Goal: Task Accomplishment & Management: Manage account settings

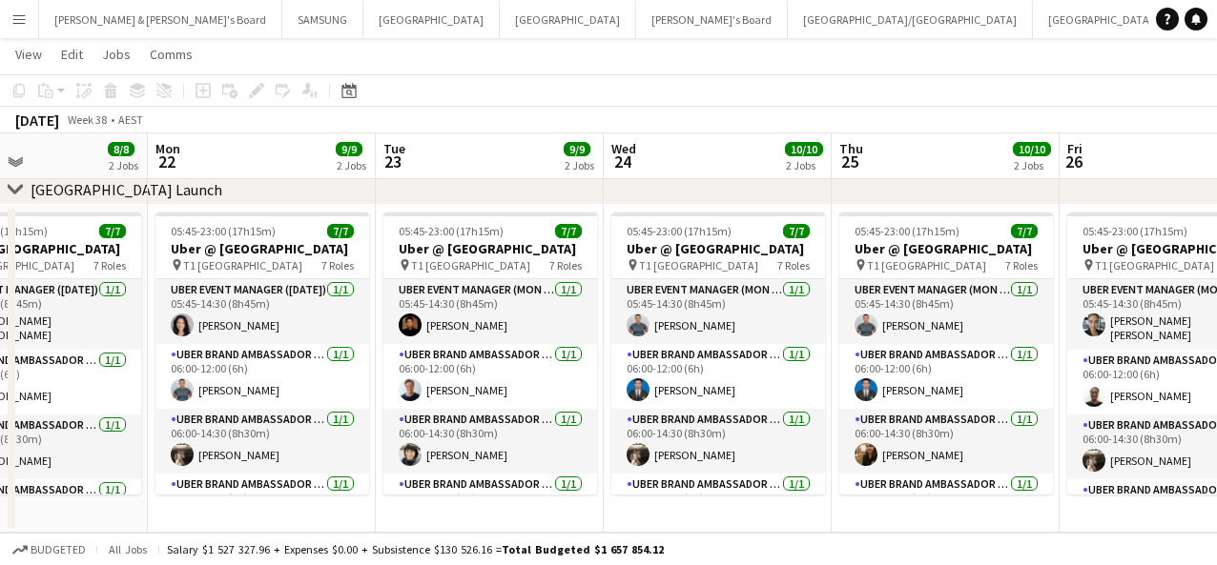
scroll to position [0, 790]
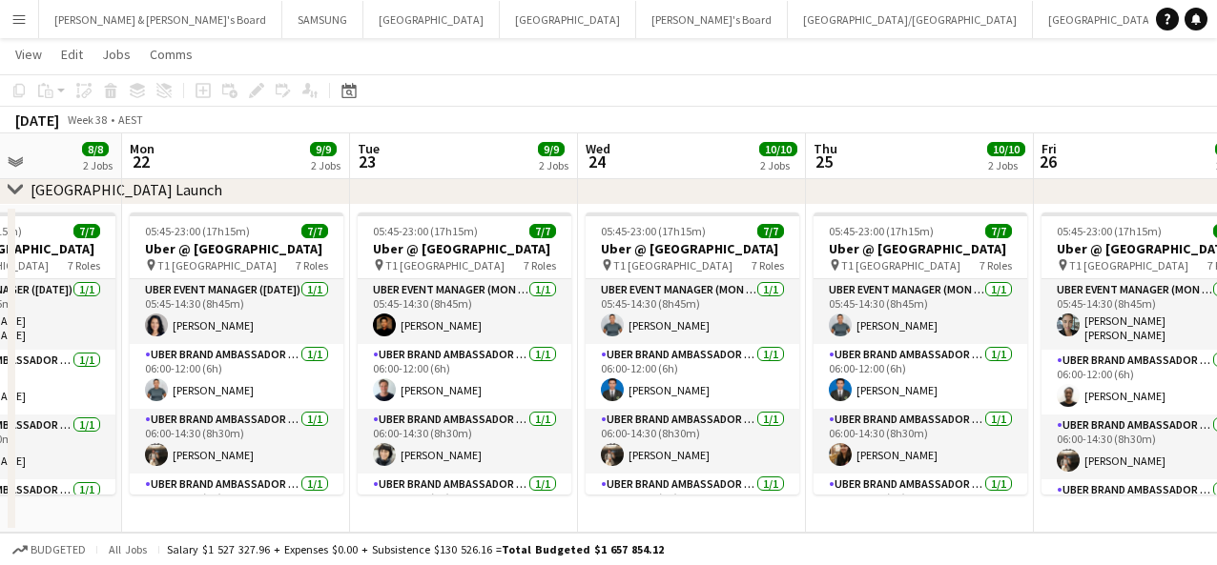
drag, startPoint x: 805, startPoint y: 359, endPoint x: -57, endPoint y: 379, distance: 862.2
click at [0, 379] on html "Menu Boards Boards Boards All jobs Status Workforce Workforce My Workforce Recr…" at bounding box center [608, 99] width 1217 height 933
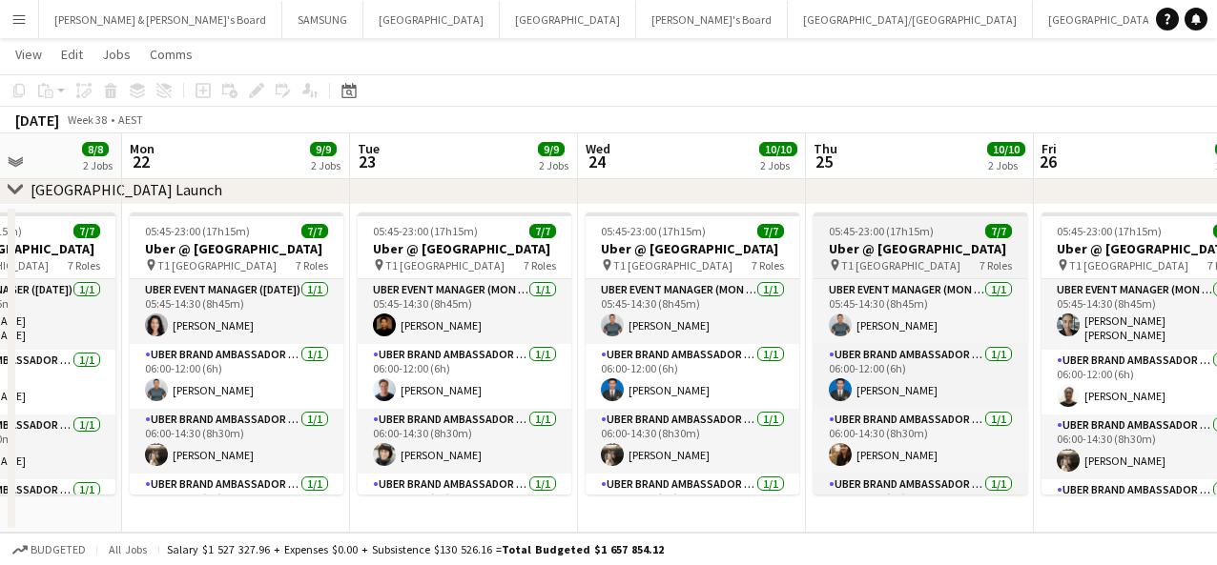
click at [914, 273] on span "T1 [GEOGRAPHIC_DATA]" at bounding box center [900, 265] width 119 height 14
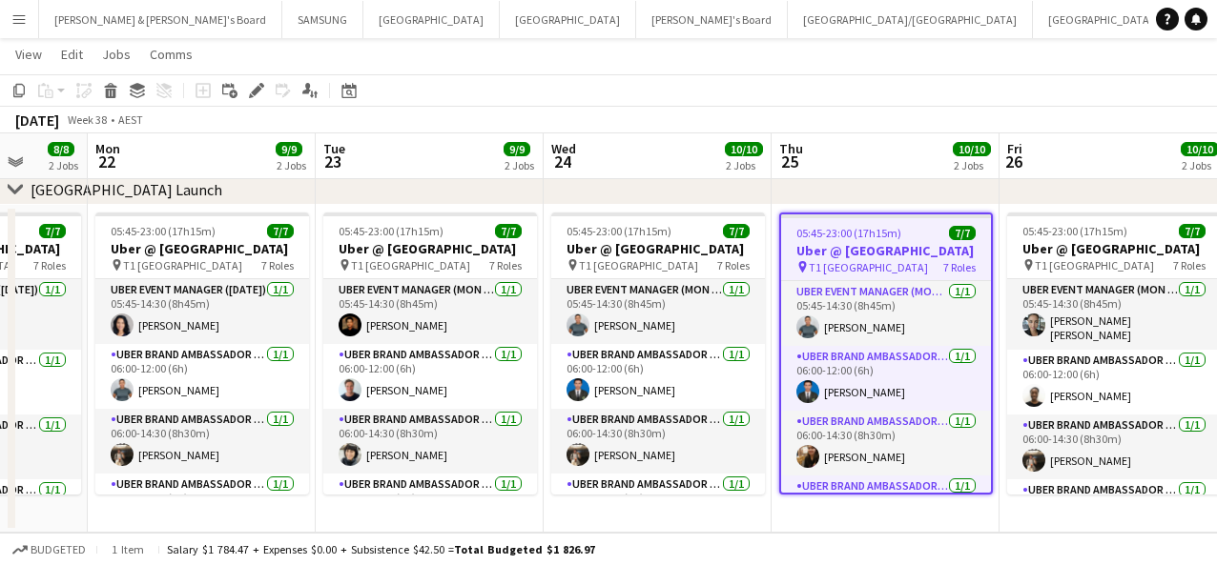
scroll to position [0, 599]
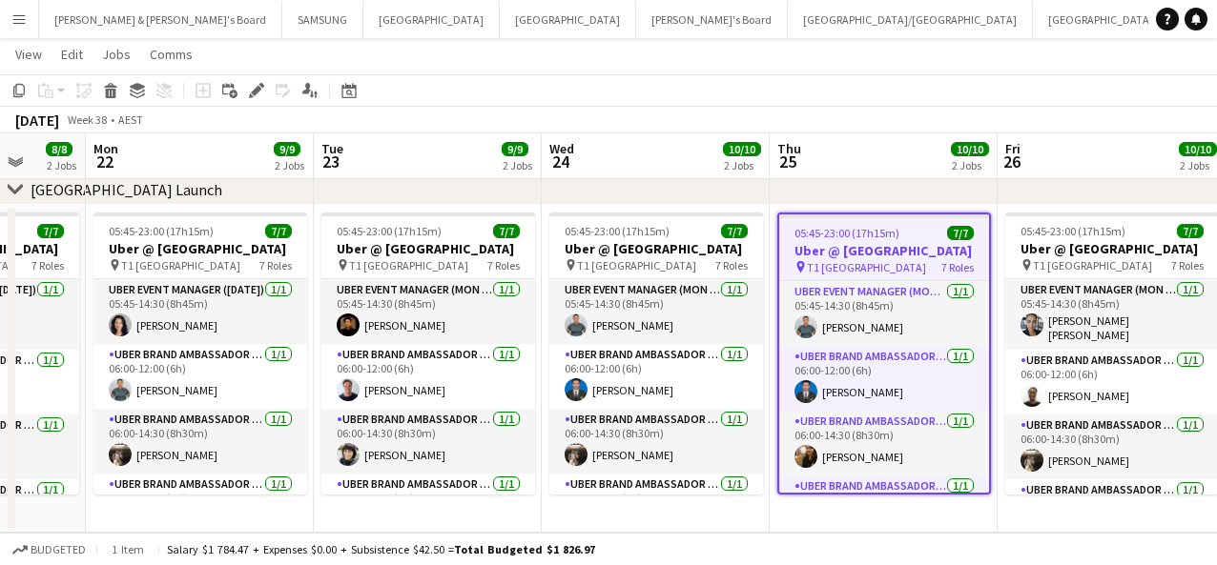
drag, startPoint x: 930, startPoint y: 278, endPoint x: 892, endPoint y: 301, distance: 43.7
click at [892, 301] on app-calendar-viewport "Fri 19 10/10 2 Jobs Sat 20 7/7 1 Job Sun 21 8/8 2 Jobs Mon 22 9/9 2 Jobs Tue 23…" at bounding box center [608, 120] width 1217 height 826
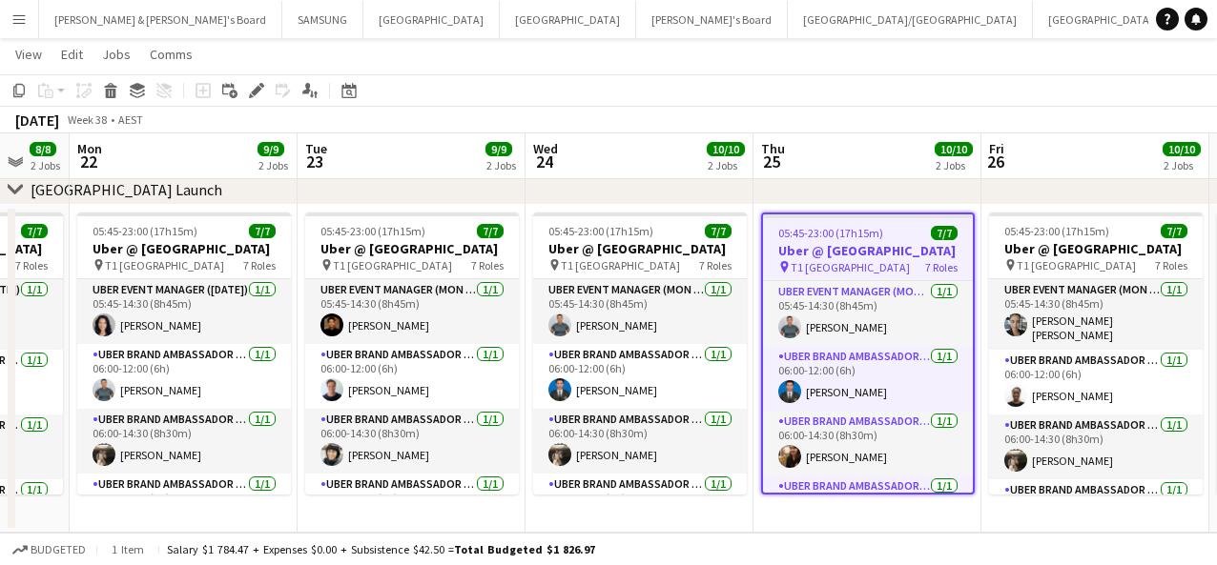
scroll to position [0, 615]
drag, startPoint x: 896, startPoint y: 275, endPoint x: 880, endPoint y: 274, distance: 16.2
click at [880, 274] on app-calendar-viewport "Fri 19 10/10 2 Jobs Sat 20 7/7 1 Job Sun 21 8/8 2 Jobs Mon 22 9/9 2 Jobs Tue 23…" at bounding box center [608, 120] width 1217 height 826
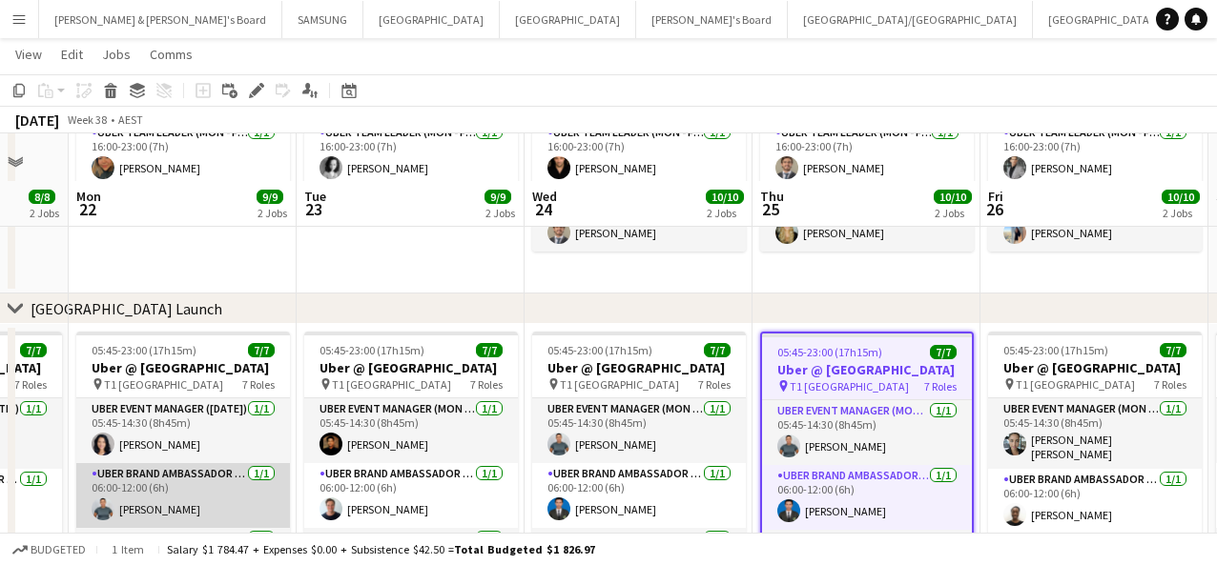
scroll to position [367, 0]
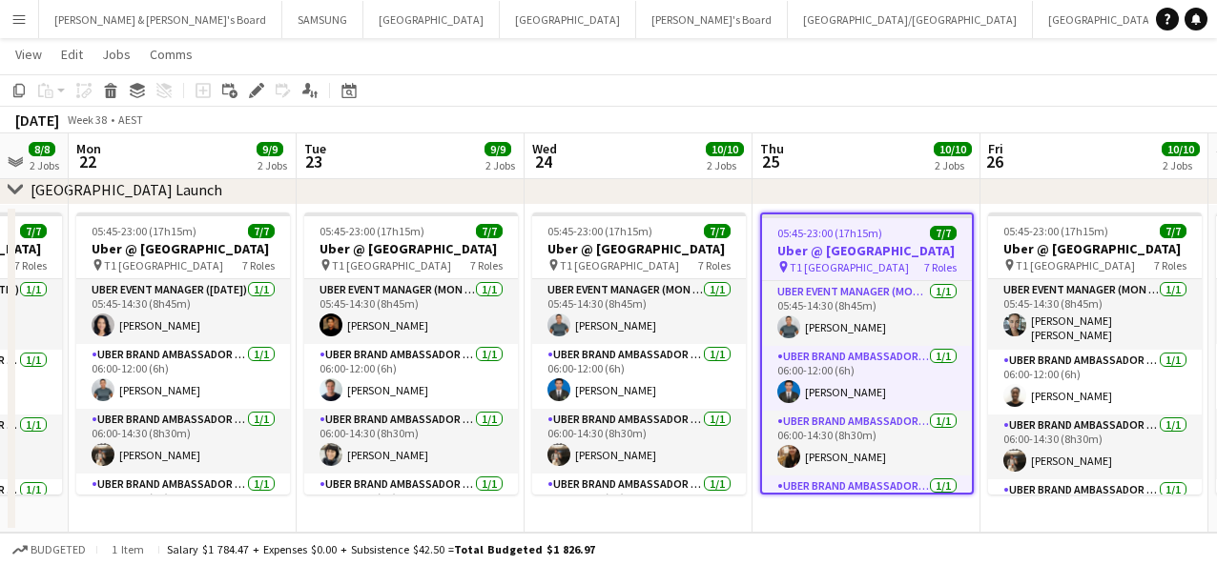
drag, startPoint x: 167, startPoint y: 312, endPoint x: 166, endPoint y: 269, distance: 42.9
click at [167, 312] on app-card-role "UBER Event Manager ([DATE]) [DATE] 05:45-14:30 (8h45m) [PERSON_NAME]" at bounding box center [183, 311] width 214 height 65
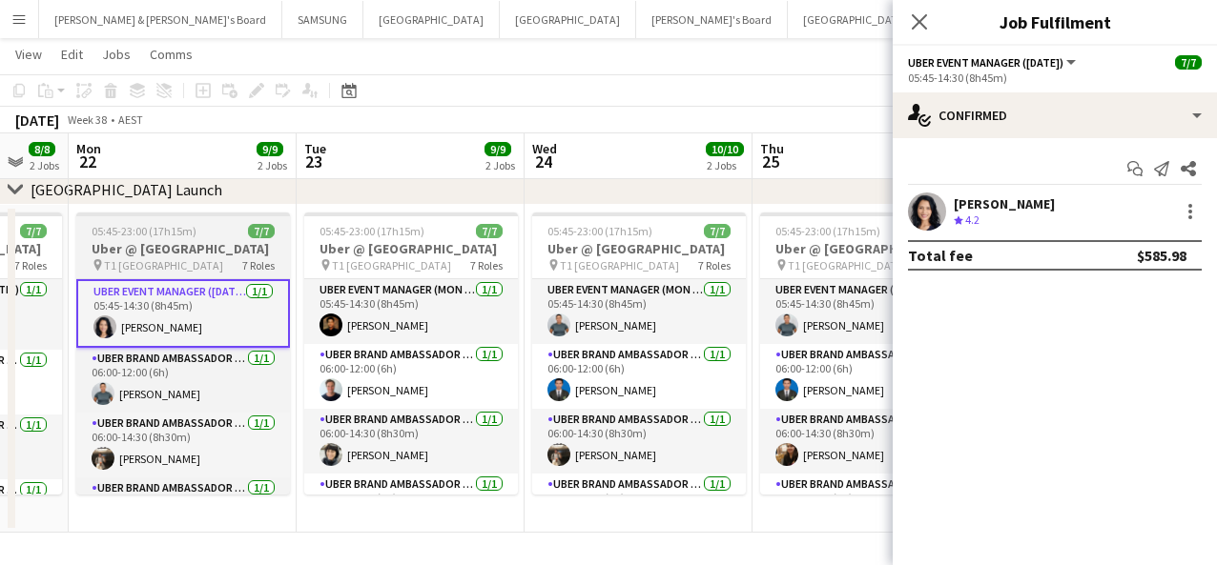
click at [165, 257] on h3 "Uber @ [GEOGRAPHIC_DATA]" at bounding box center [183, 248] width 214 height 17
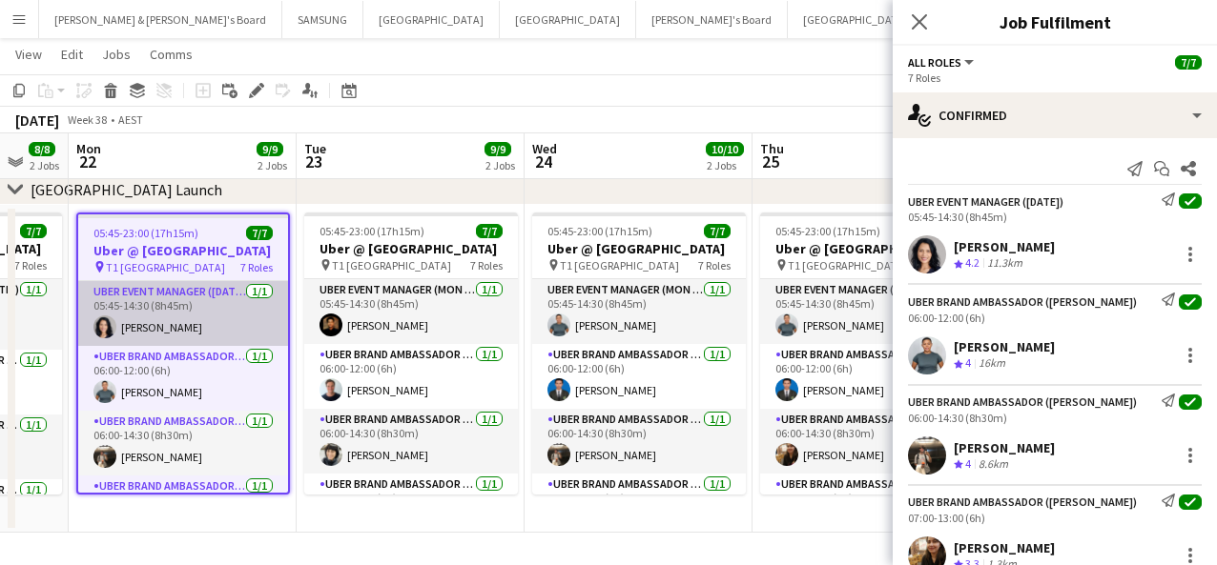
click at [196, 328] on app-card-role "UBER Event Manager ([DATE]) [DATE] 05:45-14:30 (8h45m) [PERSON_NAME]" at bounding box center [183, 313] width 210 height 65
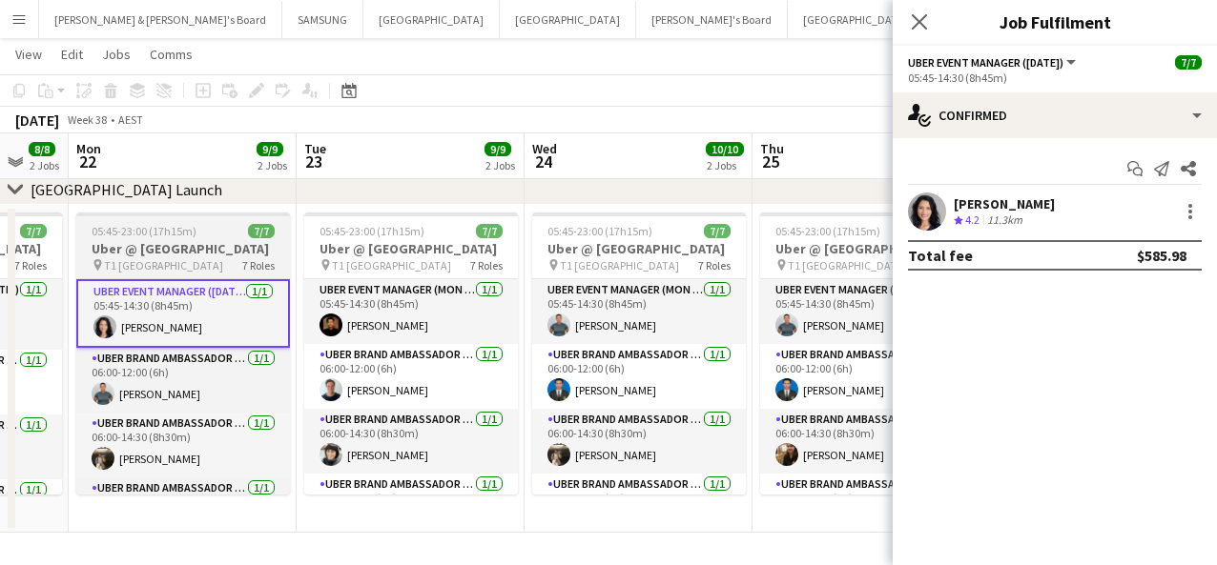
click at [137, 257] on h3 "Uber @ [GEOGRAPHIC_DATA]" at bounding box center [183, 248] width 214 height 17
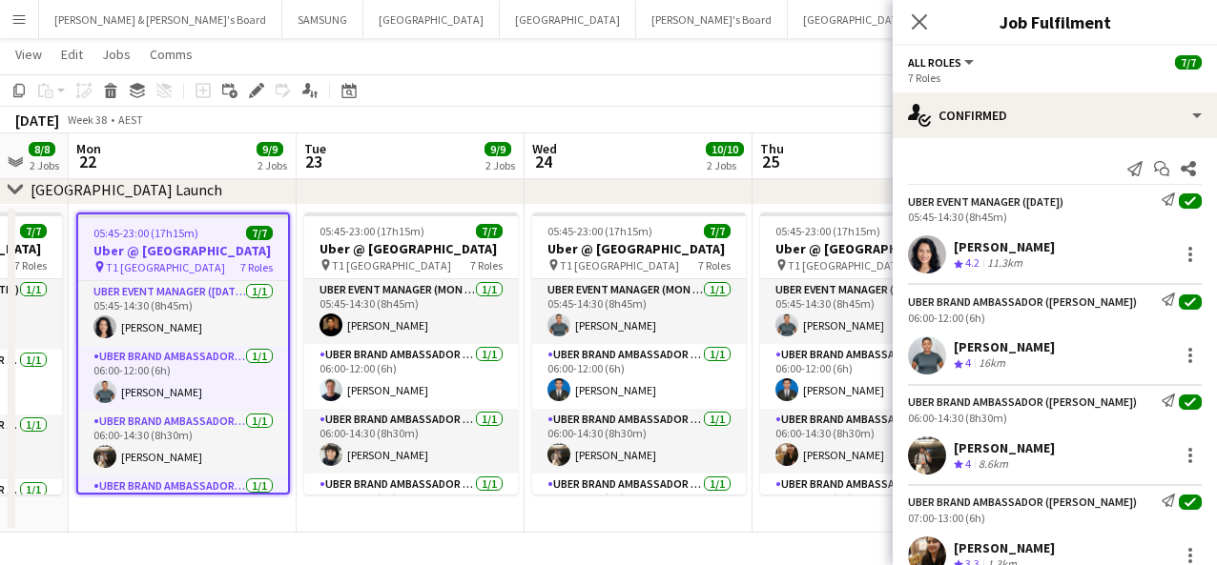
drag, startPoint x: 1036, startPoint y: 241, endPoint x: 956, endPoint y: 244, distance: 80.1
click at [914, 244] on div "[PERSON_NAME] Crew rating 4.2 11.3km" at bounding box center [1054, 255] width 324 height 38
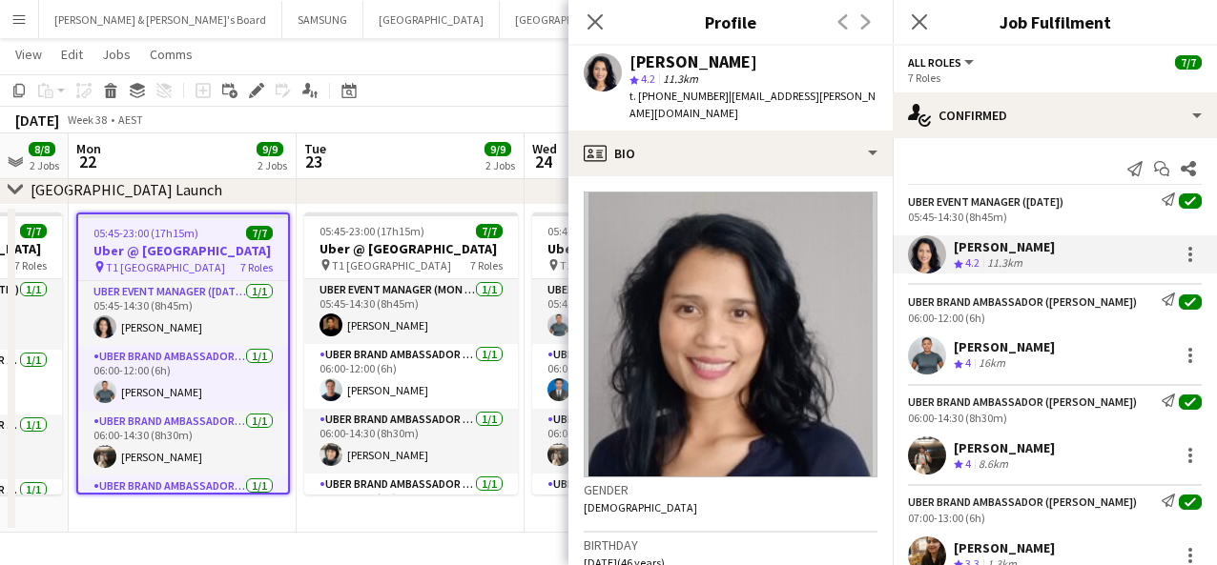
copy div "[PERSON_NAME]"
drag, startPoint x: 1038, startPoint y: 347, endPoint x: 950, endPoint y: 342, distance: 88.8
click at [914, 342] on div "[PERSON_NAME] Crew rating 4 16km" at bounding box center [1054, 356] width 324 height 38
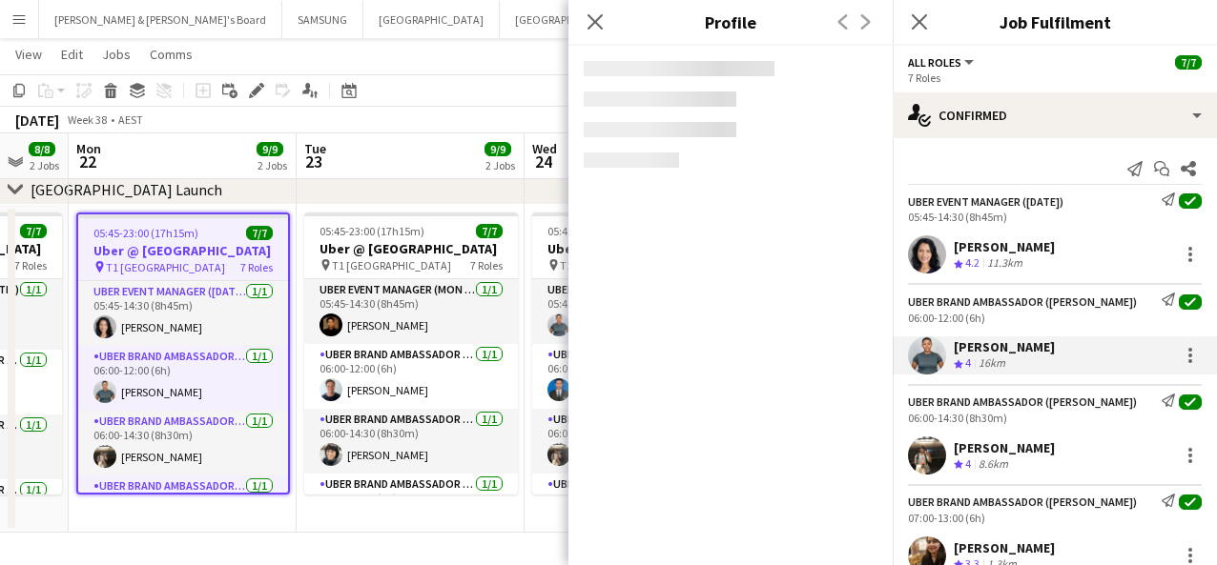
copy div "[PERSON_NAME]"
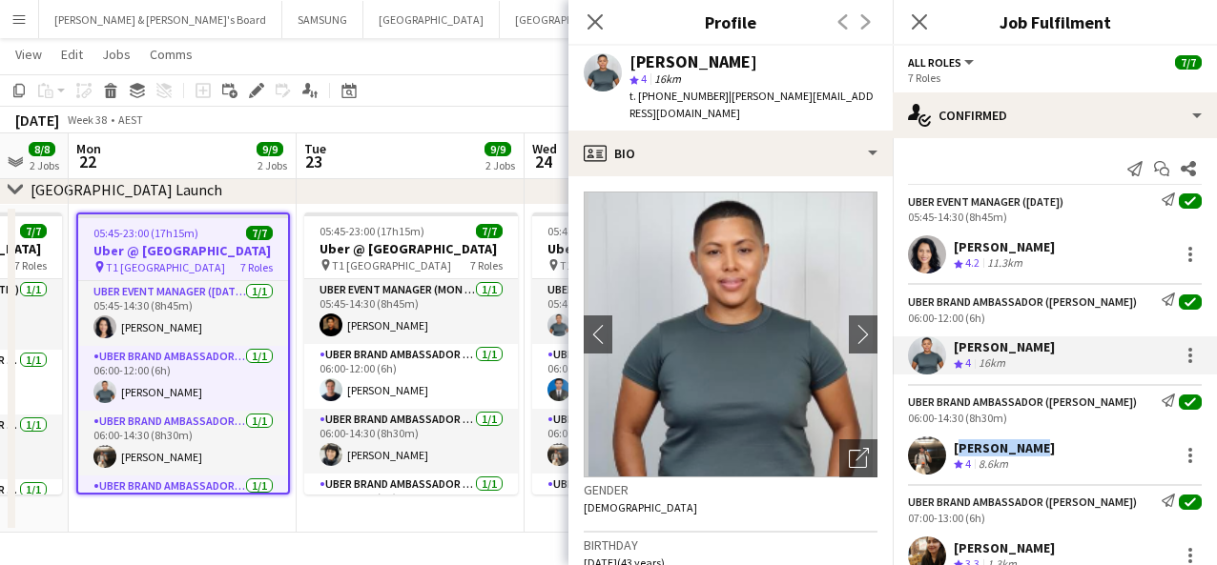
drag, startPoint x: 1030, startPoint y: 444, endPoint x: 956, endPoint y: 446, distance: 73.4
click at [914, 446] on div "[PERSON_NAME] Crew rating 4 8.6km" at bounding box center [1054, 456] width 324 height 38
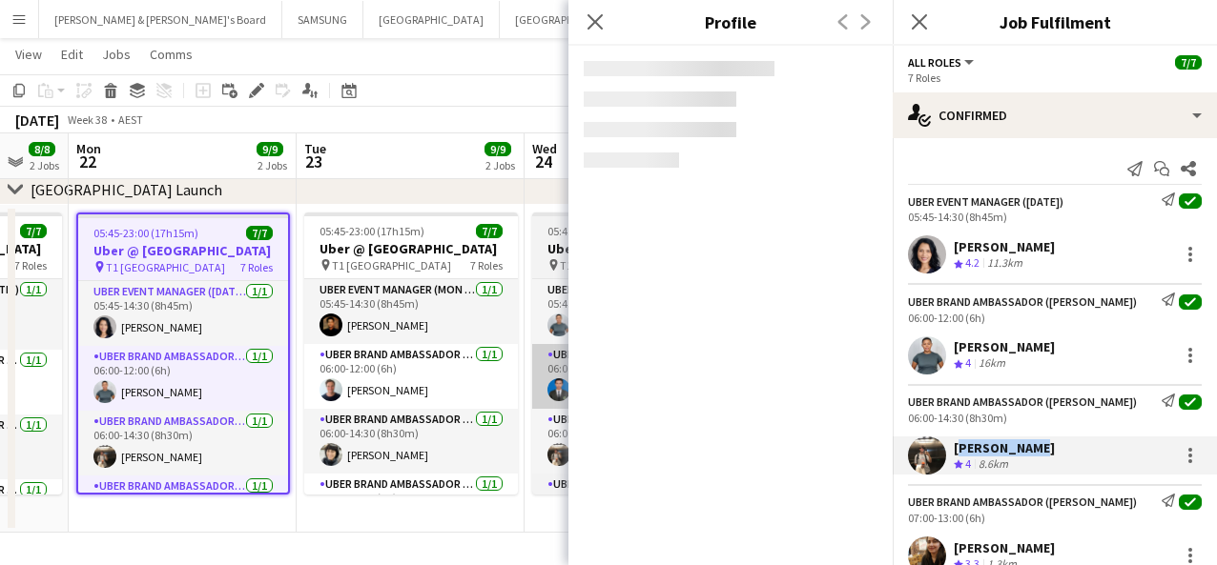
copy div "[PERSON_NAME]"
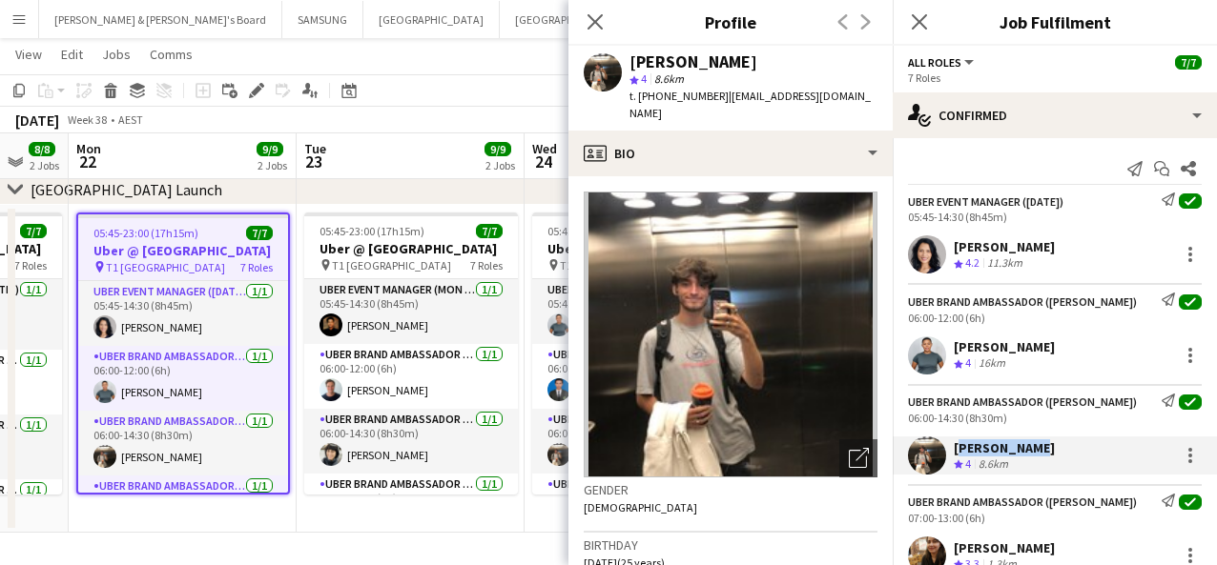
scroll to position [119, 0]
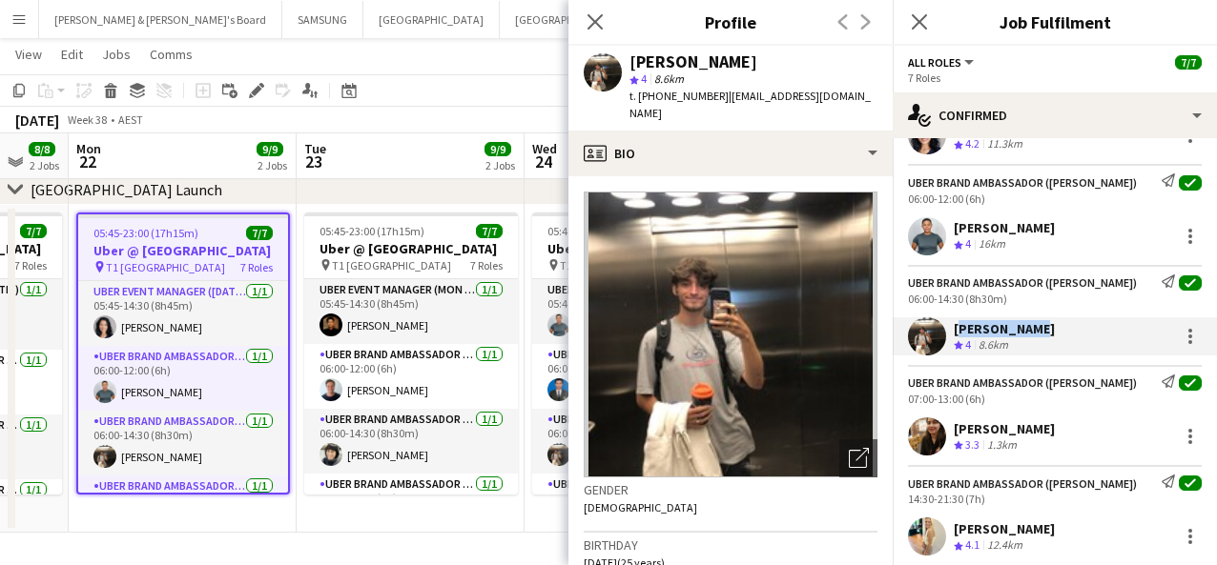
drag, startPoint x: 1051, startPoint y: 426, endPoint x: 956, endPoint y: 428, distance: 94.4
click at [914, 428] on div "[PERSON_NAME] Crew rating 3.3 1.3km" at bounding box center [1054, 437] width 324 height 38
copy div "[PERSON_NAME]"
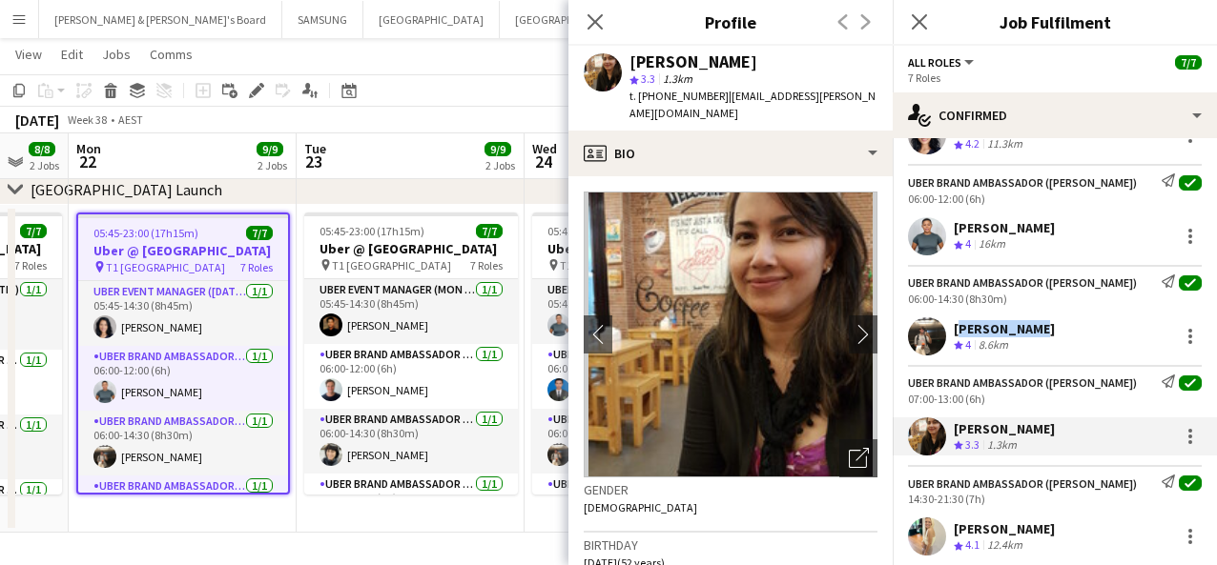
drag, startPoint x: 978, startPoint y: 528, endPoint x: 957, endPoint y: 528, distance: 21.0
click at [914, 528] on div "[PERSON_NAME] Crew rating 4.1 12.4km" at bounding box center [1054, 537] width 324 height 38
copy div "[PERSON_NAME]"
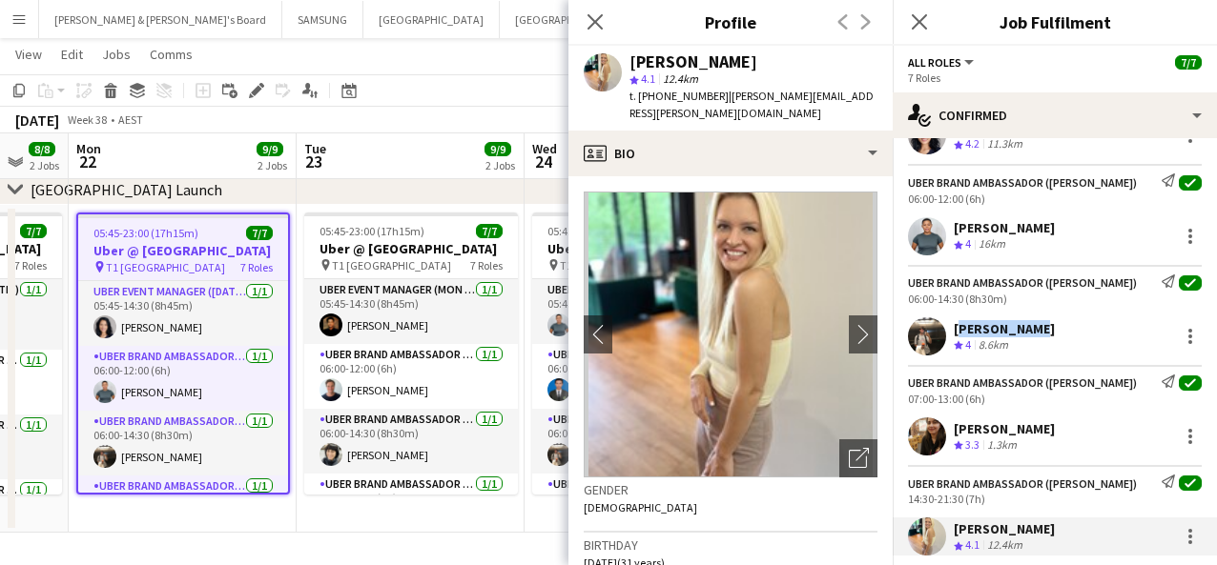
scroll to position [238, 0]
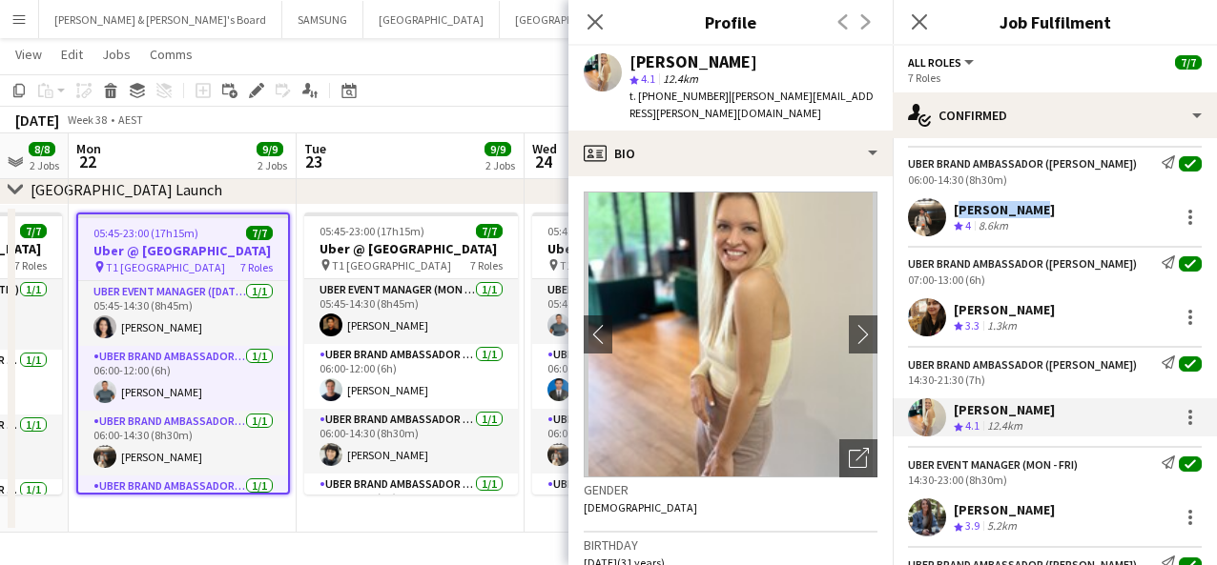
drag, startPoint x: 1073, startPoint y: 510, endPoint x: 955, endPoint y: 509, distance: 117.3
click at [914, 509] on div "[PERSON_NAME] Crew rating 3.9 5.2km" at bounding box center [1054, 518] width 324 height 38
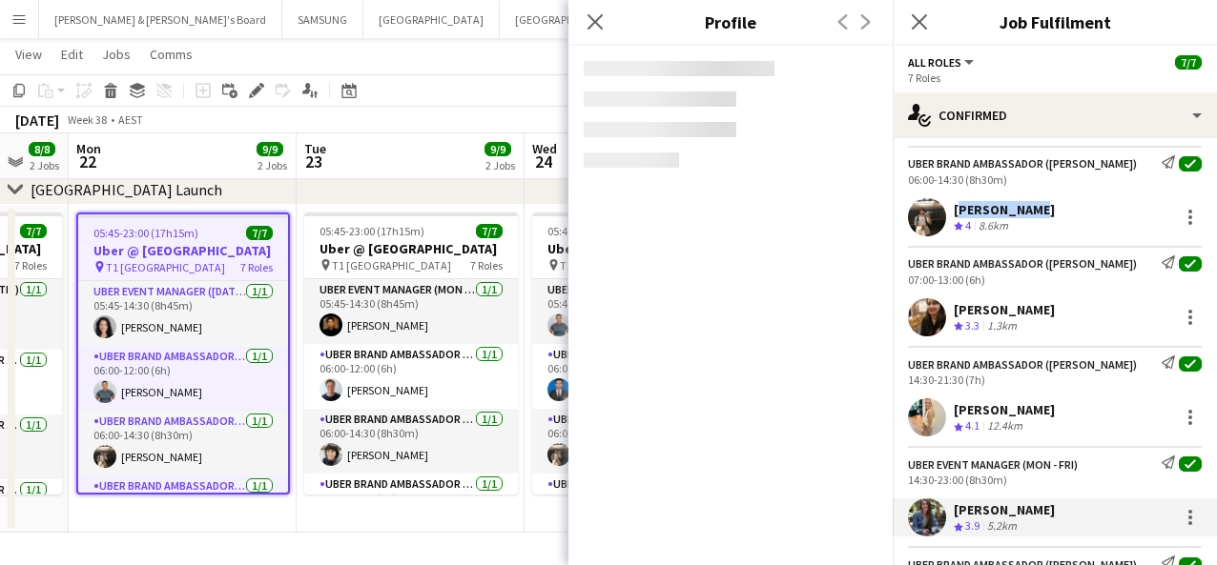
copy div "[PERSON_NAME]"
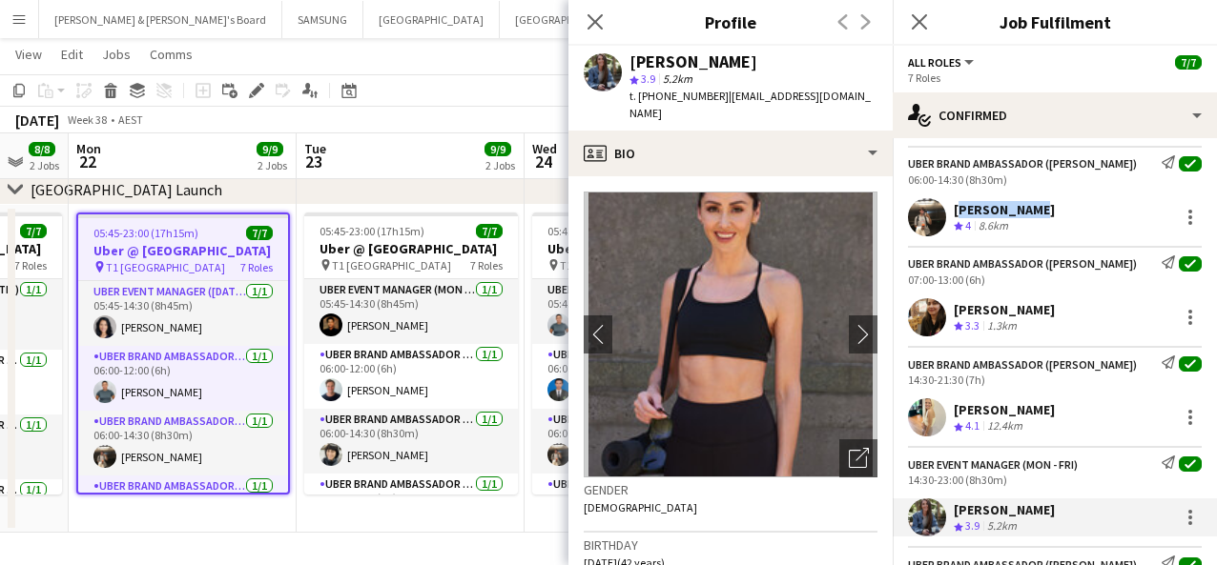
scroll to position [358, 0]
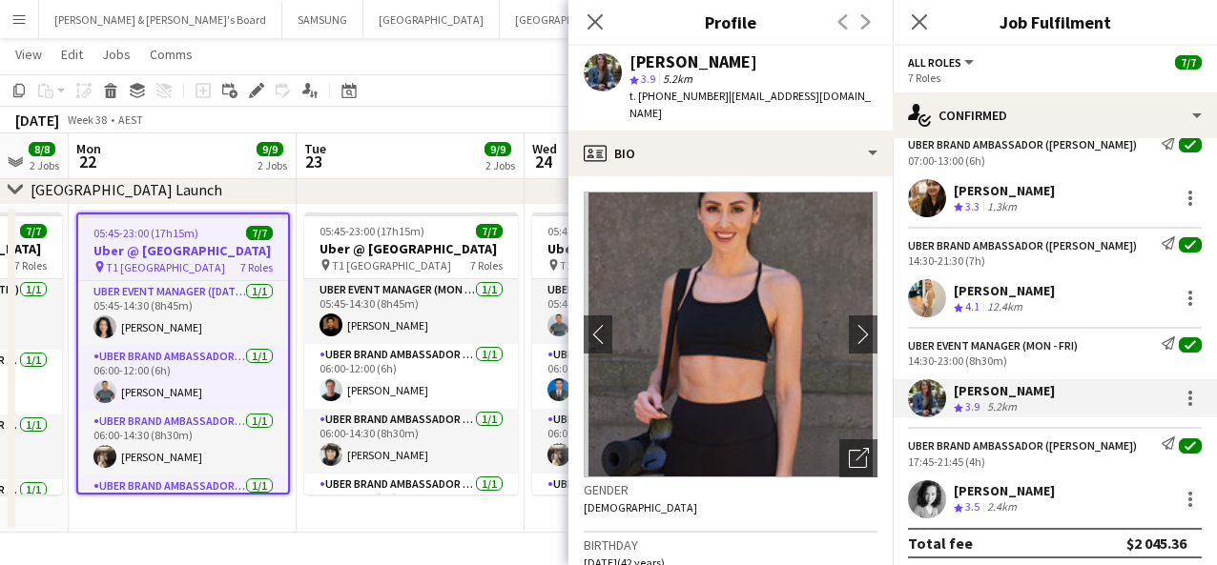
drag, startPoint x: 1107, startPoint y: 491, endPoint x: 957, endPoint y: 490, distance: 149.7
click at [914, 490] on div "[PERSON_NAME] Crew rating 3.5 2.4km" at bounding box center [1054, 500] width 324 height 38
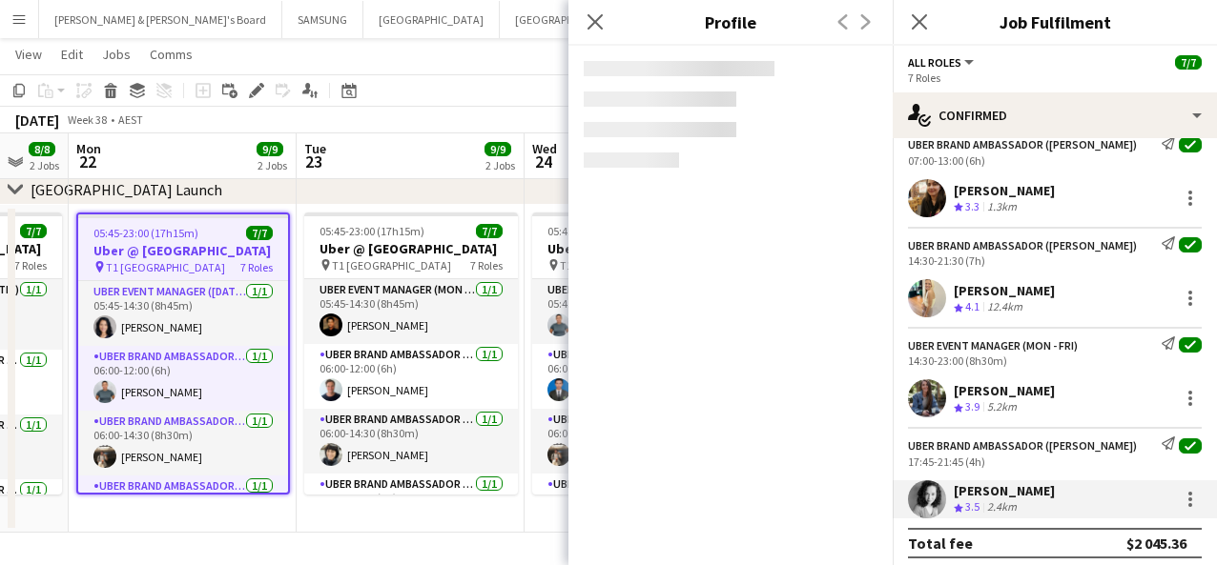
copy div "[PERSON_NAME]"
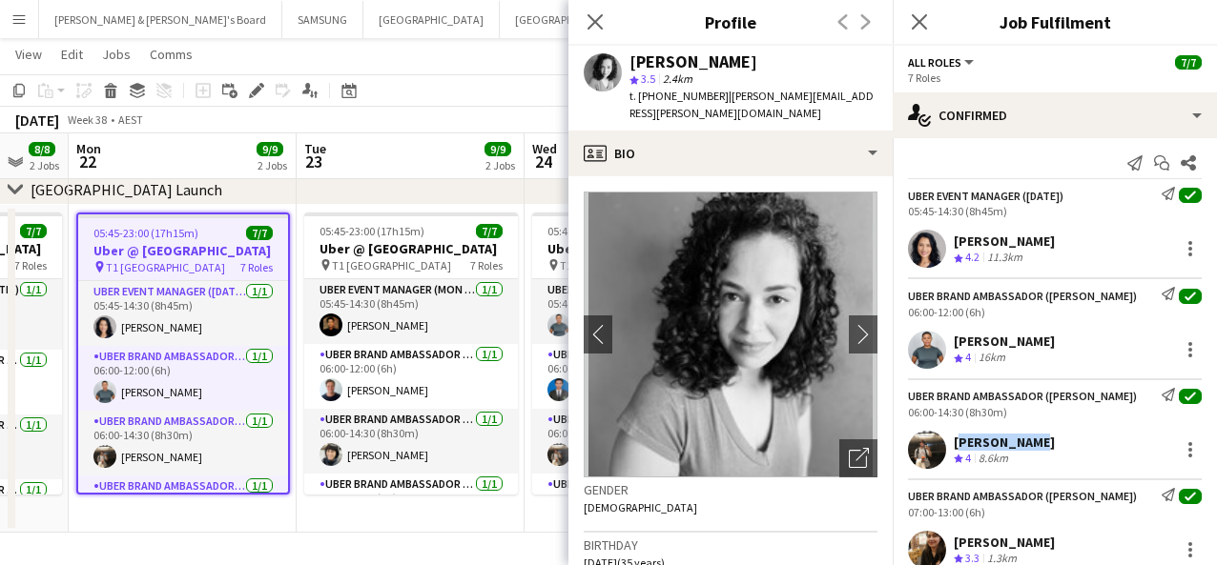
scroll to position [0, 0]
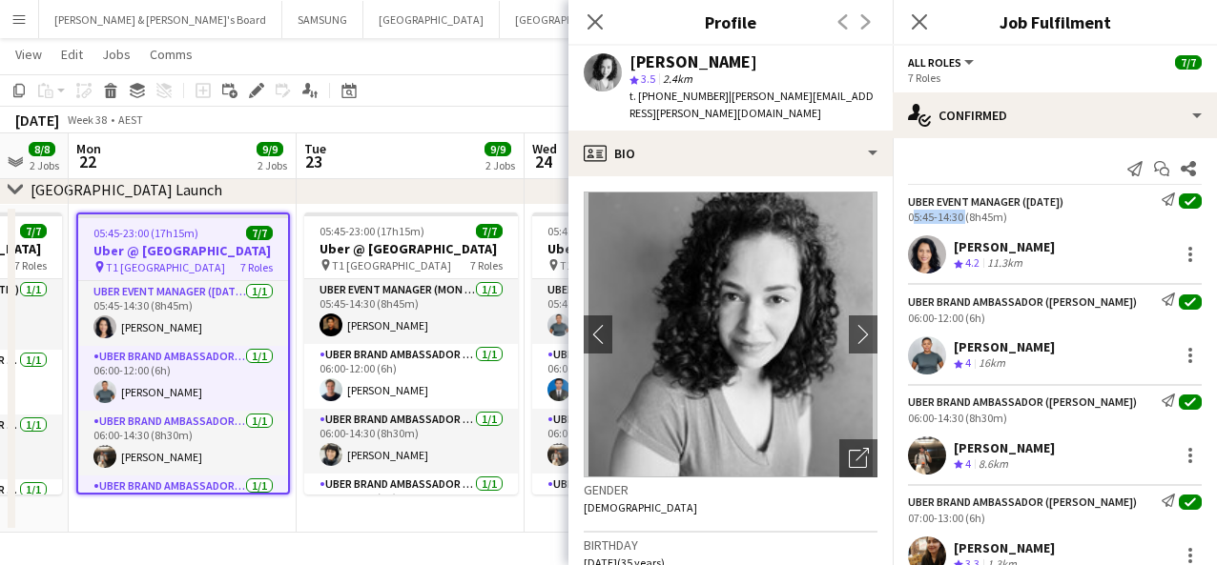
drag, startPoint x: 961, startPoint y: 219, endPoint x: 908, endPoint y: 219, distance: 53.4
click at [908, 219] on div "05:45-14:30 (8h45m)" at bounding box center [1055, 217] width 294 height 14
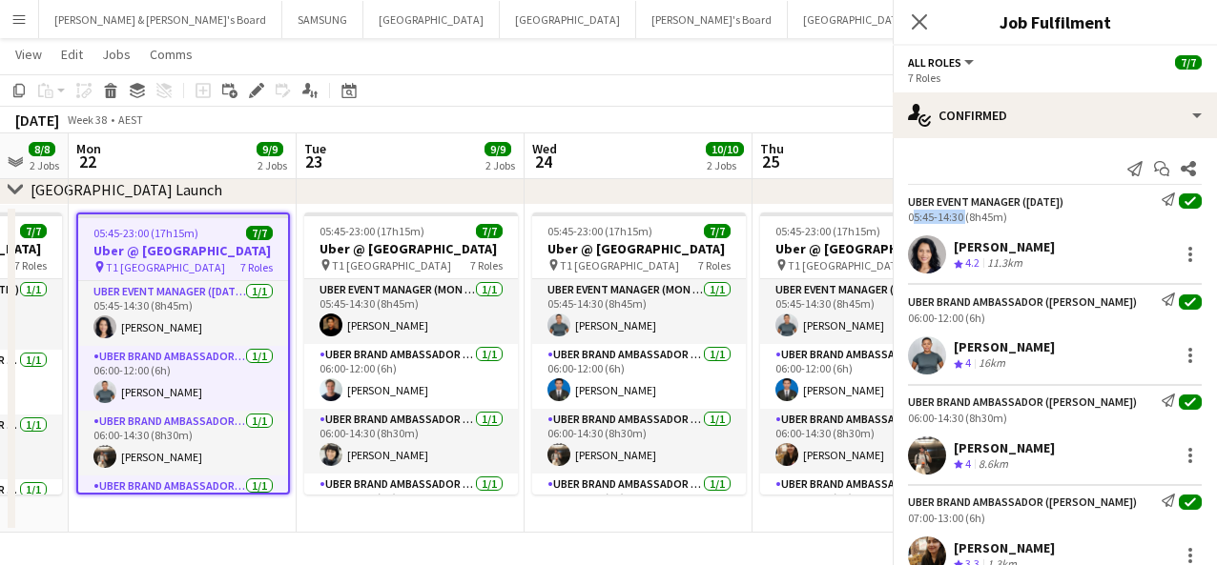
copy div "05:45-14:30"
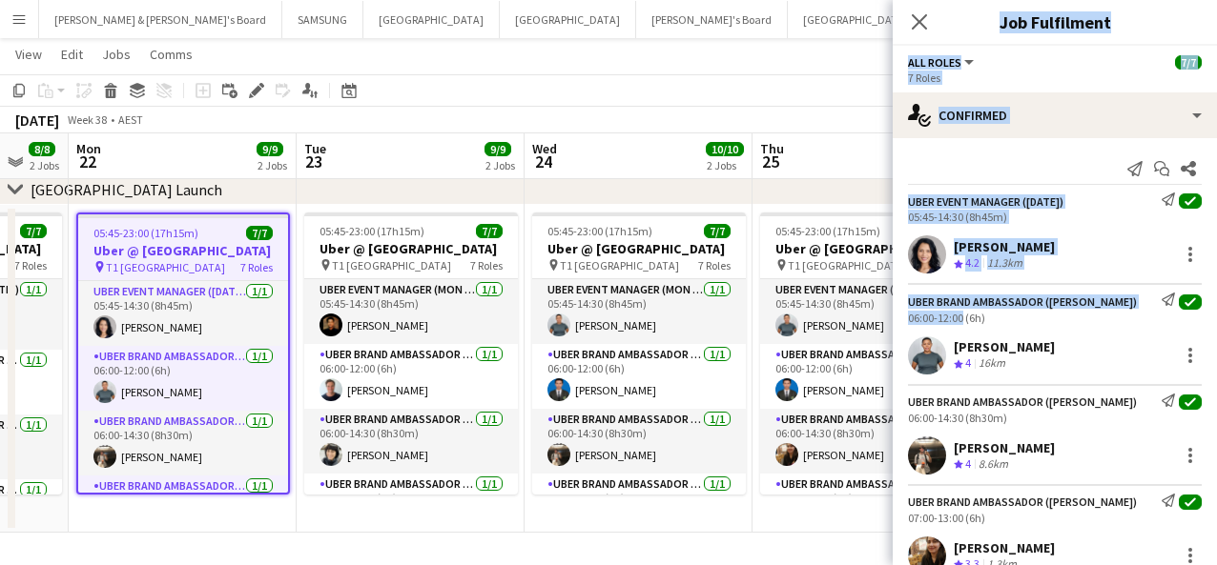
drag, startPoint x: 959, startPoint y: 318, endPoint x: 925, endPoint y: 312, distance: 35.0
click at [883, 313] on body "Menu Boards Boards Boards All jobs Status Workforce Workforce My Workforce Recr…" at bounding box center [608, 99] width 1217 height 933
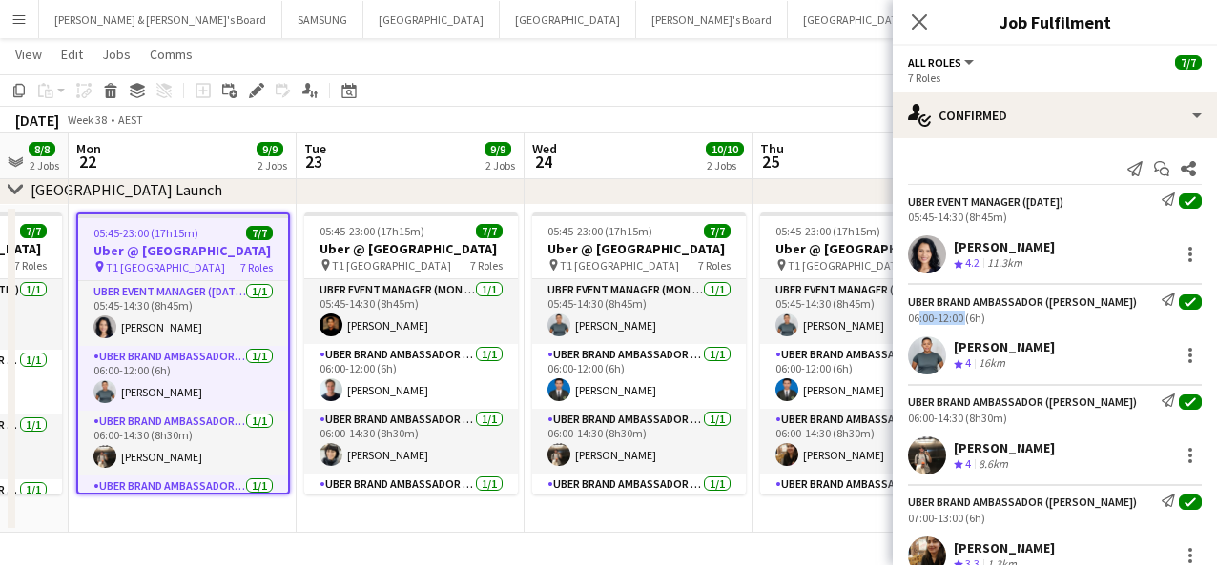
drag, startPoint x: 961, startPoint y: 315, endPoint x: 911, endPoint y: 314, distance: 50.5
click at [911, 314] on div "06:00-12:00 (6h)" at bounding box center [1055, 318] width 294 height 14
drag, startPoint x: 907, startPoint y: 320, endPoint x: 963, endPoint y: 323, distance: 56.3
click at [914, 323] on div "UBER Brand Ambassador ([PERSON_NAME]) Send notification check 06:00-12:00 (6h)" at bounding box center [1054, 308] width 324 height 31
copy div "06:00-12:00"
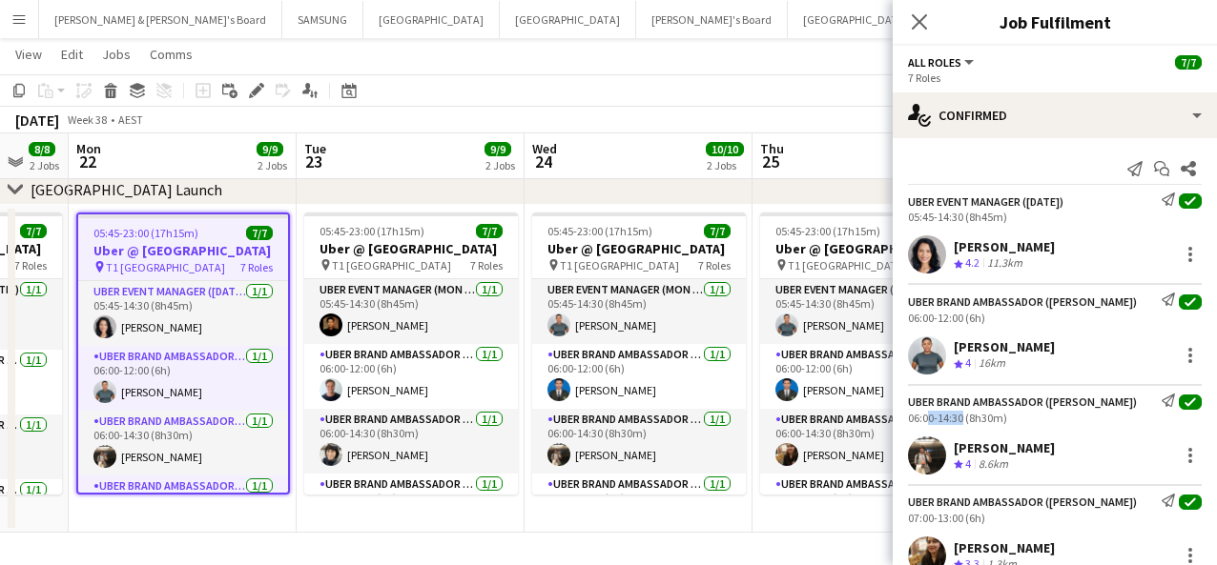
drag, startPoint x: 959, startPoint y: 416, endPoint x: 922, endPoint y: 415, distance: 37.2
click at [914, 415] on div "06:00-14:30 (8h30m)" at bounding box center [1055, 418] width 294 height 14
drag, startPoint x: 960, startPoint y: 418, endPoint x: 897, endPoint y: 416, distance: 63.0
click at [897, 416] on div "UBER Brand Ambassador ([PERSON_NAME]) Send notification check 06:00-14:30 (8h30…" at bounding box center [1054, 409] width 324 height 31
copy div "06:00-14:30"
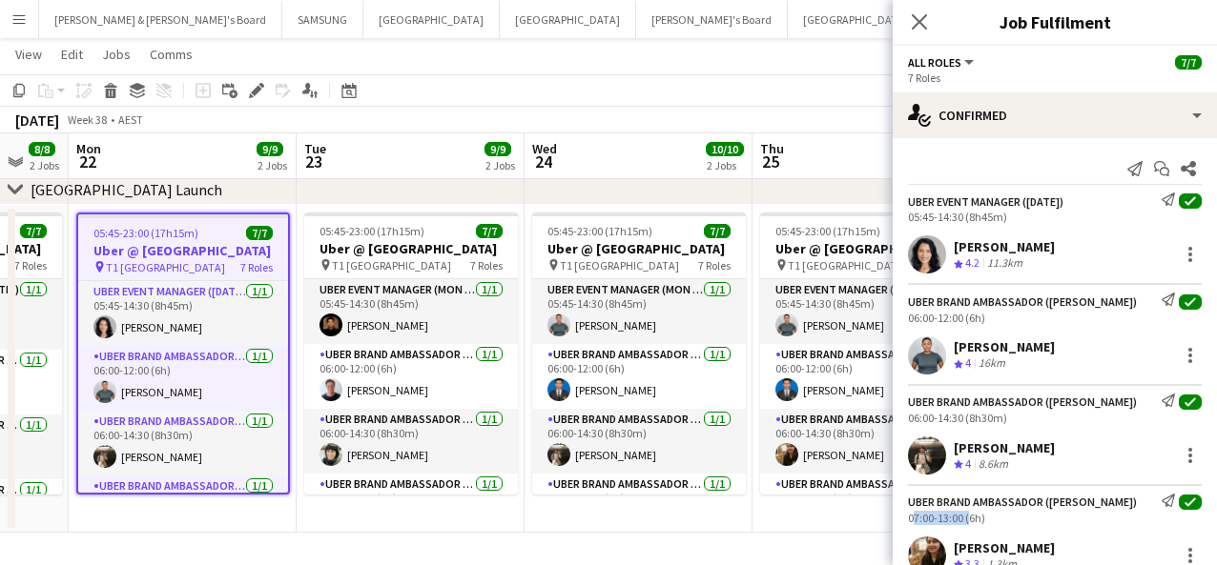
drag, startPoint x: 964, startPoint y: 521, endPoint x: 897, endPoint y: 515, distance: 67.0
click at [897, 515] on div "UBER Brand Ambassador ([PERSON_NAME]) Send notification check 07:00-13:00 (6h)" at bounding box center [1054, 509] width 324 height 31
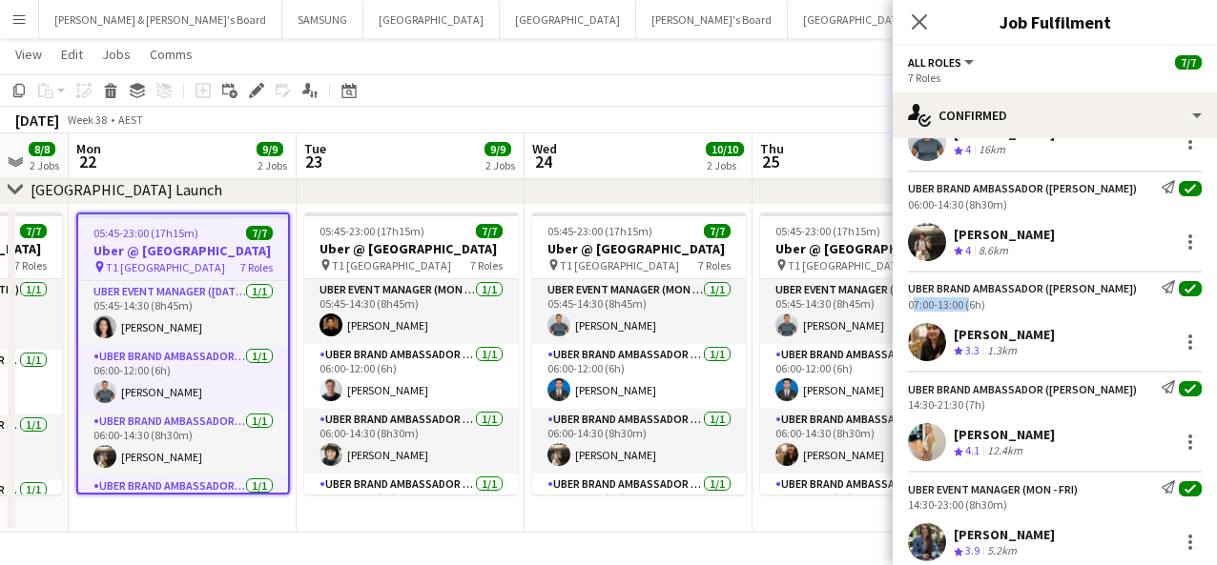
scroll to position [238, 0]
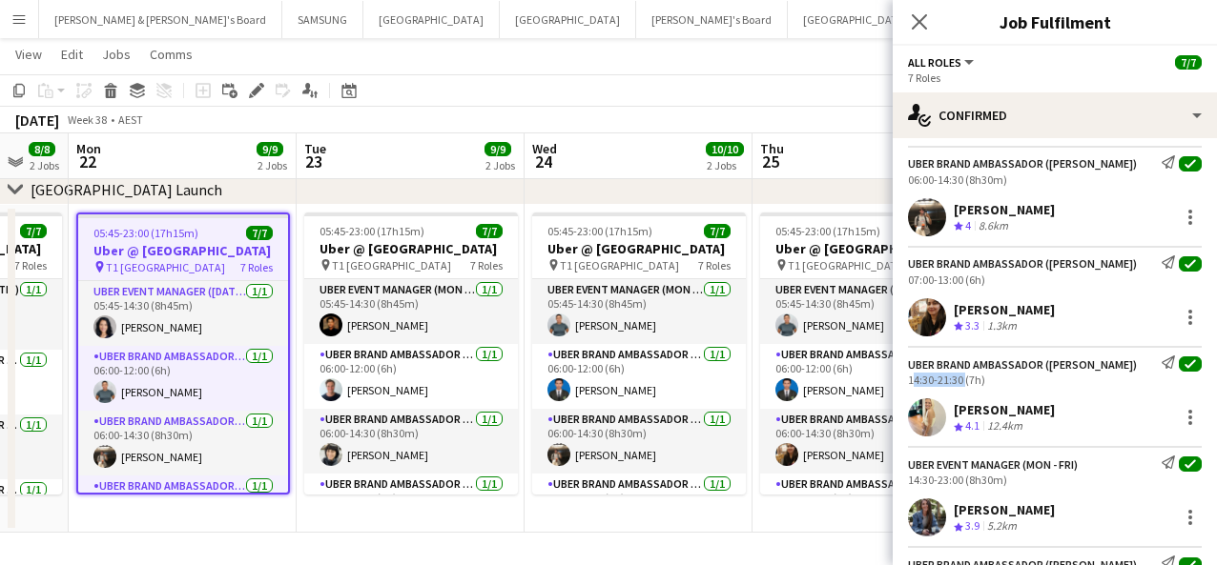
drag, startPoint x: 960, startPoint y: 378, endPoint x: 910, endPoint y: 376, distance: 50.6
click at [910, 376] on div "14:30-21:30 (7h)" at bounding box center [1055, 380] width 294 height 14
drag, startPoint x: 962, startPoint y: 478, endPoint x: 909, endPoint y: 478, distance: 53.4
click at [909, 478] on div "14:30-23:00 (8h30m)" at bounding box center [1055, 480] width 294 height 14
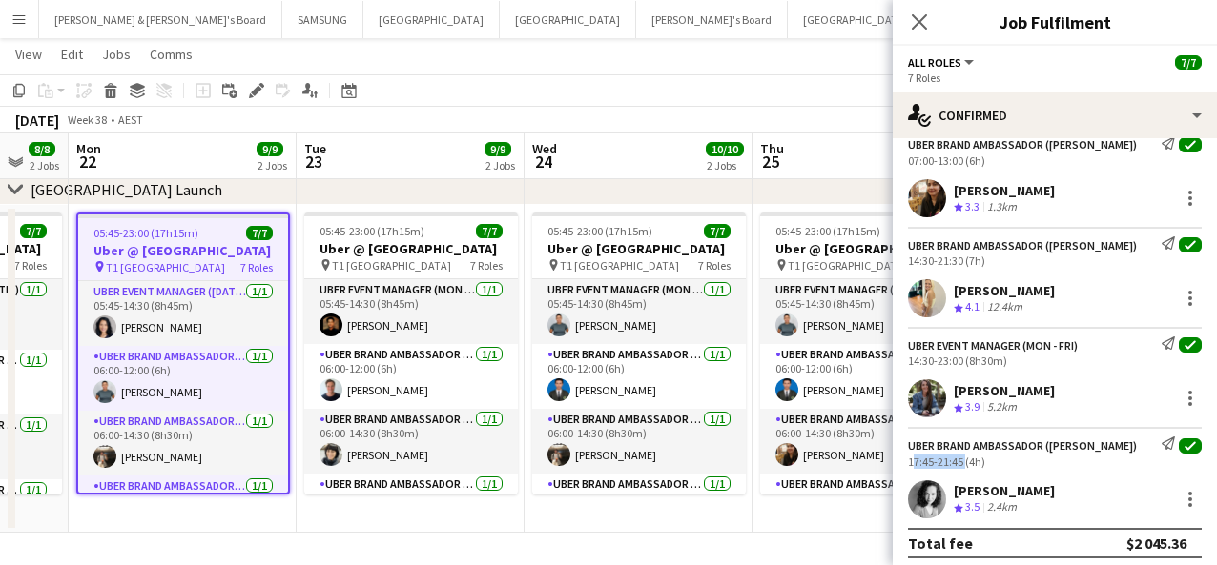
drag, startPoint x: 961, startPoint y: 459, endPoint x: 907, endPoint y: 462, distance: 54.4
click at [907, 462] on div "UBER Brand Ambassador ([PERSON_NAME]) Send notification check 17:45-21:45 (4h)" at bounding box center [1054, 452] width 324 height 31
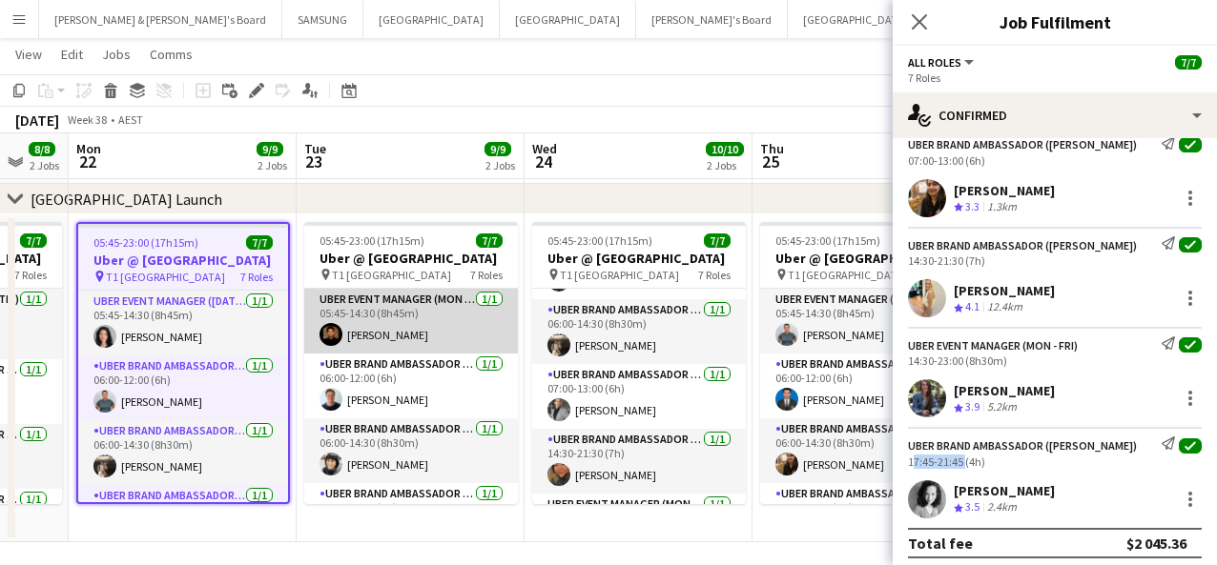
click at [406, 351] on app-card-role "UBER Event Manager (Mon - Fri) [DATE] 05:45-14:30 (8h45m) [PERSON_NAME]" at bounding box center [411, 321] width 214 height 65
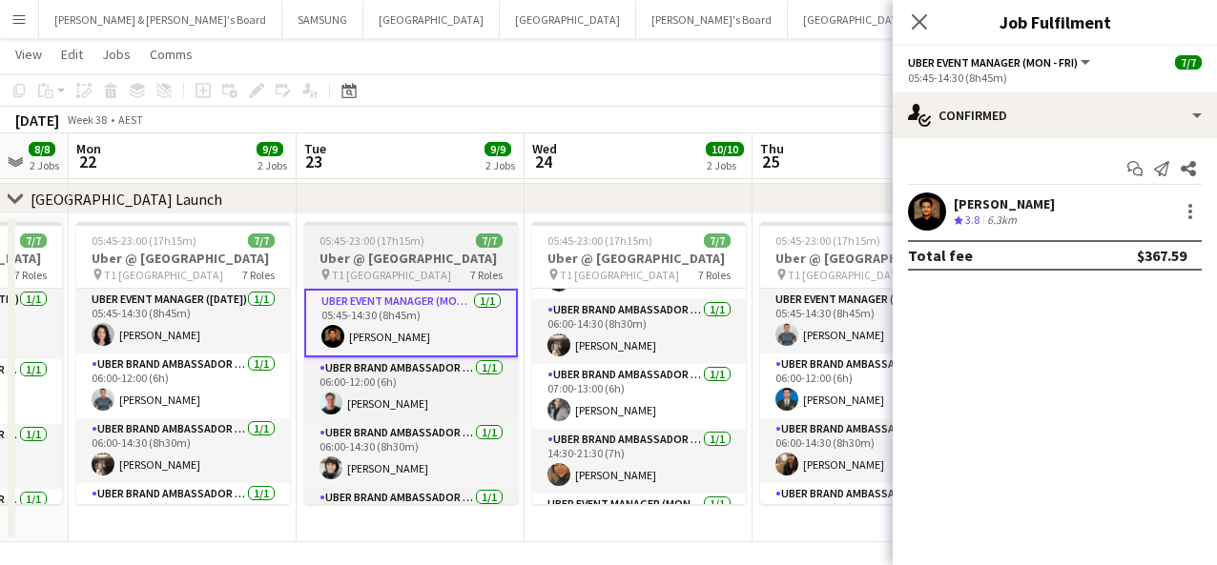
click at [391, 246] on span "05:45-23:00 (17h15m)" at bounding box center [371, 241] width 105 height 14
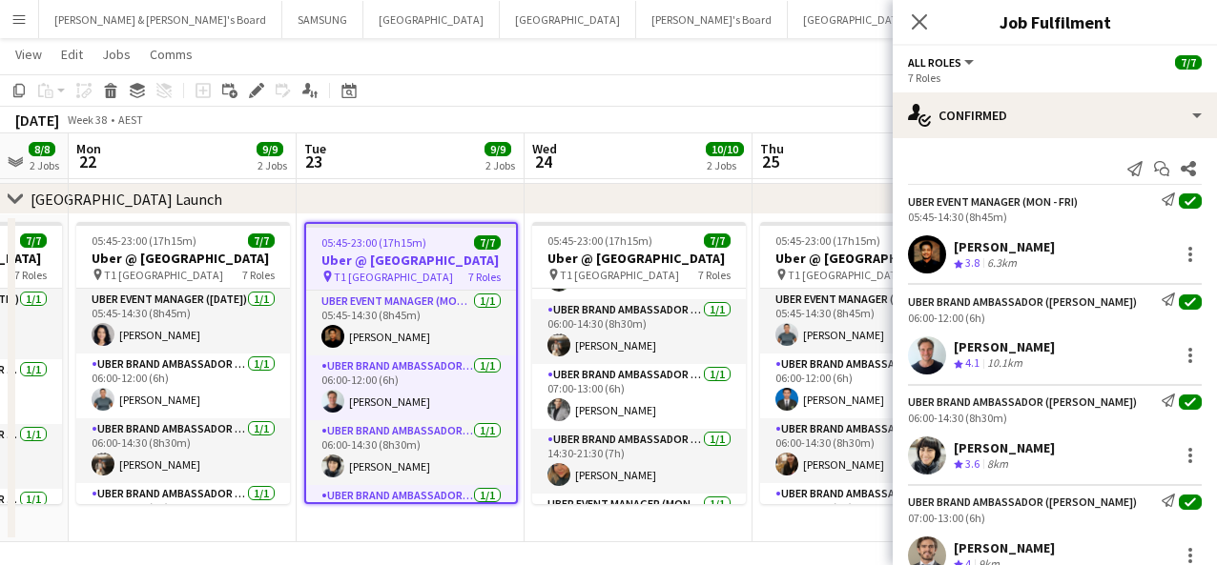
drag, startPoint x: 1075, startPoint y: 246, endPoint x: 948, endPoint y: 248, distance: 126.8
click at [914, 248] on div "[PERSON_NAME] Crew rating 3.8 6.3km" at bounding box center [1054, 255] width 324 height 38
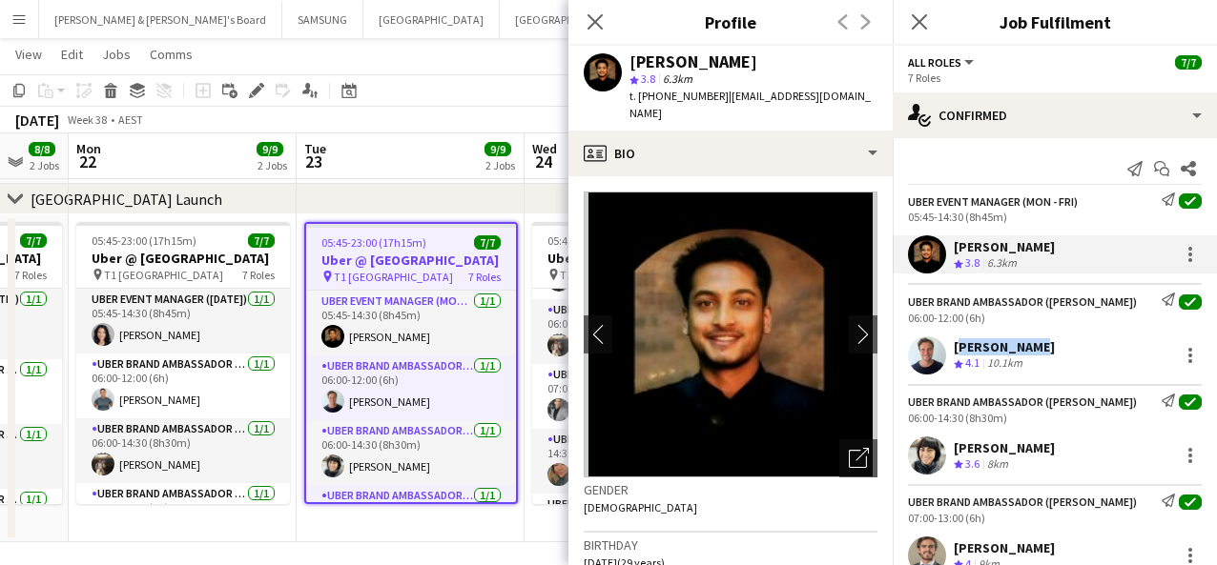
drag, startPoint x: 1031, startPoint y: 348, endPoint x: 954, endPoint y: 344, distance: 76.4
click at [914, 344] on div "[PERSON_NAME] Crew rating 4.1 10.1km" at bounding box center [1054, 356] width 324 height 38
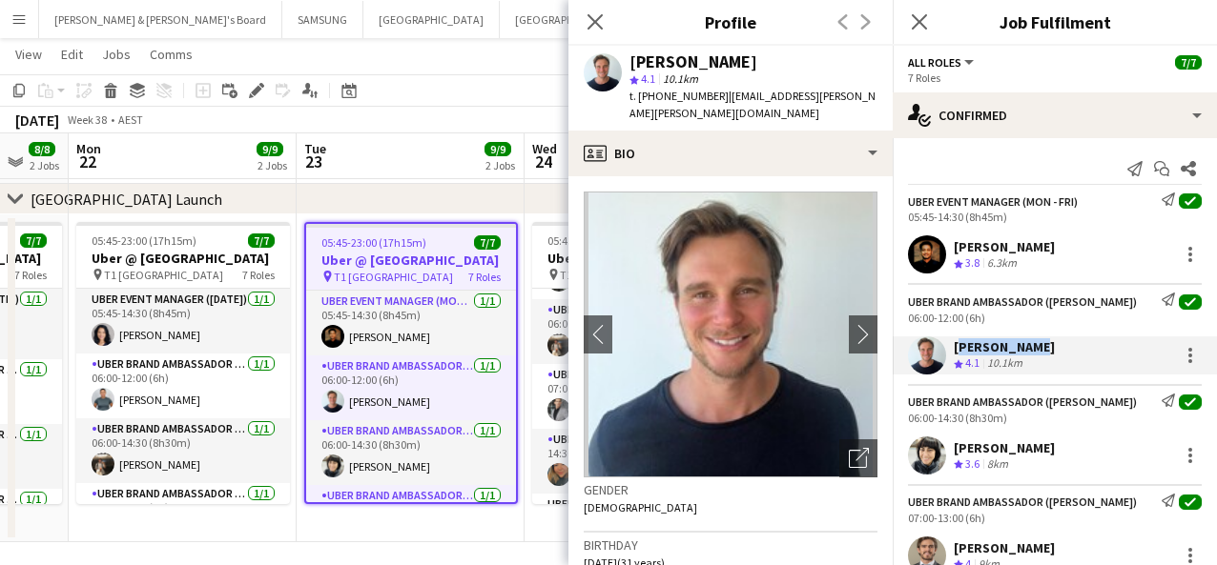
drag, startPoint x: 1027, startPoint y: 444, endPoint x: 954, endPoint y: 442, distance: 72.5
click at [914, 442] on div "[PERSON_NAME] Crew rating 3.6 8km" at bounding box center [1054, 456] width 324 height 38
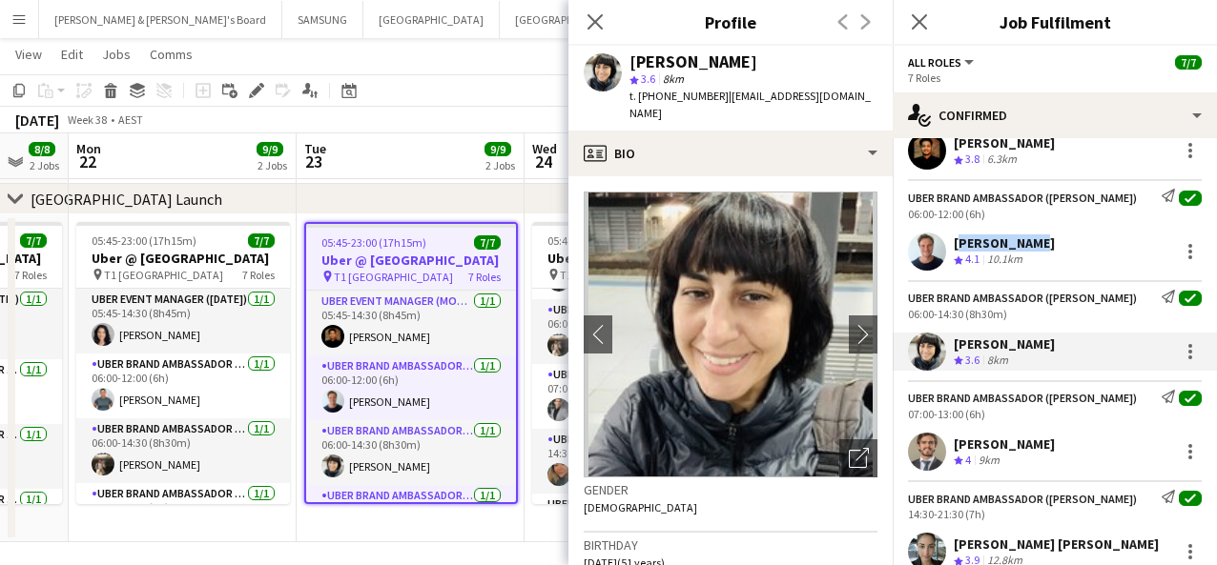
scroll to position [238, 0]
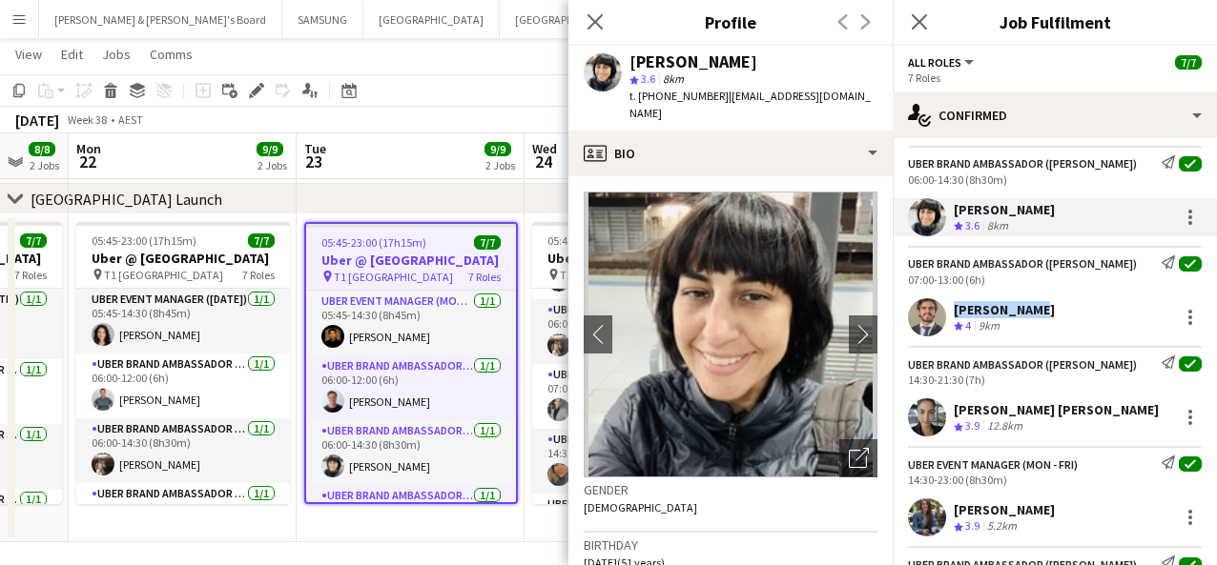
drag, startPoint x: 1034, startPoint y: 314, endPoint x: 943, endPoint y: 313, distance: 90.6
click at [914, 313] on div "[PERSON_NAME] Crew rating 4 9km" at bounding box center [1054, 317] width 324 height 38
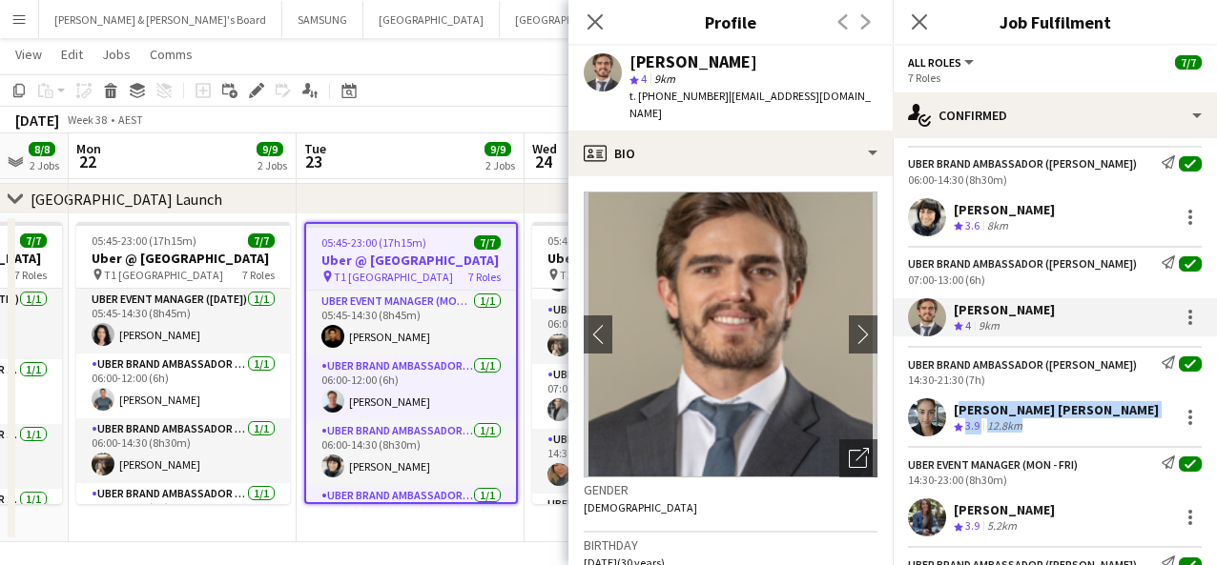
drag, startPoint x: 1148, startPoint y: 409, endPoint x: 950, endPoint y: 407, distance: 198.3
click at [914, 407] on div "[PERSON_NAME] [PERSON_NAME] Crew rating 3.9 12.8km" at bounding box center [1054, 418] width 324 height 38
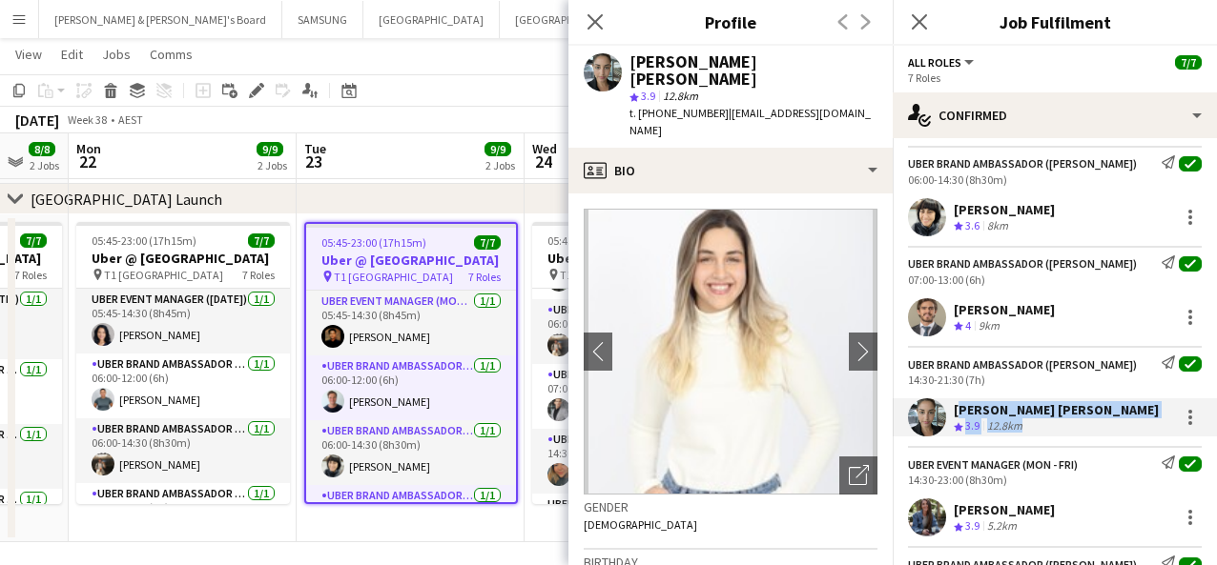
click at [914, 405] on div "[PERSON_NAME] [PERSON_NAME] Crew rating 3.9 12.8km" at bounding box center [1054, 418] width 324 height 38
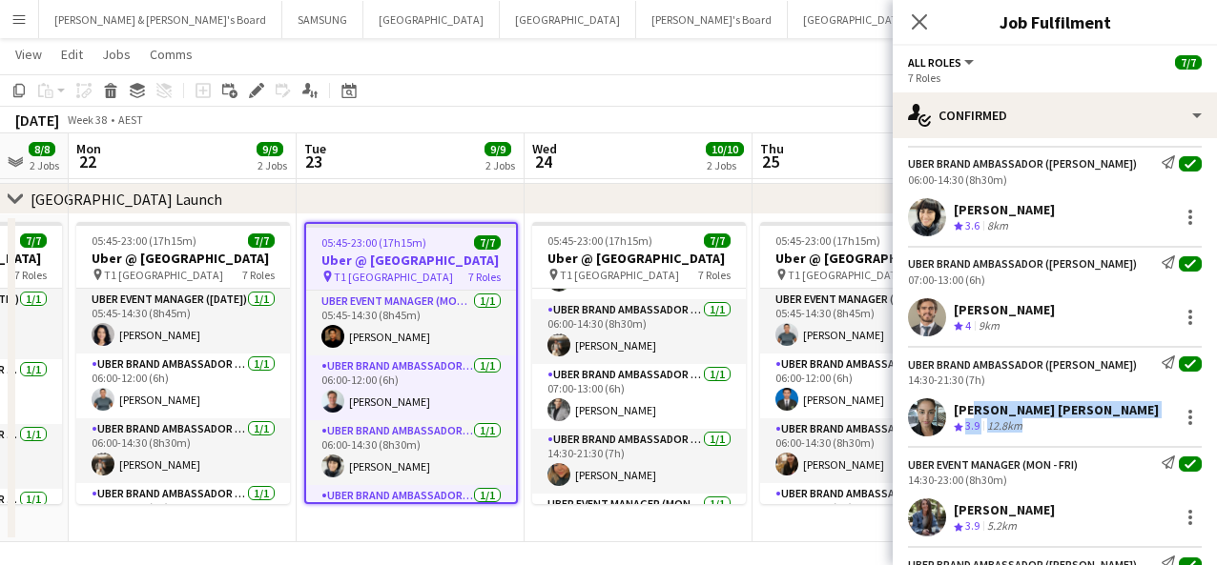
drag, startPoint x: 1152, startPoint y: 406, endPoint x: 1075, endPoint y: 411, distance: 77.4
click at [914, 410] on div "[PERSON_NAME] [PERSON_NAME] Crew rating 3.9 12.8km" at bounding box center [1054, 418] width 324 height 38
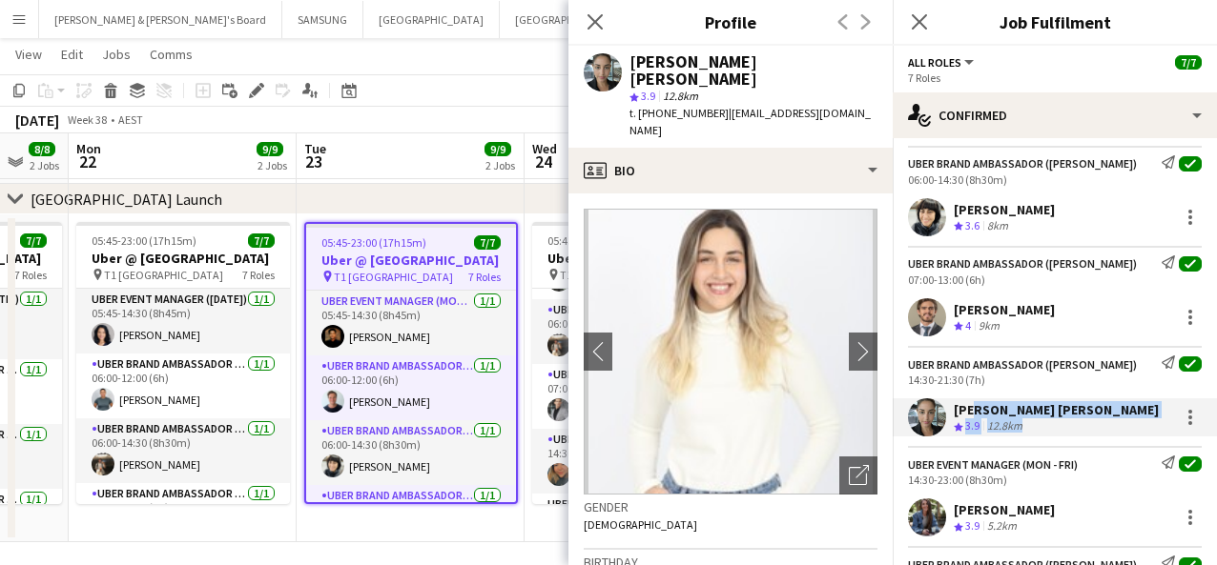
click at [914, 407] on div "[PERSON_NAME] [PERSON_NAME] Crew rating 3.9 12.8km" at bounding box center [1054, 418] width 324 height 38
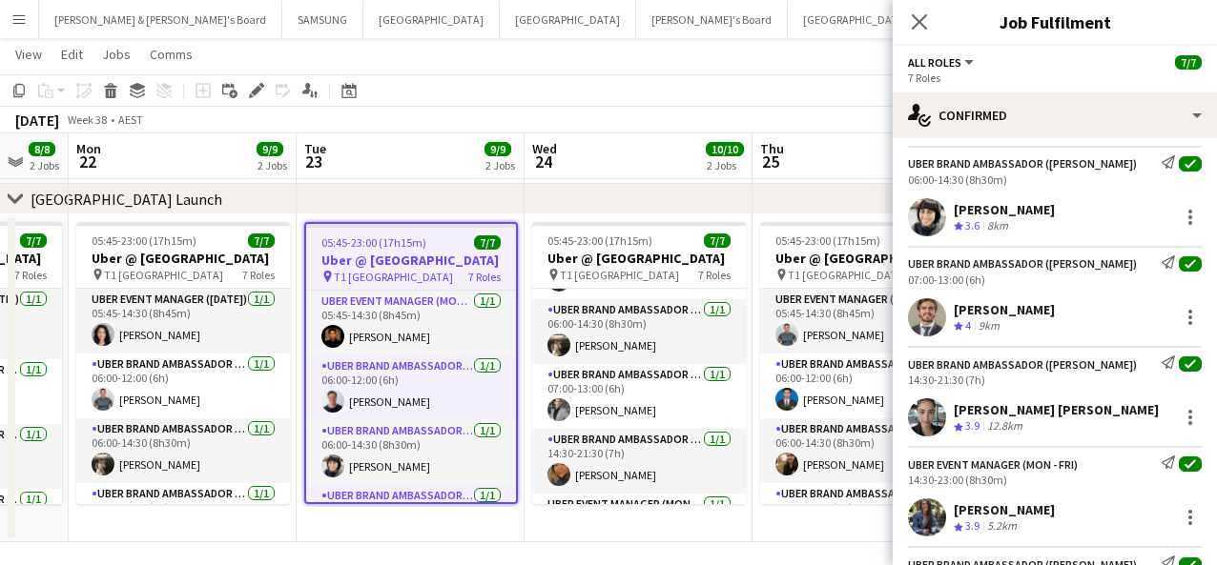
drag, startPoint x: 1145, startPoint y: 407, endPoint x: 955, endPoint y: 412, distance: 189.8
click at [914, 412] on div "[PERSON_NAME] [PERSON_NAME] Crew rating 3.9 12.8km" at bounding box center [1054, 418] width 324 height 38
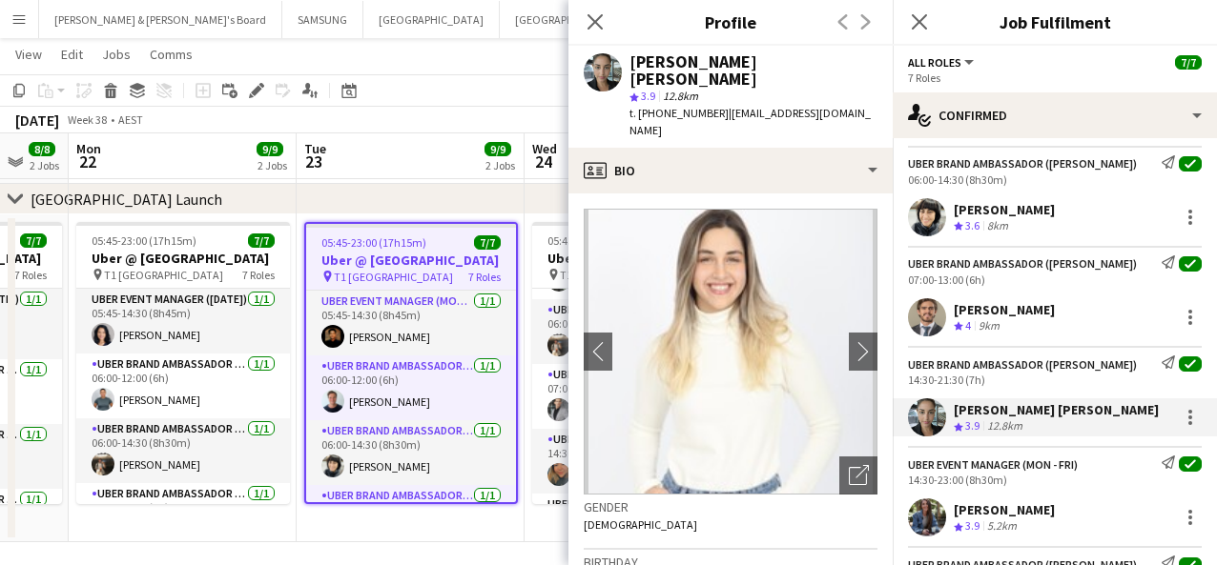
scroll to position [365, 0]
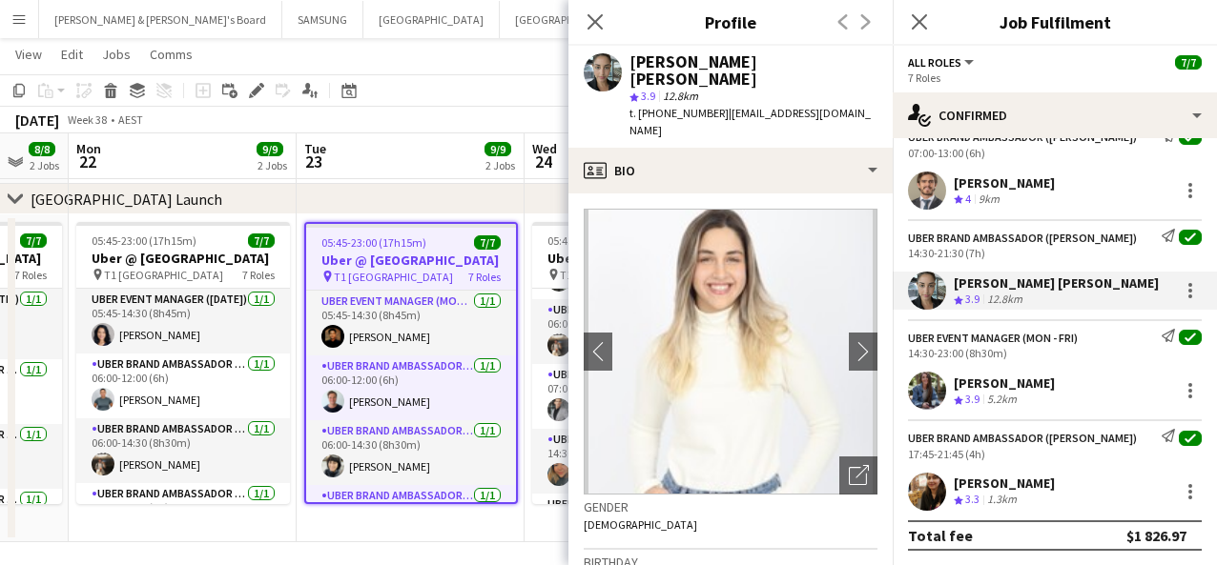
drag, startPoint x: 1072, startPoint y: 385, endPoint x: 950, endPoint y: 385, distance: 122.1
click at [914, 385] on div "[PERSON_NAME] Crew rating 3.9 5.2km" at bounding box center [1054, 391] width 324 height 38
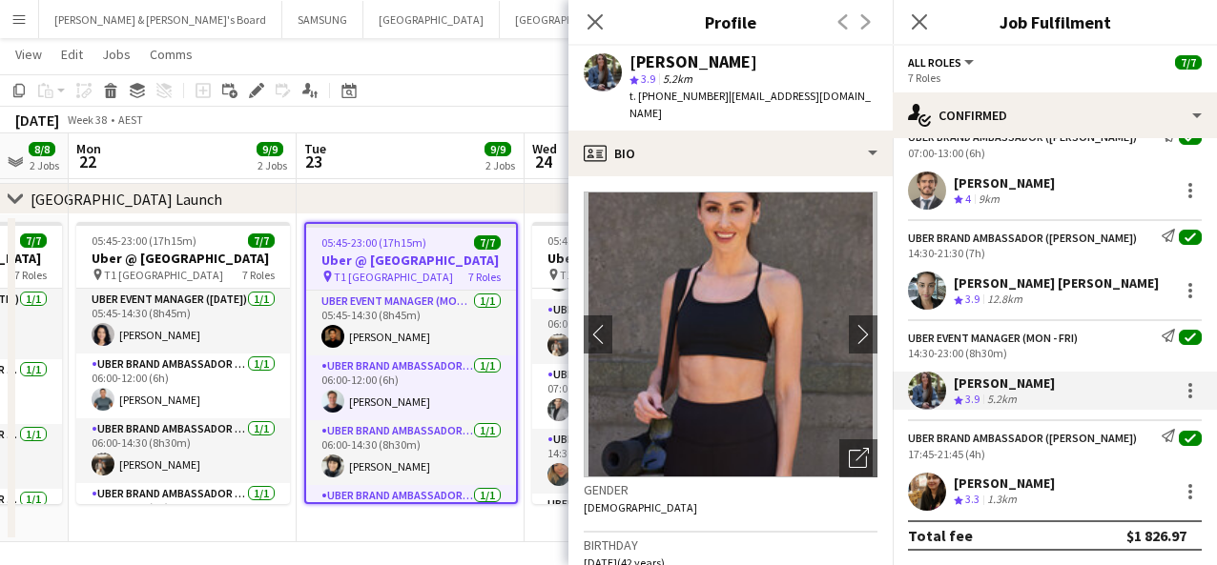
drag, startPoint x: 1056, startPoint y: 484, endPoint x: 939, endPoint y: 480, distance: 116.4
click at [914, 480] on div "[PERSON_NAME] Crew rating 3.3 1.3km" at bounding box center [1054, 492] width 324 height 38
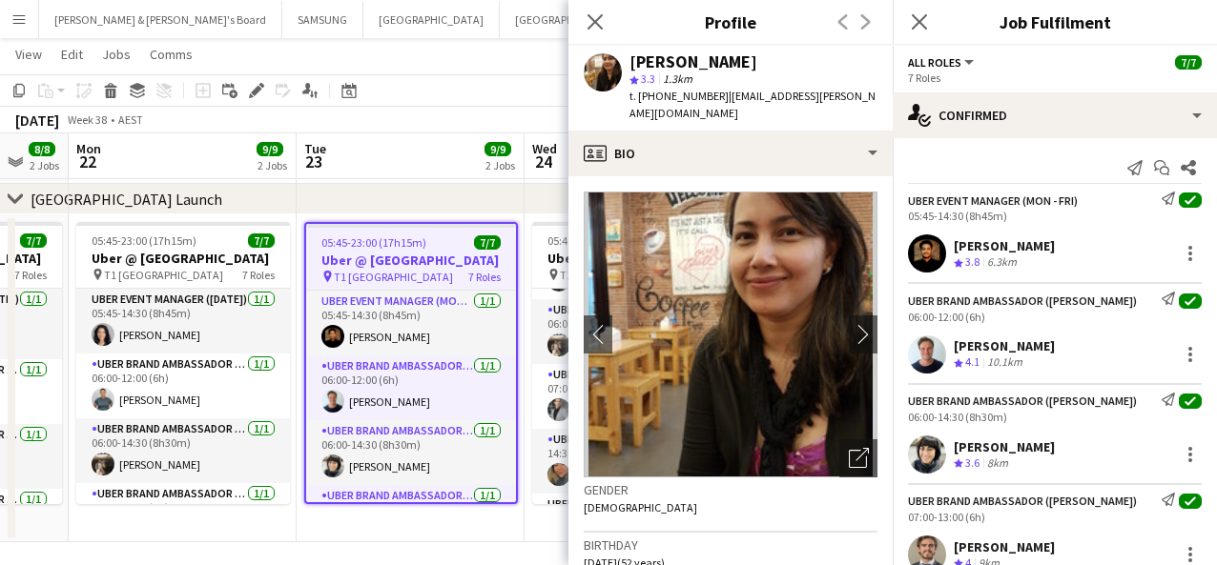
scroll to position [0, 0]
drag, startPoint x: 959, startPoint y: 215, endPoint x: 913, endPoint y: 215, distance: 46.7
click at [913, 215] on div "05:45-14:30 (8h45m)" at bounding box center [1055, 217] width 294 height 14
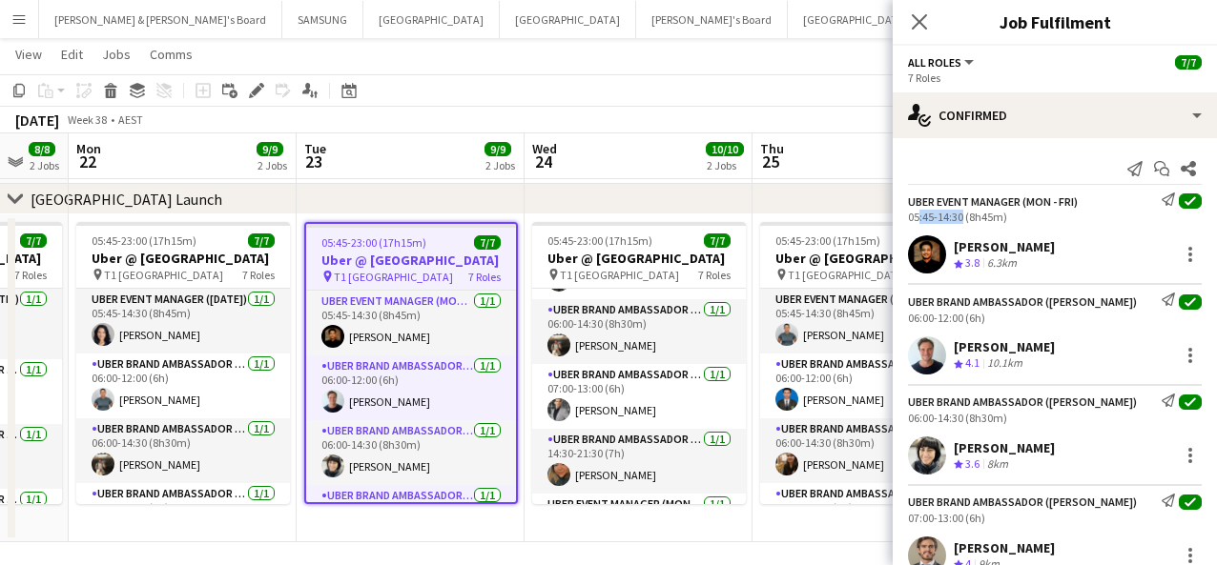
click at [913, 218] on div "05:45-14:30 (8h45m)" at bounding box center [1055, 217] width 294 height 14
click at [914, 214] on div "05:45-14:30 (8h45m)" at bounding box center [1055, 217] width 294 height 14
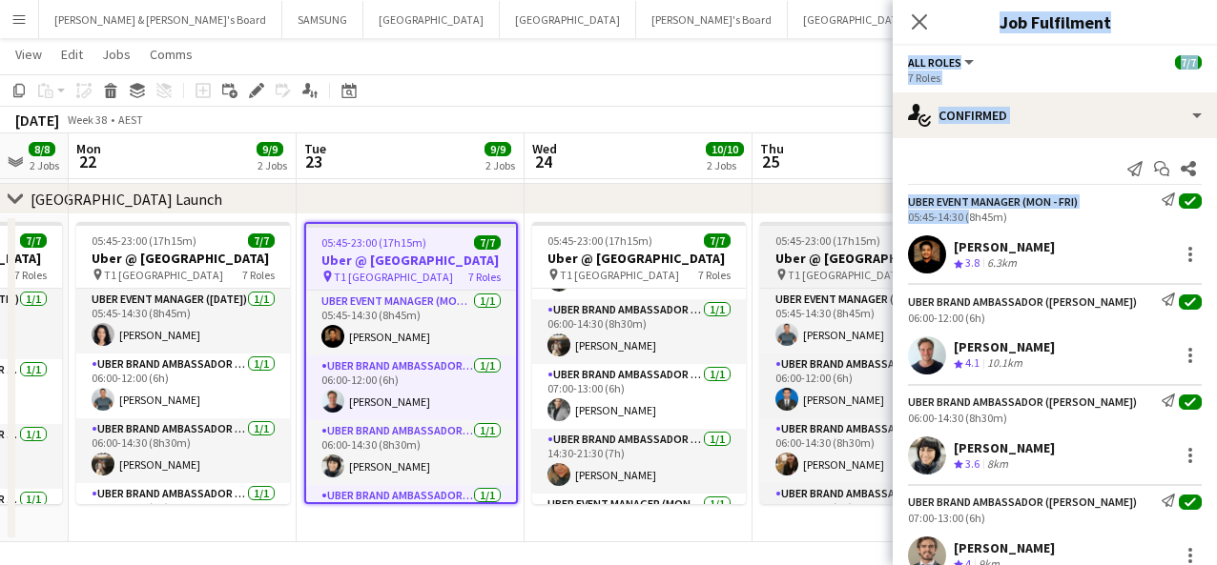
drag, startPoint x: 965, startPoint y: 215, endPoint x: 881, endPoint y: 221, distance: 84.1
click at [878, 221] on body "Menu Boards Boards Boards All jobs Status Workforce Workforce My Workforce Recr…" at bounding box center [608, 108] width 1217 height 933
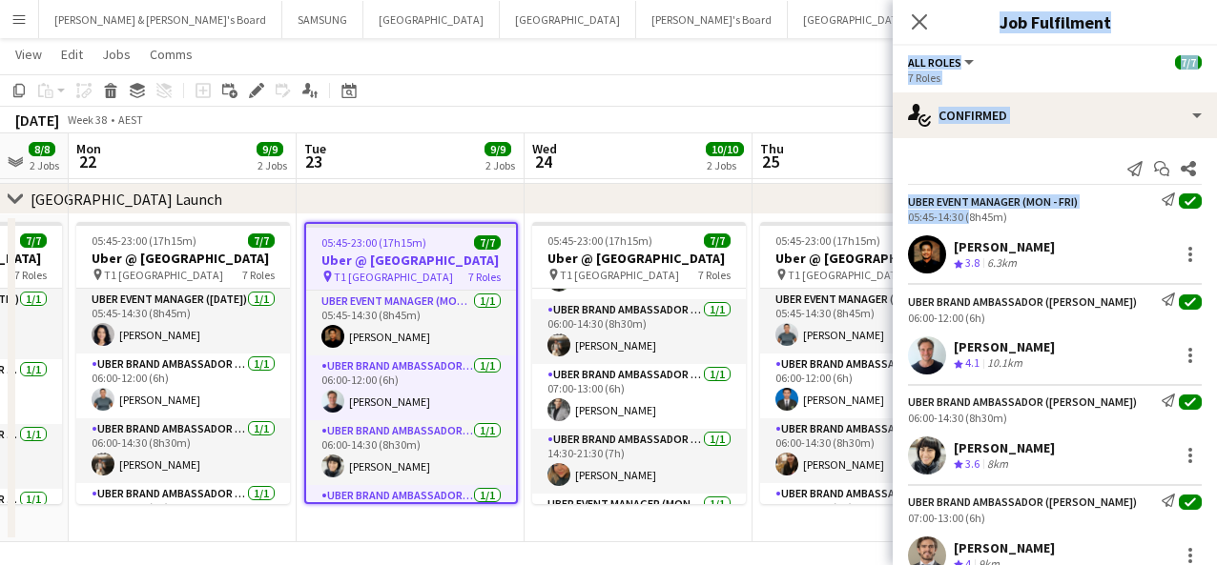
click at [914, 218] on div "05:45-14:30 (8h45m)" at bounding box center [1055, 217] width 294 height 14
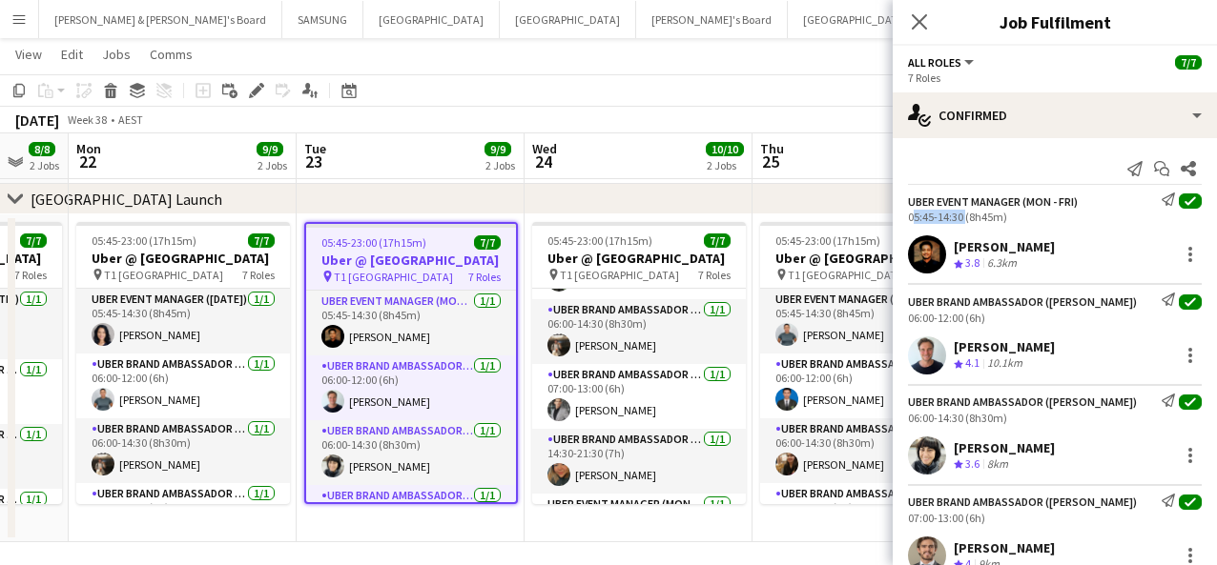
drag, startPoint x: 961, startPoint y: 218, endPoint x: 905, endPoint y: 217, distance: 56.3
click at [905, 217] on div "UBER Event Manager (Mon - Fri) Send notification check 05:45-14:30 (8h45m)" at bounding box center [1054, 208] width 324 height 31
drag, startPoint x: 963, startPoint y: 318, endPoint x: 904, endPoint y: 313, distance: 59.3
click at [904, 313] on div "UBER Brand Ambassador ([PERSON_NAME]) Send notification check 06:00-12:00 (6h)" at bounding box center [1054, 308] width 324 height 31
drag, startPoint x: 961, startPoint y: 418, endPoint x: 899, endPoint y: 415, distance: 62.0
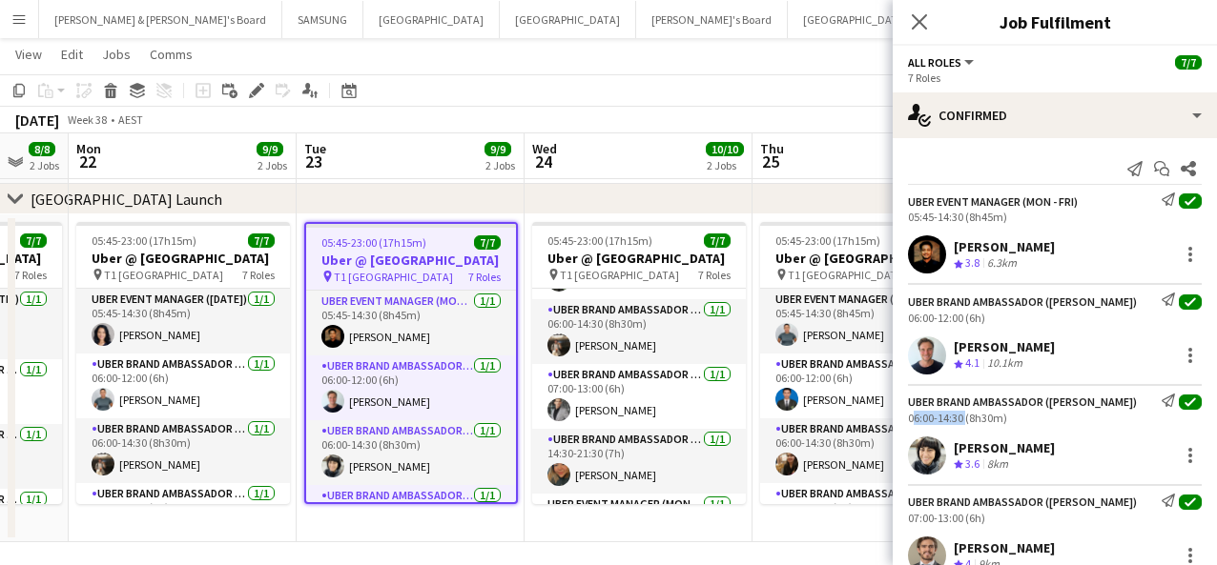
click at [899, 415] on div "UBER Brand Ambassador ([PERSON_NAME]) Send notification check 06:00-14:30 (8h30…" at bounding box center [1054, 409] width 324 height 31
drag, startPoint x: 961, startPoint y: 519, endPoint x: 894, endPoint y: 520, distance: 66.8
click at [894, 520] on div "UBER Brand Ambassador ([PERSON_NAME]) Send notification check 07:00-13:00 (6h)" at bounding box center [1054, 509] width 324 height 31
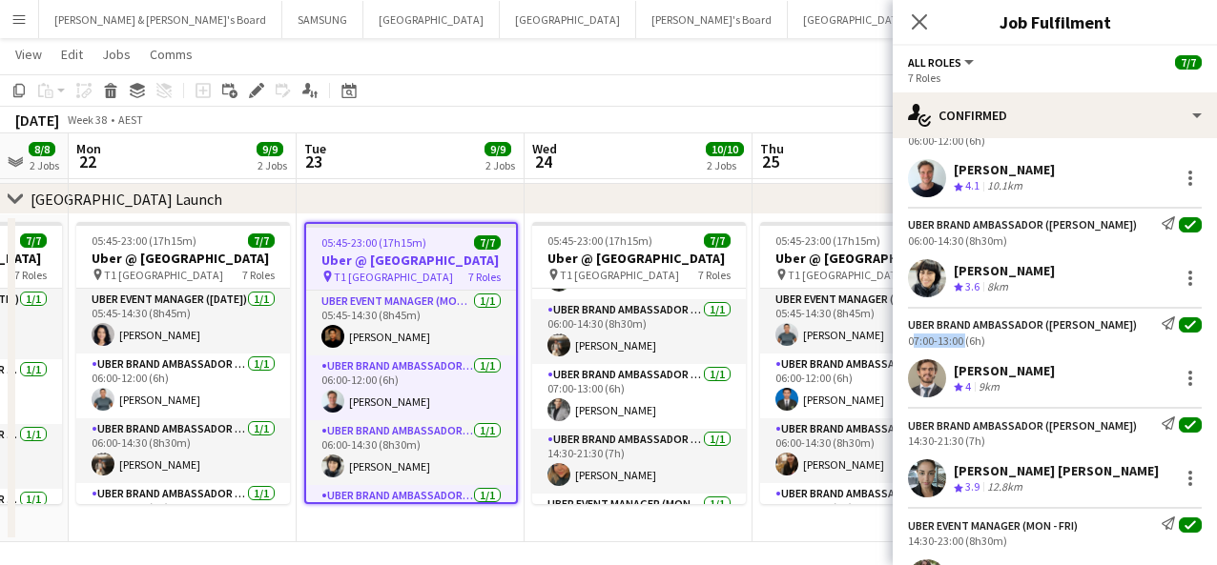
scroll to position [238, 0]
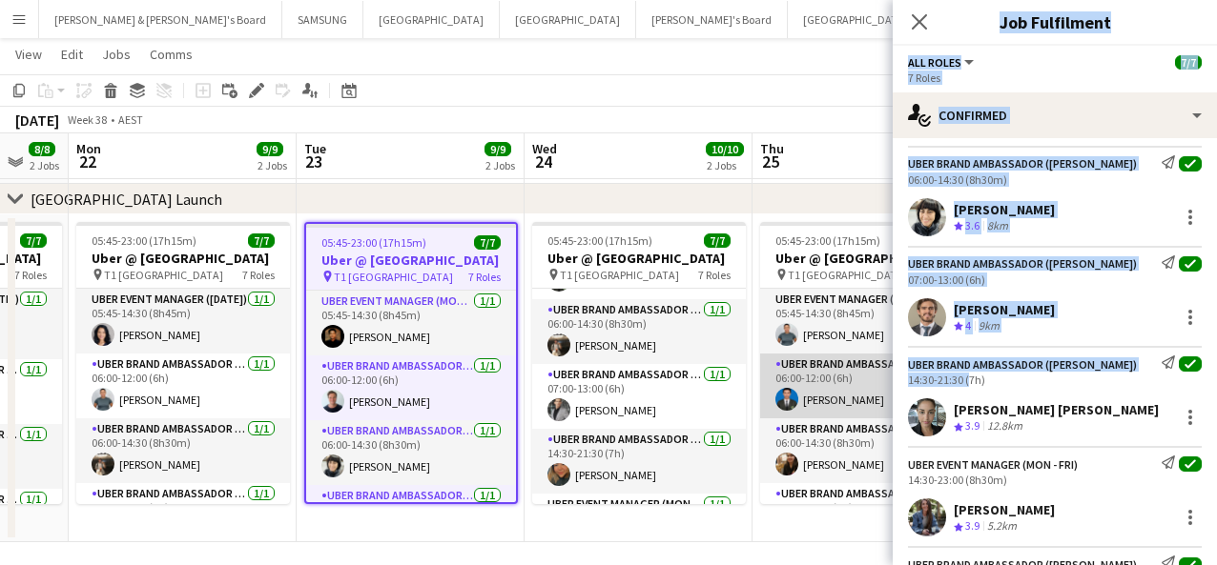
drag, startPoint x: 964, startPoint y: 382, endPoint x: 891, endPoint y: 378, distance: 73.6
click at [891, 378] on body "Menu Boards Boards Boards All jobs Status Workforce Workforce My Workforce Recr…" at bounding box center [608, 108] width 1217 height 933
click at [914, 379] on div "14:30-21:30 (7h)" at bounding box center [1055, 380] width 294 height 14
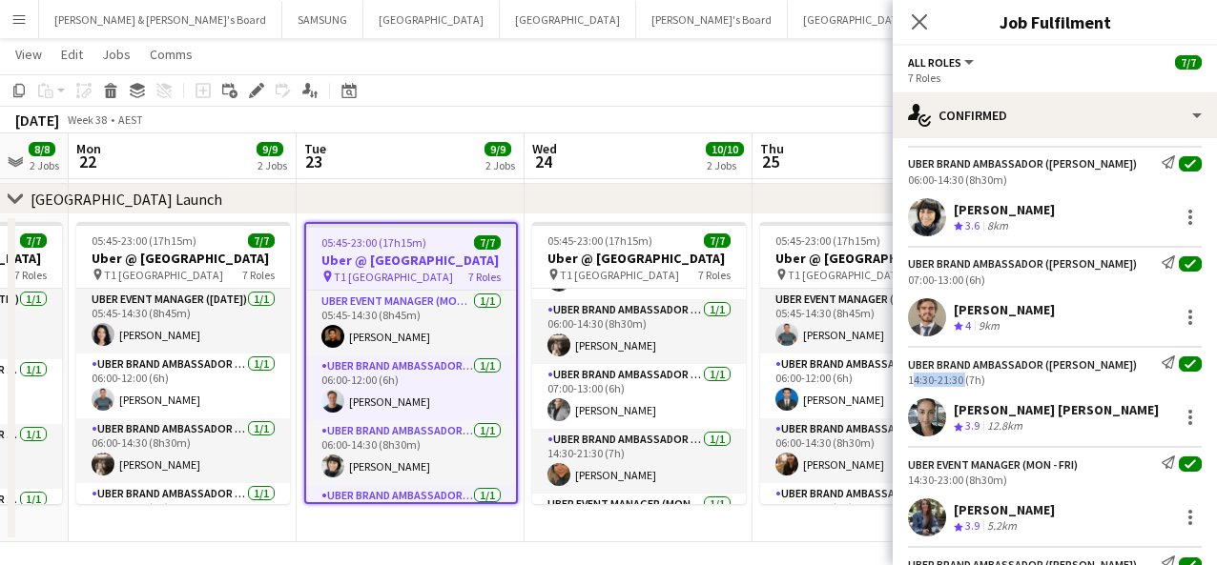
drag, startPoint x: 960, startPoint y: 379, endPoint x: 906, endPoint y: 379, distance: 54.4
click at [906, 379] on div "UBER Brand Ambassador ([PERSON_NAME]) Send notification check 14:30-21:30 (7h)" at bounding box center [1054, 371] width 324 height 31
drag, startPoint x: 960, startPoint y: 480, endPoint x: 907, endPoint y: 484, distance: 53.6
click at [907, 484] on div "UBER Event Manager (Mon - Fri) Send notification check 14:30-23:00 (8h30m)" at bounding box center [1054, 471] width 324 height 31
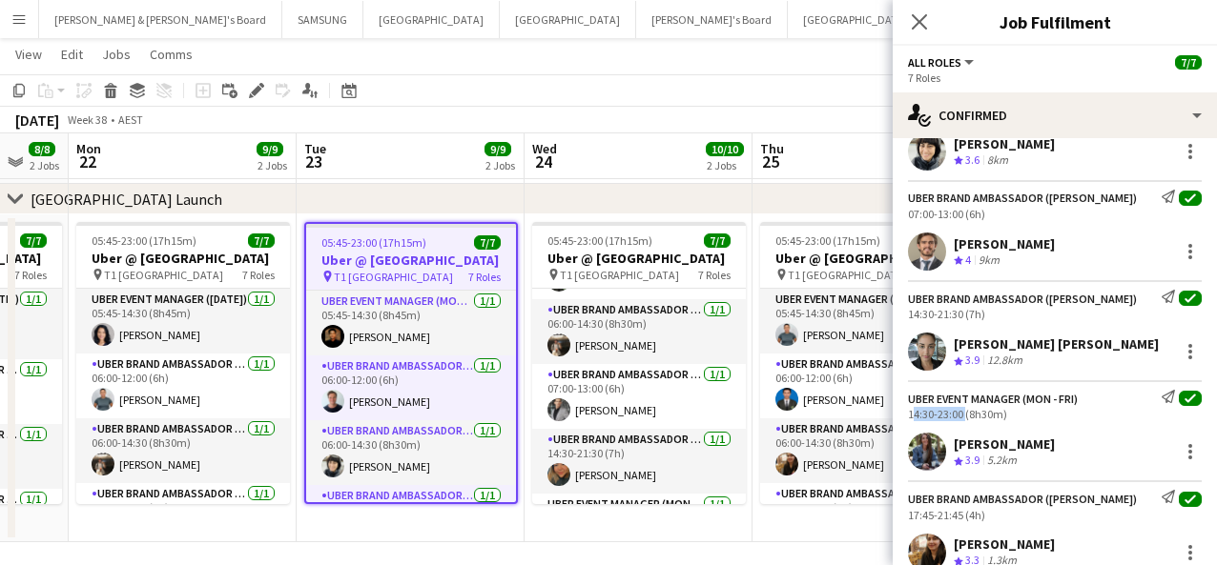
scroll to position [365, 0]
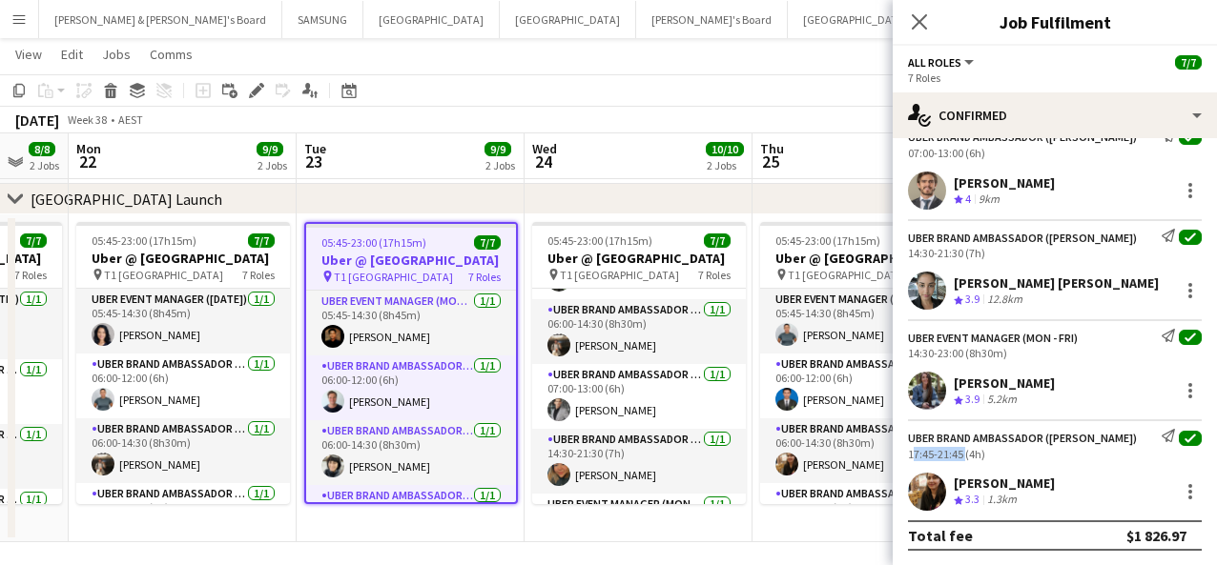
drag, startPoint x: 961, startPoint y: 453, endPoint x: 896, endPoint y: 453, distance: 64.8
click at [896, 453] on div "UBER Brand Ambassador ([PERSON_NAME]) Send notification check 17:45-21:45 (4h)" at bounding box center [1054, 444] width 324 height 31
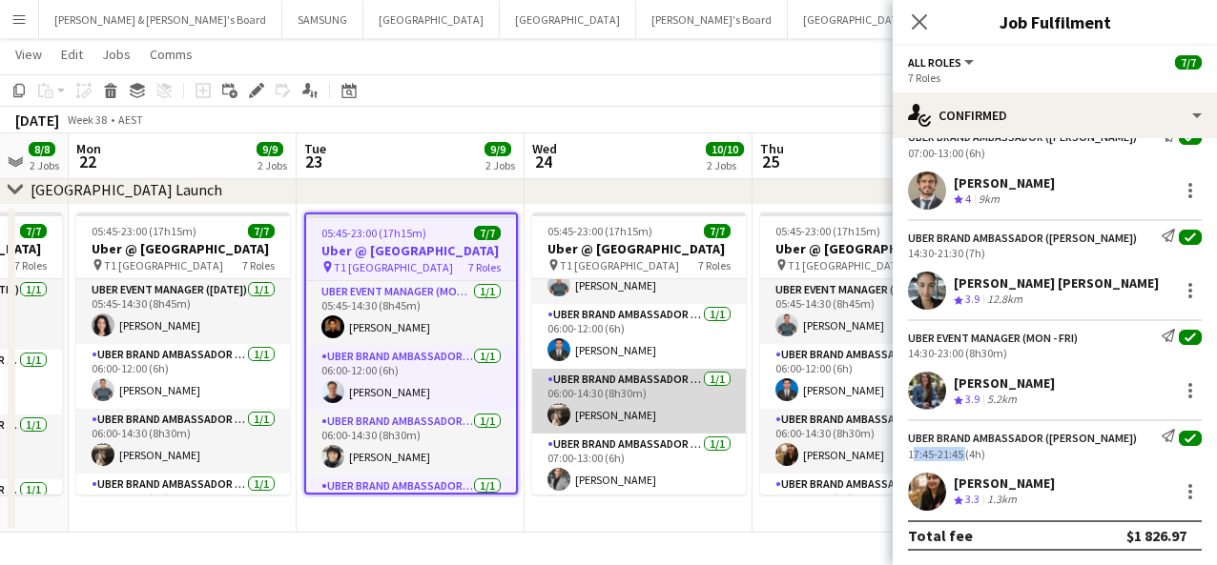
scroll to position [0, 0]
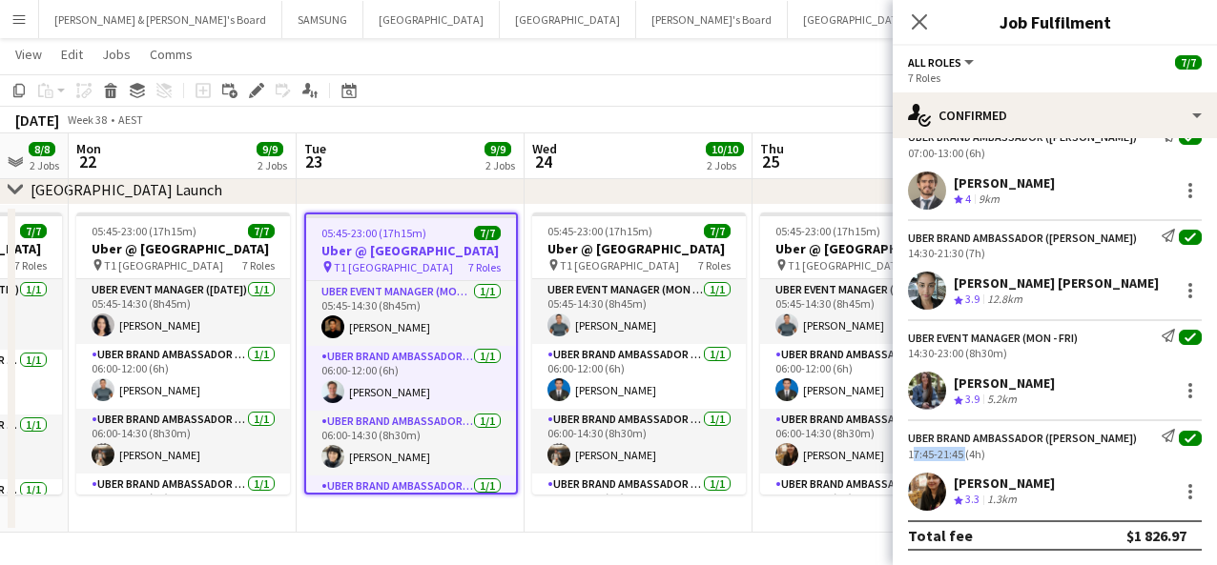
drag, startPoint x: 586, startPoint y: 314, endPoint x: 598, endPoint y: 281, distance: 34.4
click at [586, 314] on app-card-role "UBER Event Manager (Mon - Fri) [DATE] 05:45-14:30 (8h45m) [PERSON_NAME]" at bounding box center [639, 311] width 214 height 65
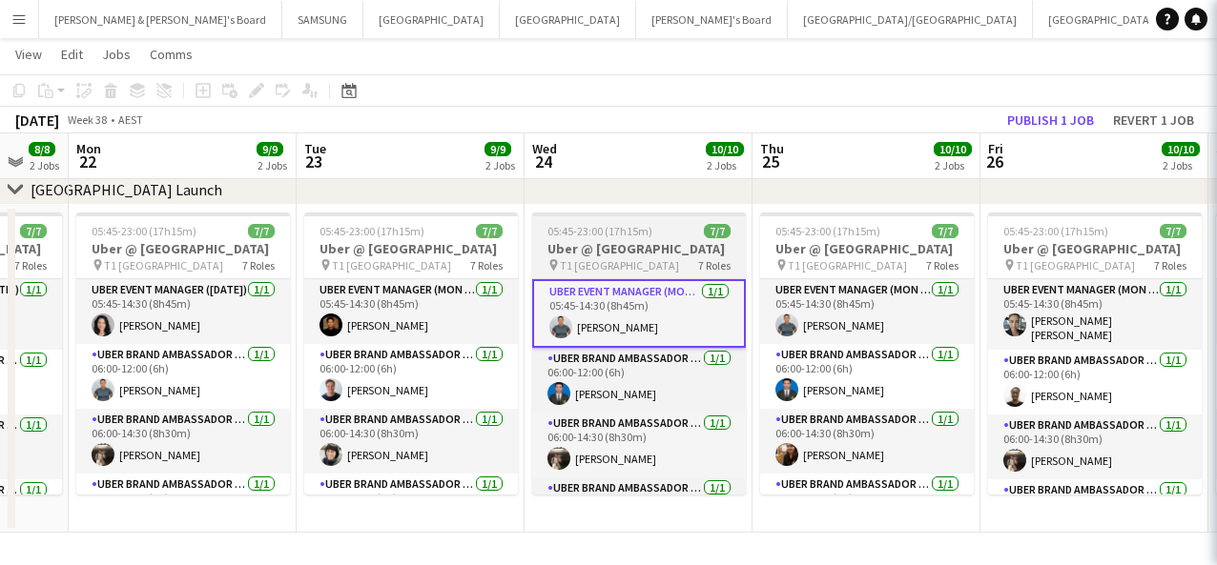
click at [605, 254] on h3 "Uber @ [GEOGRAPHIC_DATA]" at bounding box center [639, 248] width 214 height 17
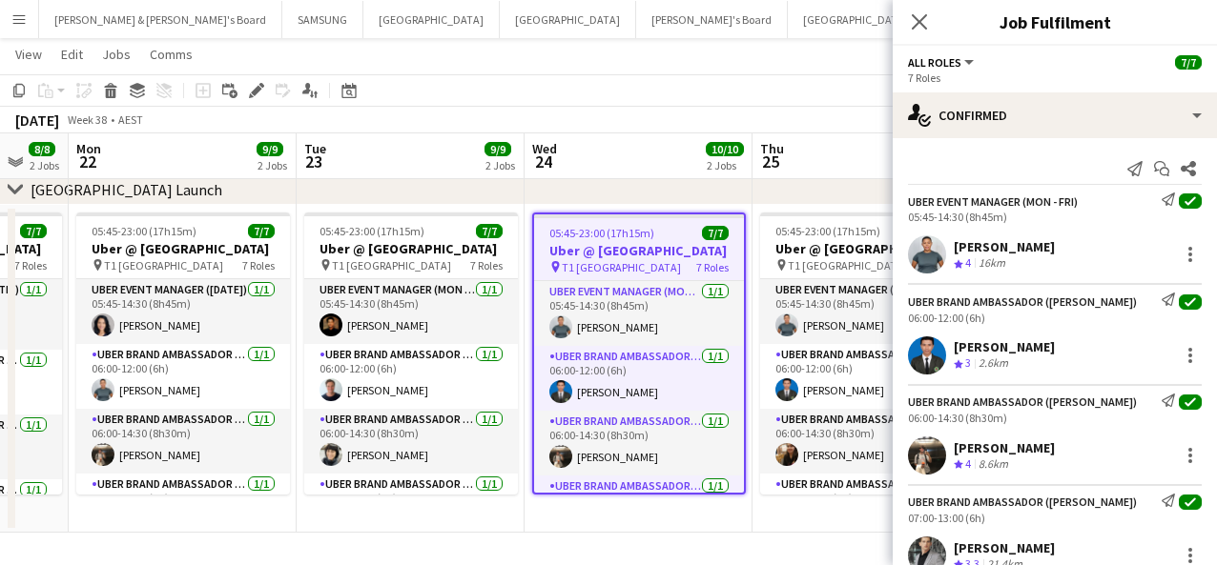
drag, startPoint x: 1006, startPoint y: 252, endPoint x: 954, endPoint y: 251, distance: 51.5
click at [914, 251] on div "[PERSON_NAME] Crew rating 4 16km" at bounding box center [1054, 255] width 324 height 38
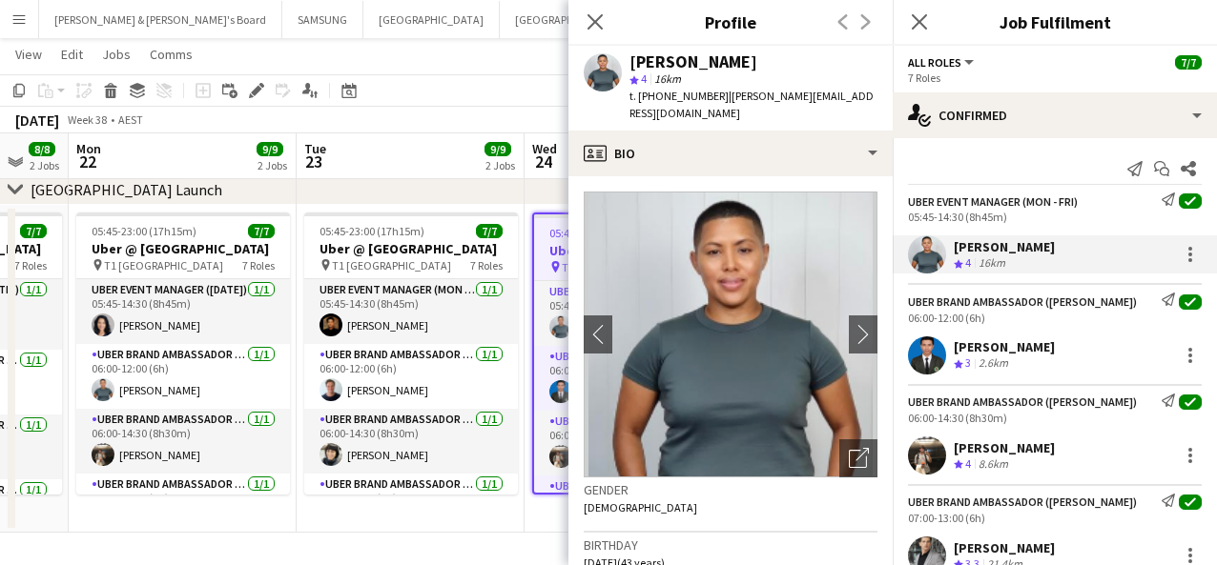
drag, startPoint x: 1058, startPoint y: 346, endPoint x: 947, endPoint y: 345, distance: 111.6
click at [914, 345] on div "[PERSON_NAME] Crew rating 3 2.6km" at bounding box center [1054, 356] width 324 height 38
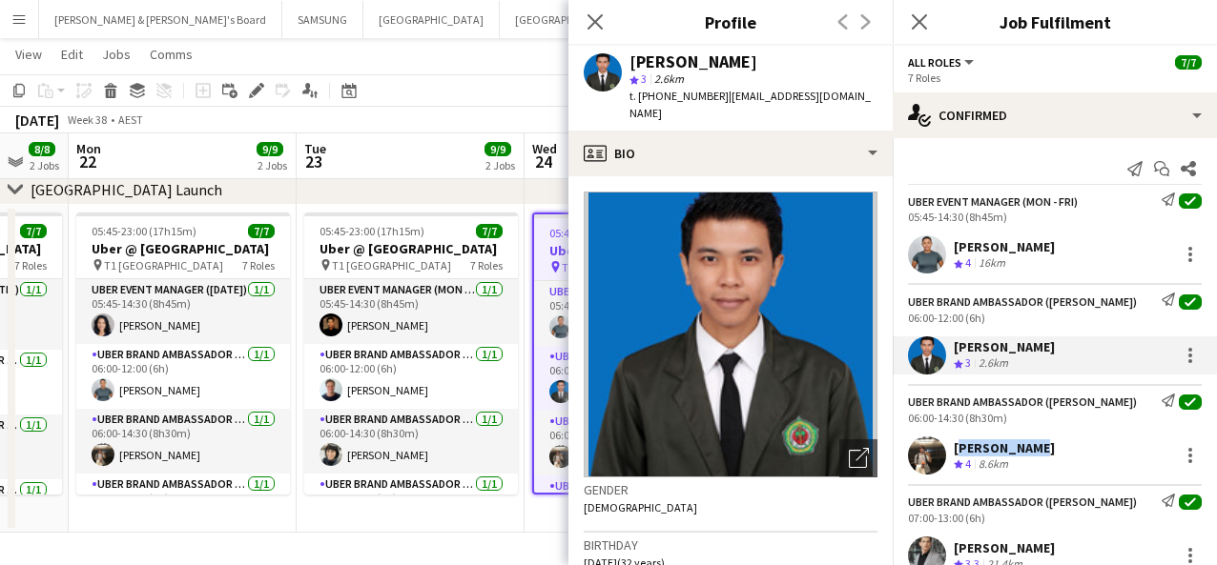
drag, startPoint x: 1040, startPoint y: 450, endPoint x: 951, endPoint y: 446, distance: 89.7
click at [914, 446] on div "[PERSON_NAME] Crew rating 4 8.6km" at bounding box center [1054, 456] width 324 height 38
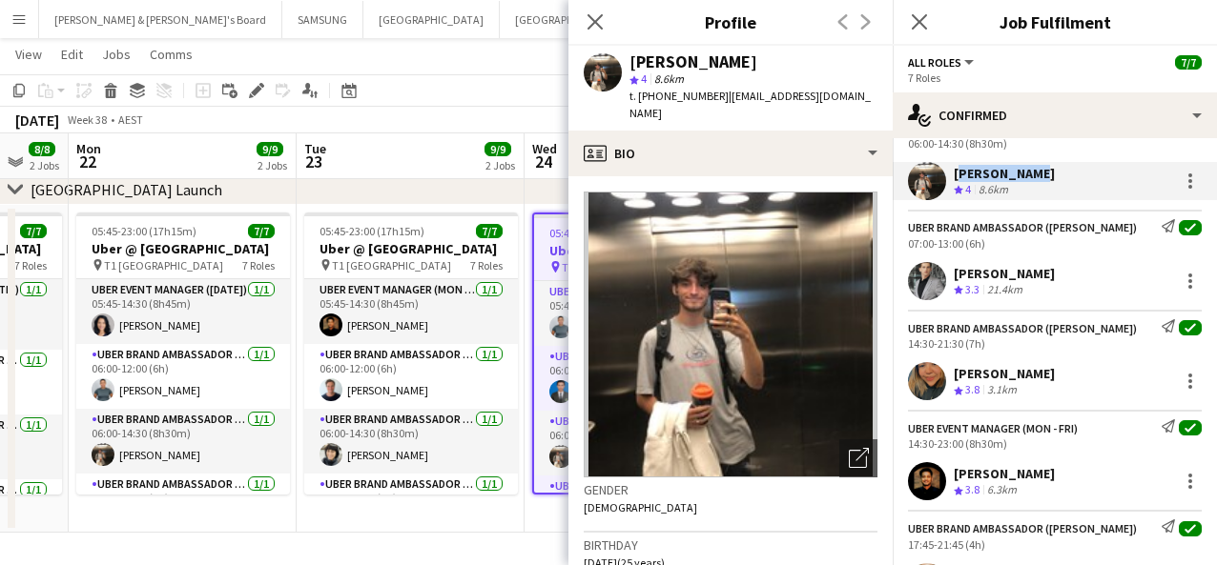
scroll to position [238, 0]
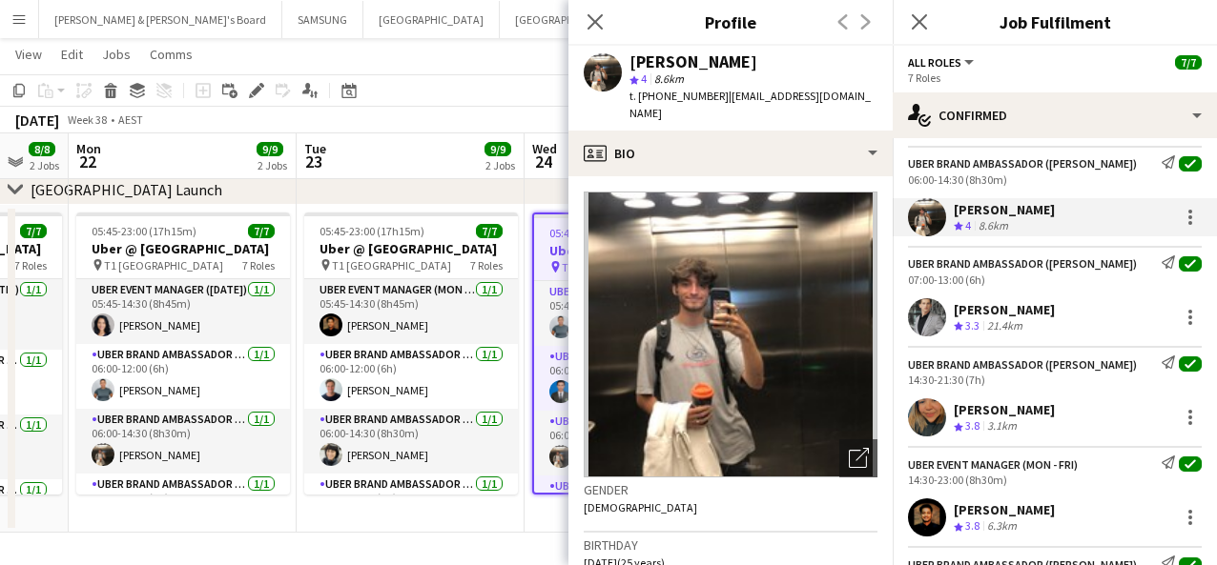
drag, startPoint x: 1056, startPoint y: 312, endPoint x: 958, endPoint y: 309, distance: 98.3
click at [914, 309] on div "[PERSON_NAME] Crew rating 3.3 21.4km" at bounding box center [1054, 317] width 324 height 38
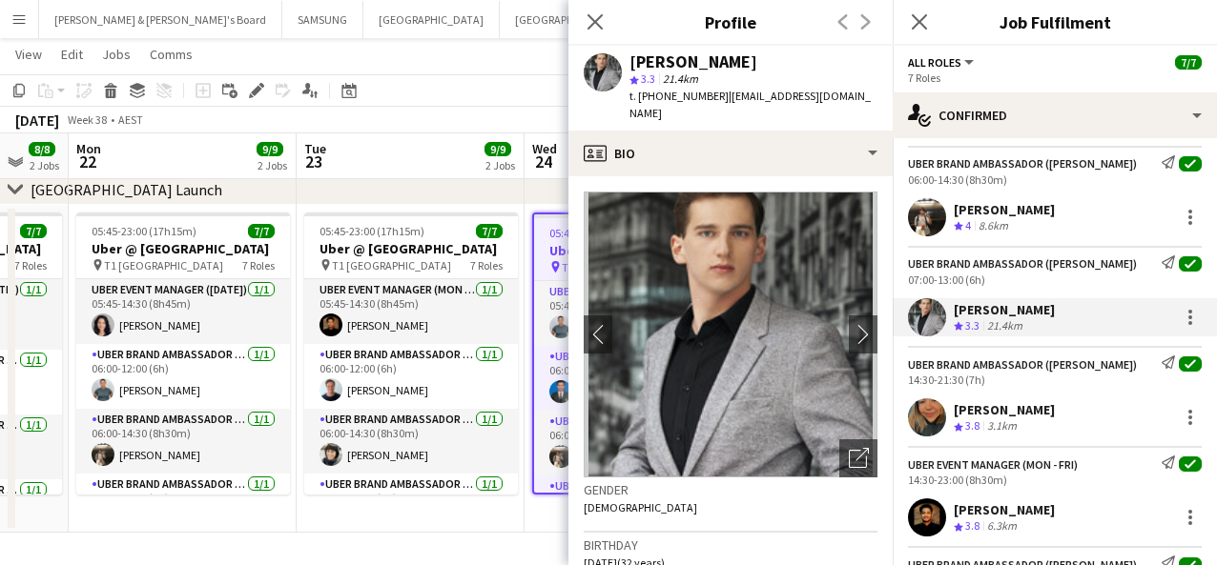
click at [914, 309] on div "[PERSON_NAME] Crew rating 3.3 21.4km" at bounding box center [1054, 317] width 324 height 38
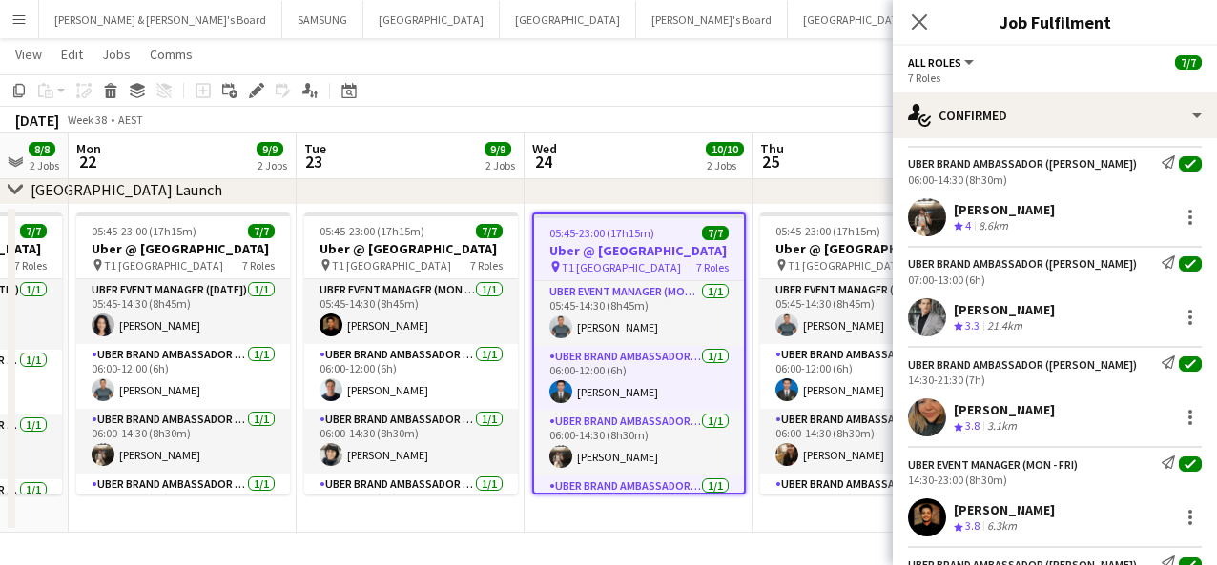
drag, startPoint x: 1064, startPoint y: 309, endPoint x: 940, endPoint y: 310, distance: 124.0
click at [914, 310] on div "[PERSON_NAME] Crew rating 3.3 21.4km" at bounding box center [1054, 317] width 324 height 38
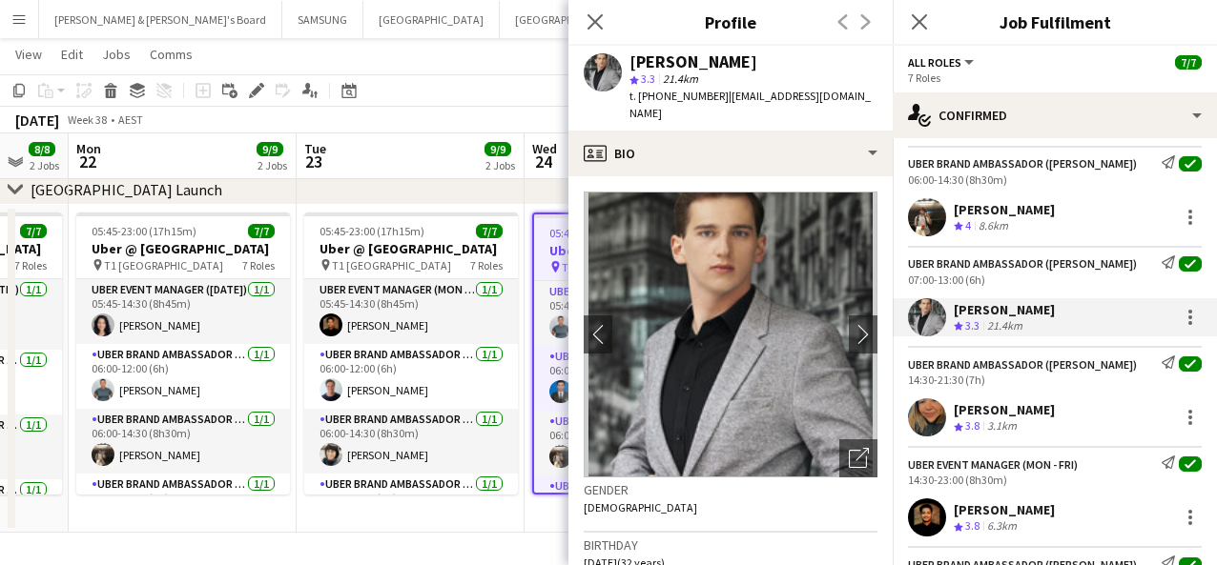
click at [914, 414] on div "[PERSON_NAME] Crew rating 3.8 3.1km" at bounding box center [1054, 418] width 324 height 38
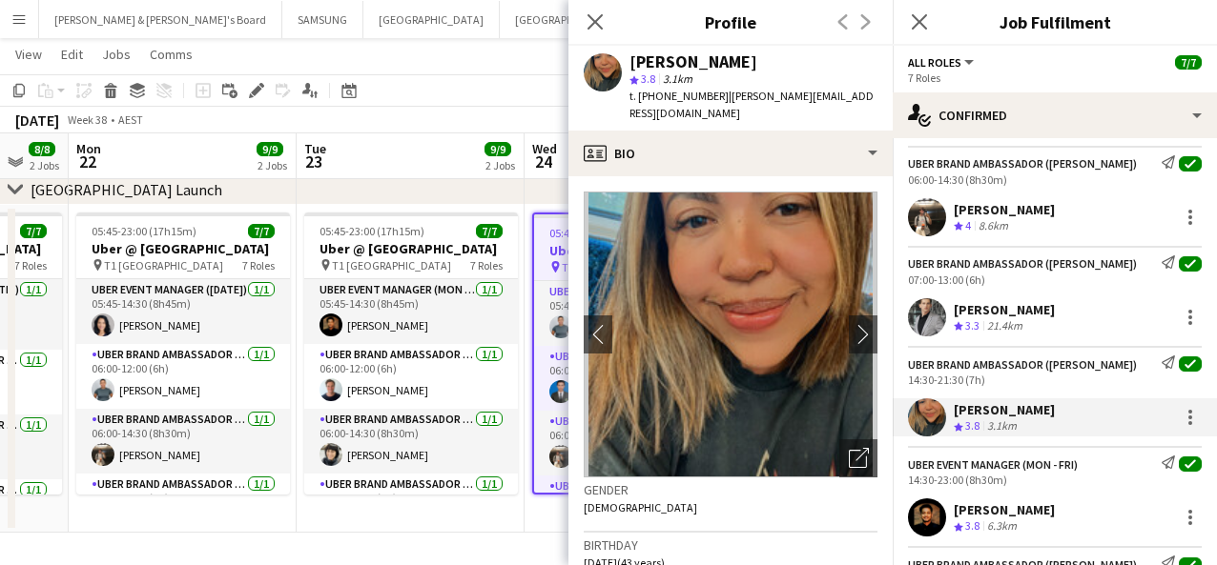
drag, startPoint x: 1109, startPoint y: 410, endPoint x: 953, endPoint y: 410, distance: 156.4
click at [914, 410] on div "[PERSON_NAME] Crew rating 3.8 3.1km" at bounding box center [1054, 418] width 324 height 38
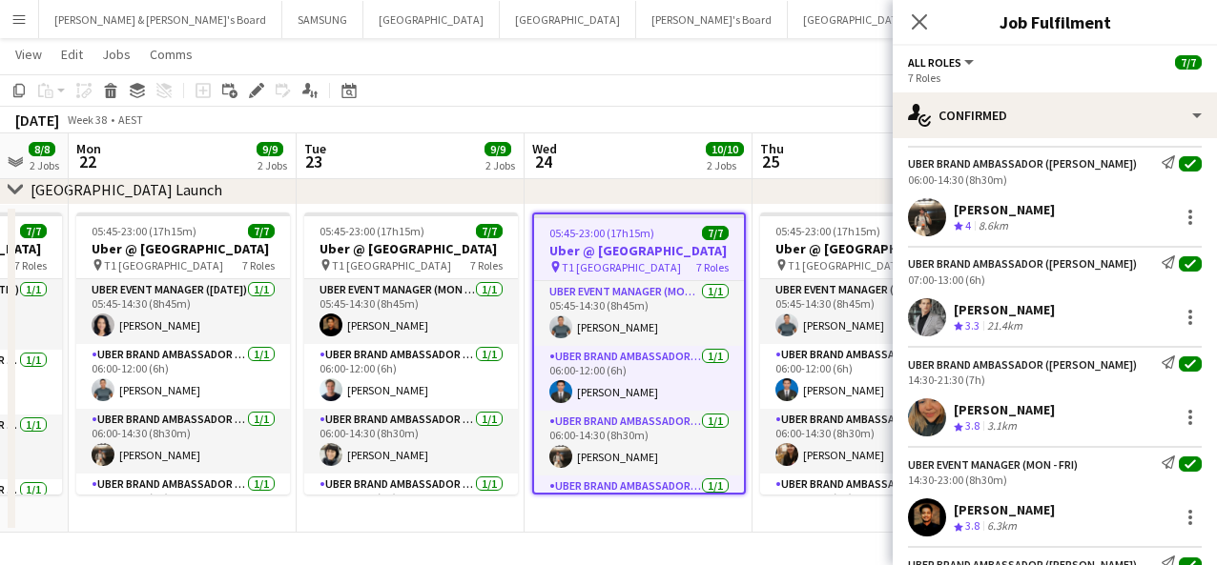
drag, startPoint x: 1066, startPoint y: 509, endPoint x: 953, endPoint y: 507, distance: 113.5
click at [914, 507] on div "[PERSON_NAME] Crew rating 3.8 6.3km" at bounding box center [1054, 518] width 324 height 38
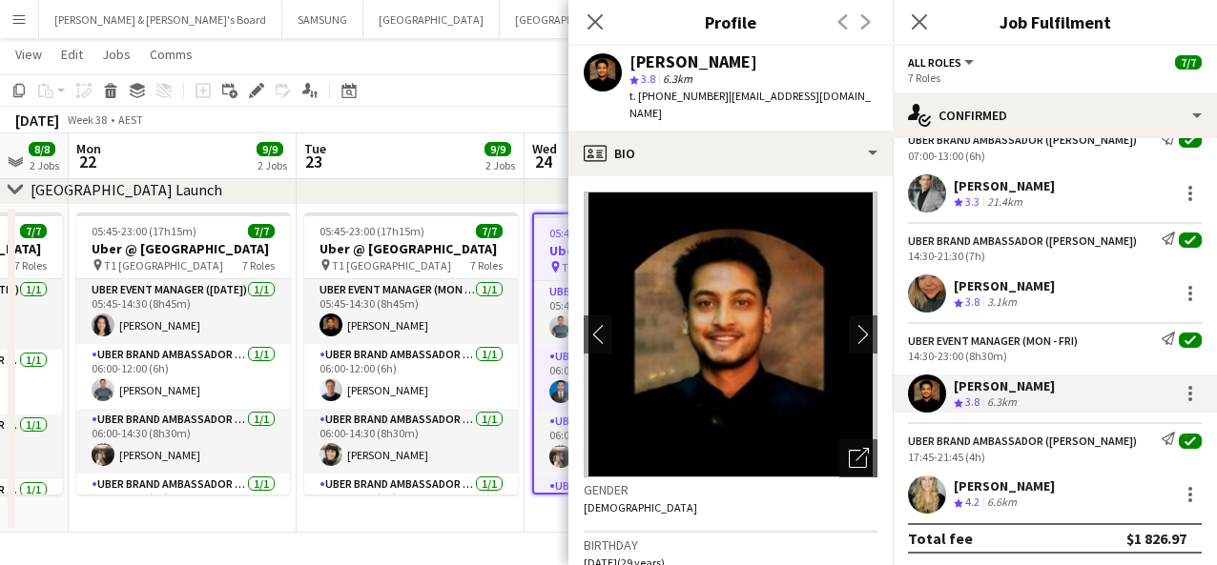
scroll to position [365, 0]
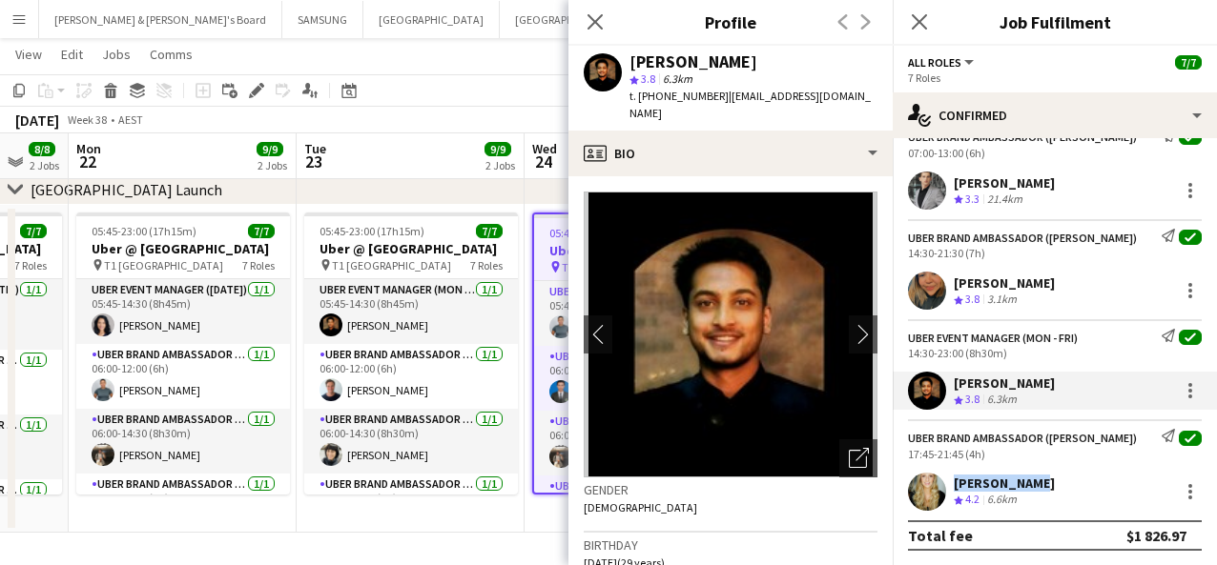
drag, startPoint x: 1027, startPoint y: 481, endPoint x: 946, endPoint y: 482, distance: 81.1
click at [914, 482] on div "[PERSON_NAME] Crew rating 4.2 6.6km" at bounding box center [1054, 492] width 324 height 38
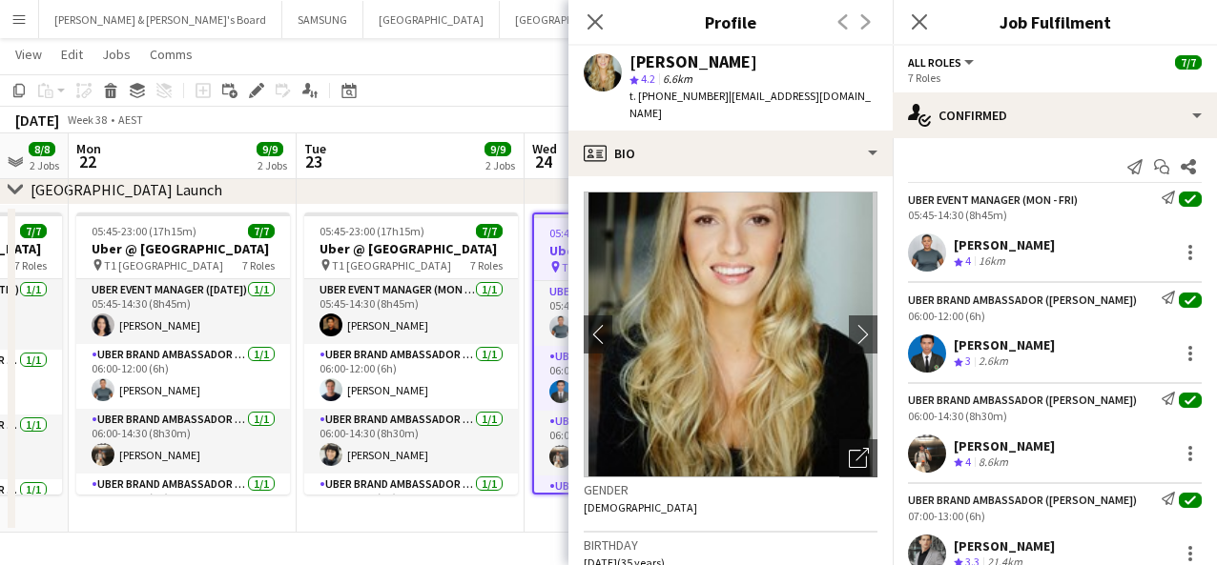
scroll to position [0, 0]
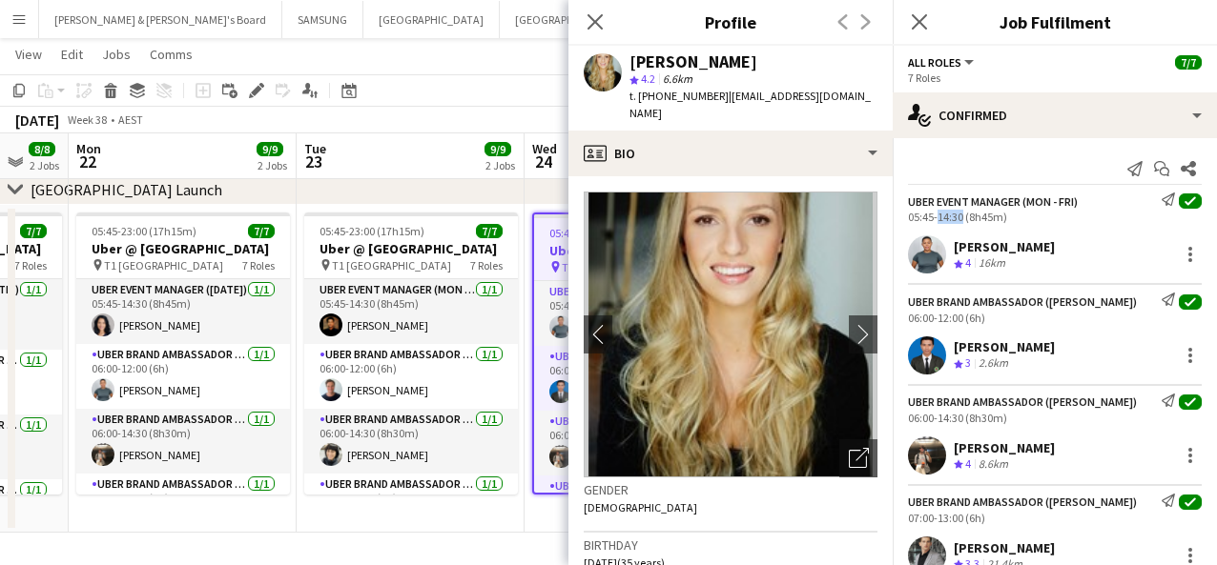
drag, startPoint x: 959, startPoint y: 215, endPoint x: 931, endPoint y: 216, distance: 28.6
click at [914, 216] on div "05:45-14:30 (8h45m)" at bounding box center [1055, 217] width 294 height 14
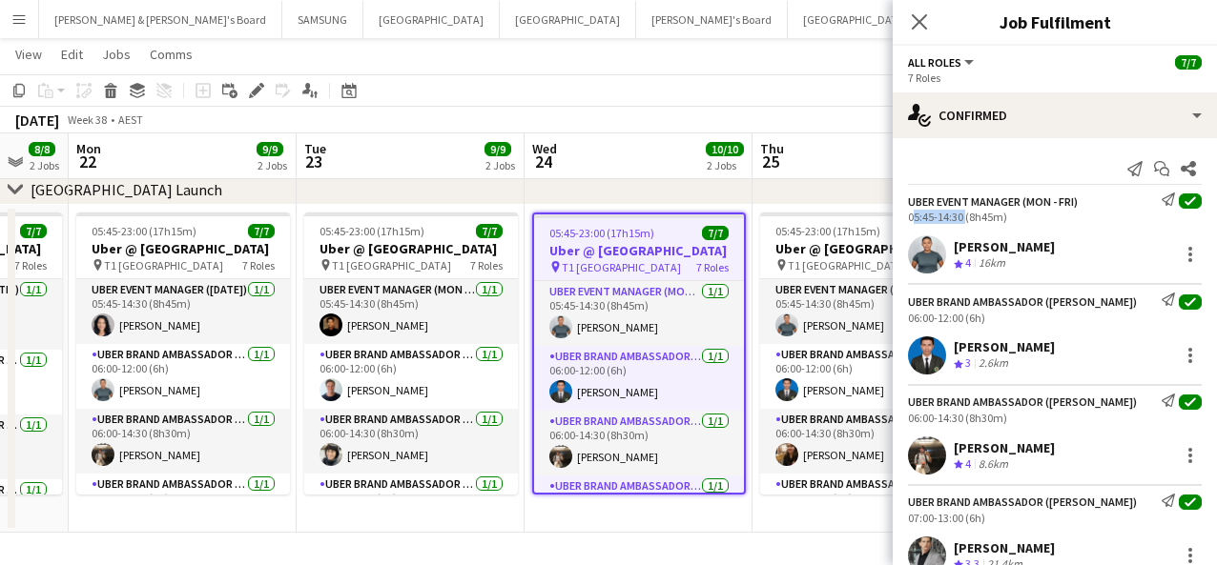
drag, startPoint x: 961, startPoint y: 215, endPoint x: 903, endPoint y: 217, distance: 58.2
click at [903, 217] on div "UBER Event Manager (Mon - Fri) Send notification check 05:45-14:30 (8h45m)" at bounding box center [1054, 208] width 324 height 31
click at [914, 315] on div "06:00-12:00 (6h)" at bounding box center [1055, 318] width 294 height 14
drag, startPoint x: 962, startPoint y: 317, endPoint x: 895, endPoint y: 318, distance: 66.8
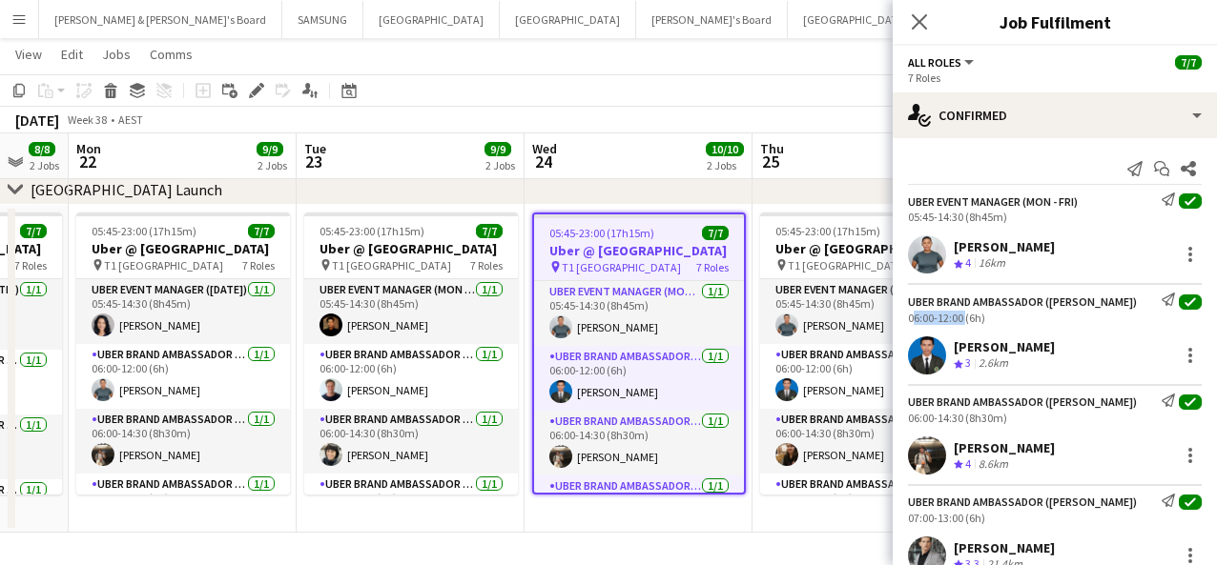
click at [895, 318] on div "UBER Brand Ambassador ([PERSON_NAME]) Send notification check 06:00-12:00 (6h)" at bounding box center [1054, 308] width 324 height 31
drag, startPoint x: 962, startPoint y: 413, endPoint x: 898, endPoint y: 417, distance: 64.0
click at [898, 417] on div "UBER Brand Ambassador ([PERSON_NAME]) Send notification check 06:00-14:30 (8h30…" at bounding box center [1054, 409] width 324 height 31
drag, startPoint x: 960, startPoint y: 511, endPoint x: 900, endPoint y: 516, distance: 60.3
click at [900, 516] on div "UBER Brand Ambassador ([PERSON_NAME]) Send notification check 07:00-13:00 (6h)" at bounding box center [1054, 509] width 324 height 31
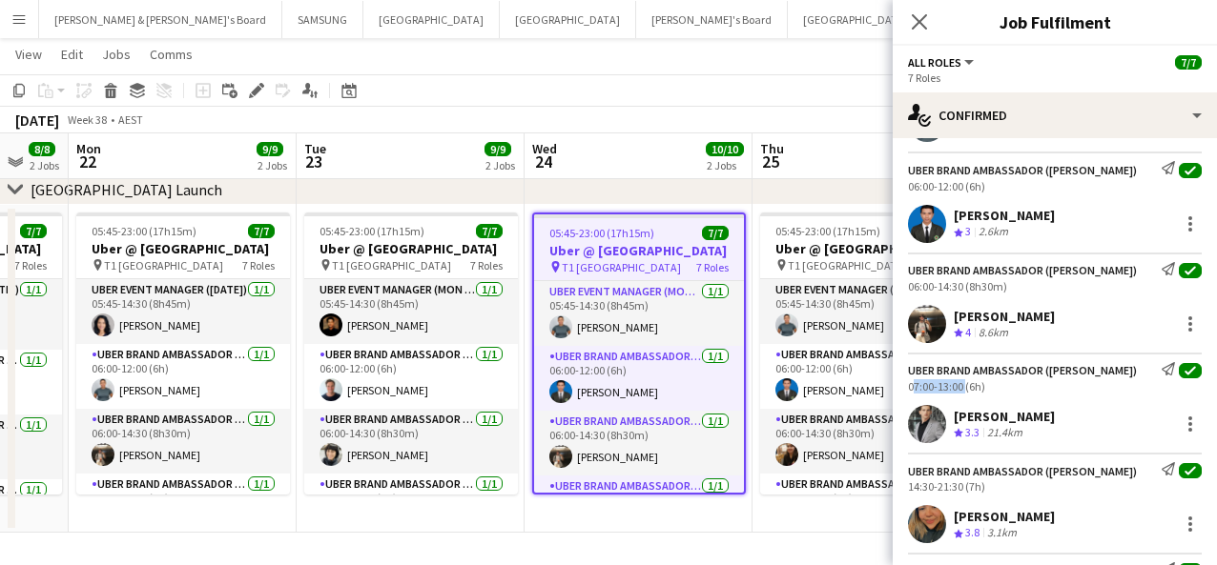
scroll to position [238, 0]
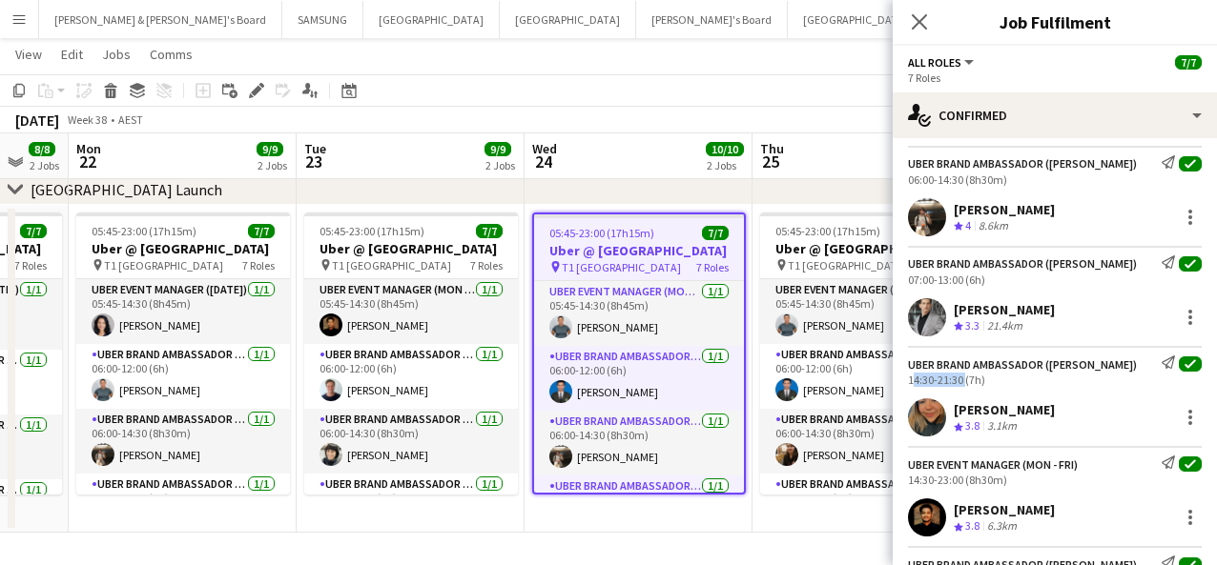
drag, startPoint x: 961, startPoint y: 373, endPoint x: 898, endPoint y: 376, distance: 63.0
click at [898, 376] on div "UBER Brand Ambassador ([PERSON_NAME]) Send notification check 14:30-21:30 (7h)" at bounding box center [1054, 371] width 324 height 31
drag, startPoint x: 961, startPoint y: 479, endPoint x: 895, endPoint y: 475, distance: 65.9
click at [895, 475] on div "UBER Event Manager (Mon - Fri) Send notification check 14:30-23:00 (8h30m)" at bounding box center [1054, 471] width 324 height 31
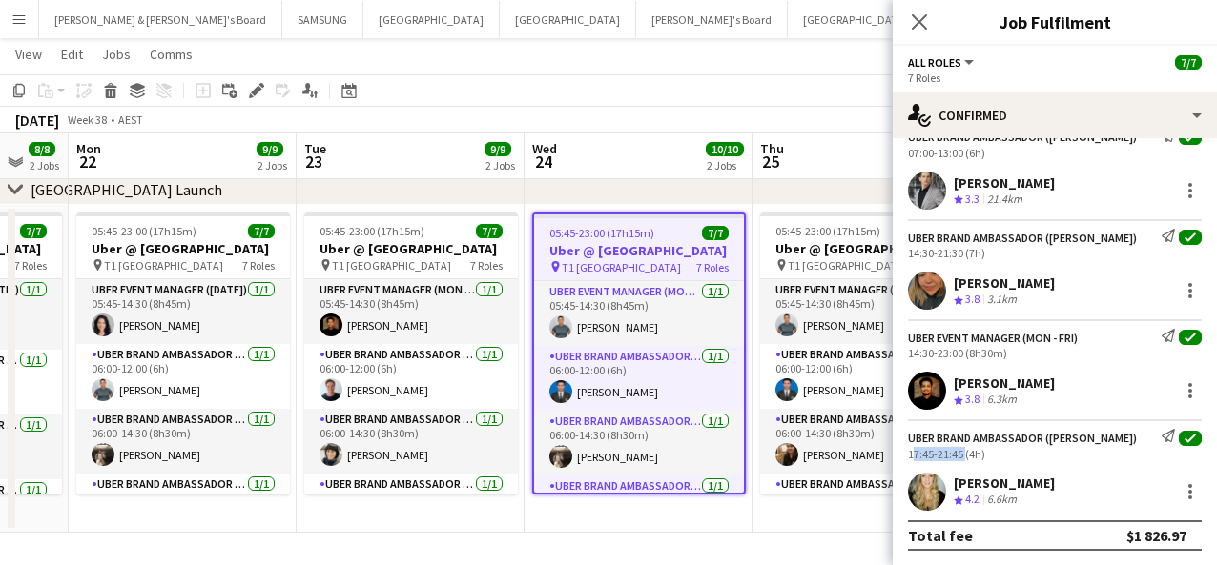
drag, startPoint x: 962, startPoint y: 450, endPoint x: 899, endPoint y: 450, distance: 62.9
click at [899, 450] on div "UBER Brand Ambassador ([PERSON_NAME]) Send notification check 17:45-21:45 (4h)" at bounding box center [1054, 444] width 324 height 31
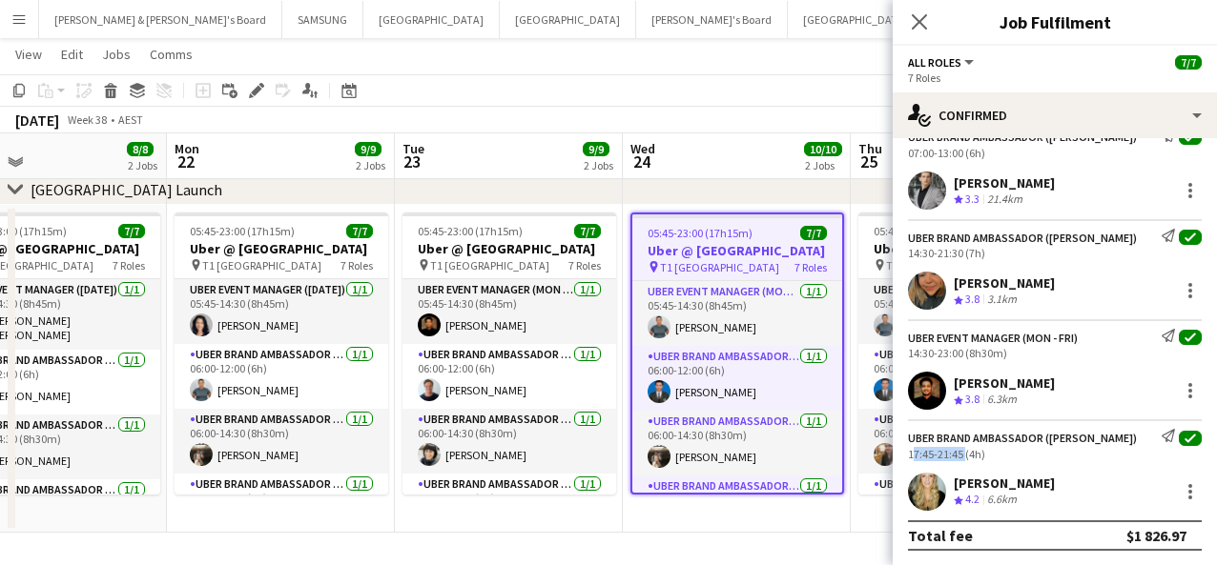
scroll to position [0, 537]
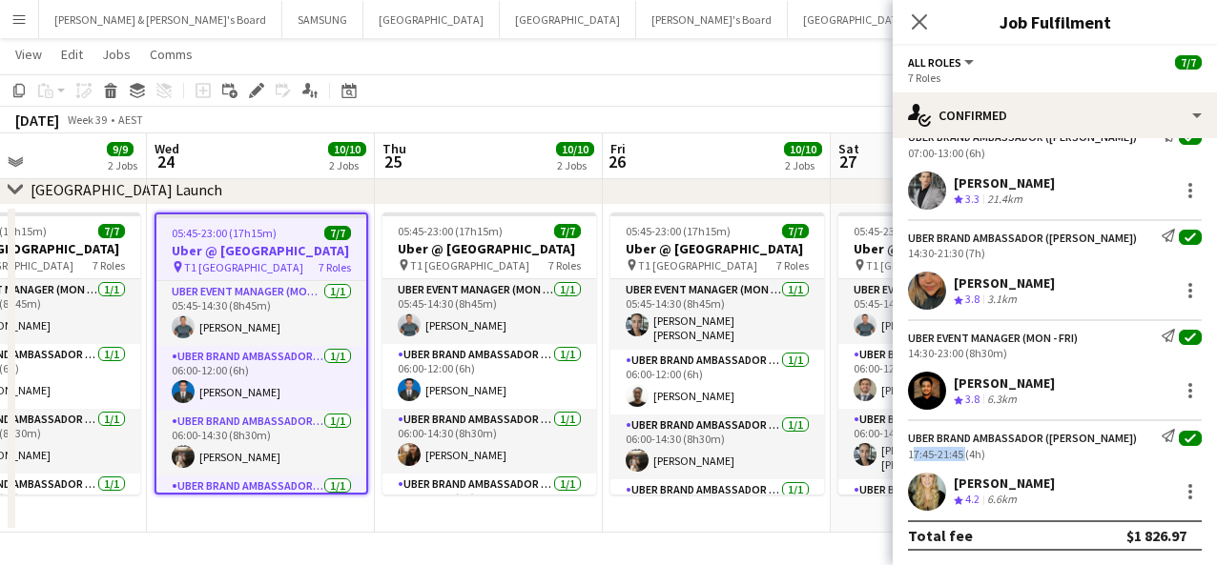
drag, startPoint x: 662, startPoint y: 328, endPoint x: 284, endPoint y: 334, distance: 377.6
click at [284, 334] on app-calendar-viewport "Sun 21 8/8 2 Jobs Mon 22 9/9 2 Jobs Tue 23 9/9 2 Jobs Wed 24 10/10 2 Jobs Thu 2…" at bounding box center [608, 120] width 1217 height 826
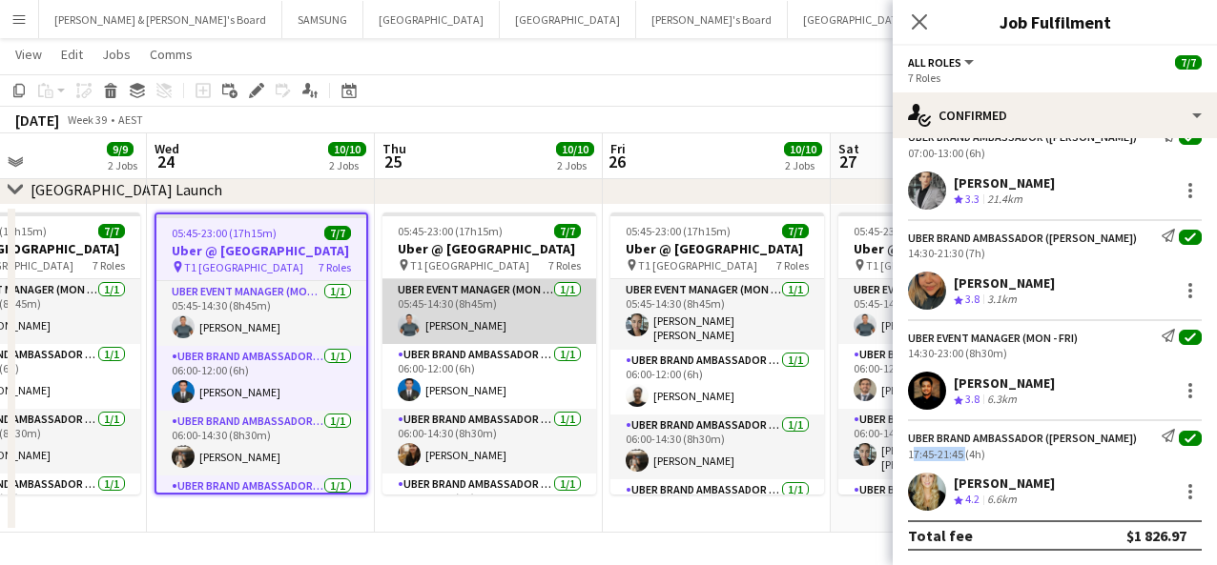
click at [501, 333] on app-card-role "UBER Event Manager (Mon - Fri) [DATE] 05:45-14:30 (8h45m) [PERSON_NAME]" at bounding box center [489, 311] width 214 height 65
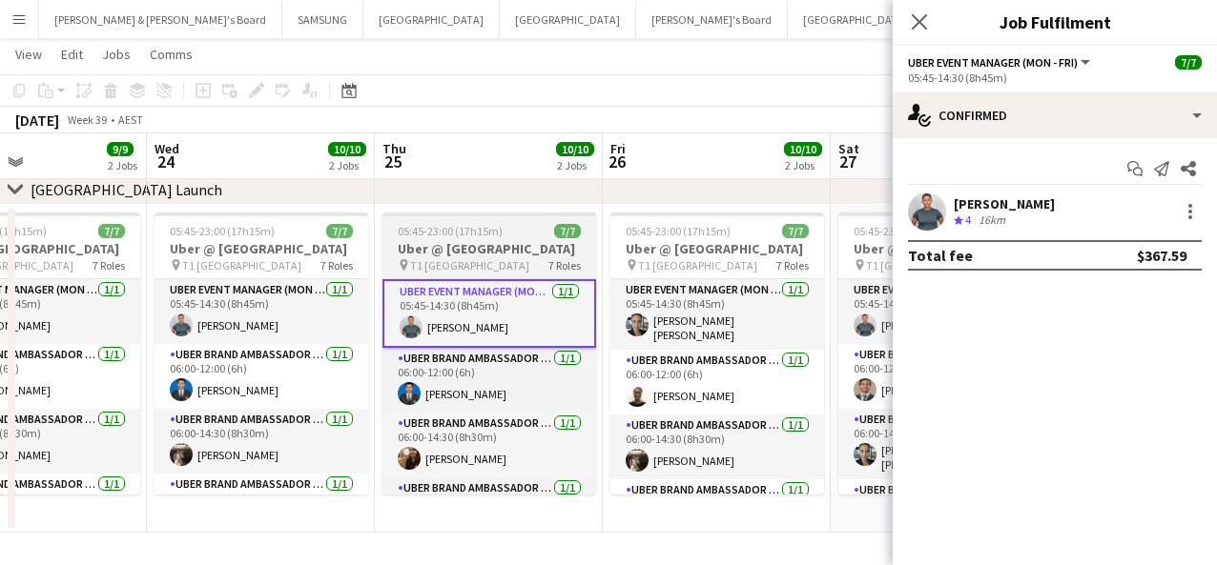
click at [485, 256] on h3 "Uber @ [GEOGRAPHIC_DATA]" at bounding box center [489, 248] width 214 height 17
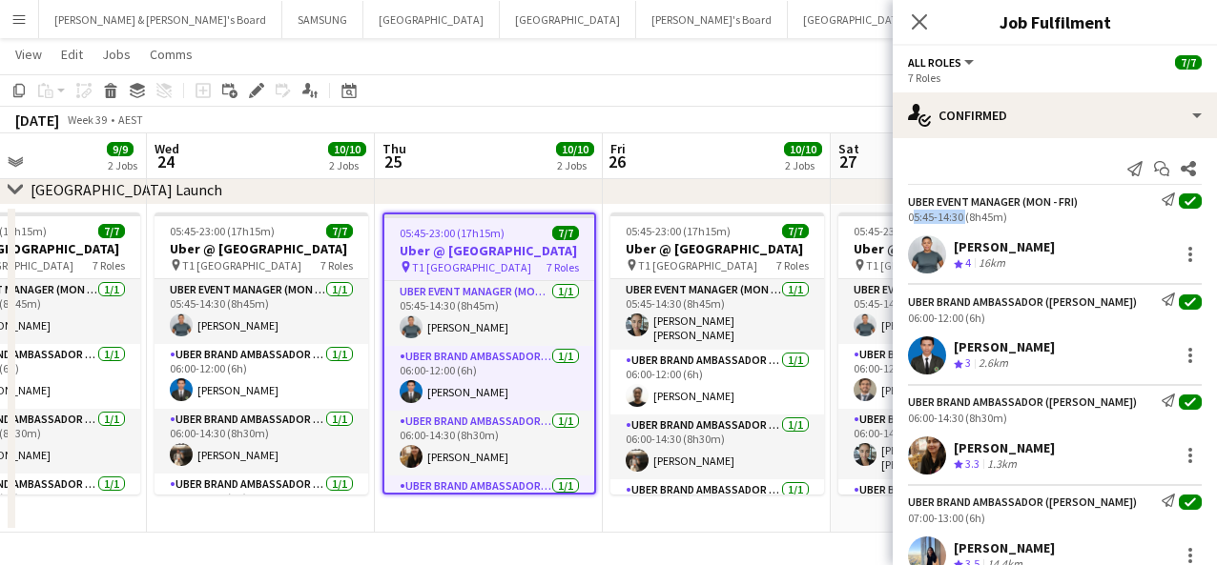
drag, startPoint x: 964, startPoint y: 211, endPoint x: 901, endPoint y: 213, distance: 63.0
click at [901, 213] on div "UBER Event Manager (Mon - Fri) Send notification check 05:45-14:30 (8h45m)" at bounding box center [1054, 208] width 324 height 31
drag, startPoint x: 1055, startPoint y: 250, endPoint x: 955, endPoint y: 241, distance: 99.5
click at [914, 241] on div "[PERSON_NAME] Crew rating 4 16km" at bounding box center [1054, 255] width 324 height 38
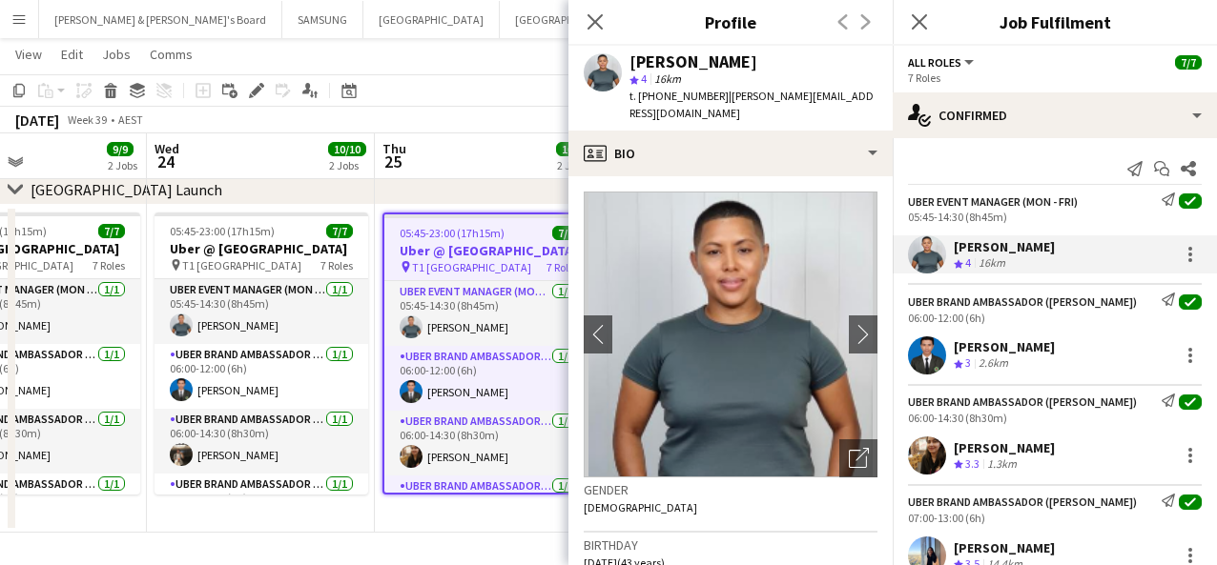
click at [914, 318] on div "06:00-12:00 (6h)" at bounding box center [1055, 318] width 294 height 14
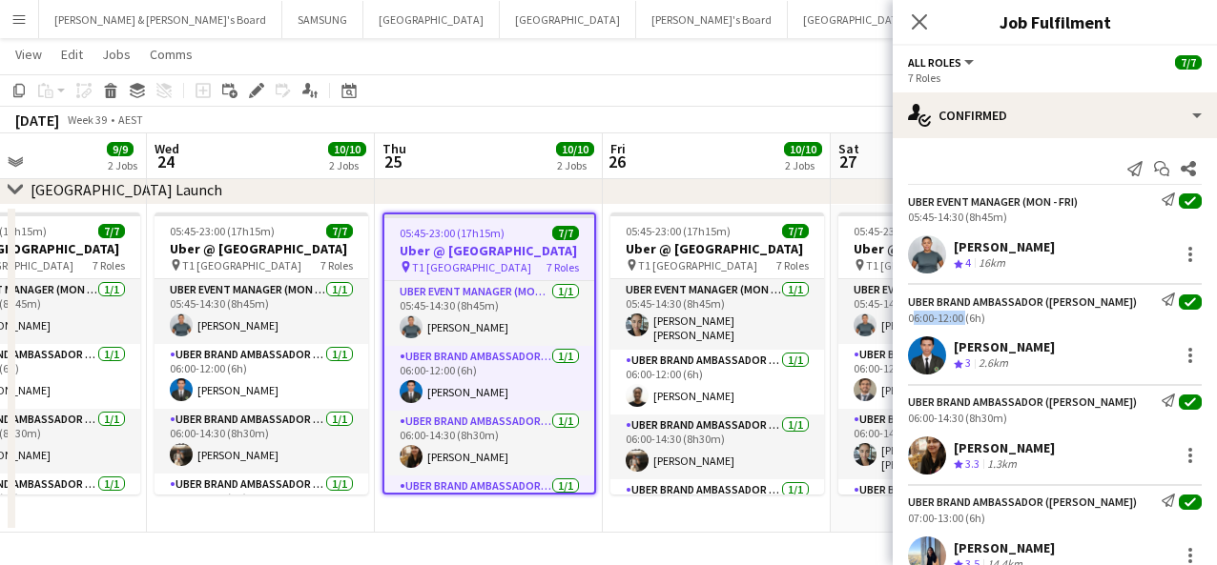
drag, startPoint x: 961, startPoint y: 316, endPoint x: 894, endPoint y: 313, distance: 66.8
click at [894, 313] on div "UBER Brand Ambassador ([PERSON_NAME]) Send notification check 06:00-12:00 (6h)" at bounding box center [1054, 308] width 324 height 31
drag, startPoint x: 1042, startPoint y: 347, endPoint x: 954, endPoint y: 346, distance: 87.7
click at [914, 346] on div "[PERSON_NAME] Crew rating 3 2.6km" at bounding box center [1054, 356] width 324 height 38
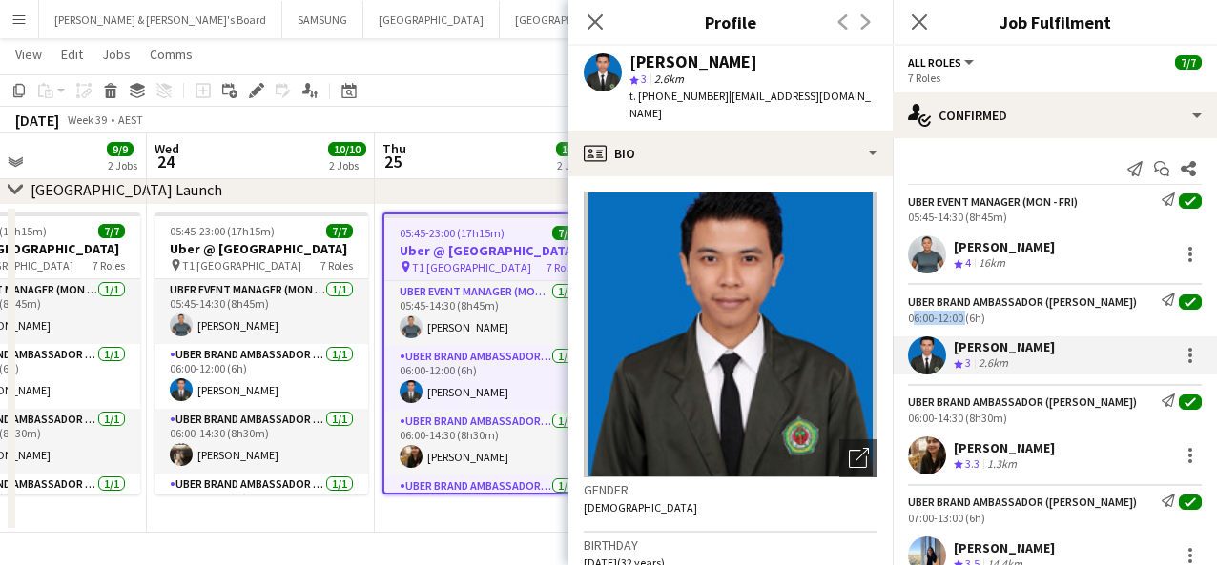
drag, startPoint x: 1053, startPoint y: 445, endPoint x: 934, endPoint y: 446, distance: 118.2
click at [914, 446] on div "[PERSON_NAME] Crew rating 3.3 1.3km" at bounding box center [1054, 456] width 324 height 38
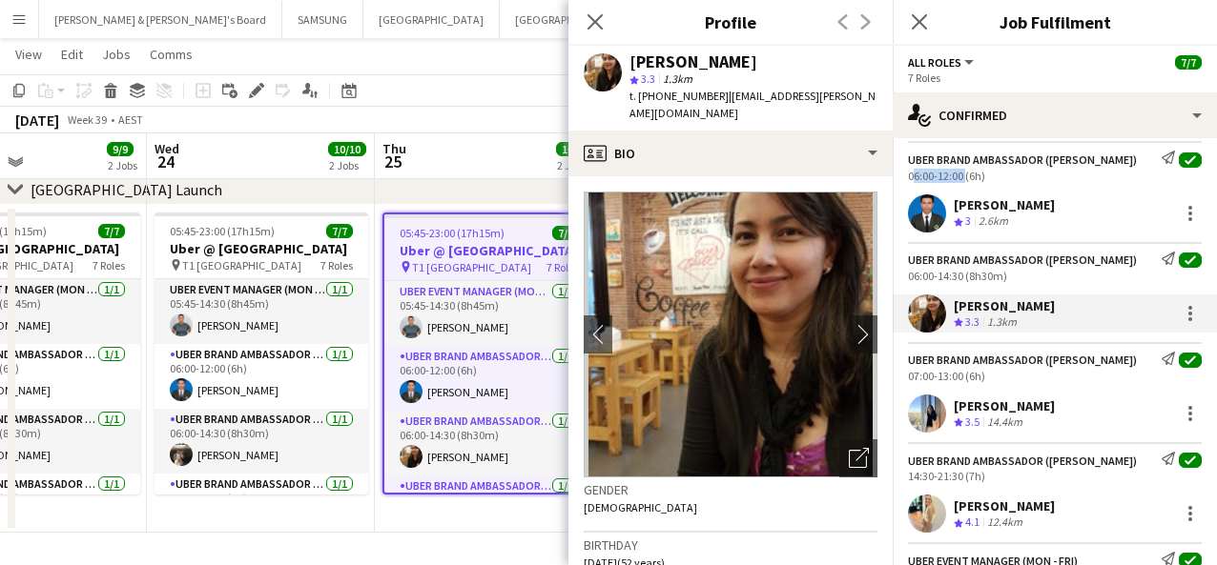
scroll to position [238, 0]
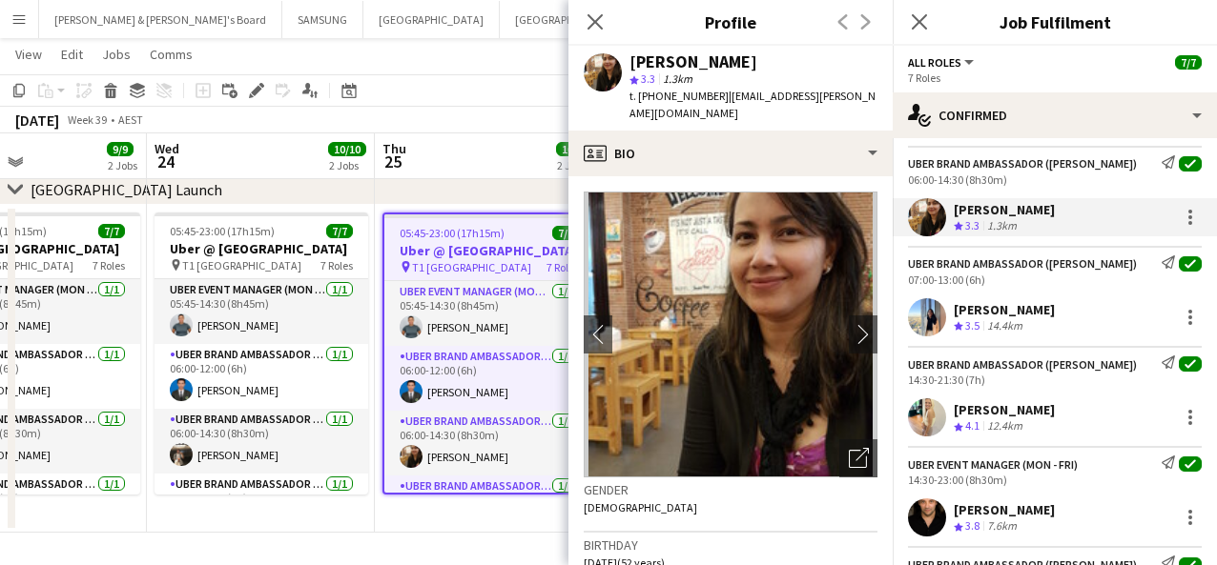
drag, startPoint x: 1044, startPoint y: 311, endPoint x: 953, endPoint y: 302, distance: 91.9
click at [914, 302] on div "[PERSON_NAME] Crew rating 3.5 14.4km" at bounding box center [1054, 317] width 324 height 38
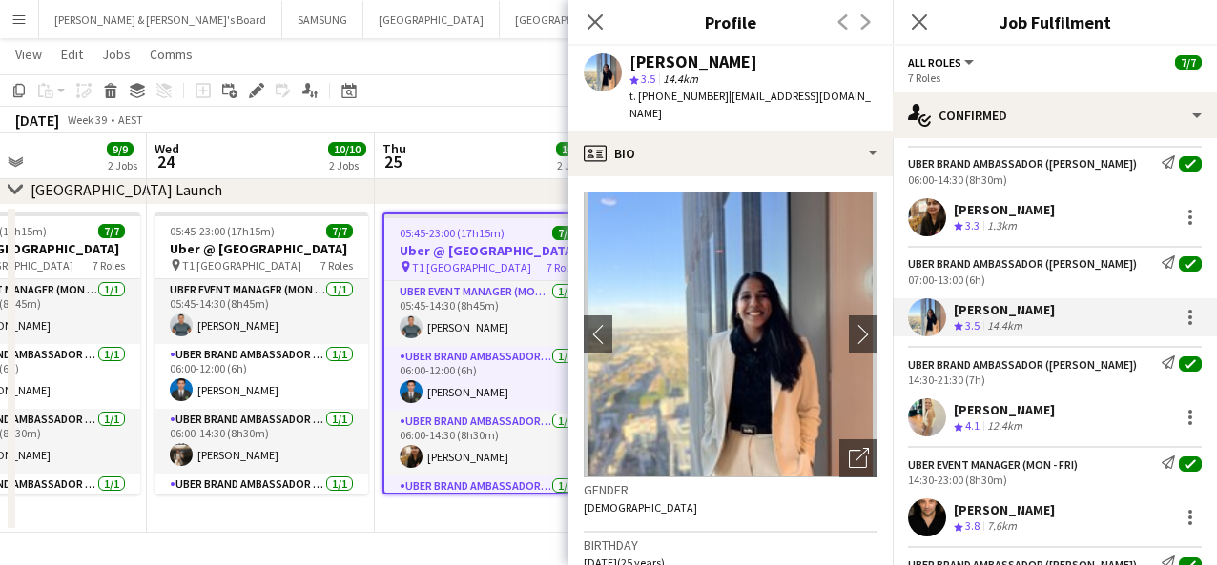
drag, startPoint x: 1048, startPoint y: 407, endPoint x: 938, endPoint y: 413, distance: 109.8
click at [914, 413] on div "[PERSON_NAME] Crew rating 4.1 12.4km" at bounding box center [1054, 418] width 324 height 38
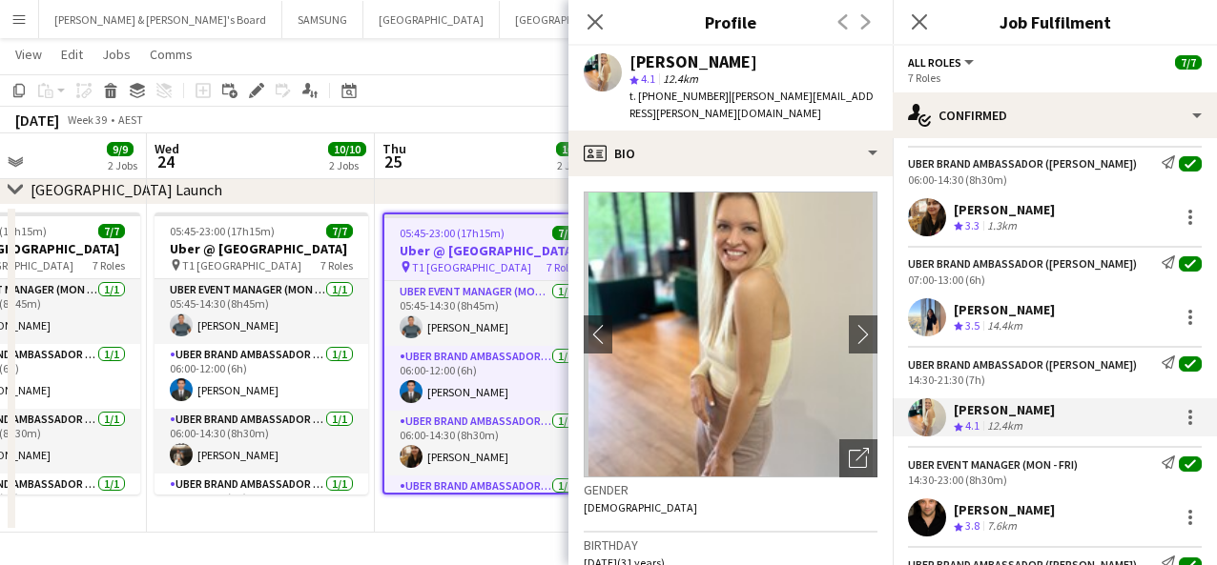
drag, startPoint x: 1109, startPoint y: 506, endPoint x: 913, endPoint y: 513, distance: 195.6
click at [914, 514] on div "[PERSON_NAME] Crew rating 3.8 7.6km" at bounding box center [1054, 518] width 324 height 38
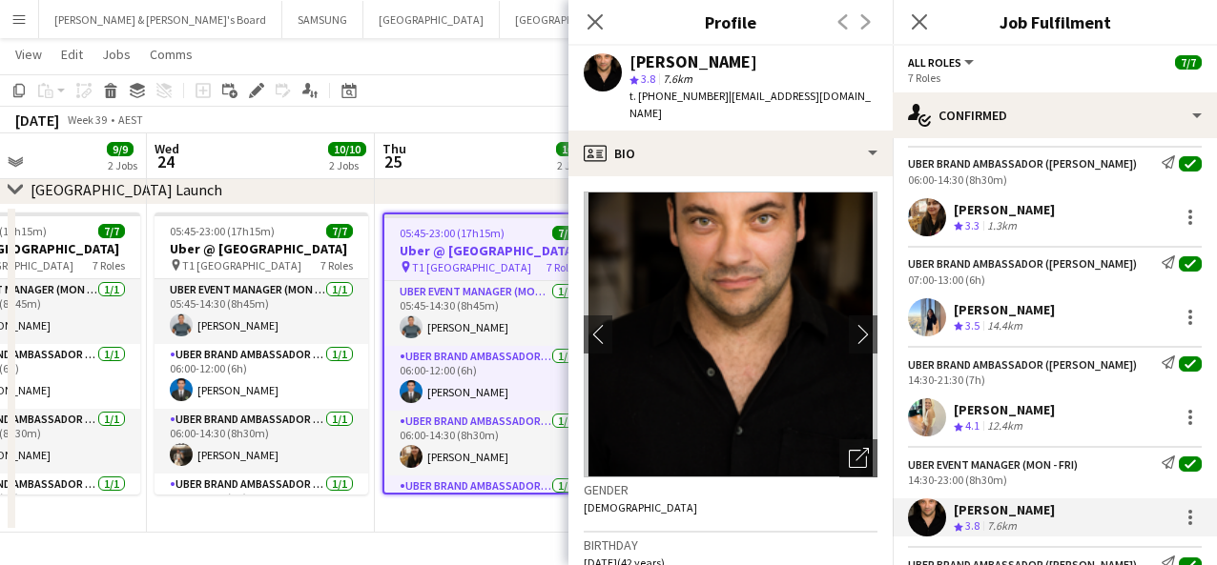
click at [914, 467] on div "UBER Event Manager (Mon - Fri)" at bounding box center [993, 465] width 170 height 14
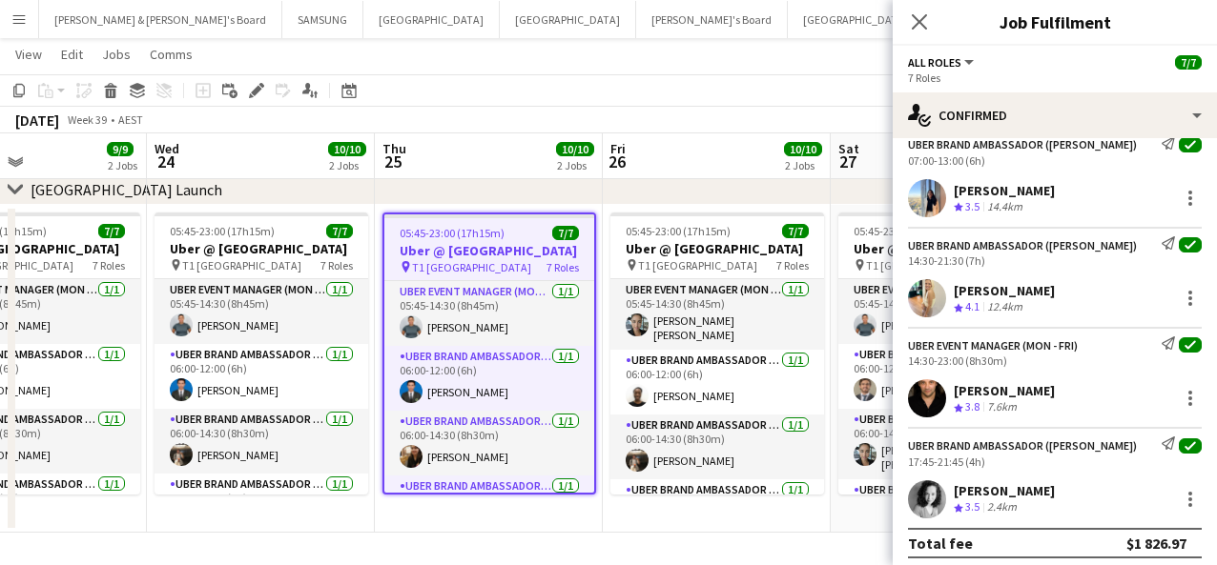
scroll to position [365, 0]
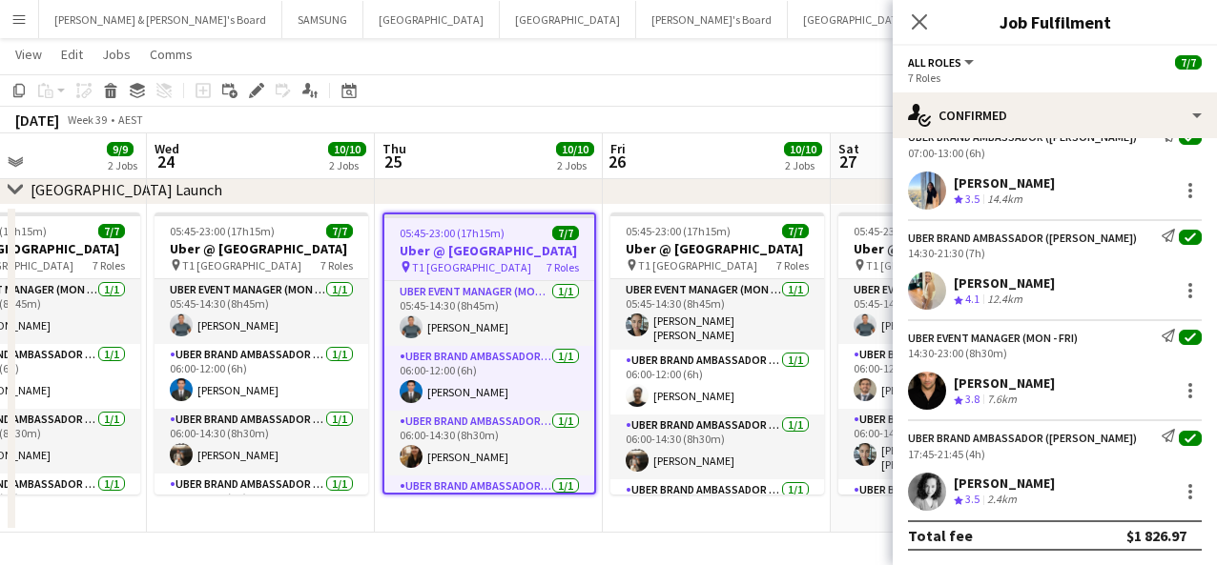
click at [914, 479] on div "[PERSON_NAME] Crew rating 3.5 2.4km" at bounding box center [1054, 492] width 324 height 38
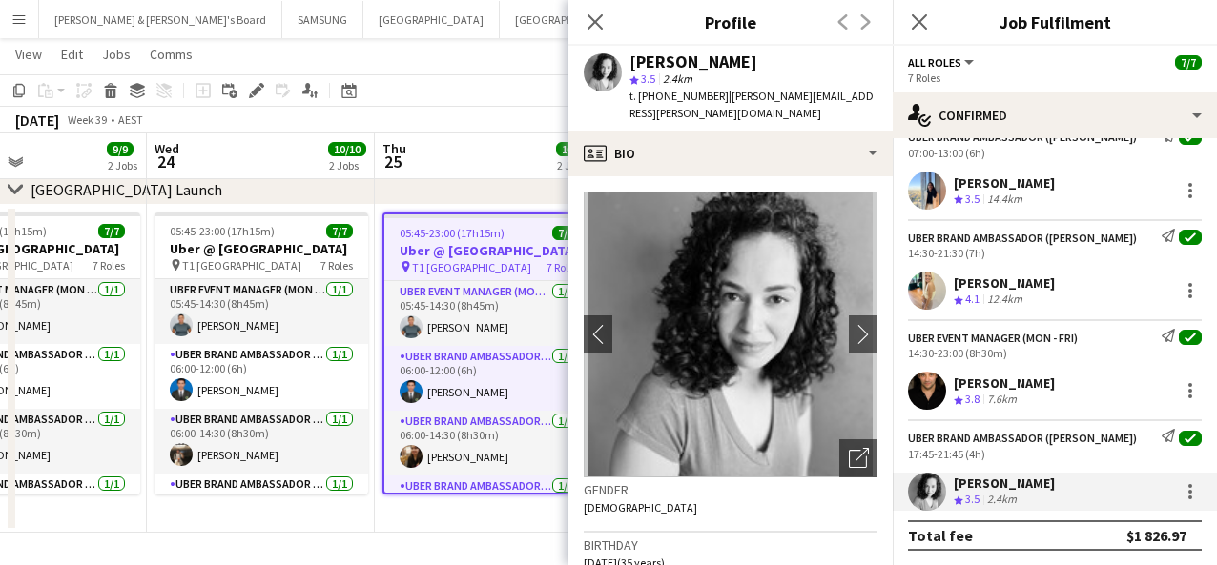
click at [914, 479] on div "[PERSON_NAME] Crew rating 3.5 2.4km" at bounding box center [1054, 492] width 324 height 38
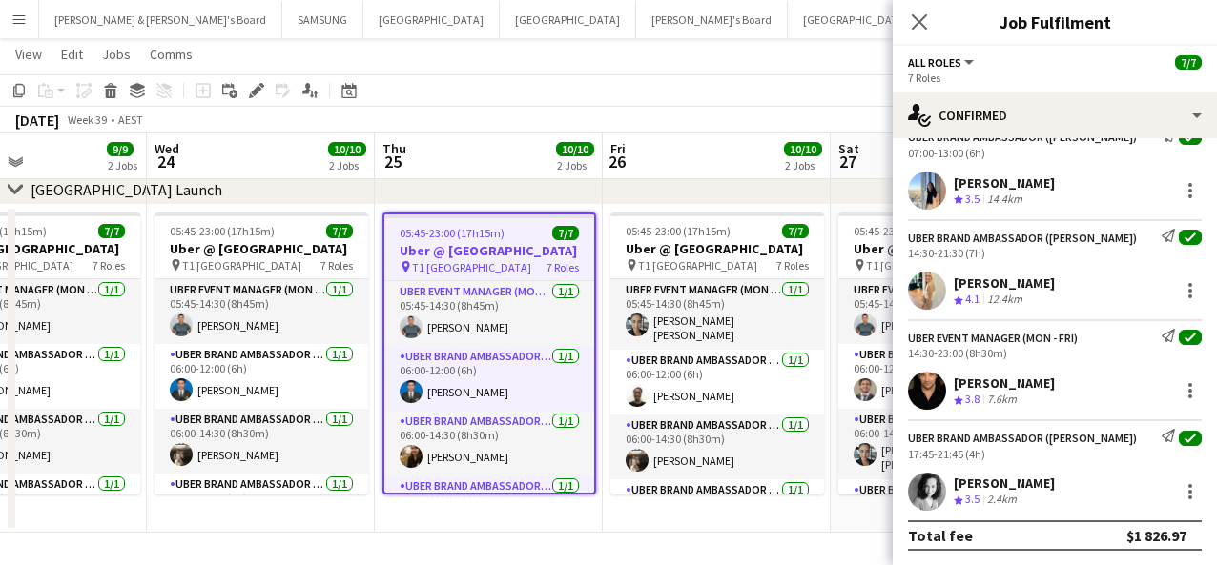
drag, startPoint x: 1102, startPoint y: 484, endPoint x: 951, endPoint y: 488, distance: 151.7
click at [914, 488] on div "[PERSON_NAME] Crew rating 3.5 2.4km" at bounding box center [1054, 492] width 324 height 38
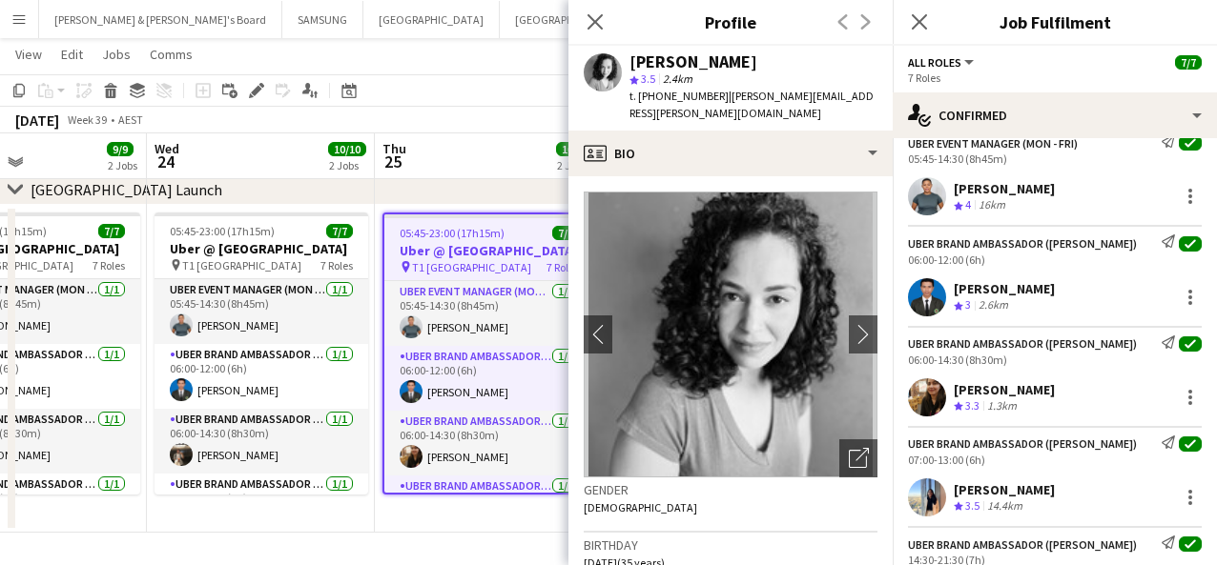
scroll to position [0, 0]
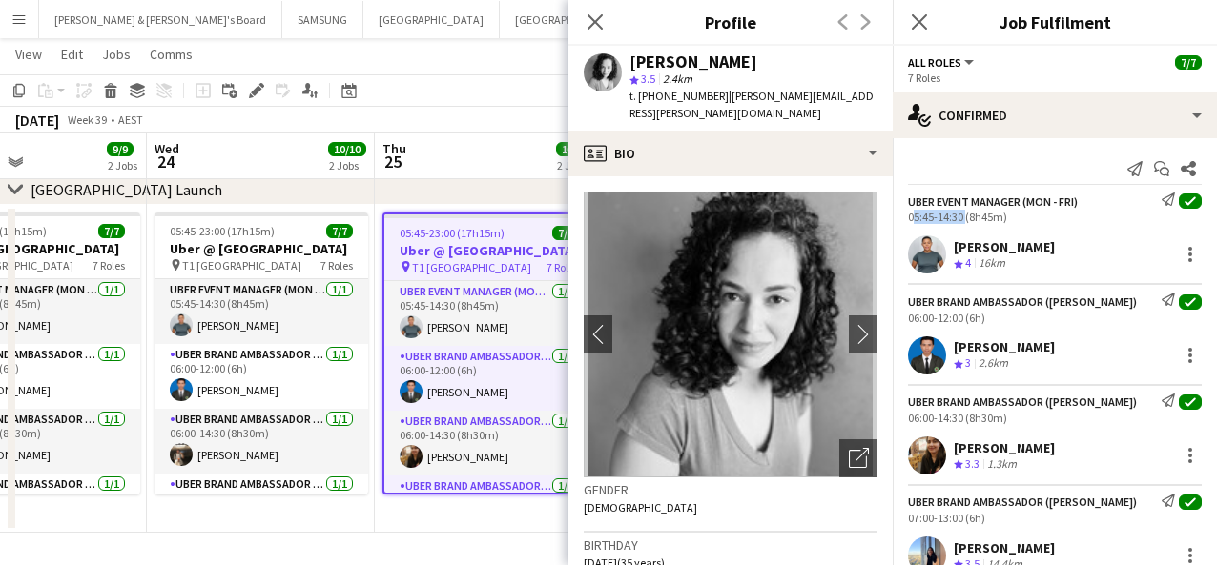
drag, startPoint x: 903, startPoint y: 218, endPoint x: 962, endPoint y: 217, distance: 59.1
click at [914, 217] on div "UBER Event Manager (Mon - Fri) Send notification check 05:45-14:30 (8h45m)" at bounding box center [1054, 208] width 324 height 31
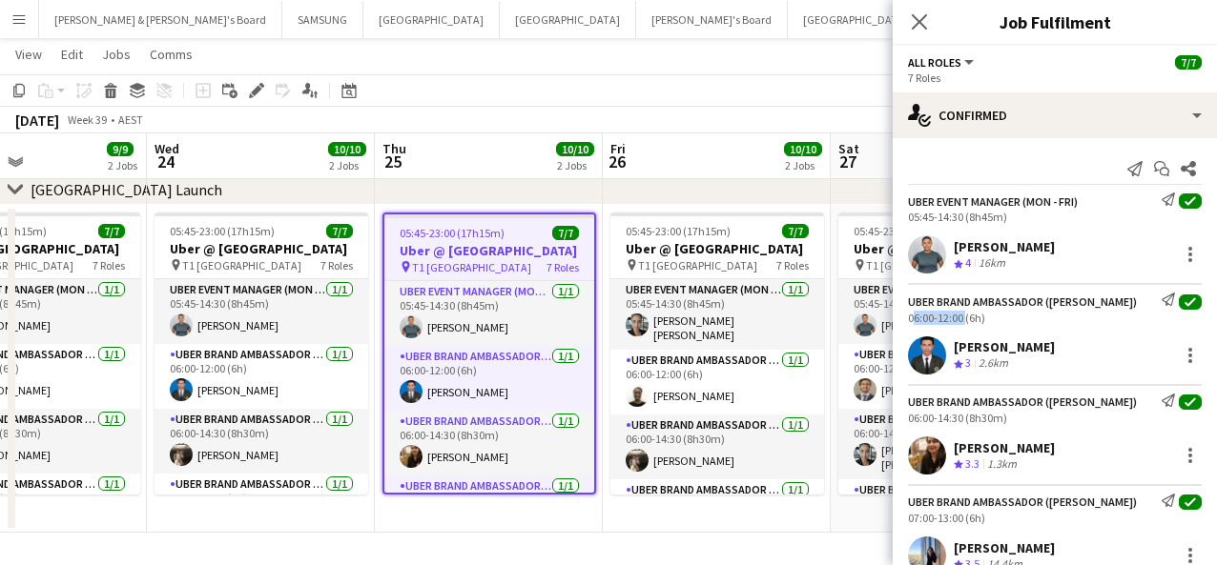
drag, startPoint x: 897, startPoint y: 318, endPoint x: 962, endPoint y: 321, distance: 64.9
click at [914, 321] on div "UBER Brand Ambassador ([PERSON_NAME]) Send notification check 06:00-12:00 (6h)" at bounding box center [1054, 308] width 324 height 31
drag, startPoint x: 901, startPoint y: 418, endPoint x: 963, endPoint y: 418, distance: 62.0
click at [914, 418] on div "UBER Brand Ambassador ([PERSON_NAME]) Send notification check 06:00-14:30 (8h30…" at bounding box center [1054, 409] width 324 height 31
drag, startPoint x: 903, startPoint y: 516, endPoint x: 961, endPoint y: 520, distance: 58.3
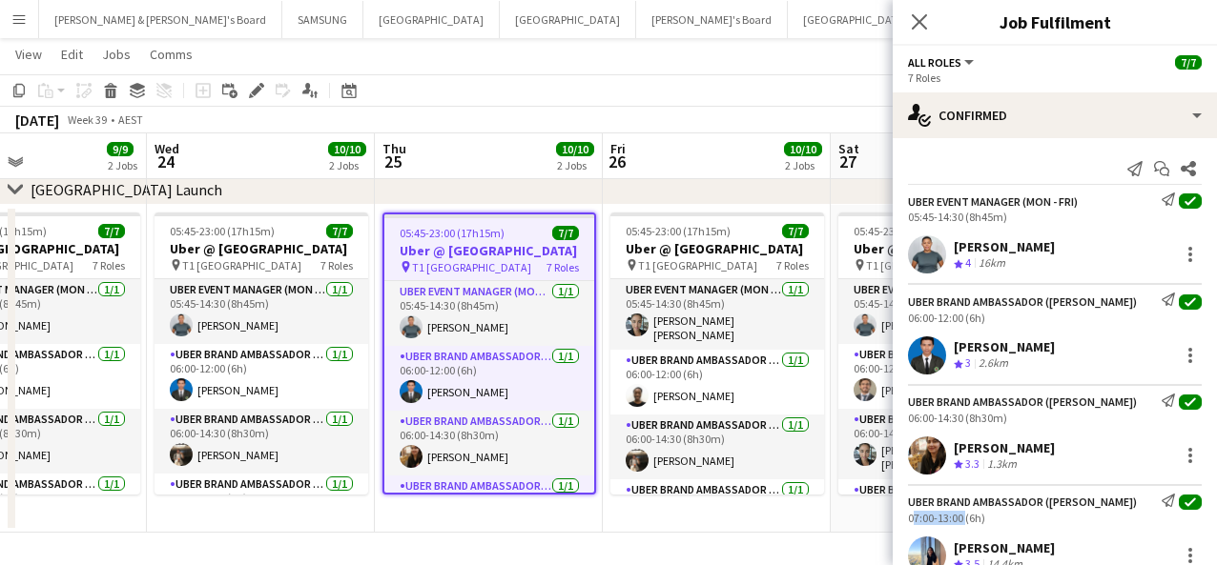
click at [914, 520] on div "UBER Brand Ambassador ([PERSON_NAME]) Send notification check 07:00-13:00 (6h)" at bounding box center [1054, 509] width 324 height 31
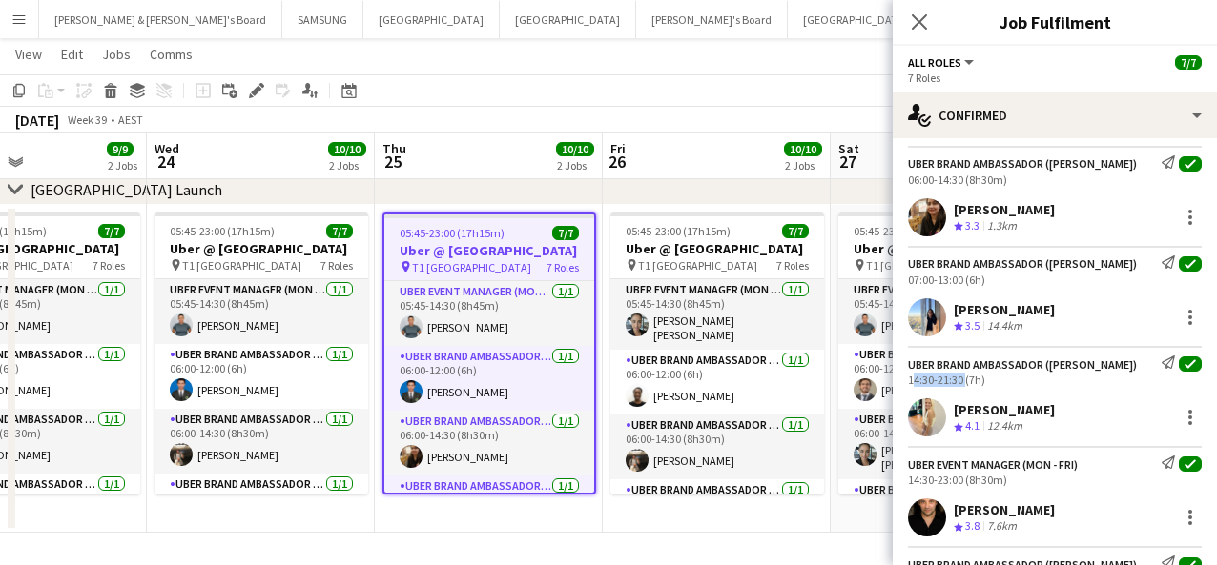
drag, startPoint x: 898, startPoint y: 380, endPoint x: 959, endPoint y: 383, distance: 61.1
click at [914, 383] on div "UBER Brand Ambassador ([PERSON_NAME]) Send notification check 14:30-21:30 (7h)" at bounding box center [1054, 371] width 324 height 31
drag, startPoint x: 898, startPoint y: 482, endPoint x: 961, endPoint y: 481, distance: 62.9
click at [914, 481] on div "UBER Event Manager (Mon - Fri) Send notification check 14:30-23:00 (8h30m)" at bounding box center [1054, 471] width 324 height 31
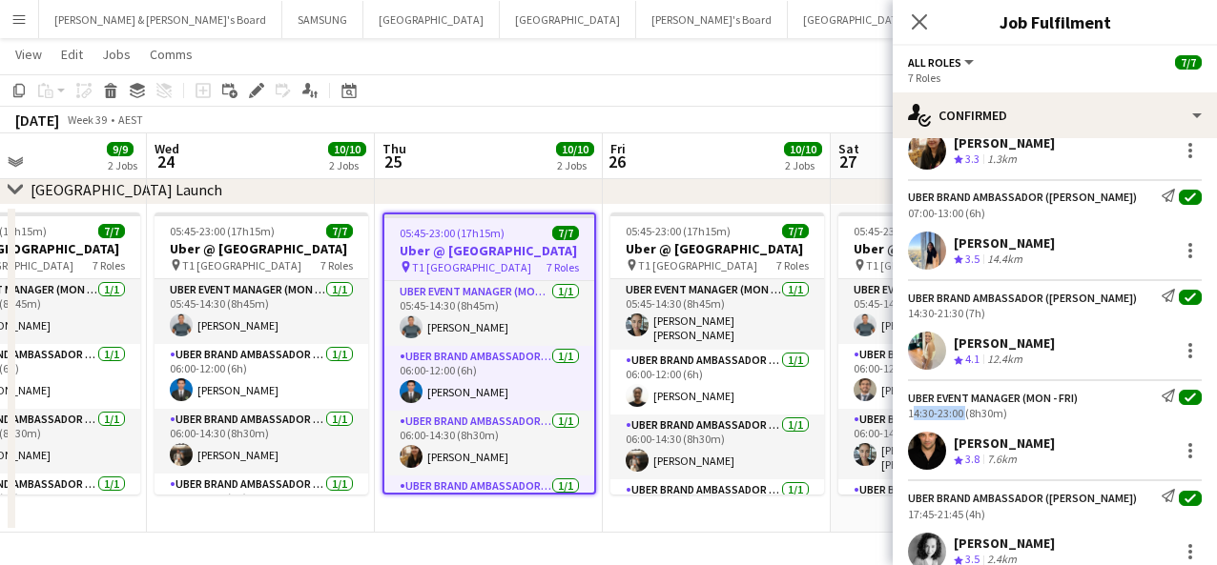
scroll to position [365, 0]
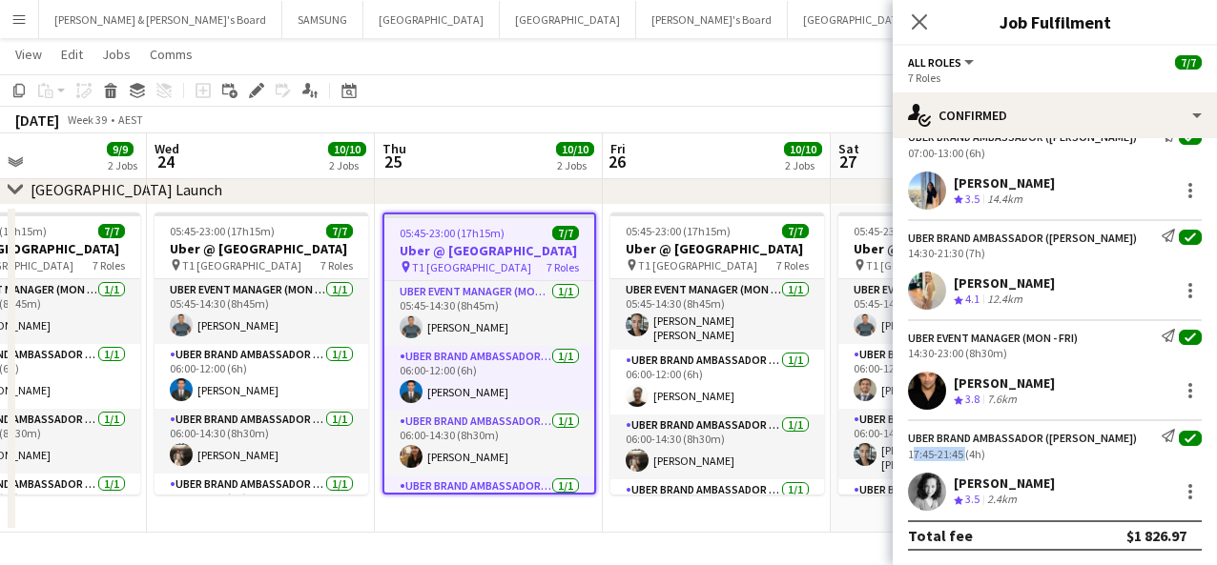
drag, startPoint x: 901, startPoint y: 454, endPoint x: 960, endPoint y: 457, distance: 59.2
click at [914, 457] on div "UBER Brand Ambassador ([PERSON_NAME]) Send notification check 17:45-21:45 (4h)" at bounding box center [1054, 444] width 324 height 31
drag, startPoint x: 684, startPoint y: 325, endPoint x: 688, endPoint y: 285, distance: 40.3
click at [684, 325] on app-card-role "UBER Event Manager (Mon - Fri) [DATE] 05:45-14:30 (8h45m) [PERSON_NAME] [PERSON…" at bounding box center [717, 314] width 214 height 71
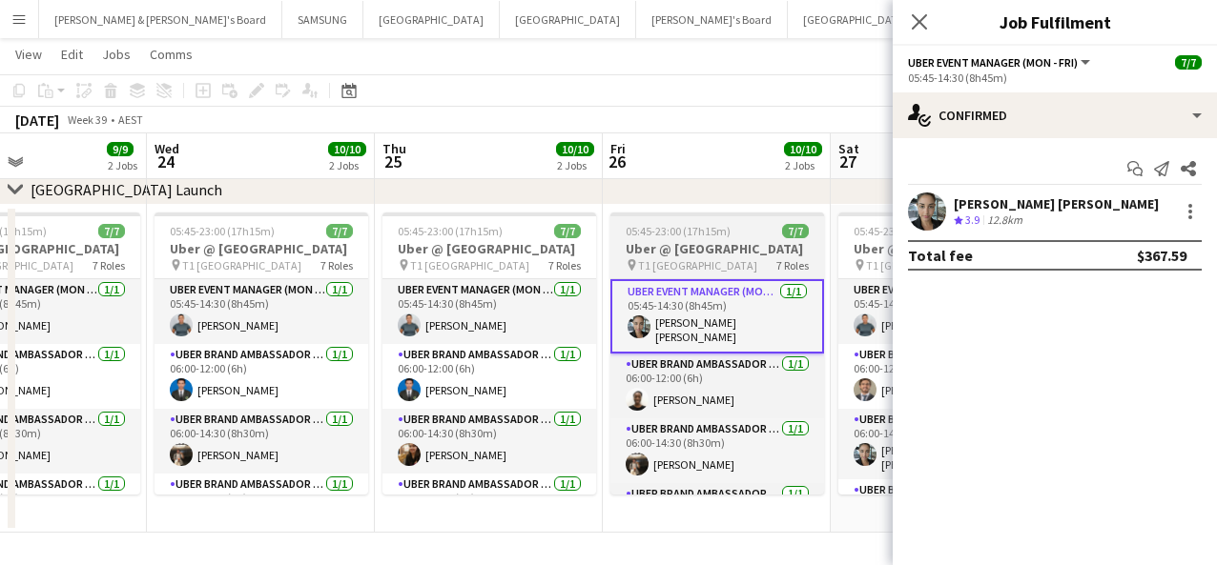
click at [685, 252] on h3 "Uber @ [GEOGRAPHIC_DATA]" at bounding box center [717, 248] width 214 height 17
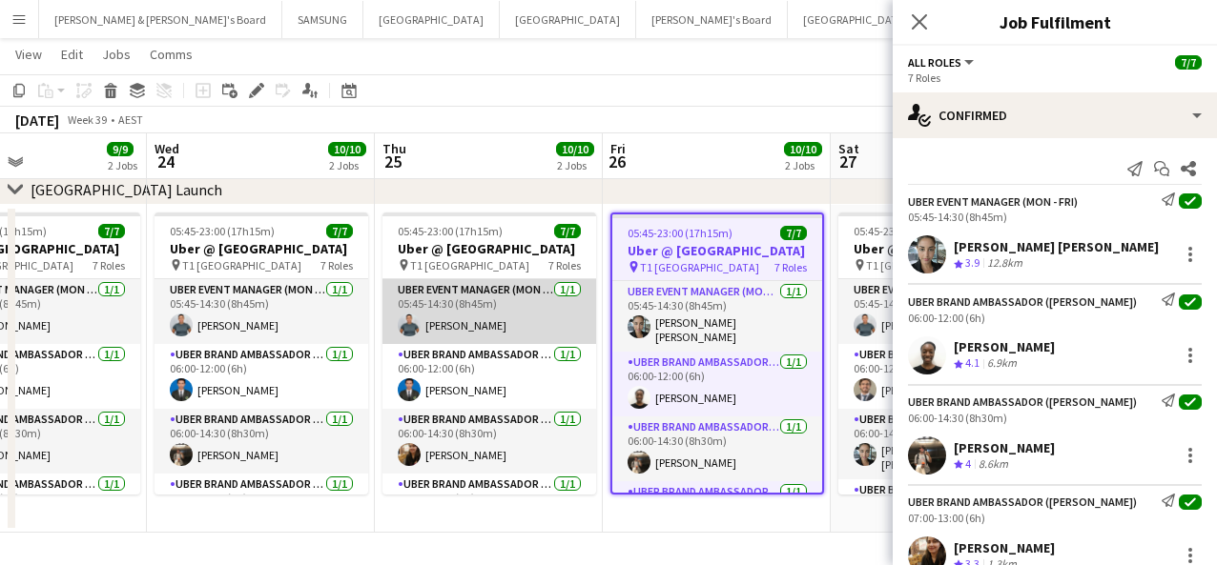
click at [465, 327] on app-card-role "UBER Event Manager (Mon - Fri) [DATE] 05:45-14:30 (8h45m) [PERSON_NAME]" at bounding box center [489, 311] width 214 height 65
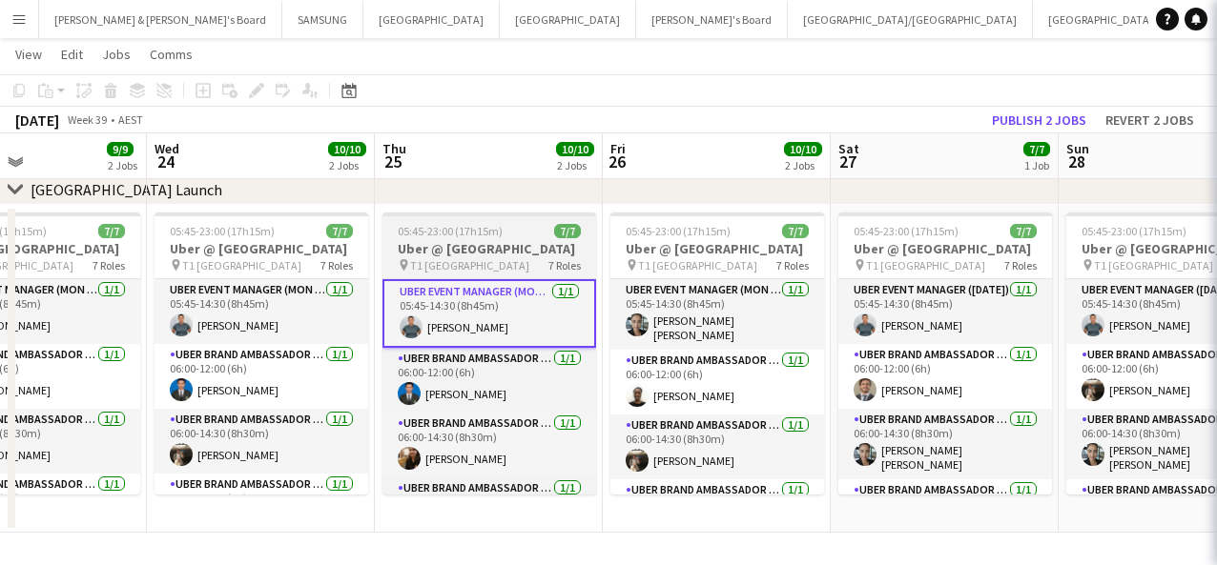
click at [462, 254] on h3 "Uber @ [GEOGRAPHIC_DATA]" at bounding box center [489, 248] width 214 height 17
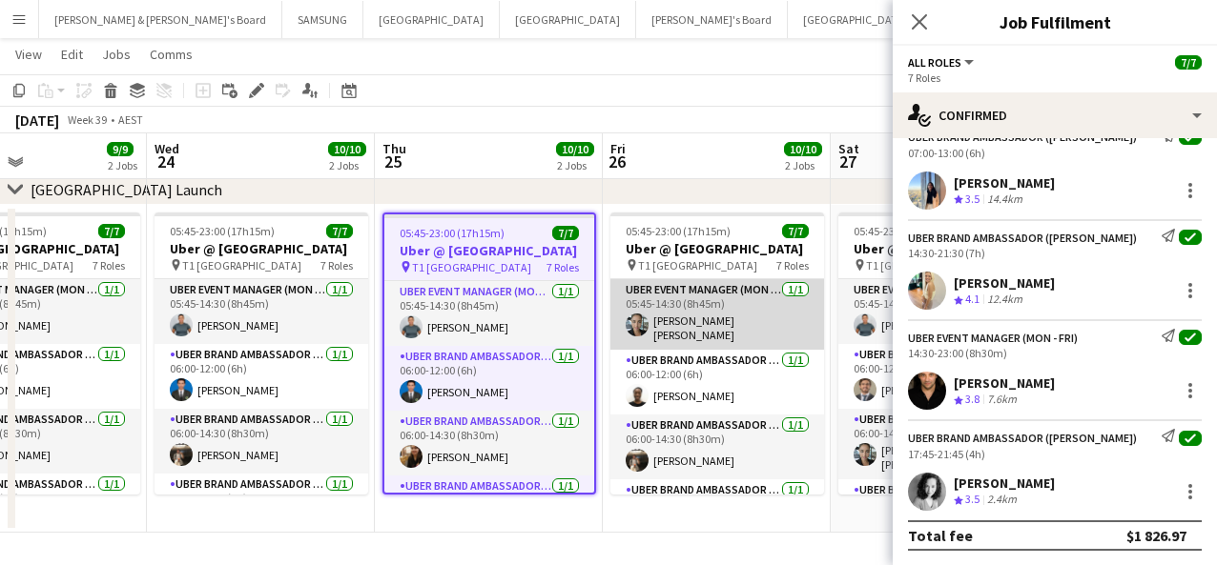
drag, startPoint x: 712, startPoint y: 311, endPoint x: 712, endPoint y: 296, distance: 15.3
click at [712, 311] on app-card-role "UBER Event Manager (Mon - Fri) [DATE] 05:45-14:30 (8h45m) [PERSON_NAME] [PERSON…" at bounding box center [717, 314] width 214 height 71
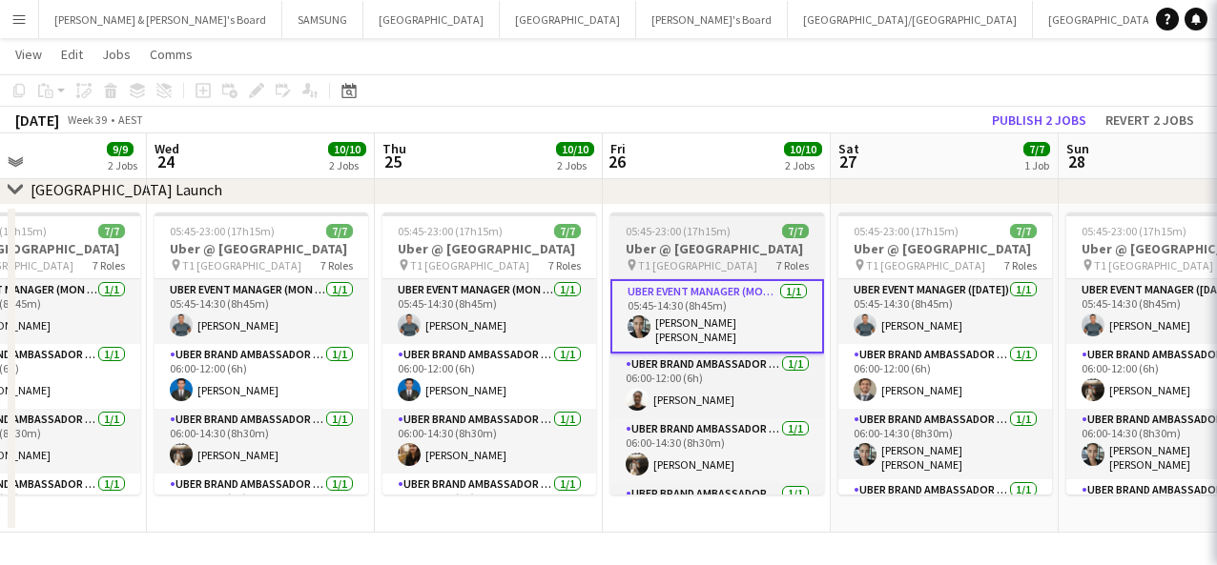
click at [706, 244] on h3 "Uber @ [GEOGRAPHIC_DATA]" at bounding box center [717, 248] width 214 height 17
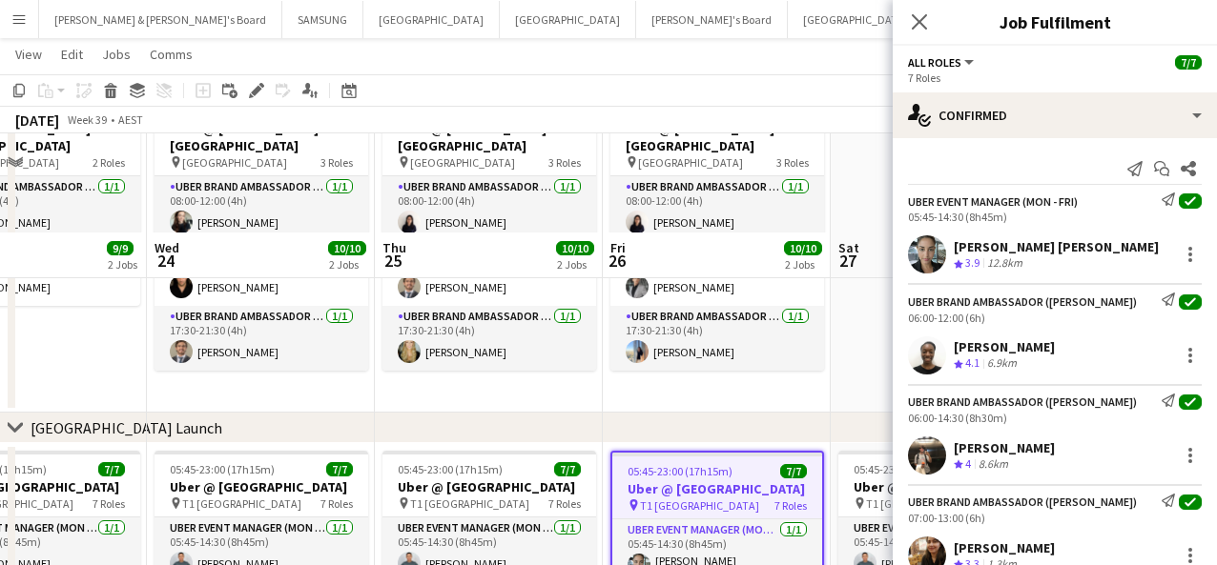
scroll to position [367, 0]
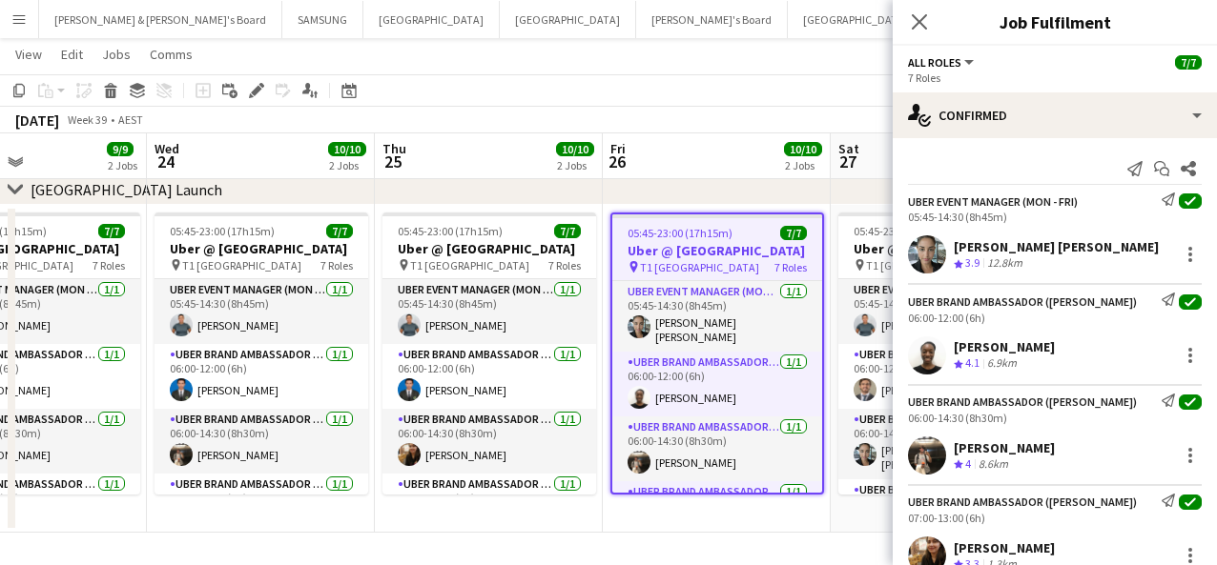
drag, startPoint x: 1148, startPoint y: 241, endPoint x: 952, endPoint y: 243, distance: 196.4
click at [914, 243] on div "[PERSON_NAME] [PERSON_NAME] Crew rating 3.9 12.8km" at bounding box center [1054, 255] width 324 height 38
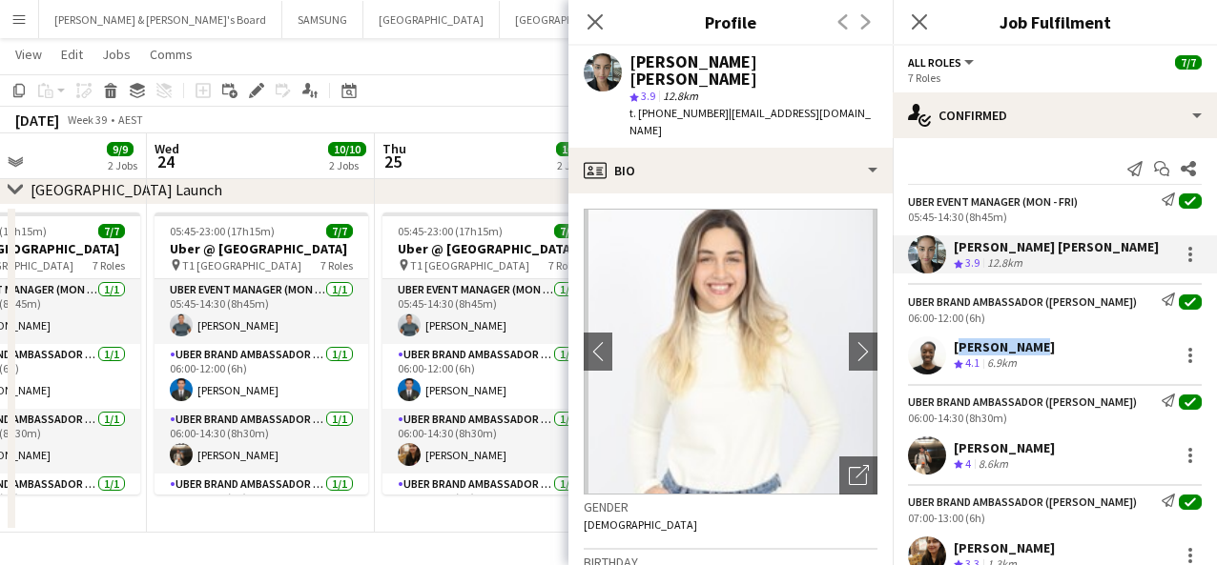
drag, startPoint x: 1024, startPoint y: 343, endPoint x: 955, endPoint y: 347, distance: 68.8
click at [914, 347] on div "[PERSON_NAME] Crew rating 4.1 6.9km" at bounding box center [1054, 356] width 324 height 38
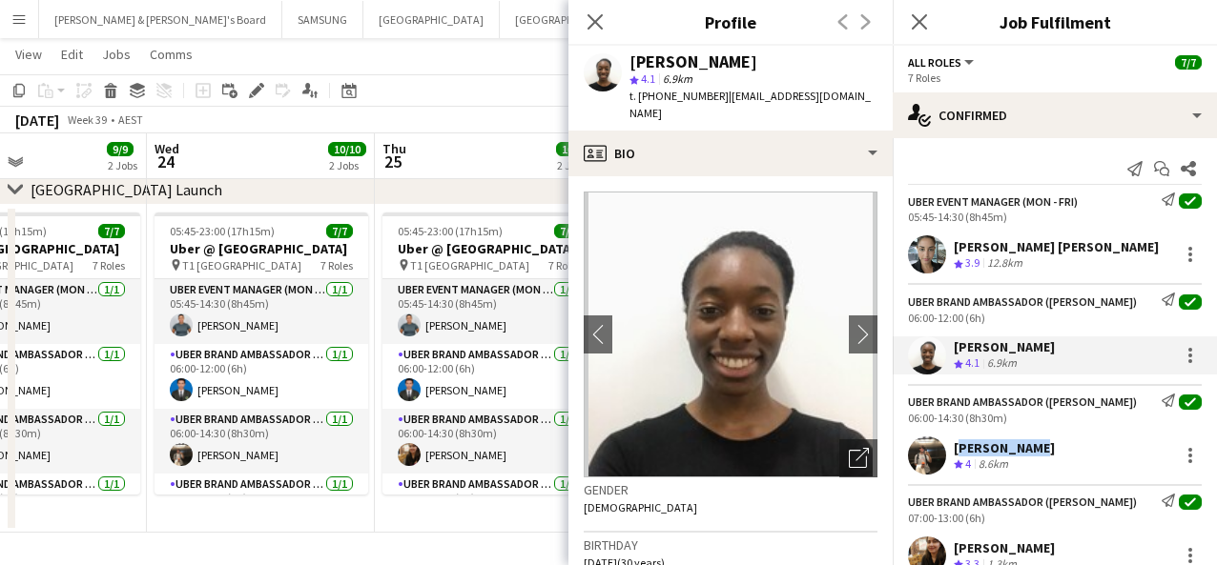
drag, startPoint x: 1034, startPoint y: 447, endPoint x: 954, endPoint y: 453, distance: 79.3
click at [914, 453] on div "[PERSON_NAME] Crew rating 4 8.6km" at bounding box center [1054, 456] width 324 height 38
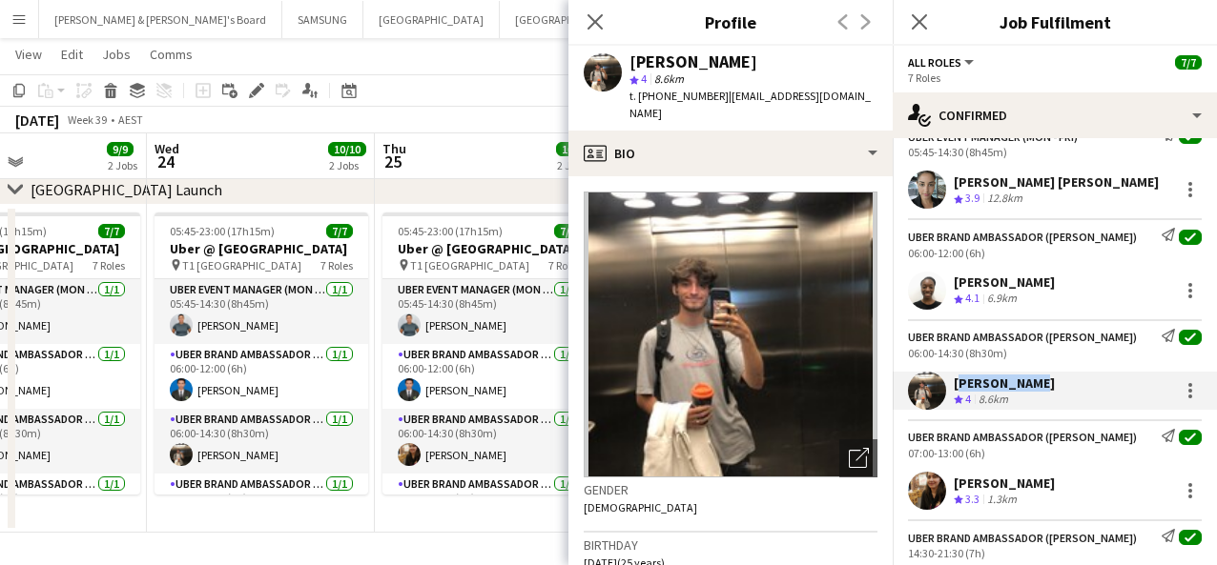
scroll to position [71, 0]
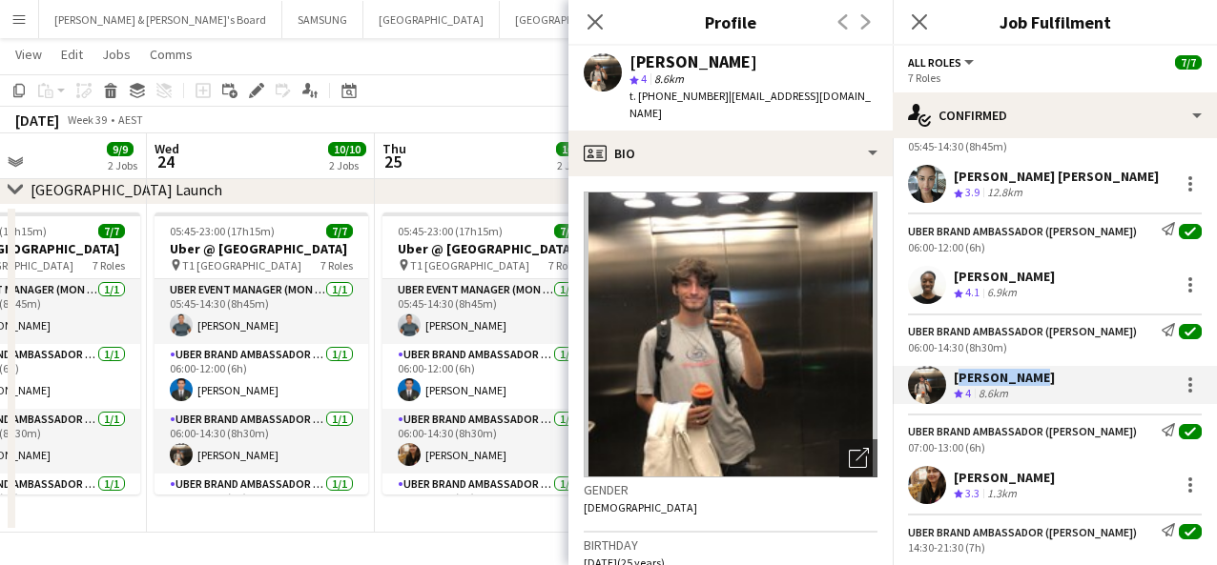
drag, startPoint x: 1047, startPoint y: 540, endPoint x: 953, endPoint y: 480, distance: 111.9
click at [914, 480] on div "[PERSON_NAME] Crew rating 3.3 1.3km" at bounding box center [1054, 485] width 324 height 38
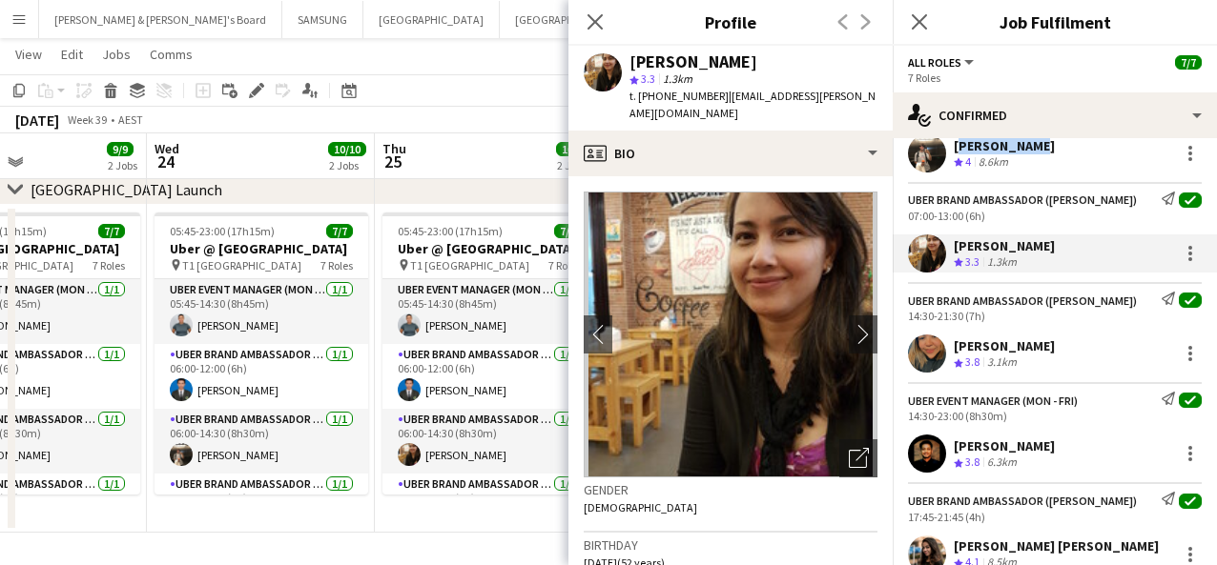
scroll to position [309, 0]
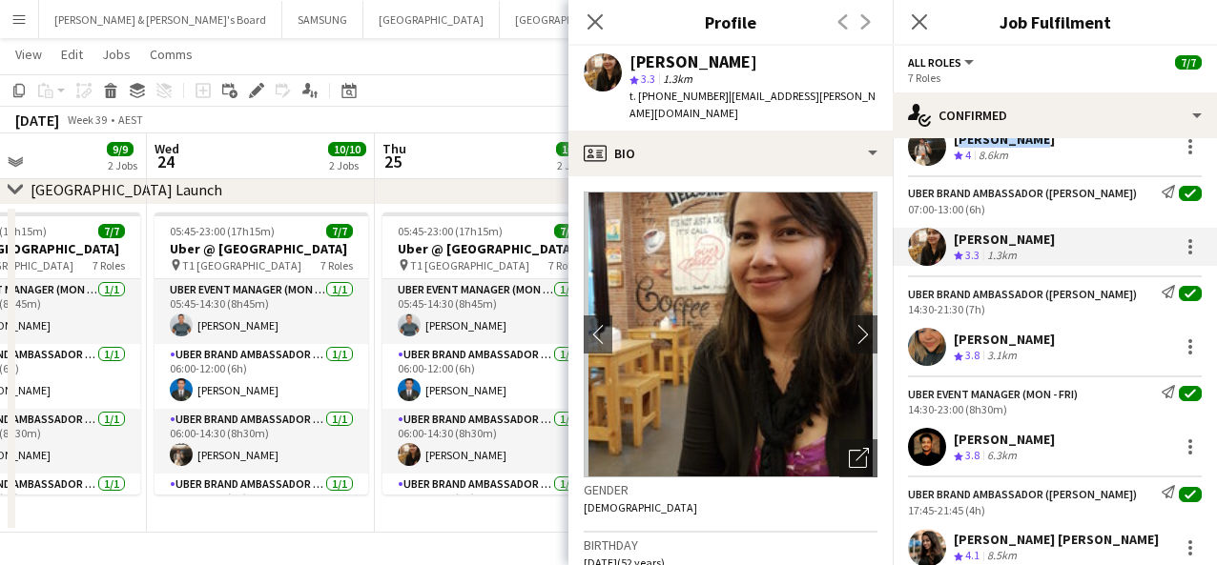
drag, startPoint x: 1124, startPoint y: 335, endPoint x: 945, endPoint y: 342, distance: 179.4
click at [914, 342] on div "[PERSON_NAME] Crew rating 3.8 3.1km" at bounding box center [1054, 347] width 324 height 38
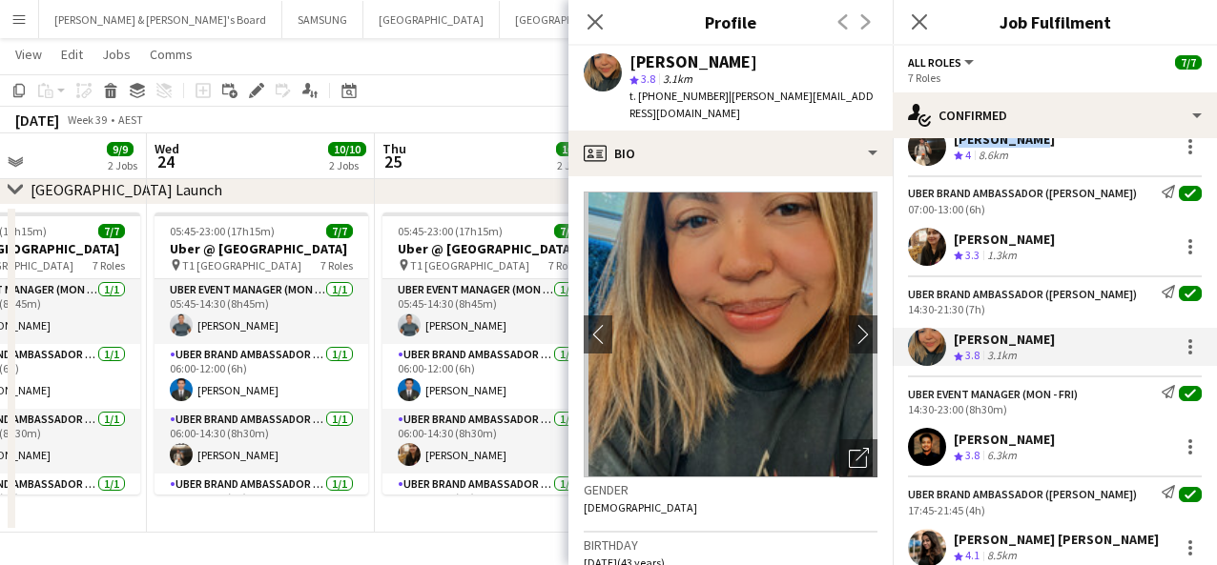
drag, startPoint x: 1072, startPoint y: 439, endPoint x: 951, endPoint y: 439, distance: 121.1
click at [914, 439] on div "[PERSON_NAME] Crew rating 3.8 6.3km" at bounding box center [1054, 447] width 324 height 38
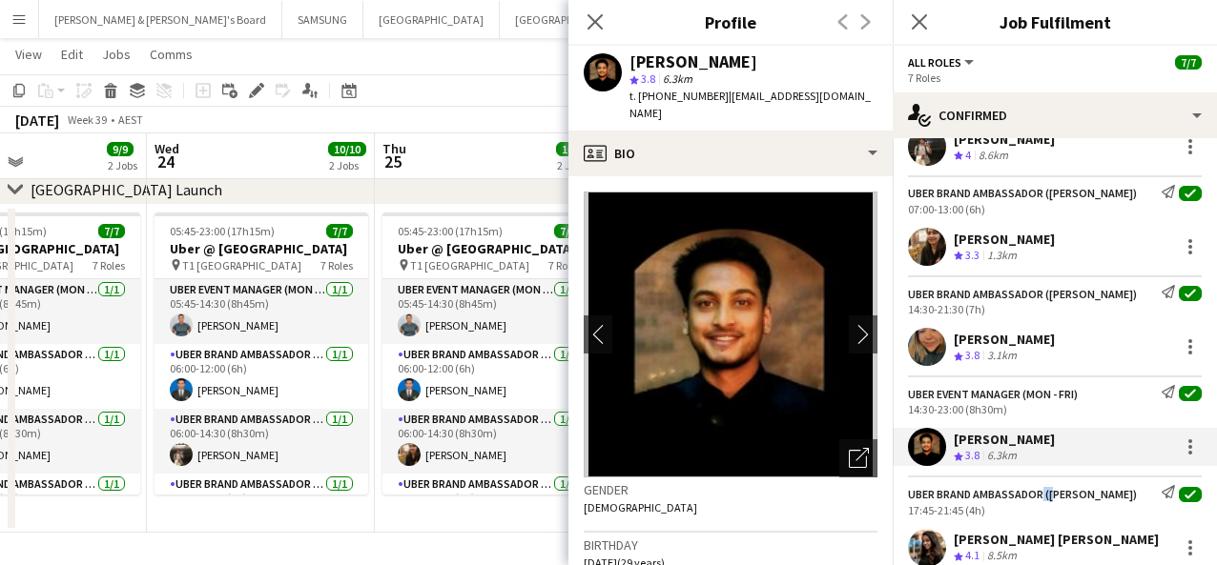
click at [914, 499] on div "UBER Brand Ambassador ([PERSON_NAME]) Send notification check 17:45-21:45 (4h) …" at bounding box center [1054, 521] width 324 height 91
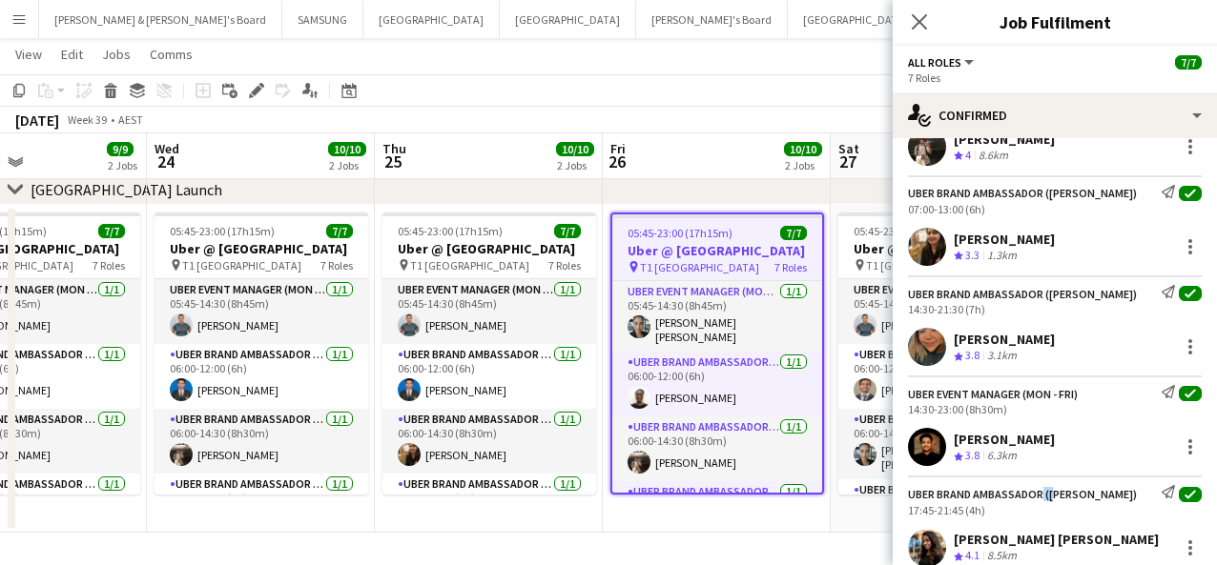
drag, startPoint x: 1077, startPoint y: 436, endPoint x: 949, endPoint y: 436, distance: 127.8
click at [914, 436] on div "[PERSON_NAME] Crew rating 3.8 6.3km" at bounding box center [1054, 447] width 324 height 38
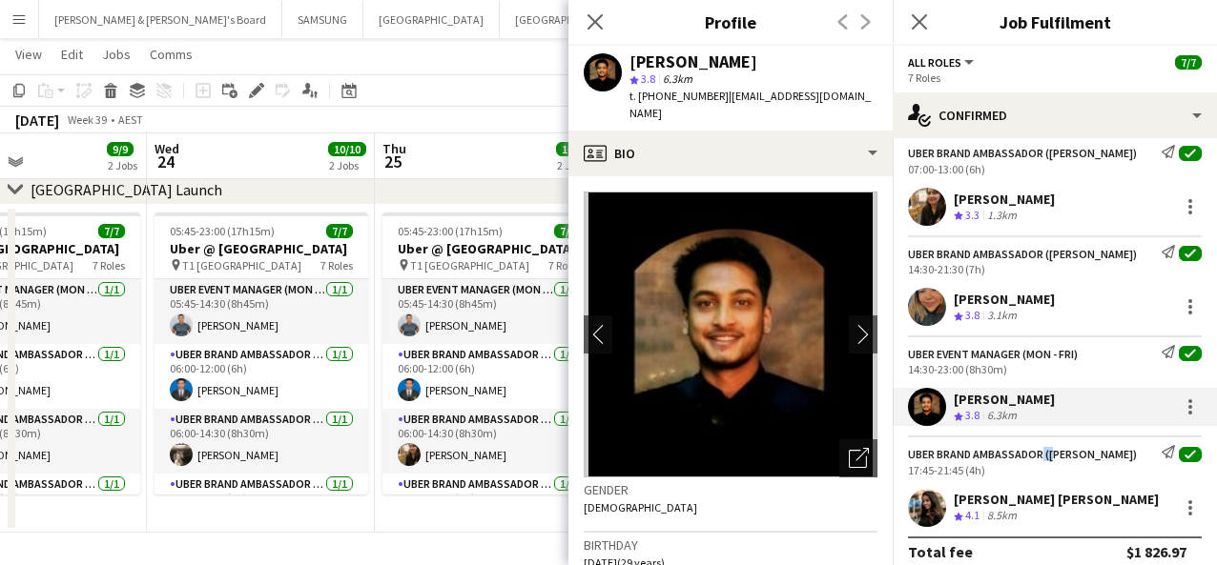
scroll to position [365, 0]
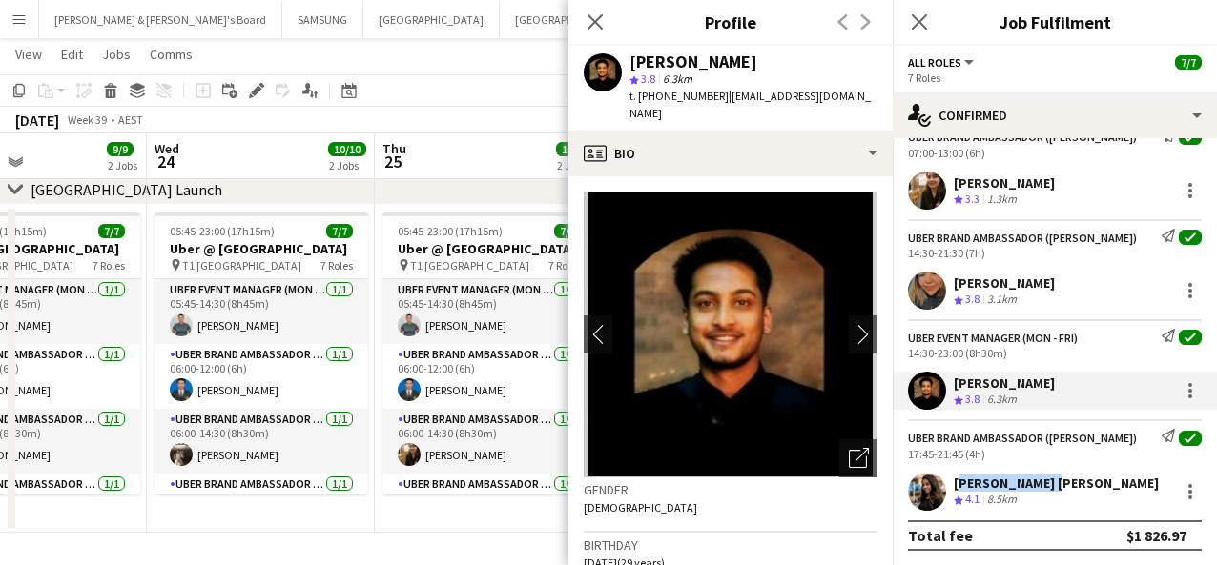
drag, startPoint x: 1047, startPoint y: 482, endPoint x: 954, endPoint y: 476, distance: 92.7
click at [914, 476] on div "[PERSON_NAME] [PERSON_NAME] Crew rating 4.1 8.5km" at bounding box center [1054, 492] width 324 height 38
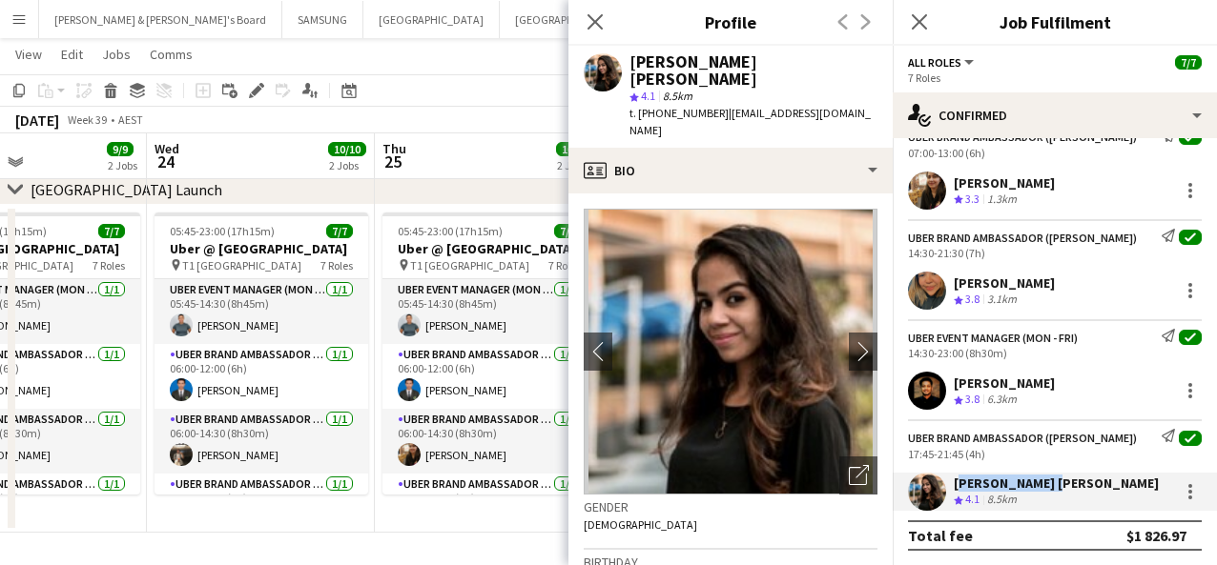
scroll to position [0, 0]
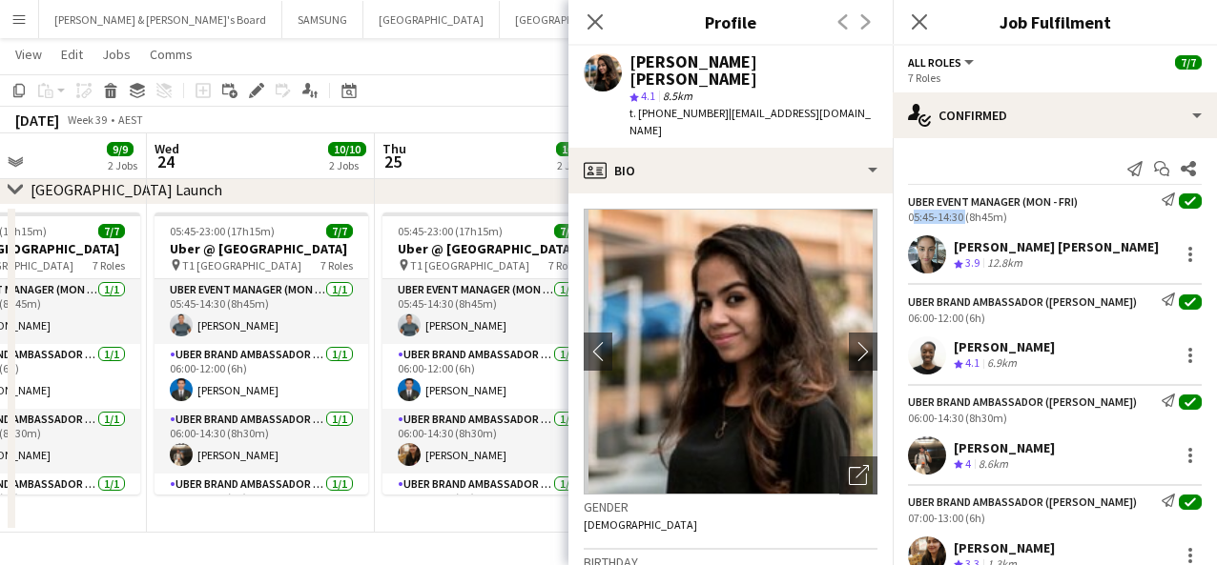
drag, startPoint x: 963, startPoint y: 215, endPoint x: 905, endPoint y: 217, distance: 58.2
click at [905, 217] on div "UBER Event Manager (Mon - Fri) Send notification check 05:45-14:30 (8h45m)" at bounding box center [1054, 208] width 324 height 31
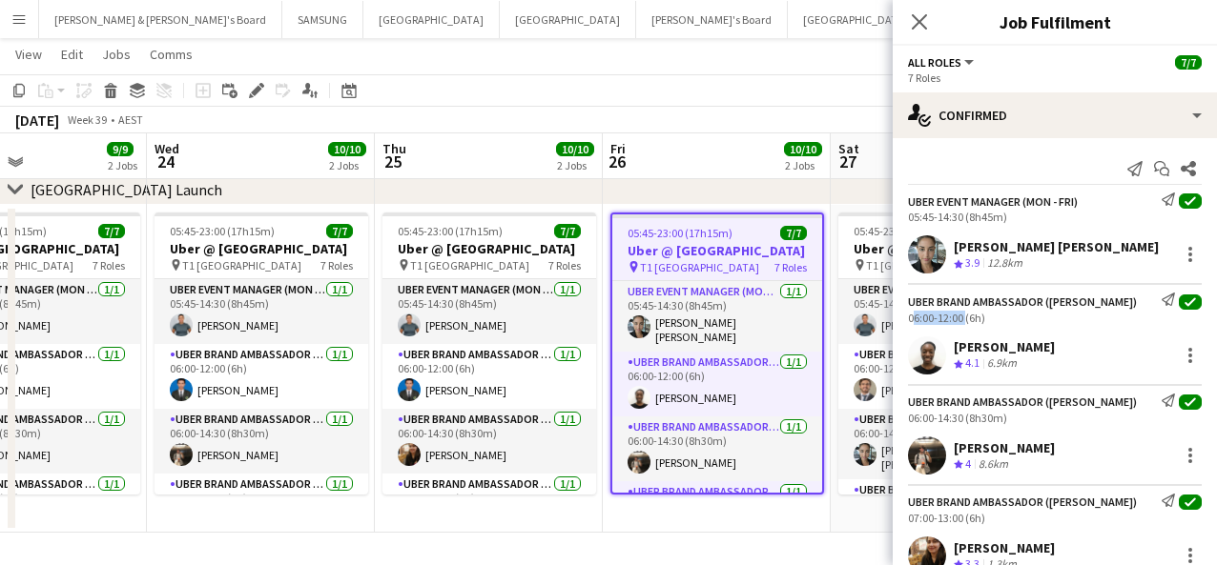
drag, startPoint x: 960, startPoint y: 317, endPoint x: 903, endPoint y: 318, distance: 57.2
click at [903, 318] on div "UBER Brand Ambassador ([PERSON_NAME]) Send notification check 06:00-12:00 (6h)" at bounding box center [1054, 308] width 324 height 31
drag, startPoint x: 960, startPoint y: 414, endPoint x: 901, endPoint y: 416, distance: 59.1
click at [901, 416] on div "UBER Brand Ambassador ([PERSON_NAME]) Send notification check 06:00-14:30 (8h30…" at bounding box center [1054, 409] width 324 height 31
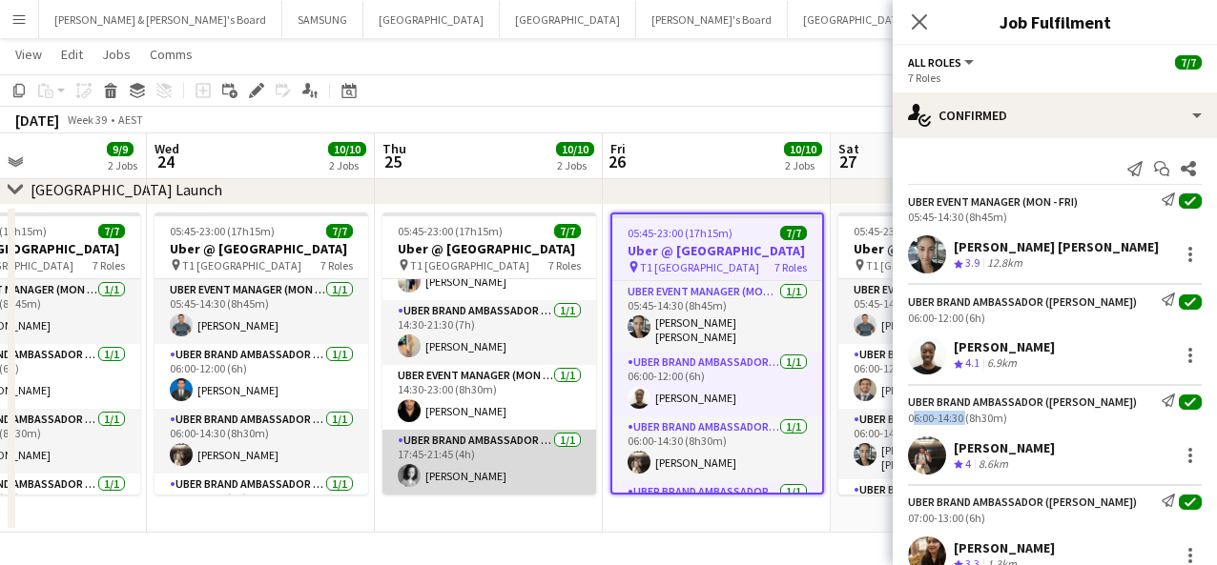
scroll to position [256, 0]
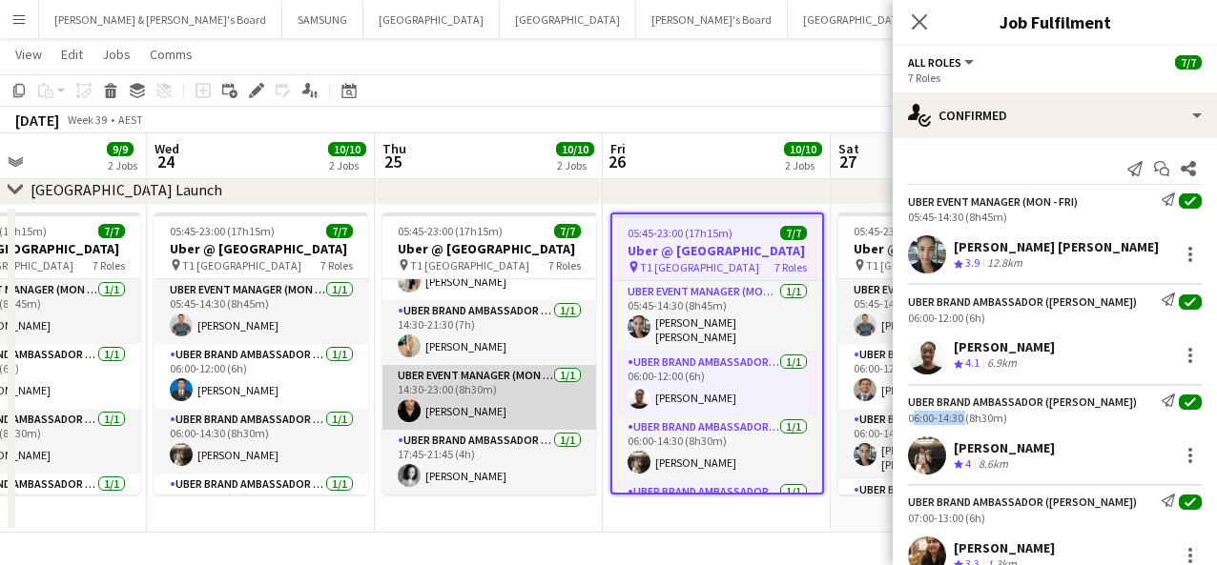
click at [444, 397] on app-card-role "UBER Event Manager (Mon - Fri) [DATE] 14:30-23:00 (8h30m) [PERSON_NAME]" at bounding box center [489, 397] width 214 height 65
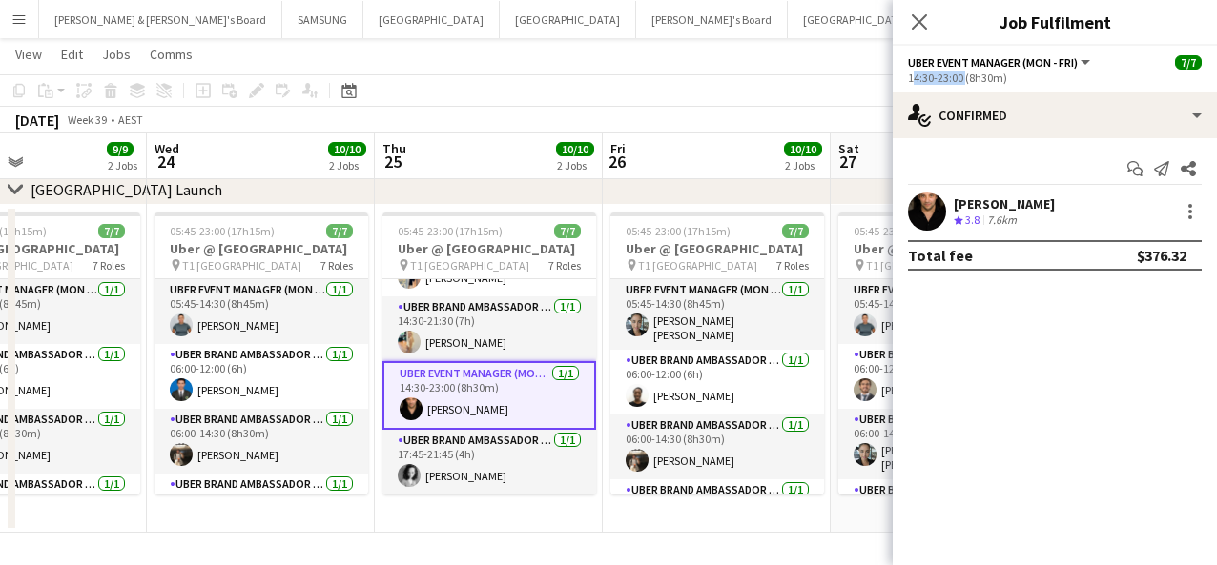
drag, startPoint x: 904, startPoint y: 74, endPoint x: 962, endPoint y: 76, distance: 58.2
click at [914, 76] on app-options-switcher "UBER Event Manager (Mon - Fri) All roles UBER Event Manager (Mon - Fri) [DATE] …" at bounding box center [1054, 69] width 324 height 47
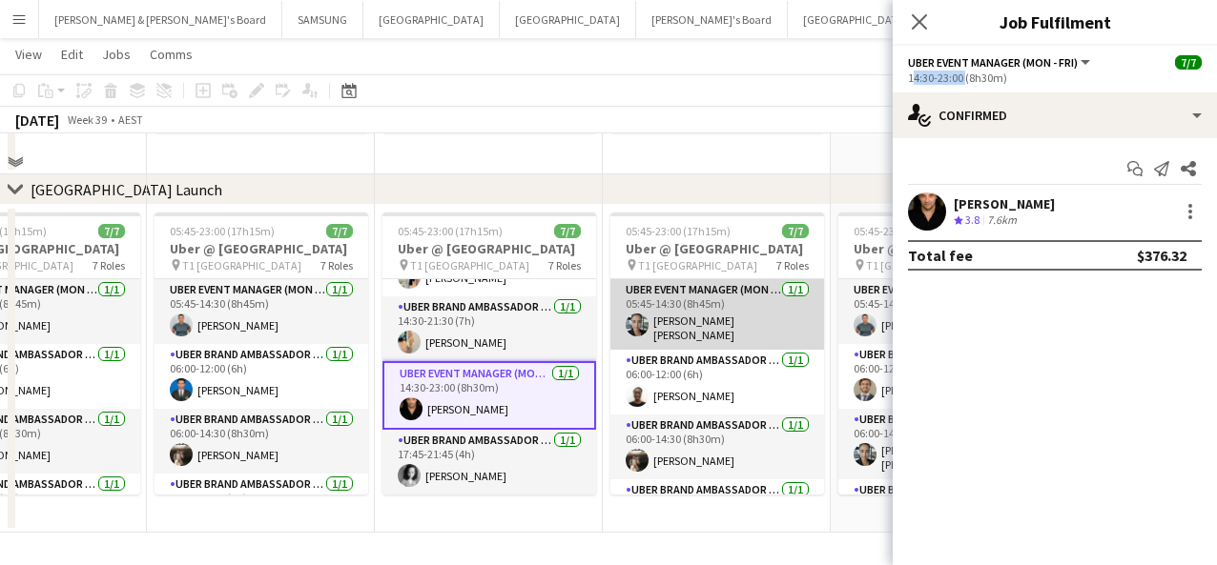
scroll to position [248, 0]
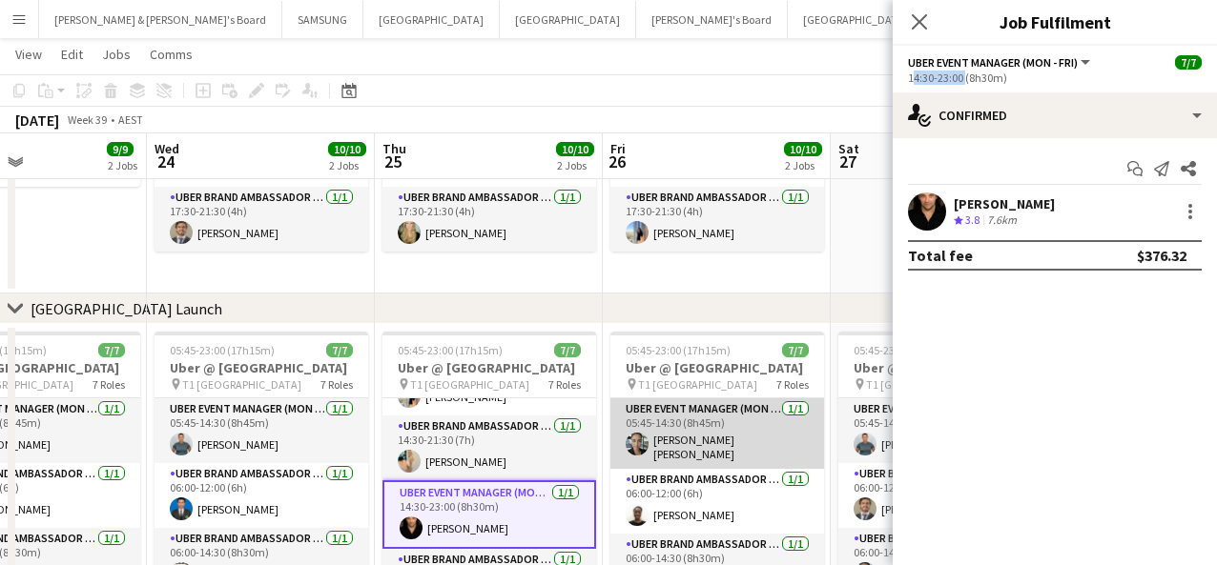
click at [706, 458] on app-card-role "UBER Event Manager (Mon - Fri) [DATE] 05:45-14:30 (8h45m) [PERSON_NAME] [PERSON…" at bounding box center [717, 434] width 214 height 71
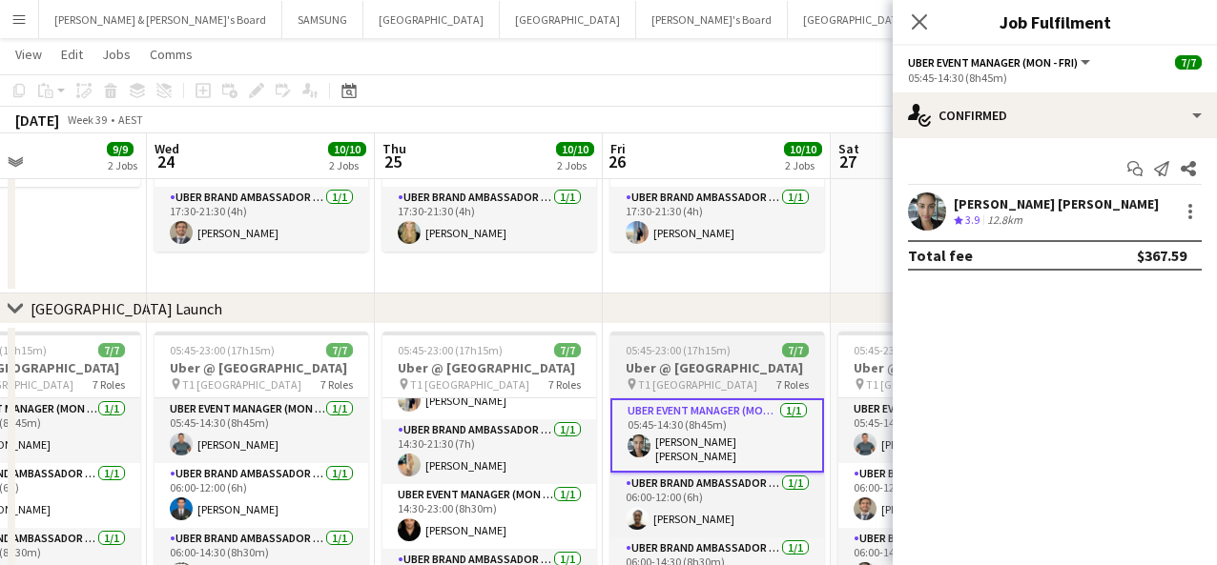
click at [699, 375] on h3 "Uber @ [GEOGRAPHIC_DATA]" at bounding box center [717, 367] width 214 height 17
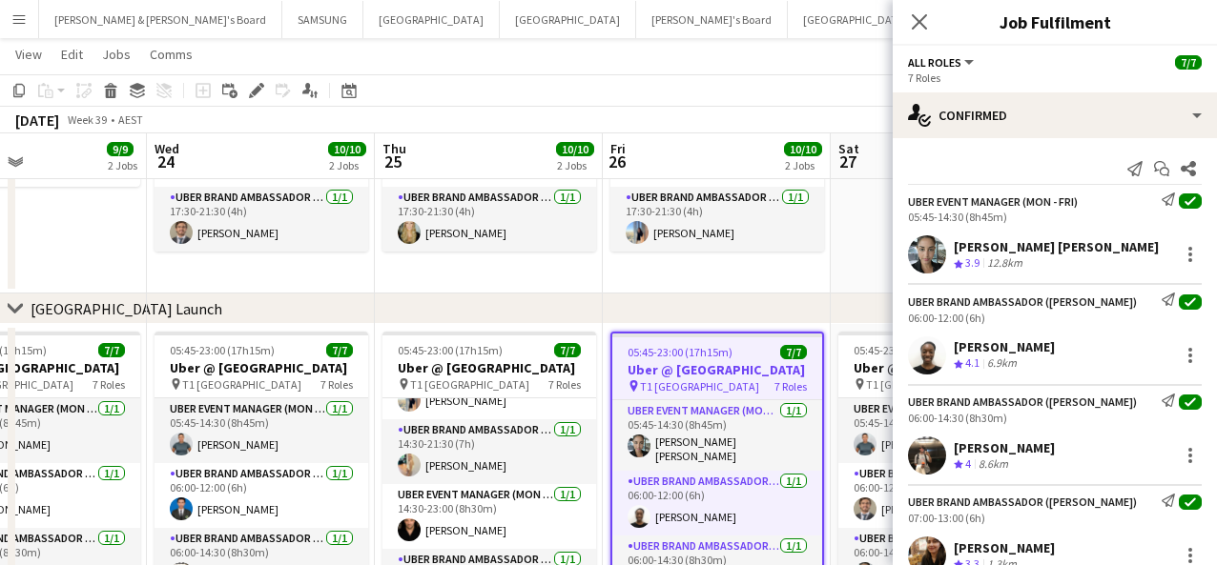
scroll to position [238, 0]
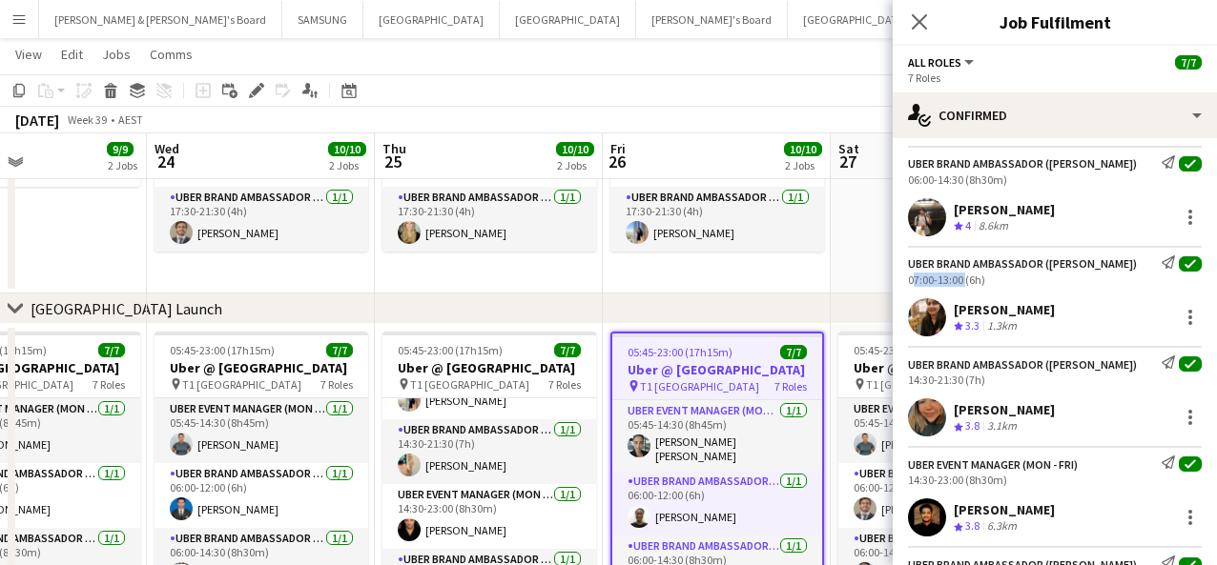
drag, startPoint x: 906, startPoint y: 272, endPoint x: 961, endPoint y: 276, distance: 55.4
click at [914, 276] on div "UBER Brand Ambassador ([PERSON_NAME]) Send notification check 07:00-13:00 (6h)" at bounding box center [1054, 271] width 324 height 31
drag, startPoint x: 962, startPoint y: 379, endPoint x: 896, endPoint y: 375, distance: 65.9
click at [896, 375] on div "UBER Brand Ambassador ([PERSON_NAME]) Send notification check 14:30-21:30 (7h)" at bounding box center [1054, 371] width 324 height 31
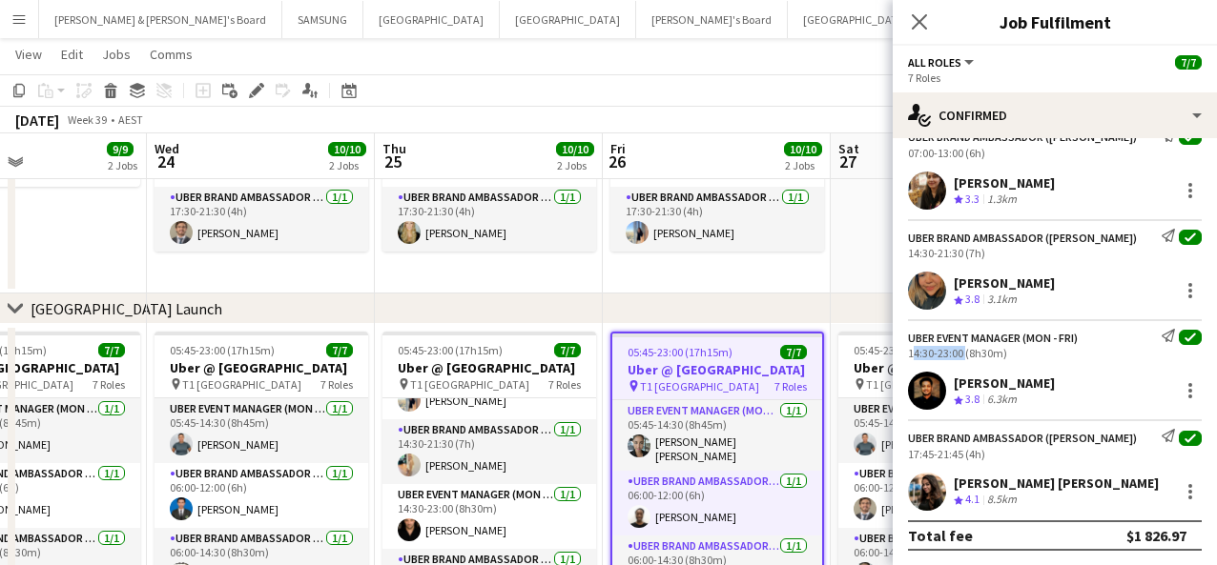
drag, startPoint x: 913, startPoint y: 350, endPoint x: 962, endPoint y: 352, distance: 48.7
click at [914, 352] on div "UBER Event Manager (Mon - Fri) Send notification check 14:30-23:00 (8h30m)" at bounding box center [1054, 344] width 324 height 31
drag, startPoint x: 907, startPoint y: 454, endPoint x: 960, endPoint y: 457, distance: 53.5
click at [914, 457] on div "UBER Brand Ambassador ([PERSON_NAME]) Send notification check 17:45-21:45 (4h)" at bounding box center [1054, 444] width 324 height 31
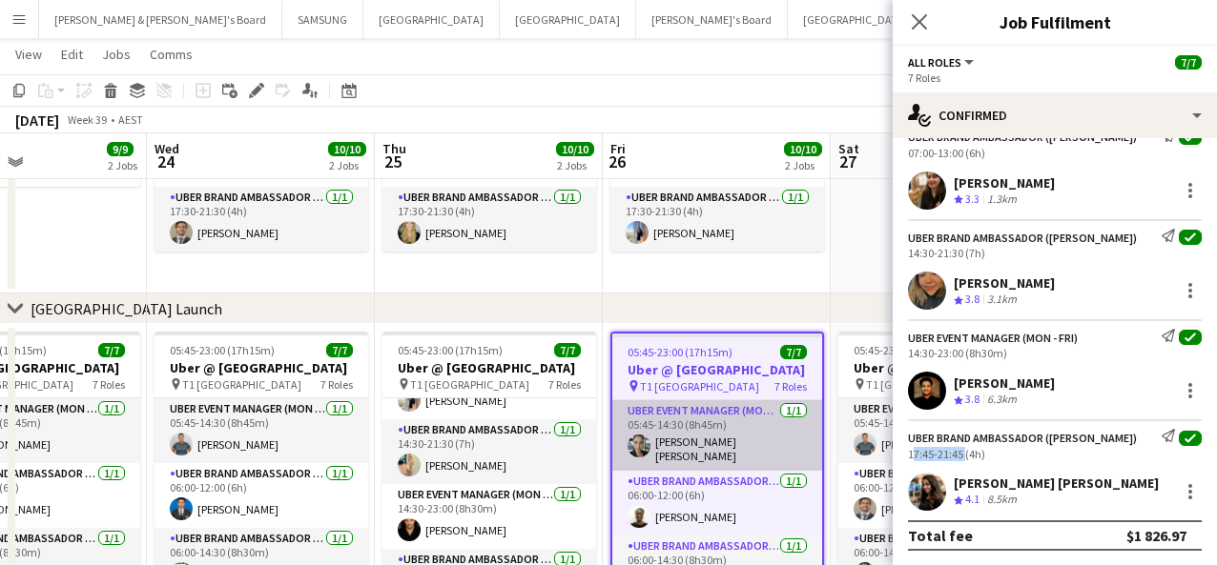
click at [758, 428] on app-card-role "UBER Event Manager (Mon - Fri) [DATE] 05:45-14:30 (8h45m) [PERSON_NAME] [PERSON…" at bounding box center [717, 435] width 210 height 71
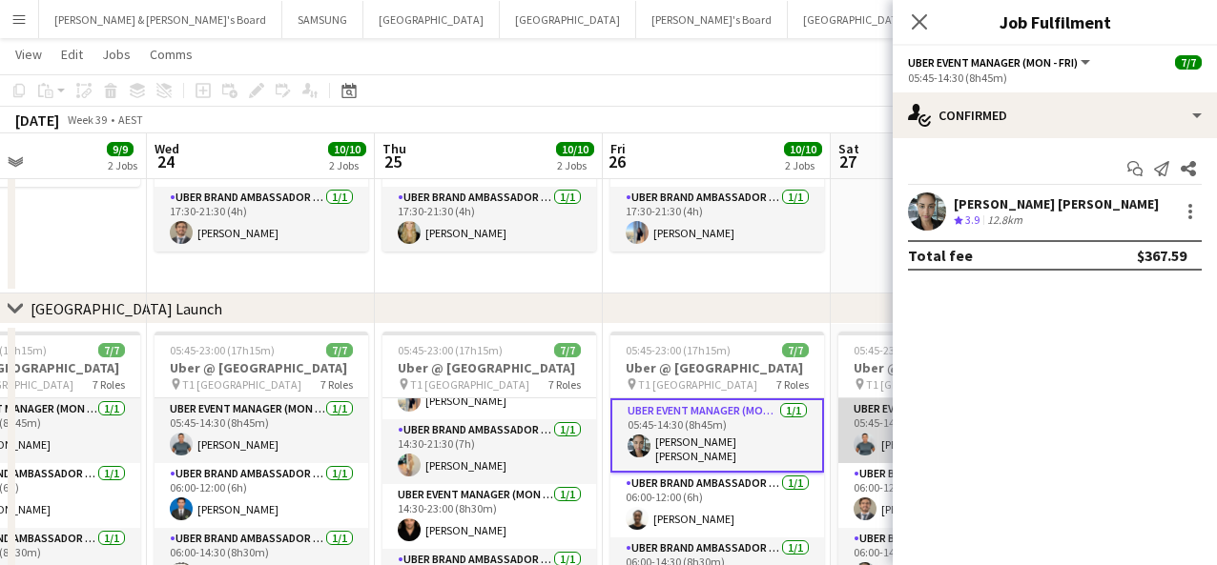
click at [872, 443] on app-card-role "UBER Event Manager ([DATE]) [DATE] 05:45-14:30 (8h45m) [PERSON_NAME]" at bounding box center [945, 431] width 214 height 65
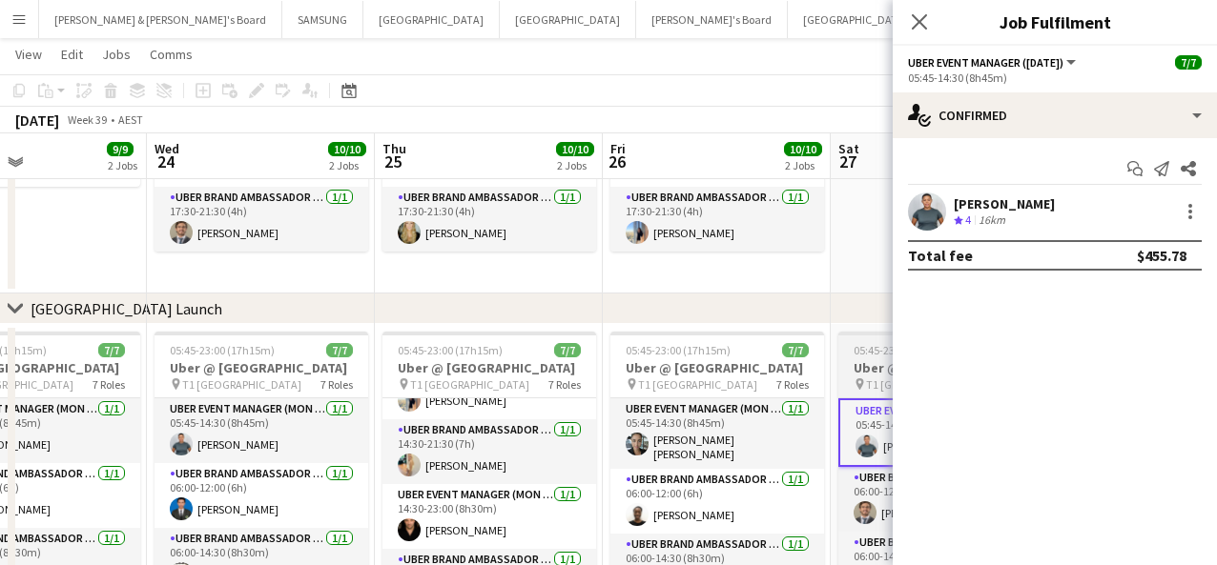
click at [875, 367] on h3 "Uber @ [GEOGRAPHIC_DATA]" at bounding box center [945, 367] width 214 height 17
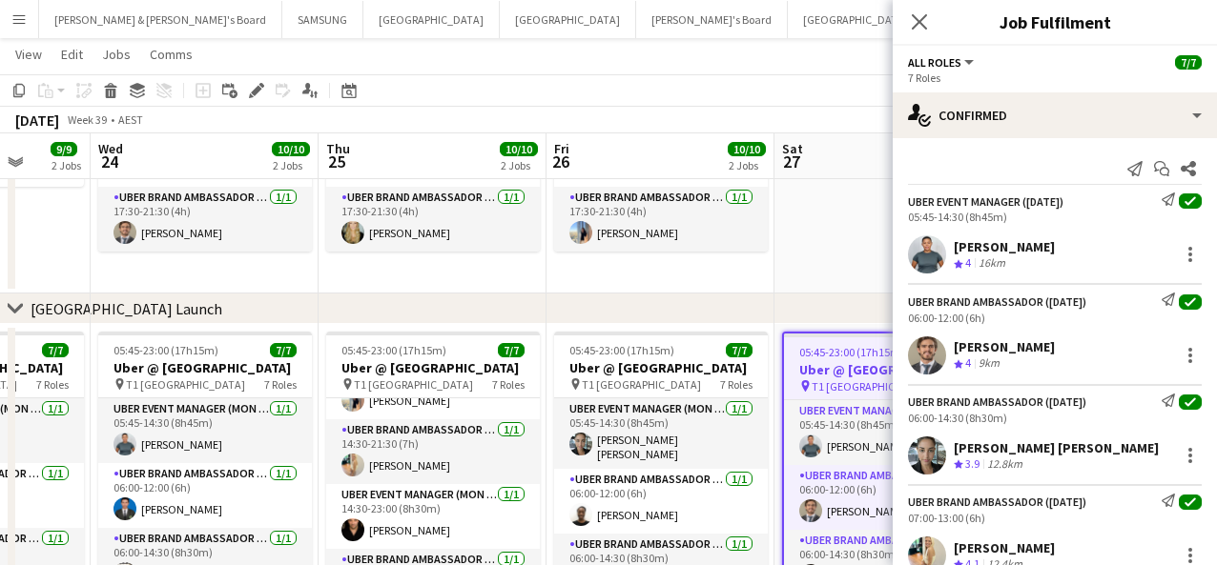
scroll to position [0, 670]
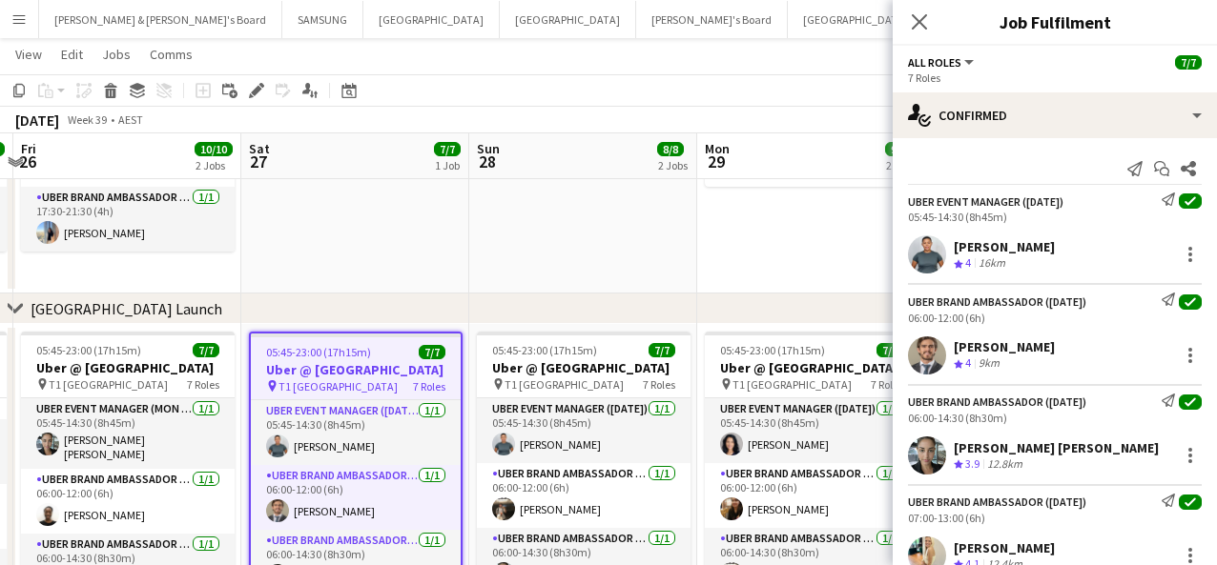
drag, startPoint x: 765, startPoint y: 431, endPoint x: 175, endPoint y: 437, distance: 589.3
click at [175, 437] on app-calendar-viewport "Tue 23 9/9 2 Jobs Wed 24 10/10 2 Jobs Thu 25 10/10 2 Jobs Fri 26 10/10 2 Jobs S…" at bounding box center [608, 239] width 1217 height 826
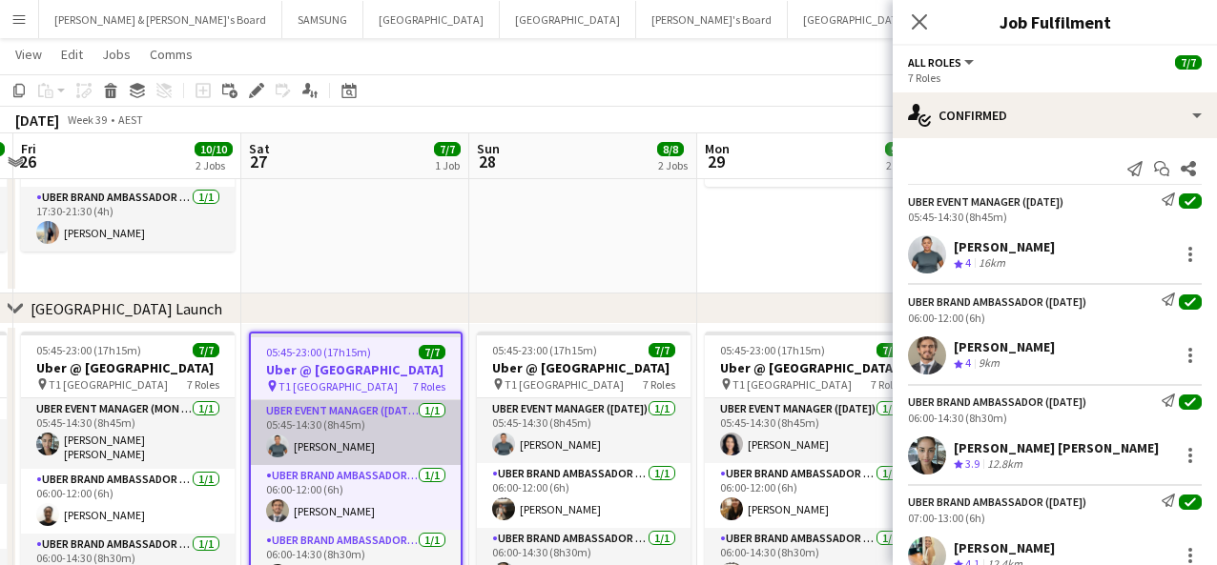
click at [334, 438] on app-card-role "UBER Event Manager ([DATE]) [DATE] 05:45-14:30 (8h45m) [PERSON_NAME]" at bounding box center [356, 432] width 210 height 65
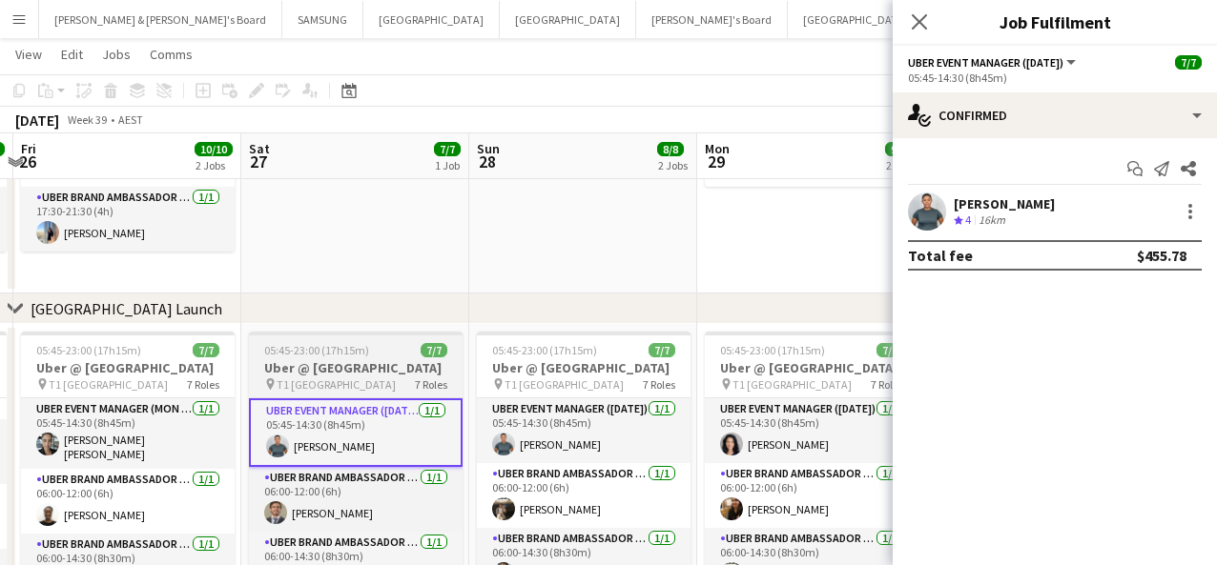
click at [327, 377] on h3 "Uber @ [GEOGRAPHIC_DATA]" at bounding box center [356, 367] width 214 height 17
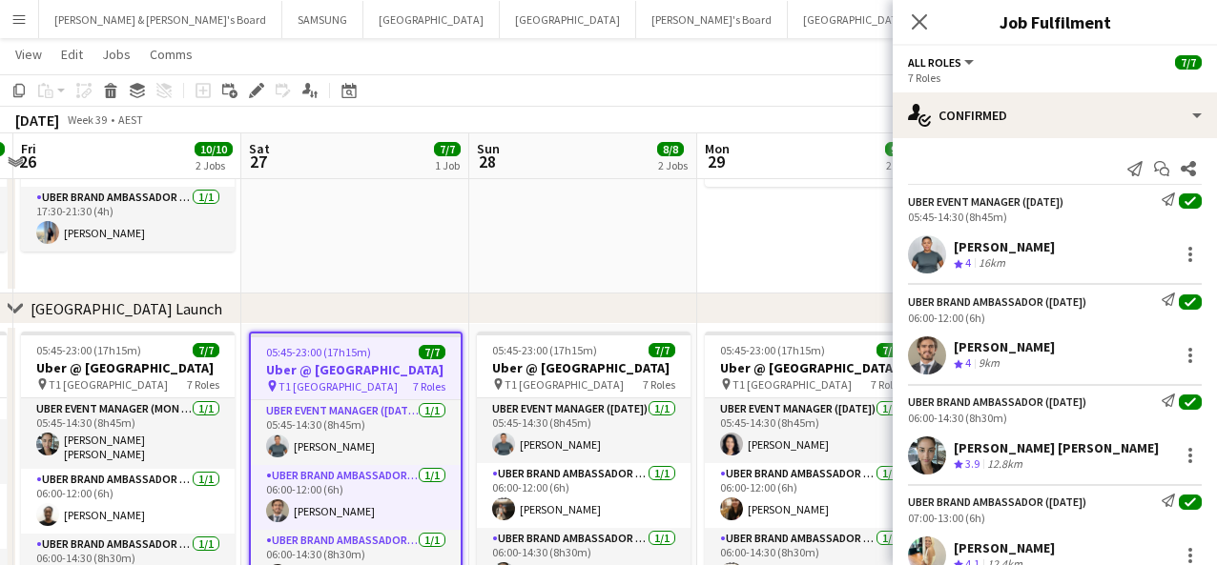
drag, startPoint x: 1049, startPoint y: 241, endPoint x: 955, endPoint y: 250, distance: 93.8
click at [914, 250] on div "[PERSON_NAME] Crew rating 4 16km" at bounding box center [1054, 255] width 324 height 38
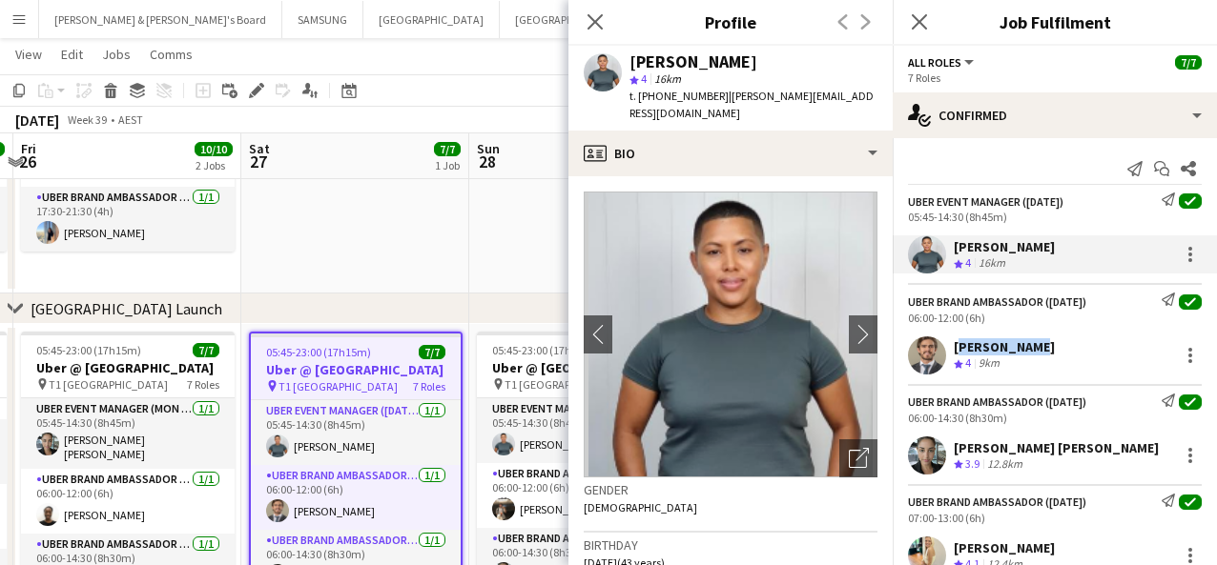
drag, startPoint x: 1033, startPoint y: 350, endPoint x: 954, endPoint y: 347, distance: 79.2
click at [914, 347] on div "[PERSON_NAME] Crew rating 4 9km" at bounding box center [1054, 356] width 324 height 38
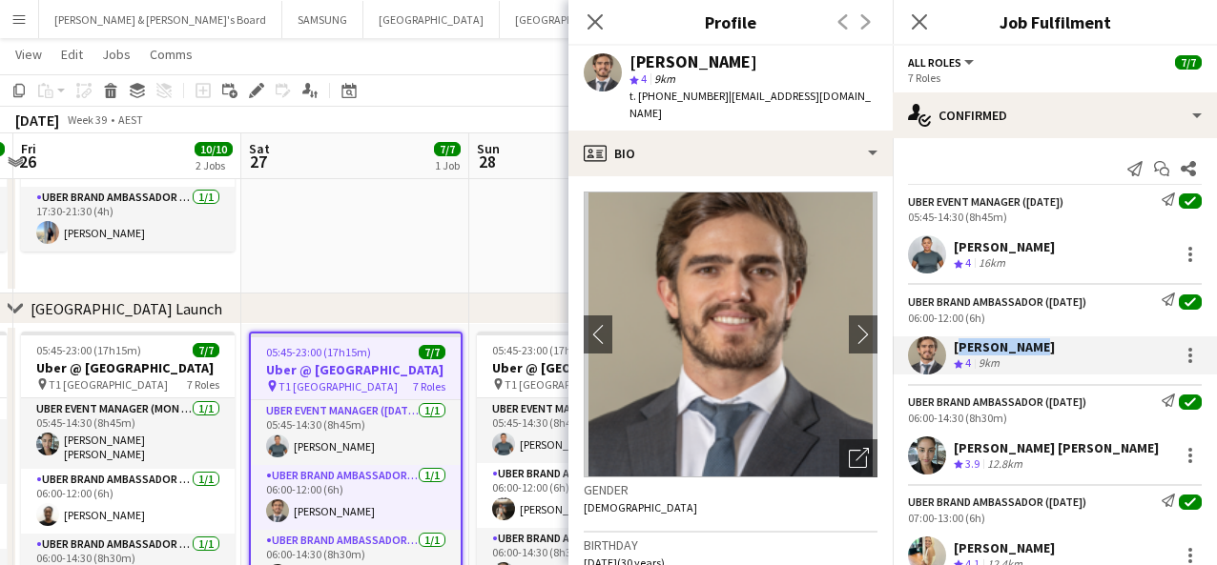
drag, startPoint x: 1148, startPoint y: 449, endPoint x: 954, endPoint y: 453, distance: 194.6
click at [914, 453] on div "[PERSON_NAME] [PERSON_NAME] Crew rating 3.9 12.8km" at bounding box center [1054, 456] width 324 height 38
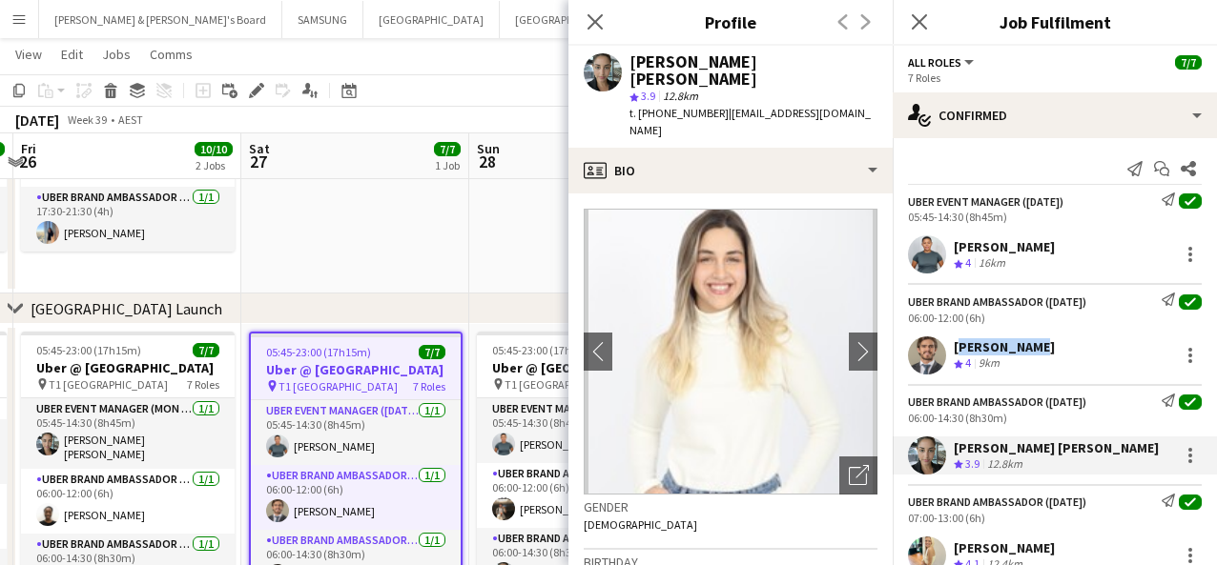
scroll to position [238, 0]
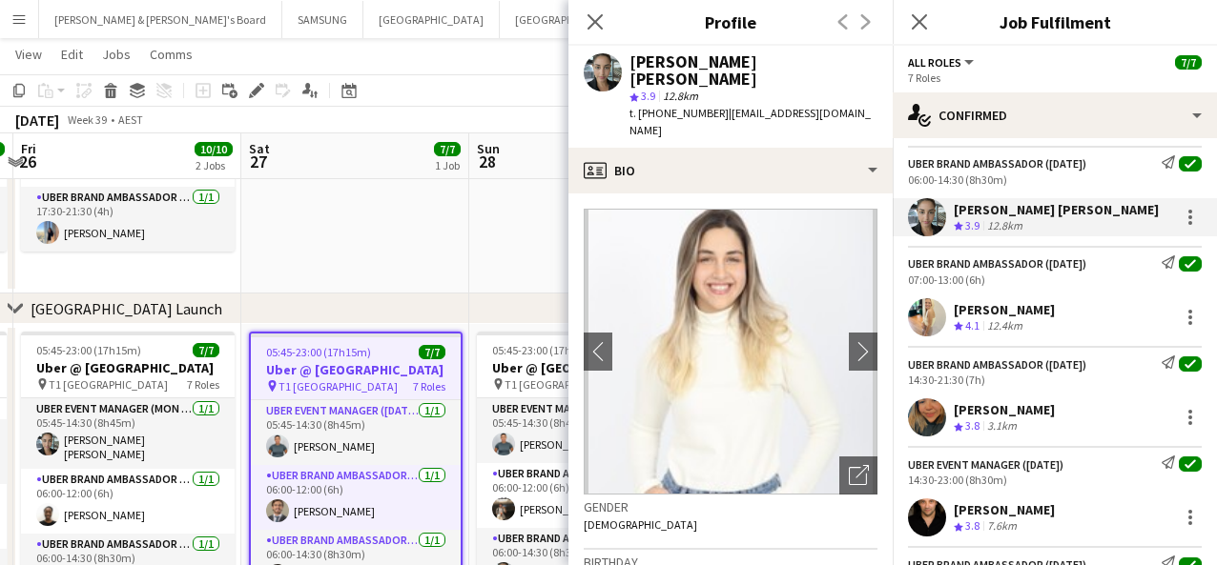
drag, startPoint x: 1036, startPoint y: 310, endPoint x: 953, endPoint y: 313, distance: 84.0
click at [914, 313] on div "[PERSON_NAME] Crew rating 4.1 12.4km" at bounding box center [1054, 317] width 324 height 38
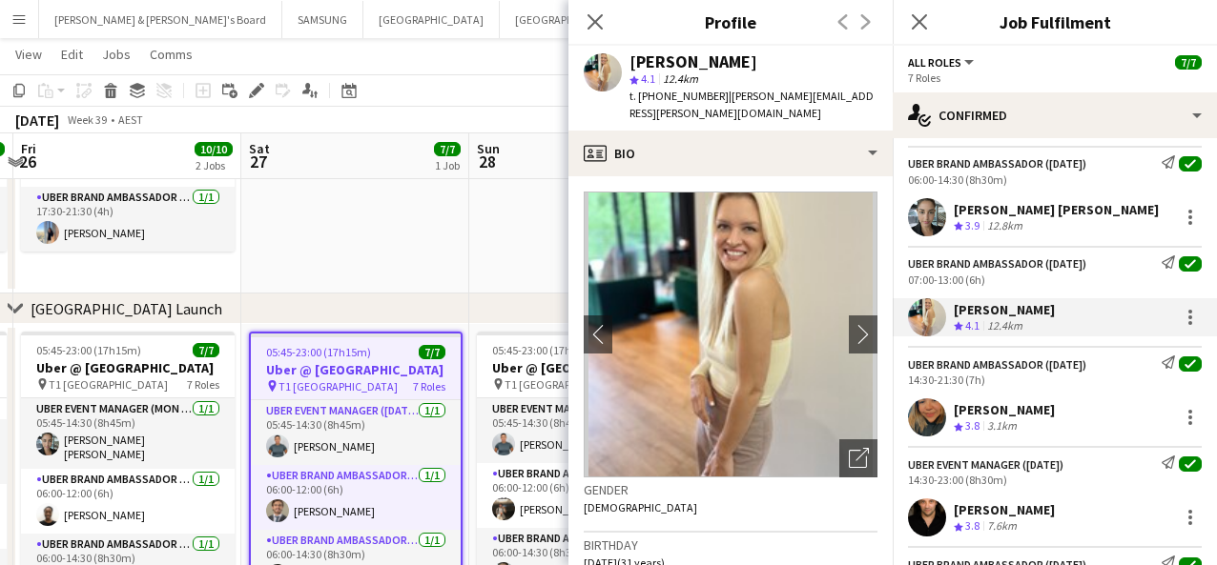
drag, startPoint x: 1129, startPoint y: 408, endPoint x: 954, endPoint y: 415, distance: 174.6
click at [914, 415] on div "[PERSON_NAME] Crew rating 3.8 3.1km" at bounding box center [1054, 418] width 324 height 38
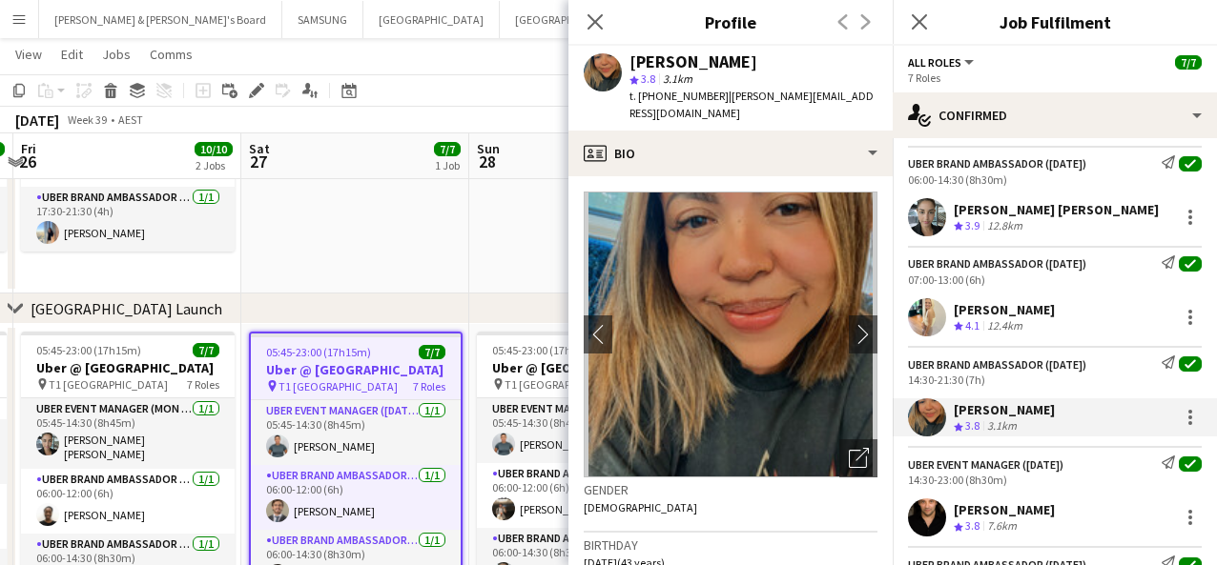
drag, startPoint x: 1100, startPoint y: 507, endPoint x: 954, endPoint y: 512, distance: 146.0
click at [914, 512] on div "[PERSON_NAME] Crew rating 3.8 7.6km" at bounding box center [1054, 518] width 324 height 38
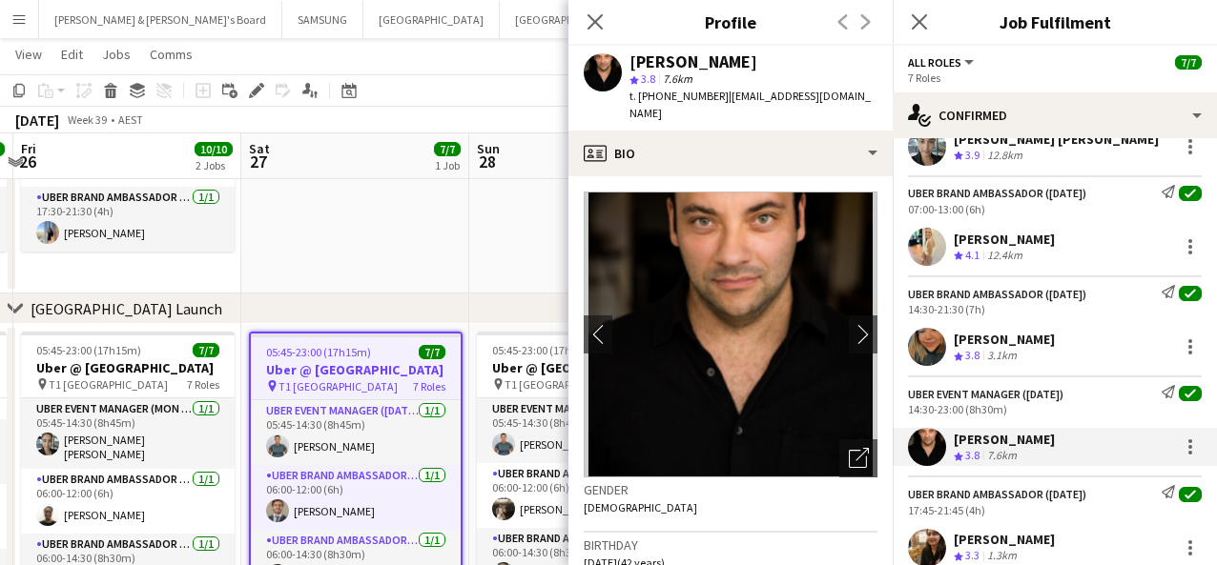
scroll to position [365, 0]
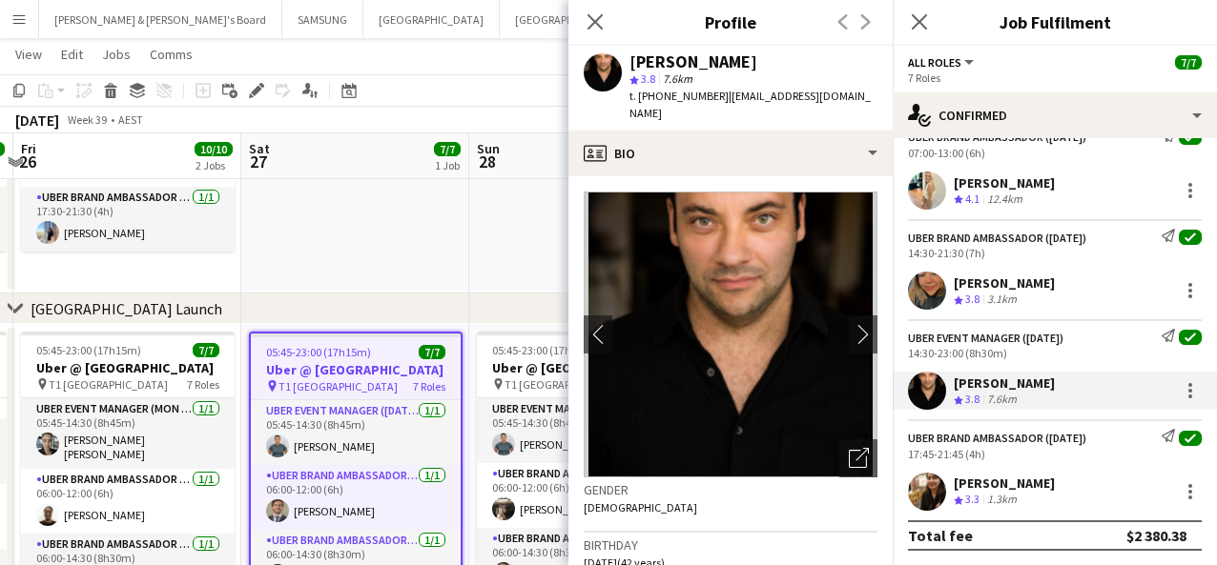
drag, startPoint x: 1013, startPoint y: 482, endPoint x: 953, endPoint y: 482, distance: 60.1
click at [914, 482] on div "[PERSON_NAME] Crew rating 3.3 1.3km" at bounding box center [1054, 492] width 324 height 38
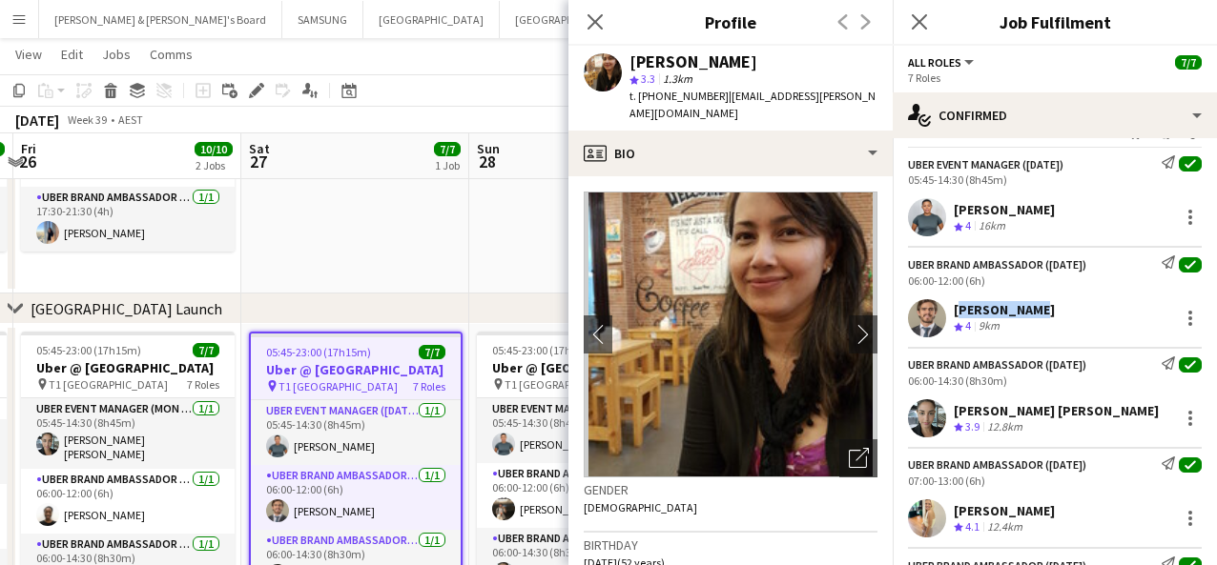
scroll to position [0, 0]
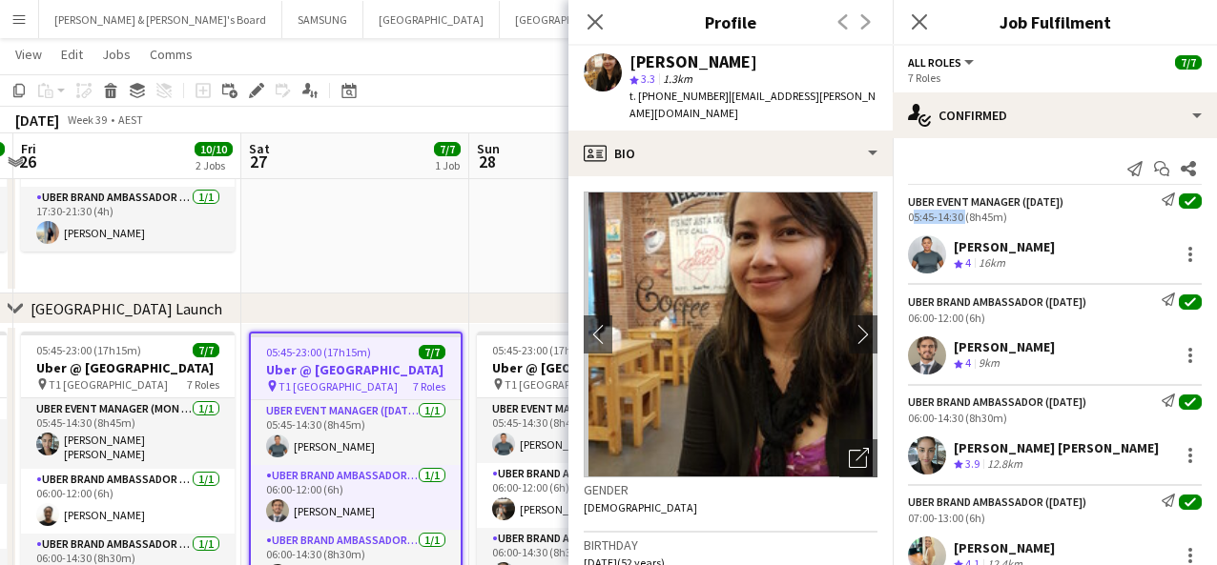
drag, startPoint x: 961, startPoint y: 217, endPoint x: 894, endPoint y: 218, distance: 66.8
click at [894, 218] on div "UBER Event Manager ([DATE]) Send notification check 05:45-14:30 (8h45m)" at bounding box center [1054, 208] width 324 height 31
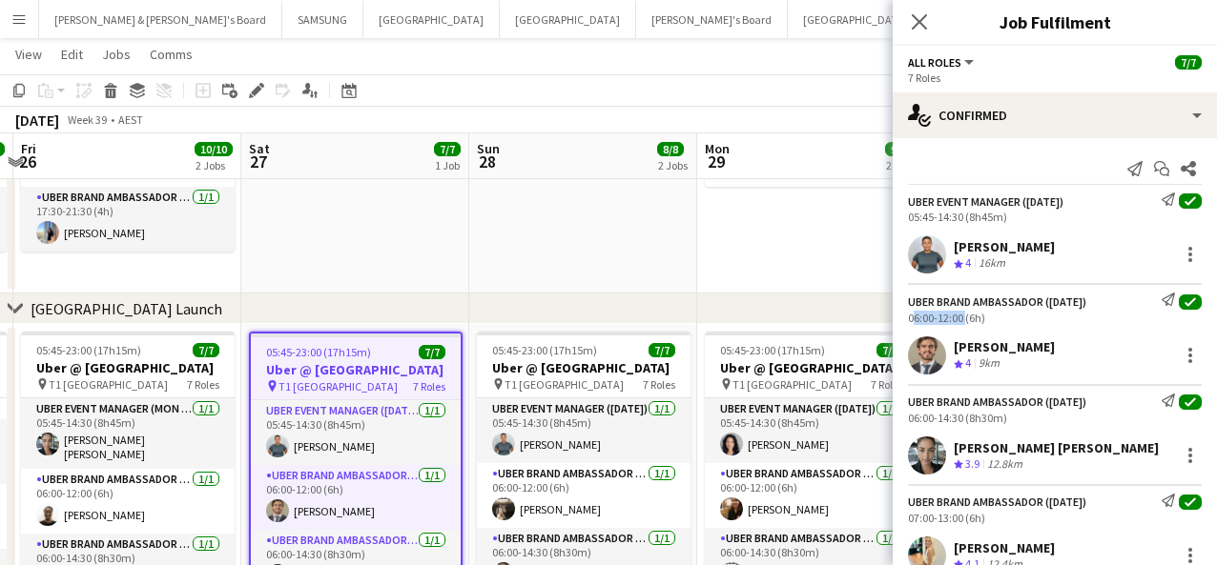
drag, startPoint x: 962, startPoint y: 318, endPoint x: 900, endPoint y: 318, distance: 62.0
click at [900, 318] on div "UBER Brand Ambassador ([DATE]) Send notification check 06:00-12:00 (6h)" at bounding box center [1054, 308] width 324 height 31
drag, startPoint x: 960, startPoint y: 418, endPoint x: 894, endPoint y: 416, distance: 65.8
click at [898, 416] on div "UBER Brand Ambassador ([DATE]) Send notification check 06:00-14:30 (8h30m)" at bounding box center [1054, 409] width 324 height 31
drag, startPoint x: 964, startPoint y: 515, endPoint x: 908, endPoint y: 521, distance: 56.5
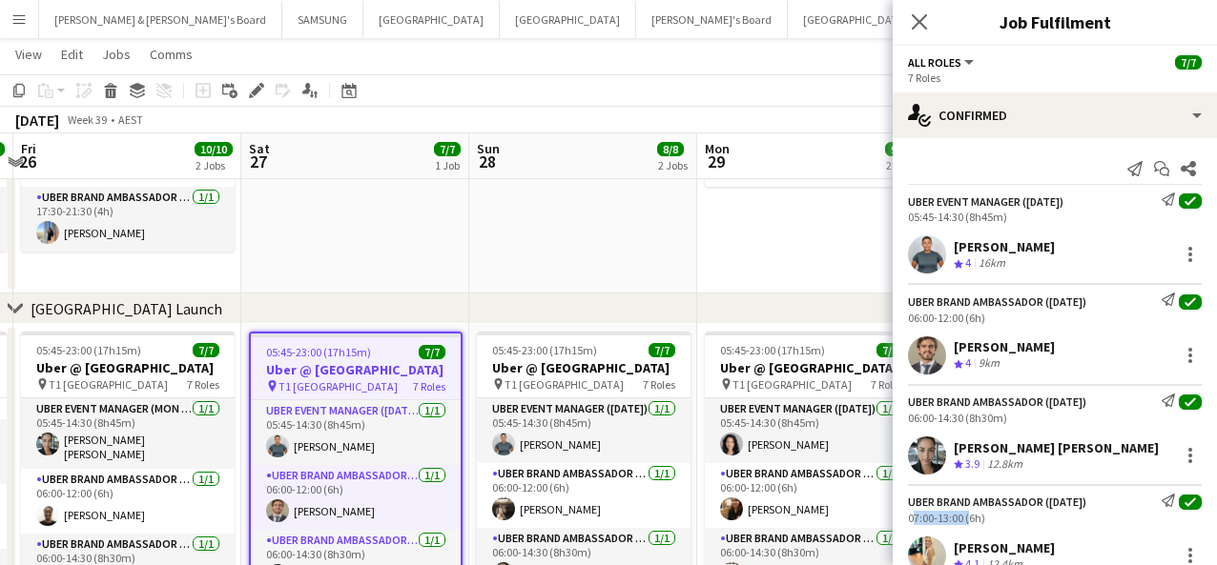
click at [908, 521] on div "07:00-13:00 (6h)" at bounding box center [1055, 518] width 294 height 14
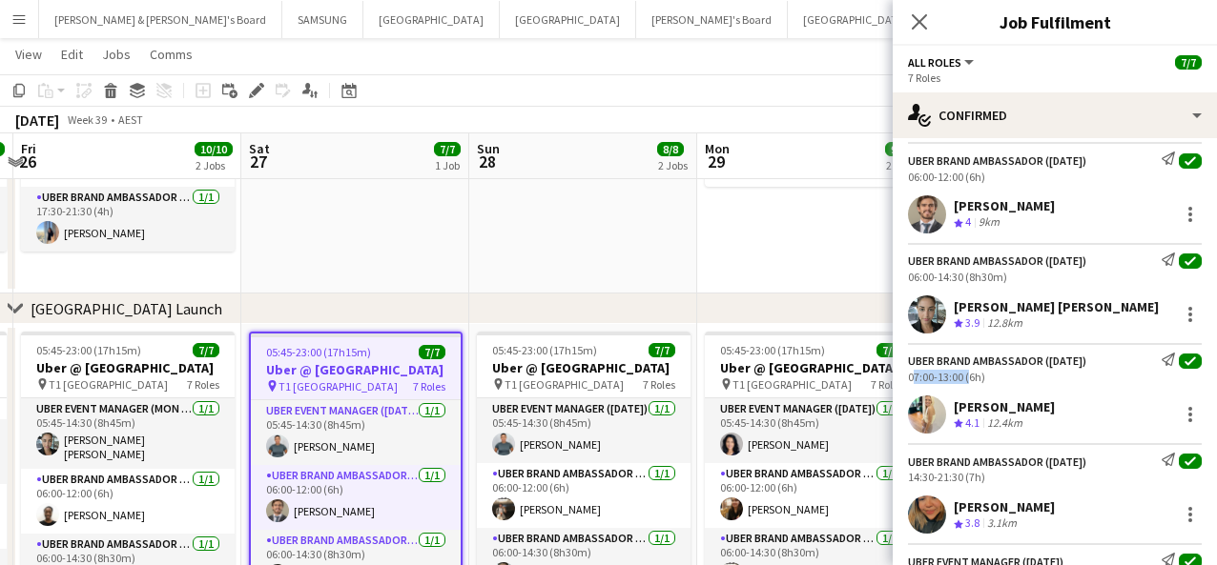
scroll to position [238, 0]
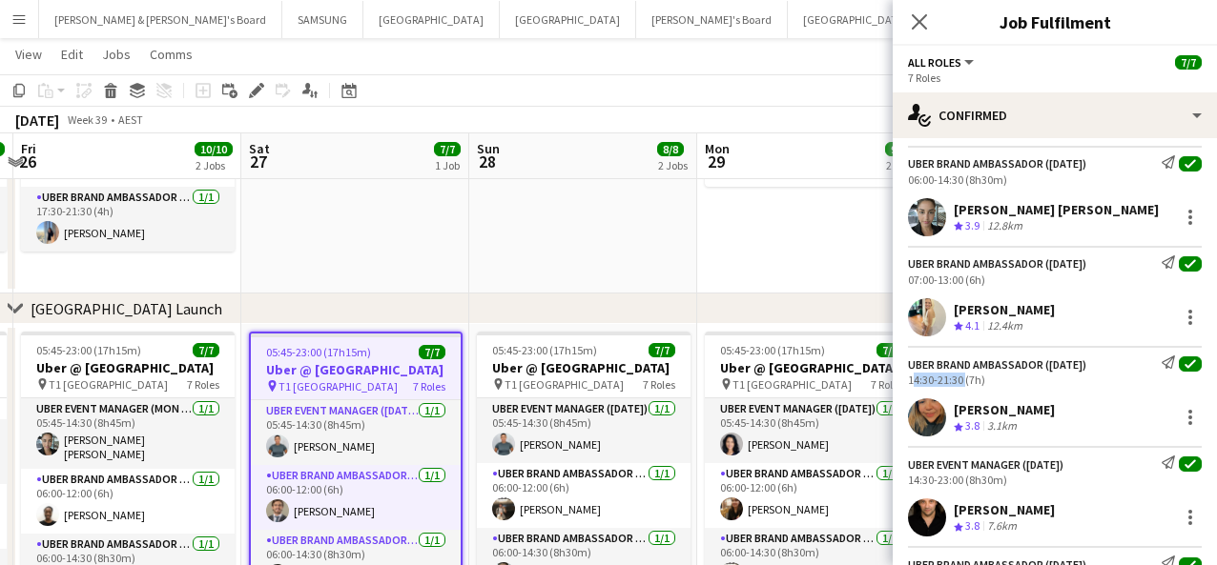
drag, startPoint x: 962, startPoint y: 379, endPoint x: 907, endPoint y: 379, distance: 55.3
click at [907, 379] on div "UBER Brand Ambassador ([DATE]) Send notification check 14:30-21:30 (7h)" at bounding box center [1054, 371] width 324 height 31
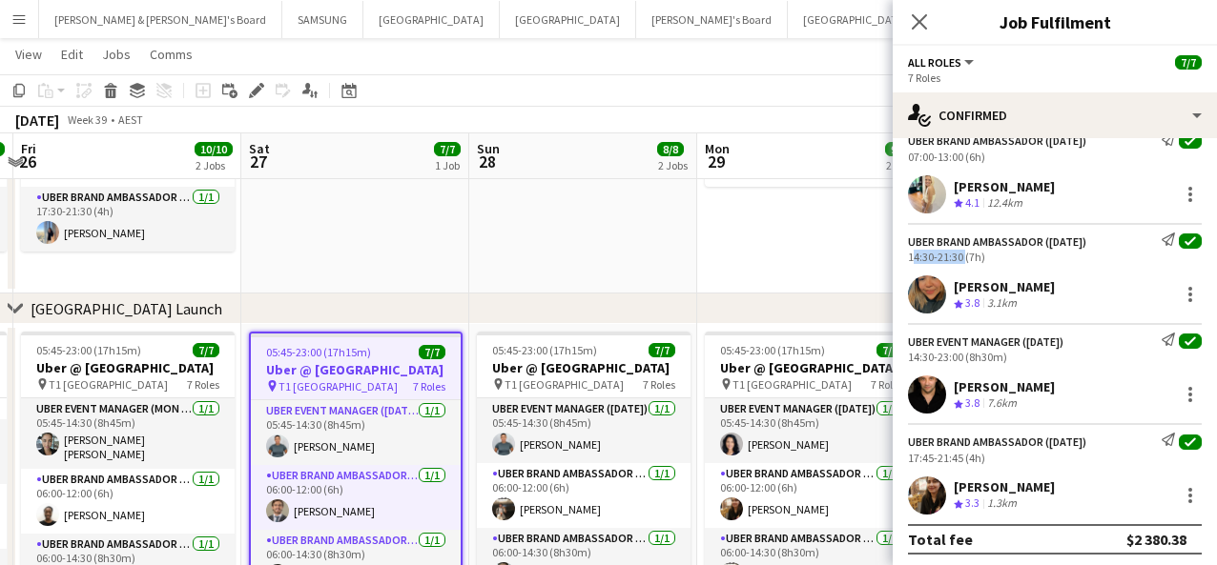
scroll to position [365, 0]
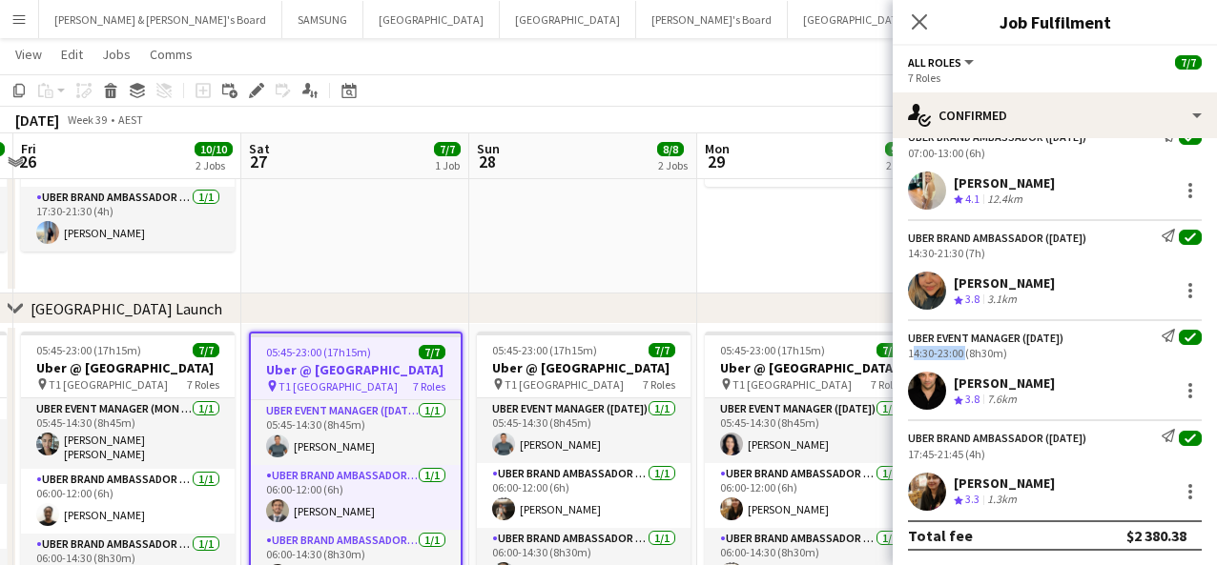
drag, startPoint x: 963, startPoint y: 348, endPoint x: 908, endPoint y: 348, distance: 55.3
click at [908, 348] on div "14:30-23:00 (8h30m)" at bounding box center [1055, 353] width 294 height 14
drag, startPoint x: 959, startPoint y: 453, endPoint x: 941, endPoint y: 453, distance: 18.1
click at [914, 453] on div "17:45-21:45 (4h)" at bounding box center [1055, 454] width 294 height 14
drag, startPoint x: 961, startPoint y: 453, endPoint x: 909, endPoint y: 451, distance: 52.5
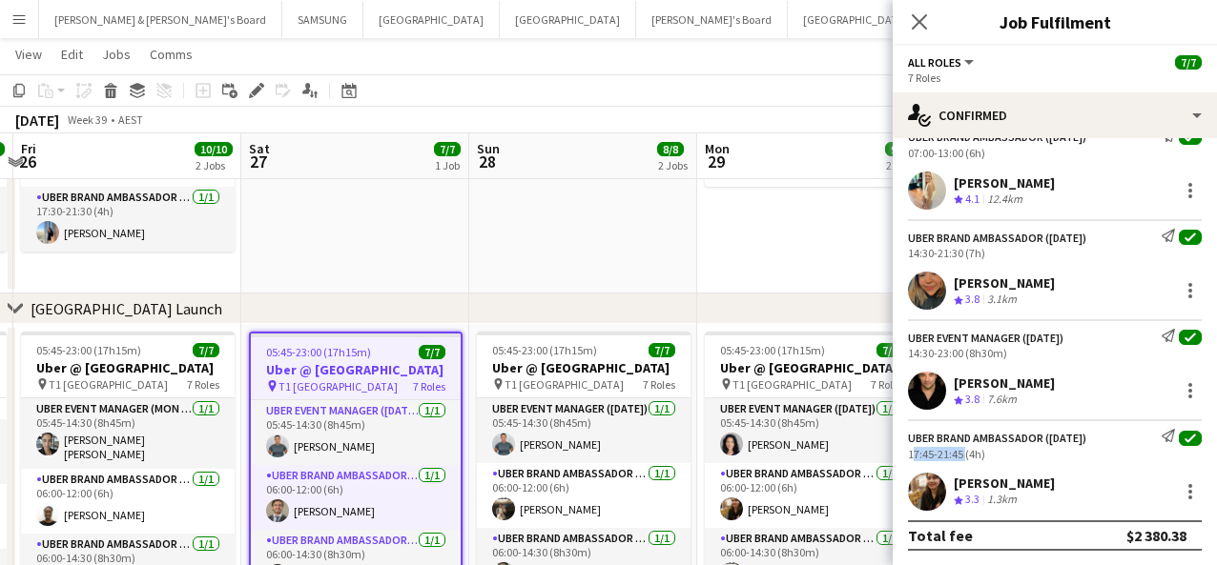
click at [909, 451] on div "17:45-21:45 (4h)" at bounding box center [1055, 454] width 294 height 14
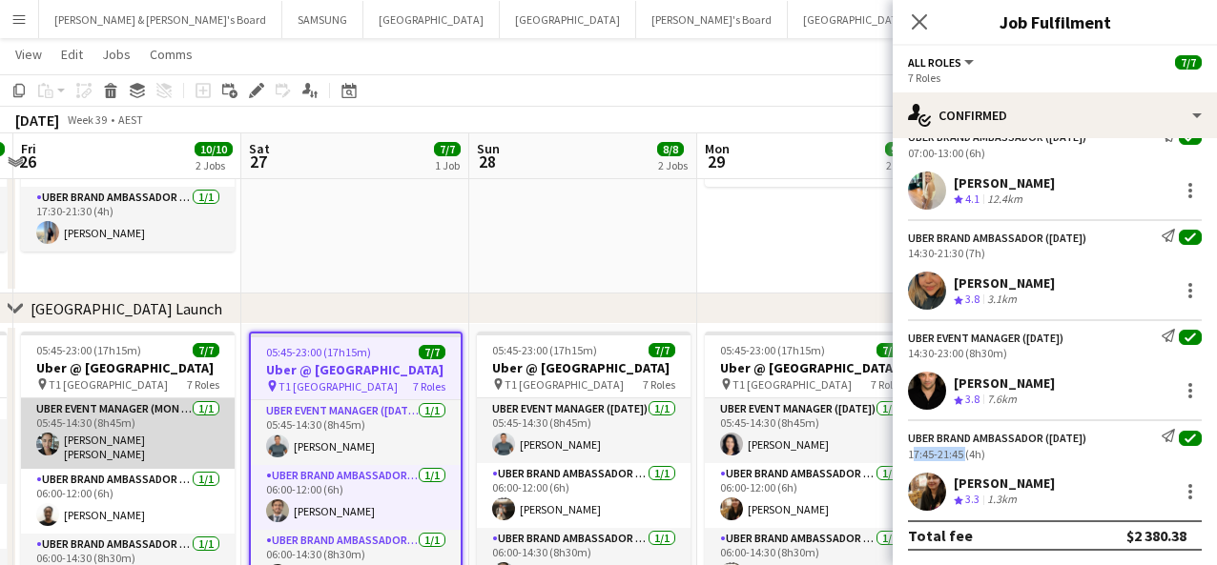
click at [98, 443] on app-card-role "UBER Event Manager (Mon - Fri) [DATE] 05:45-14:30 (8h45m) [PERSON_NAME] [PERSON…" at bounding box center [128, 434] width 214 height 71
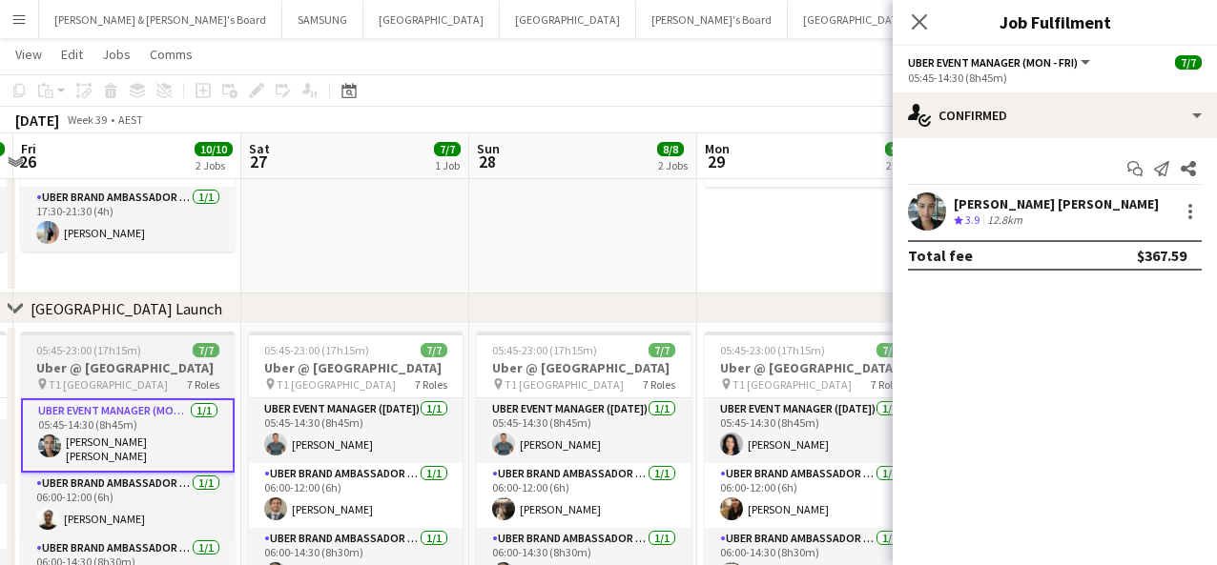
click at [107, 377] on h3 "Uber @ [GEOGRAPHIC_DATA]" at bounding box center [128, 367] width 214 height 17
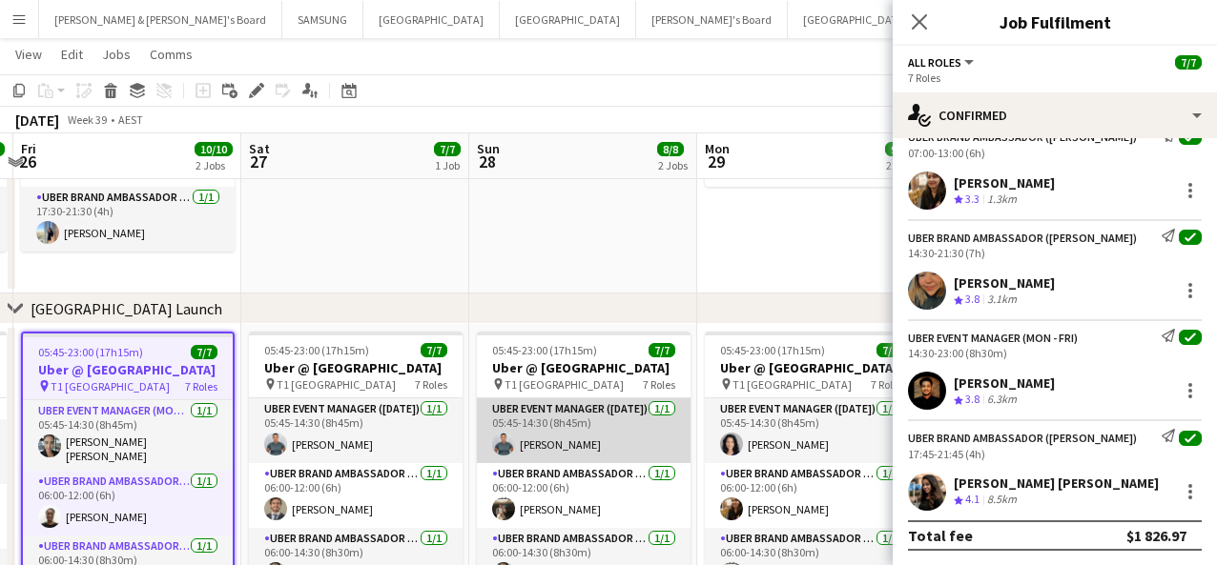
drag, startPoint x: 548, startPoint y: 442, endPoint x: 547, endPoint y: 424, distance: 18.1
click at [548, 441] on app-card-role "UBER Event Manager ([DATE]) [DATE] 05:45-14:30 (8h45m) [PERSON_NAME]" at bounding box center [584, 431] width 214 height 65
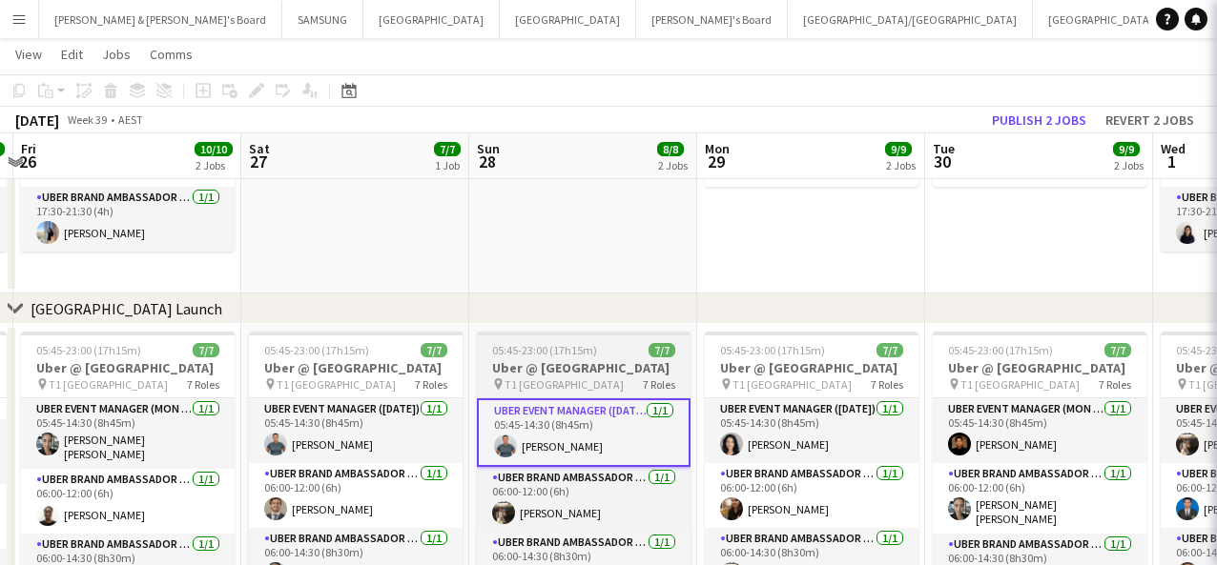
click at [549, 377] on h3 "Uber @ [GEOGRAPHIC_DATA]" at bounding box center [584, 367] width 214 height 17
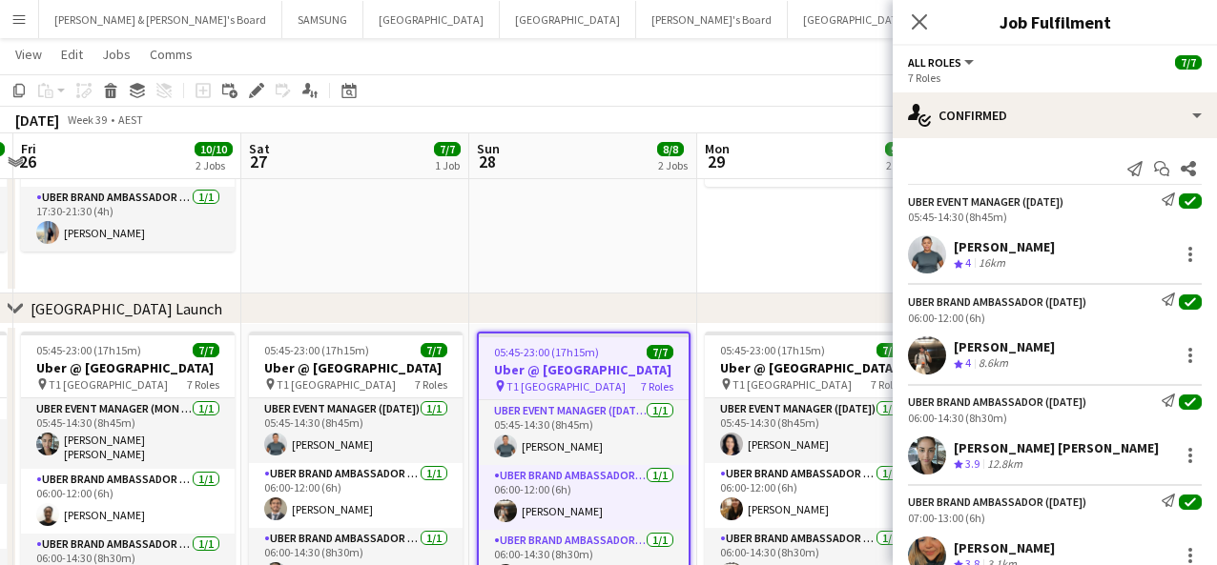
drag, startPoint x: 1050, startPoint y: 247, endPoint x: 955, endPoint y: 239, distance: 94.7
click at [914, 239] on div "[PERSON_NAME] Crew rating 4 16km" at bounding box center [1054, 255] width 324 height 38
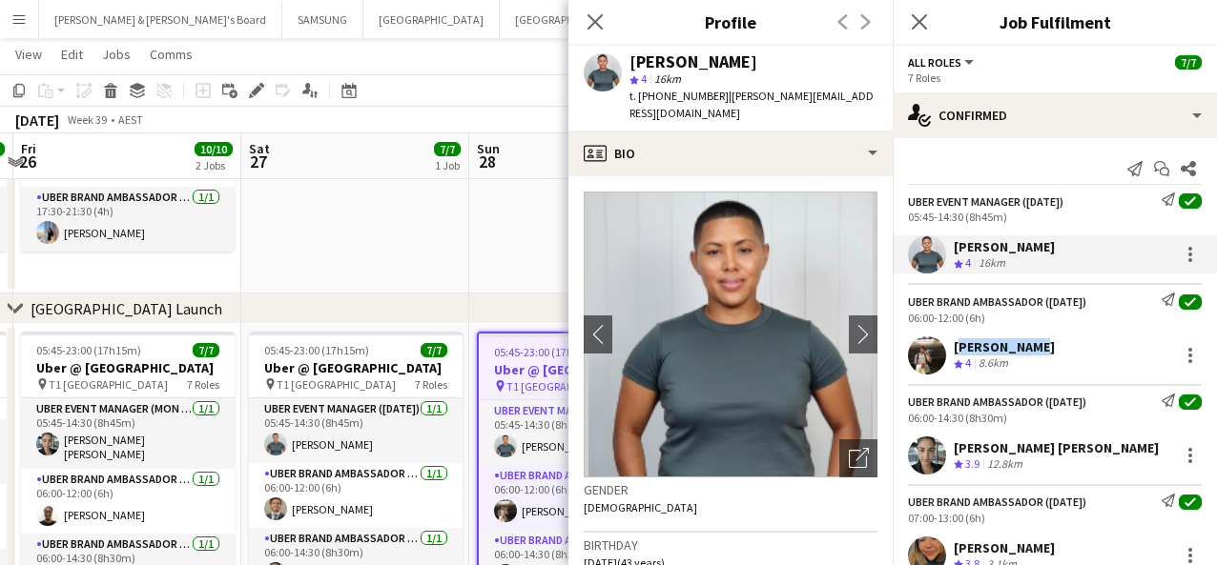
drag, startPoint x: 1040, startPoint y: 348, endPoint x: 952, endPoint y: 344, distance: 88.8
click at [914, 344] on div "[PERSON_NAME] Crew rating 4 8.6km" at bounding box center [1054, 356] width 324 height 38
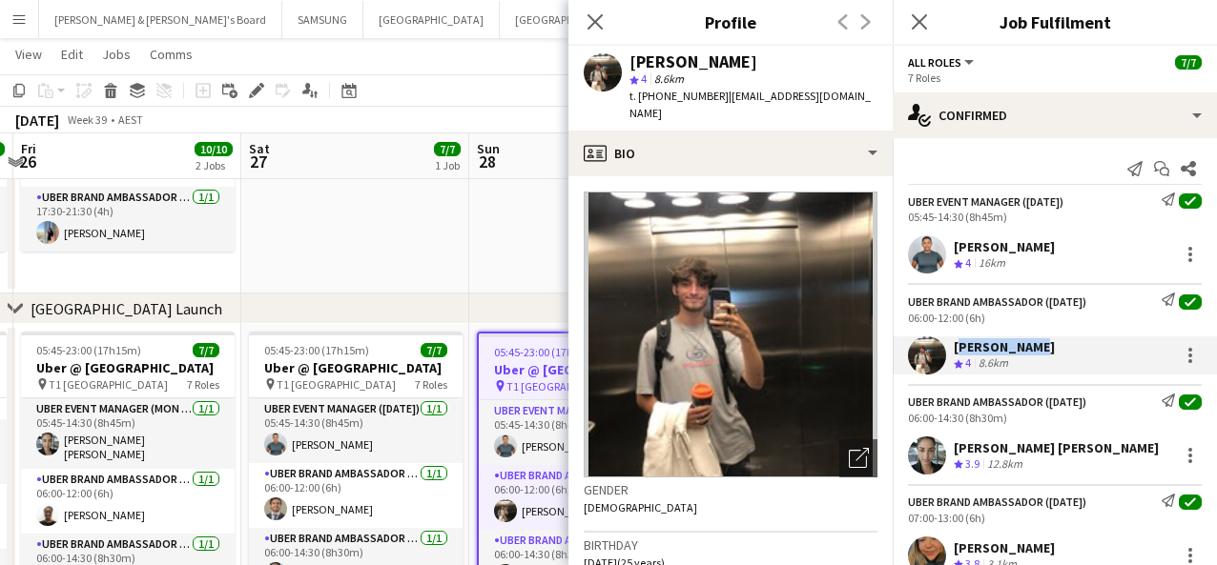
drag, startPoint x: 1150, startPoint y: 447, endPoint x: 954, endPoint y: 445, distance: 195.5
click at [914, 445] on div "[PERSON_NAME] [PERSON_NAME] Crew rating 3.9 12.8km" at bounding box center [1054, 456] width 324 height 38
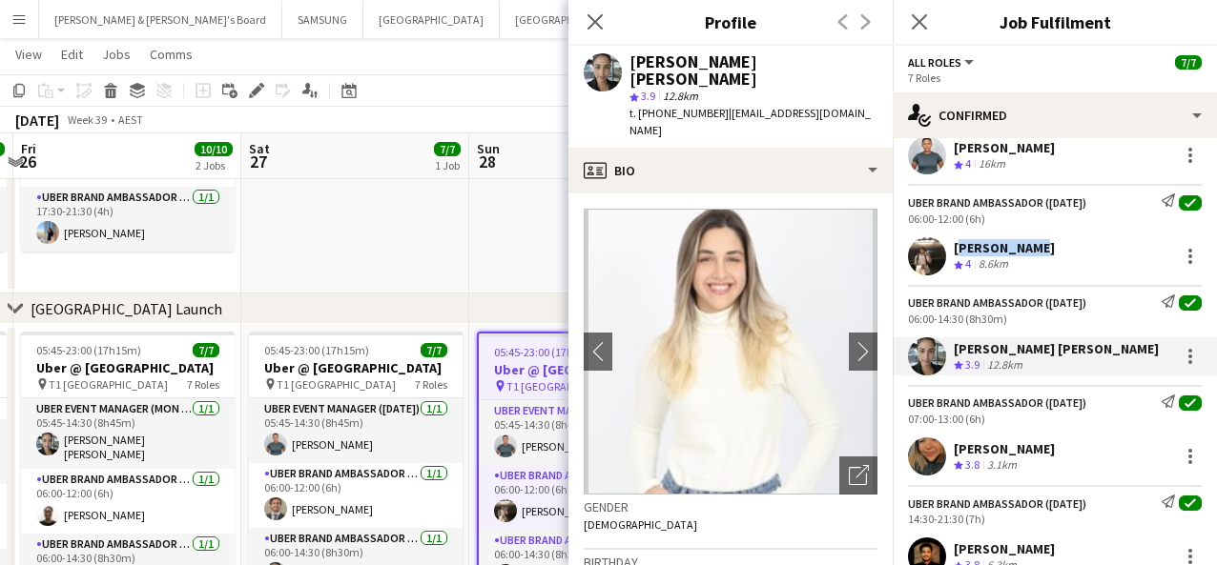
scroll to position [238, 0]
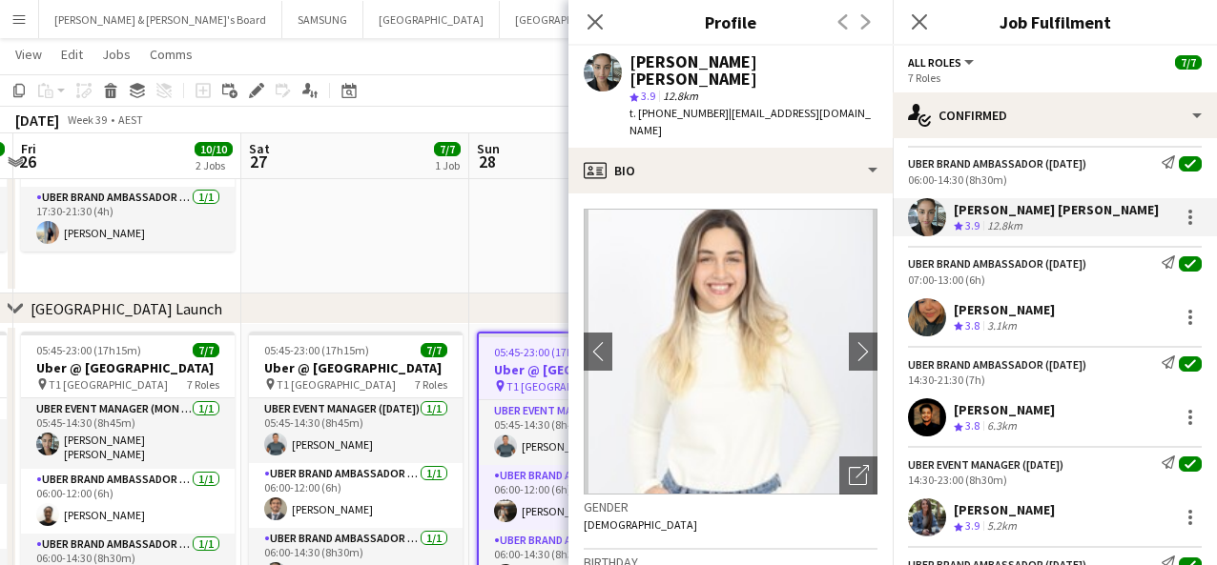
drag, startPoint x: 1118, startPoint y: 312, endPoint x: 955, endPoint y: 310, distance: 163.1
click at [914, 310] on div "[PERSON_NAME] Crew rating 3.8 3.1km" at bounding box center [1054, 317] width 324 height 38
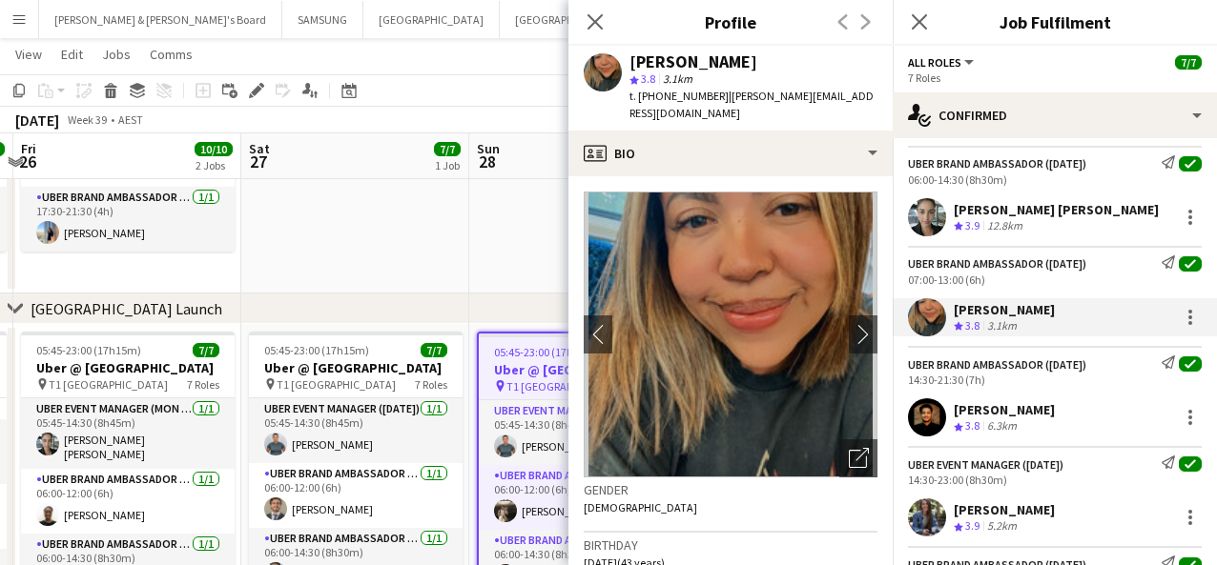
drag, startPoint x: 1079, startPoint y: 407, endPoint x: 954, endPoint y: 409, distance: 124.9
click at [914, 409] on div "[PERSON_NAME] Crew rating 3.8 6.3km" at bounding box center [1054, 418] width 324 height 38
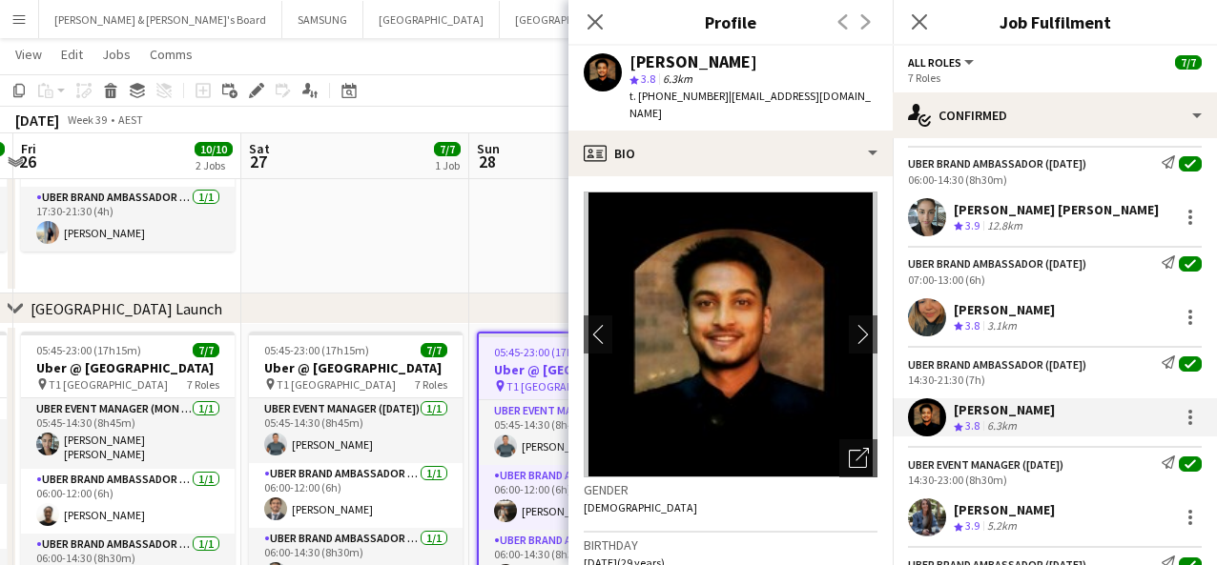
drag, startPoint x: 1074, startPoint y: 508, endPoint x: 954, endPoint y: 510, distance: 119.2
click at [914, 510] on div "[PERSON_NAME] Crew rating 3.9 5.2km" at bounding box center [1054, 518] width 324 height 38
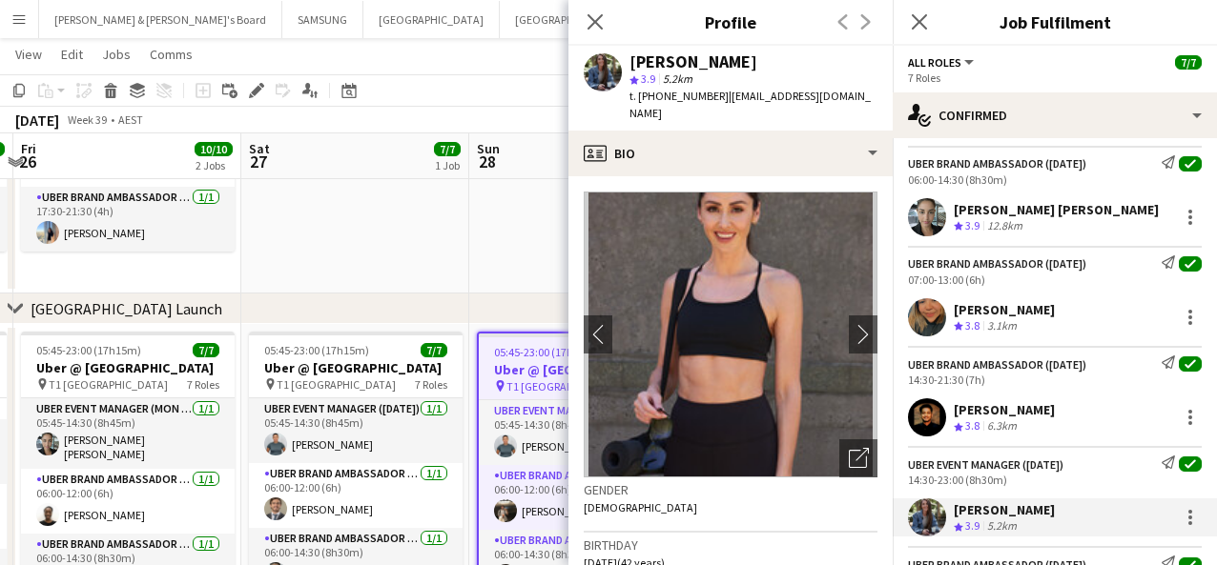
scroll to position [365, 0]
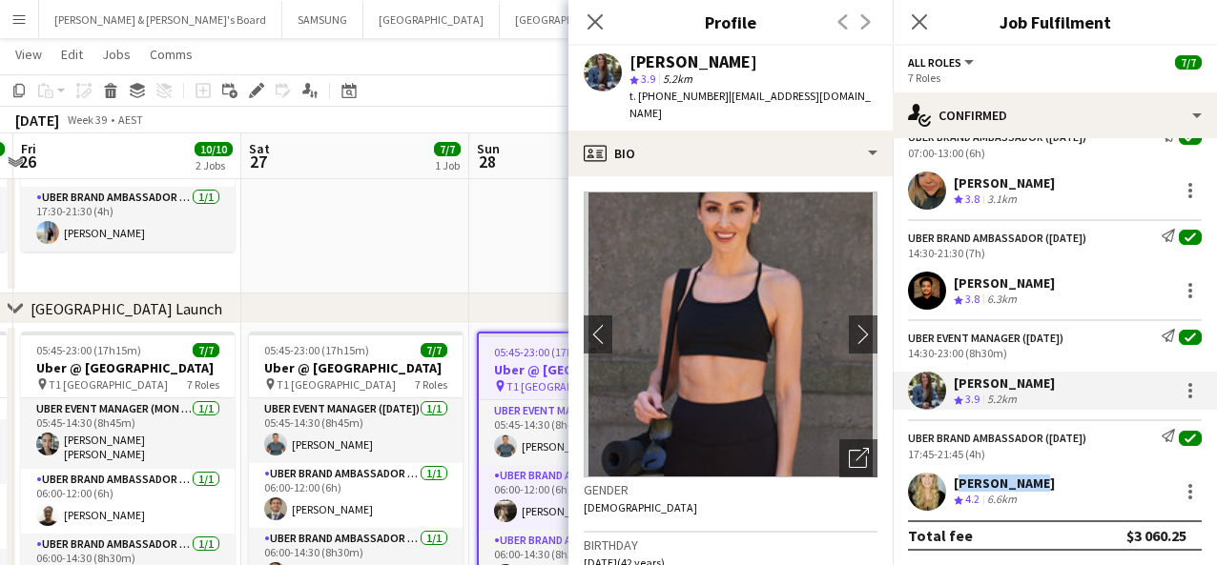
drag, startPoint x: 1048, startPoint y: 479, endPoint x: 951, endPoint y: 482, distance: 97.3
click at [914, 482] on div "[PERSON_NAME] Crew rating 4.2 6.6km" at bounding box center [1054, 492] width 324 height 38
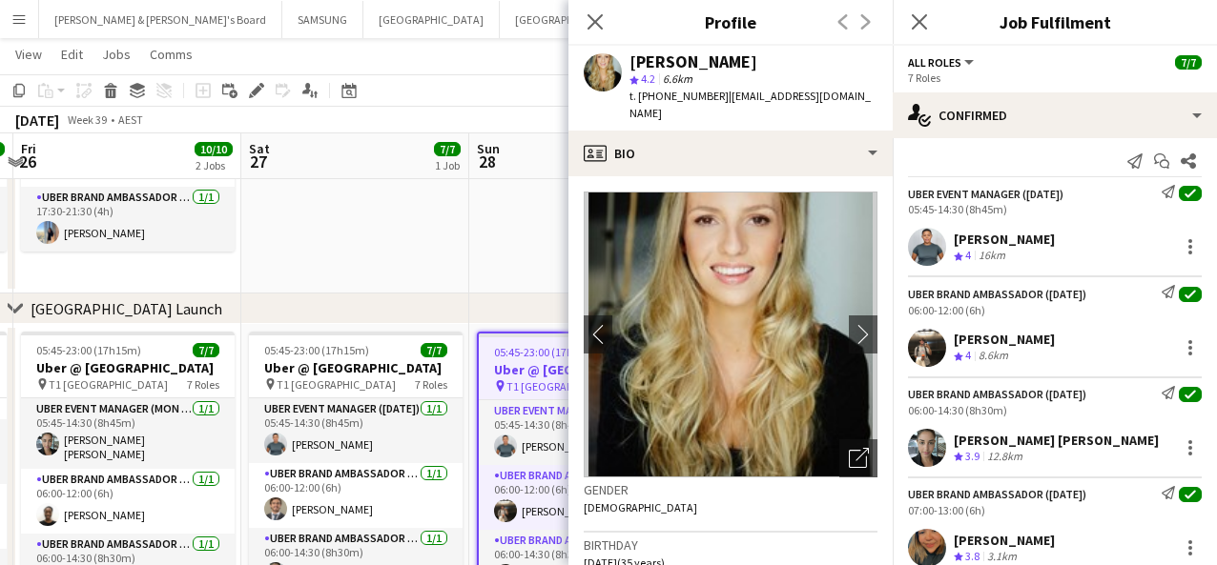
scroll to position [0, 0]
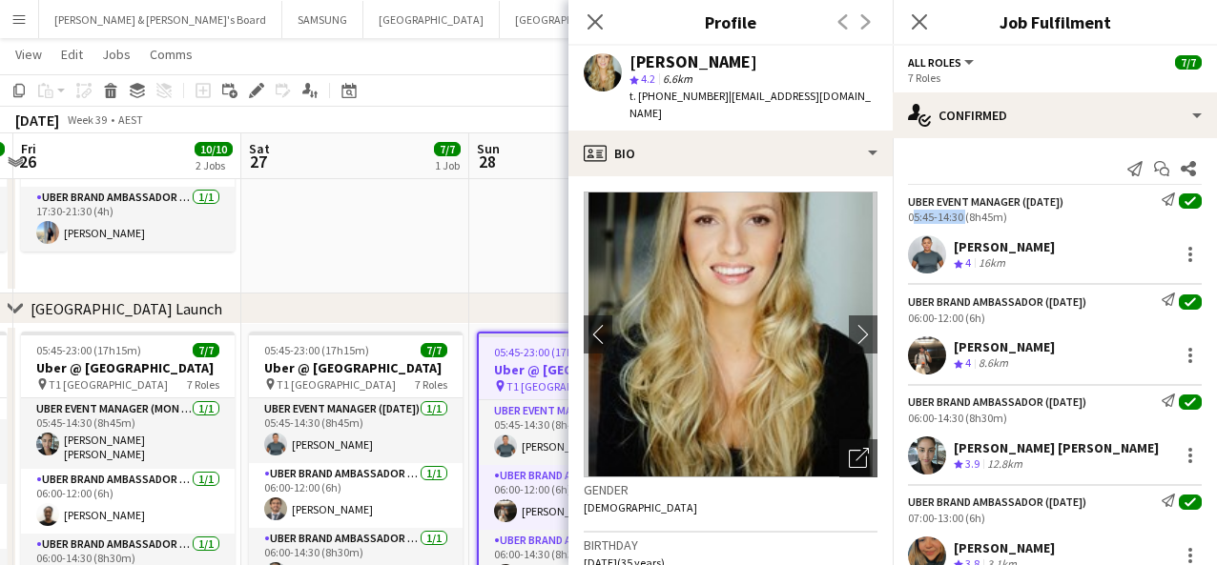
drag, startPoint x: 960, startPoint y: 218, endPoint x: 908, endPoint y: 212, distance: 52.9
click at [908, 212] on div "05:45-14:30 (8h45m)" at bounding box center [1055, 217] width 294 height 14
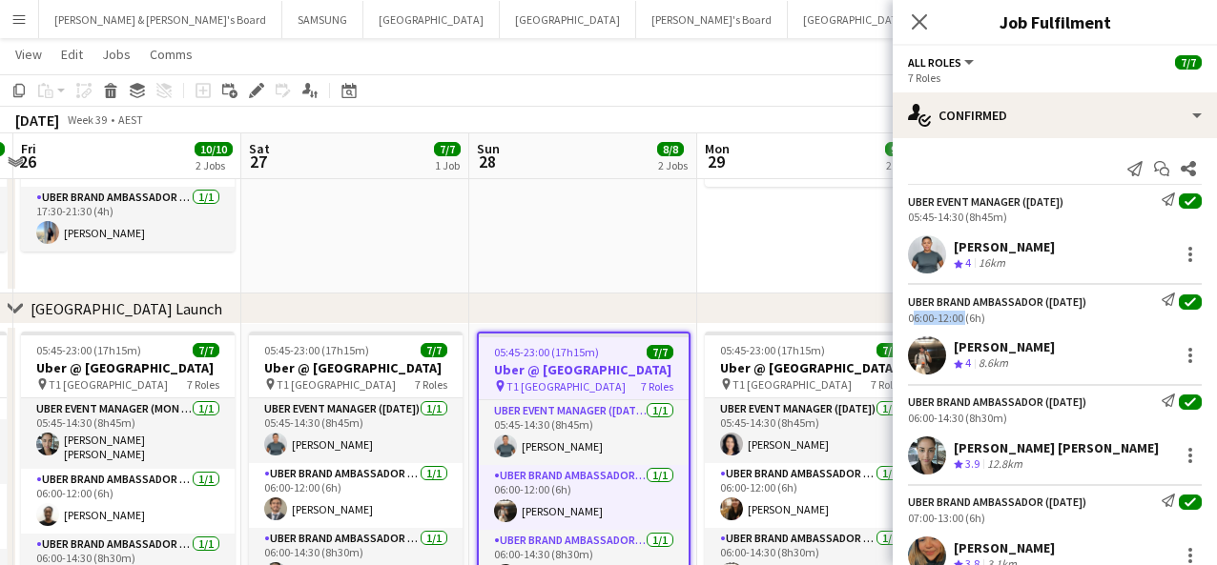
drag, startPoint x: 963, startPoint y: 319, endPoint x: 901, endPoint y: 319, distance: 62.0
click at [901, 319] on div "UBER Brand Ambassador ([DATE]) Send notification check 06:00-12:00 (6h)" at bounding box center [1054, 308] width 324 height 31
drag, startPoint x: 962, startPoint y: 416, endPoint x: 903, endPoint y: 418, distance: 59.1
click at [903, 418] on div "UBER Brand Ambassador ([DATE]) Send notification check 06:00-14:30 (8h30m)" at bounding box center [1054, 409] width 324 height 31
drag, startPoint x: 960, startPoint y: 520, endPoint x: 898, endPoint y: 520, distance: 62.0
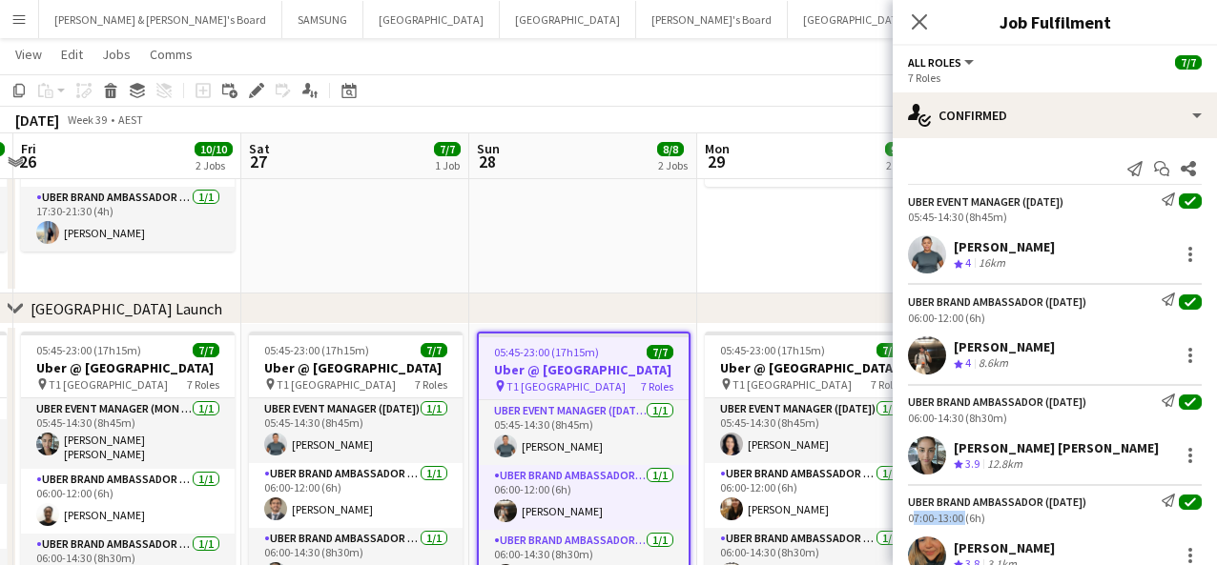
click at [898, 520] on div "UBER Brand Ambassador ([DATE]) Send notification check 07:00-13:00 (6h)" at bounding box center [1054, 509] width 324 height 31
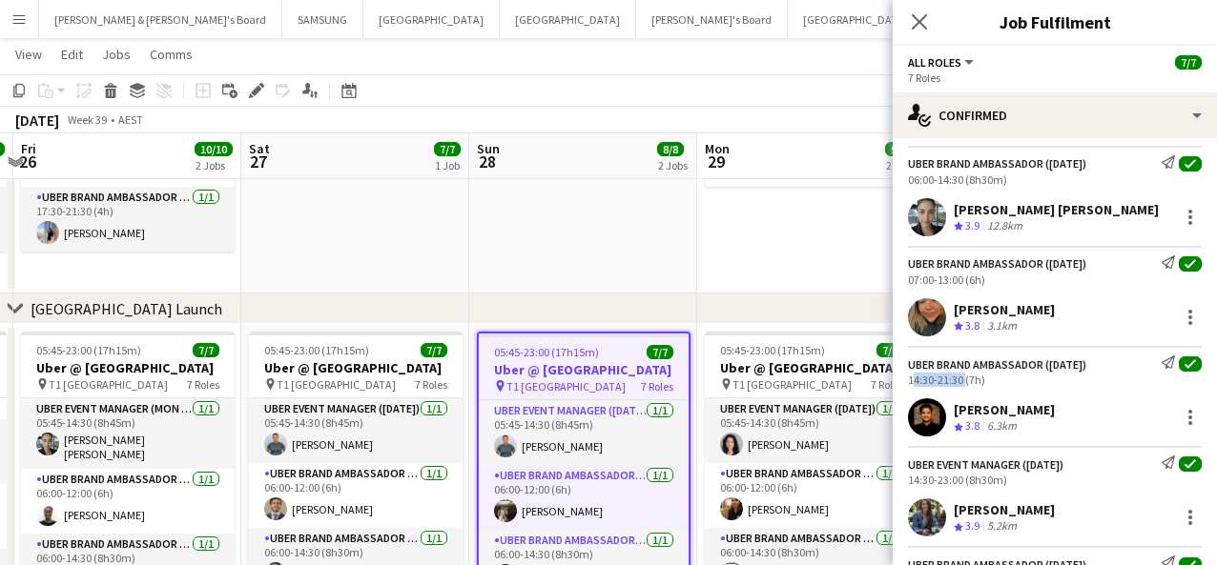
drag, startPoint x: 962, startPoint y: 379, endPoint x: 908, endPoint y: 378, distance: 54.4
click at [908, 378] on div "14:30-21:30 (7h)" at bounding box center [1055, 380] width 294 height 14
drag, startPoint x: 964, startPoint y: 481, endPoint x: 903, endPoint y: 481, distance: 61.0
click at [903, 481] on div "UBER Event Manager ([DATE]) Send notification check 14:30-23:00 (8h30m)" at bounding box center [1054, 471] width 324 height 31
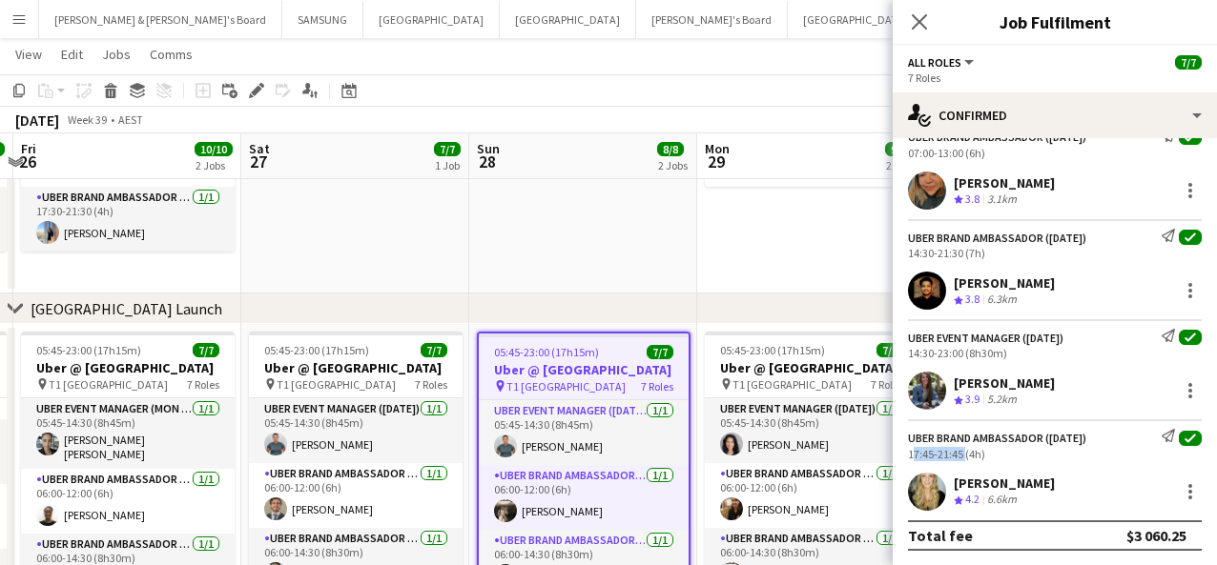
drag, startPoint x: 961, startPoint y: 454, endPoint x: 899, endPoint y: 453, distance: 62.0
click at [899, 453] on div "UBER Brand Ambassador ([DATE]) Send notification check 17:45-21:45 (4h)" at bounding box center [1054, 444] width 324 height 31
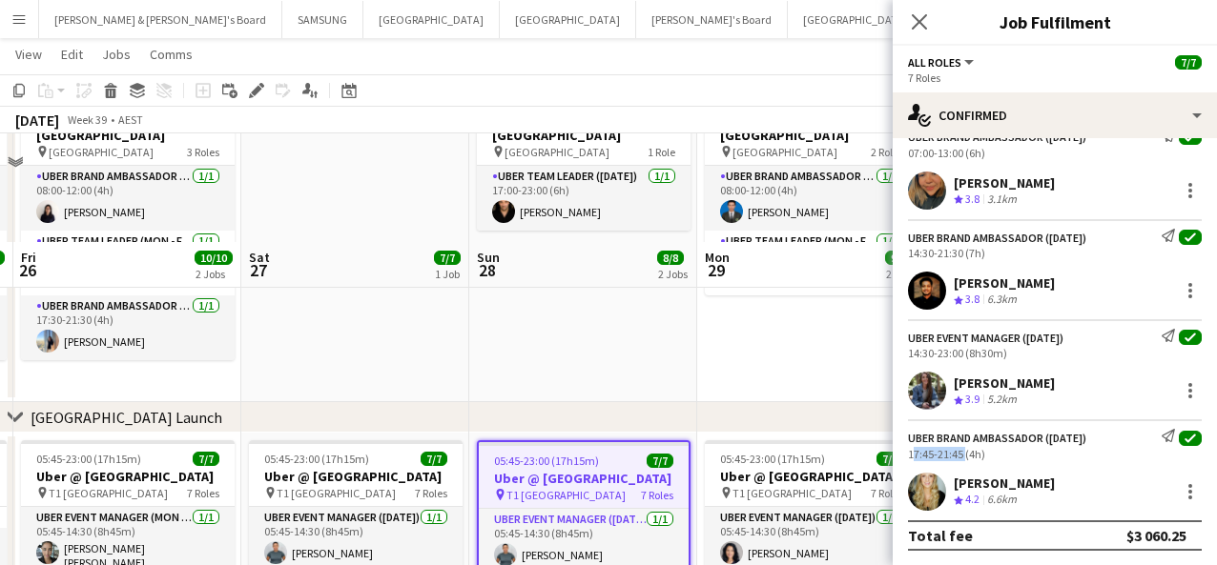
scroll to position [0, 0]
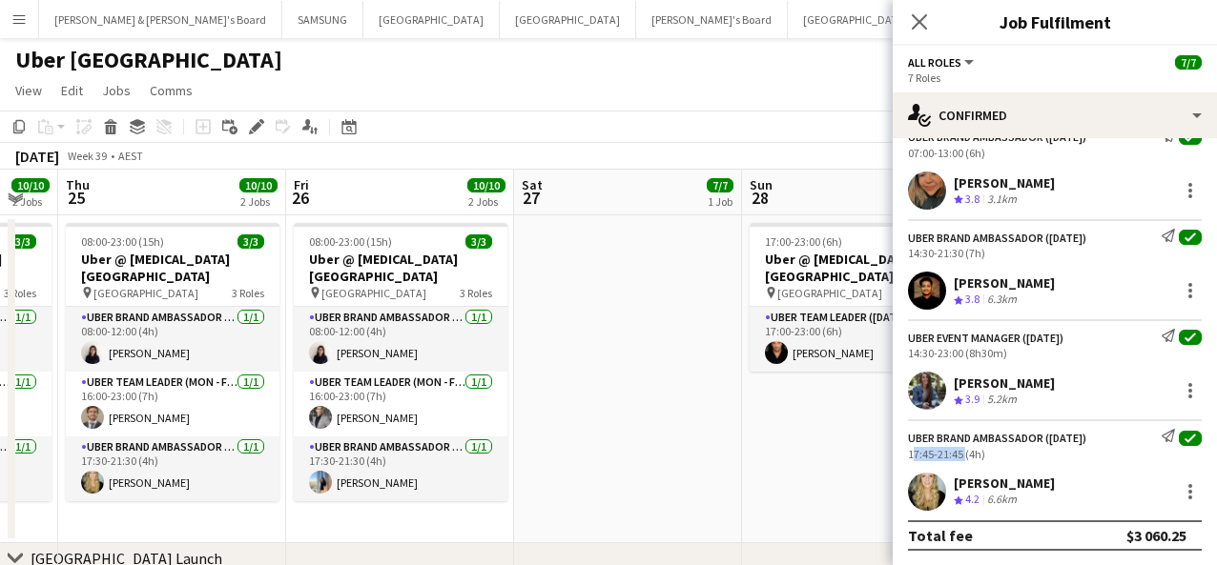
drag, startPoint x: 277, startPoint y: 361, endPoint x: 810, endPoint y: 400, distance: 533.4
click at [808, 400] on app-calendar-viewport "Tue 23 9/9 2 Jobs Wed 24 10/10 2 Jobs Thu 25 10/10 2 Jobs Fri 26 10/10 2 Jobs S…" at bounding box center [608, 536] width 1217 height 732
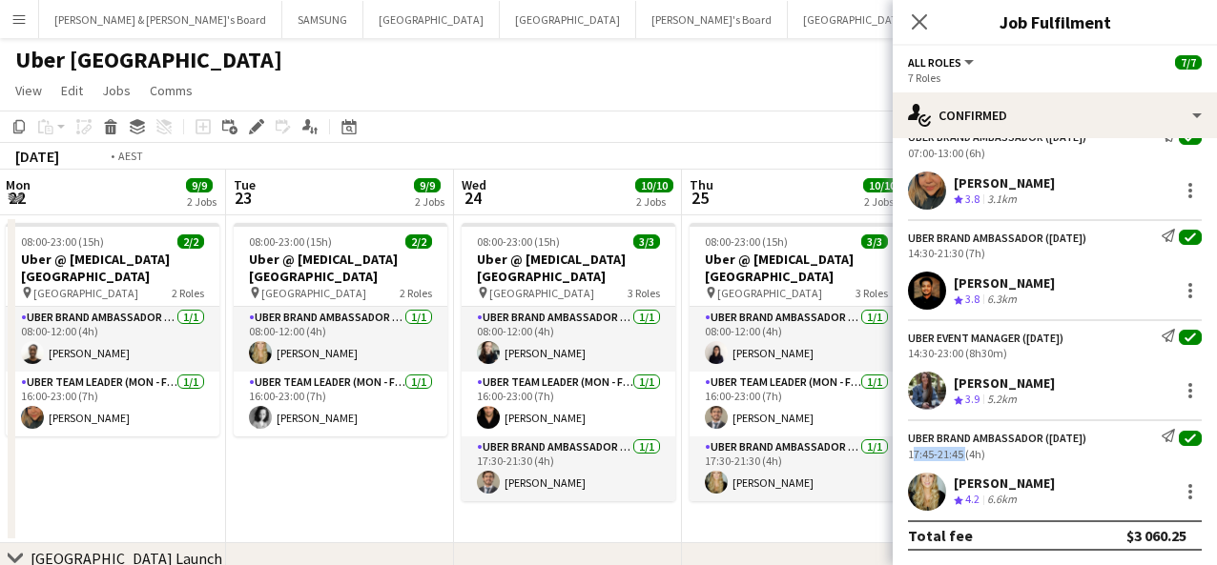
drag, startPoint x: 239, startPoint y: 352, endPoint x: 682, endPoint y: 384, distance: 443.6
click at [682, 384] on app-calendar-viewport "Sat 20 7/7 1 Job Sun 21 8/8 2 Jobs Mon 22 9/9 2 Jobs Tue 23 9/9 2 Jobs Wed 24 1…" at bounding box center [608, 536] width 1217 height 732
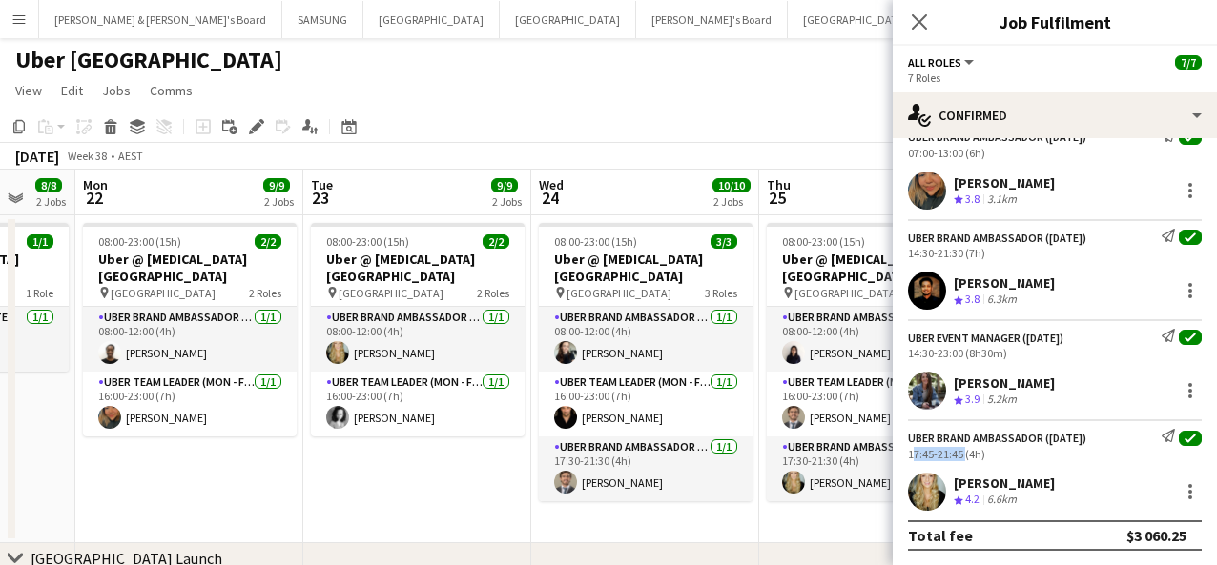
drag, startPoint x: 178, startPoint y: 344, endPoint x: 176, endPoint y: 297, distance: 46.8
click at [178, 344] on app-card-role "UBER Brand Ambassador (Mon - Fri) [DATE] 08:00-12:00 (4h) [PERSON_NAME]" at bounding box center [190, 339] width 214 height 65
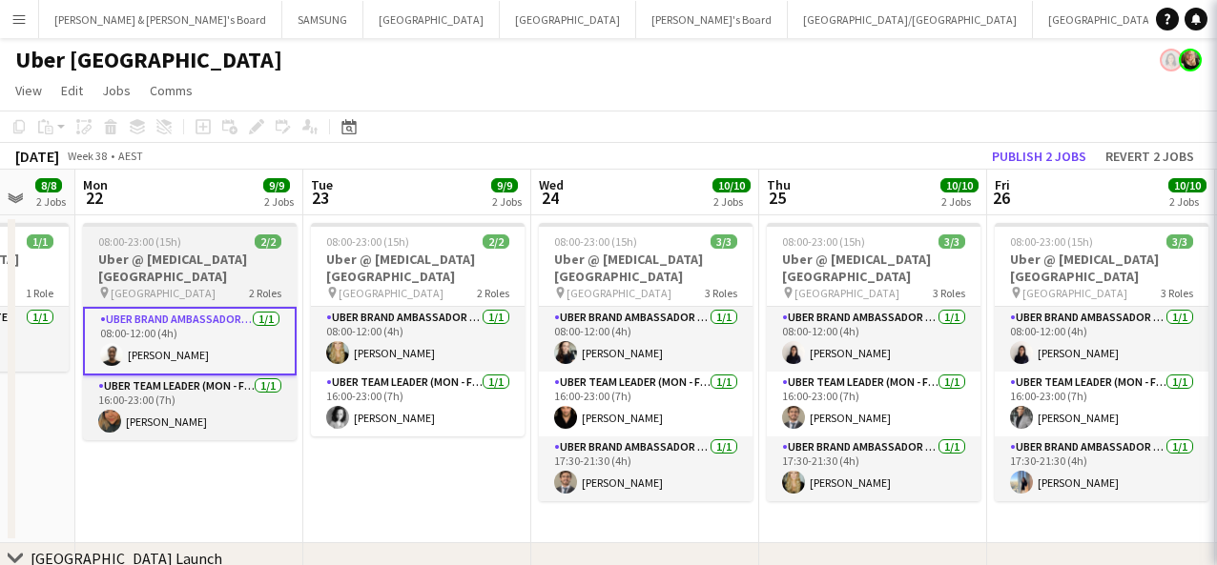
click at [173, 273] on h3 "Uber @ [MEDICAL_DATA][GEOGRAPHIC_DATA]" at bounding box center [190, 268] width 214 height 34
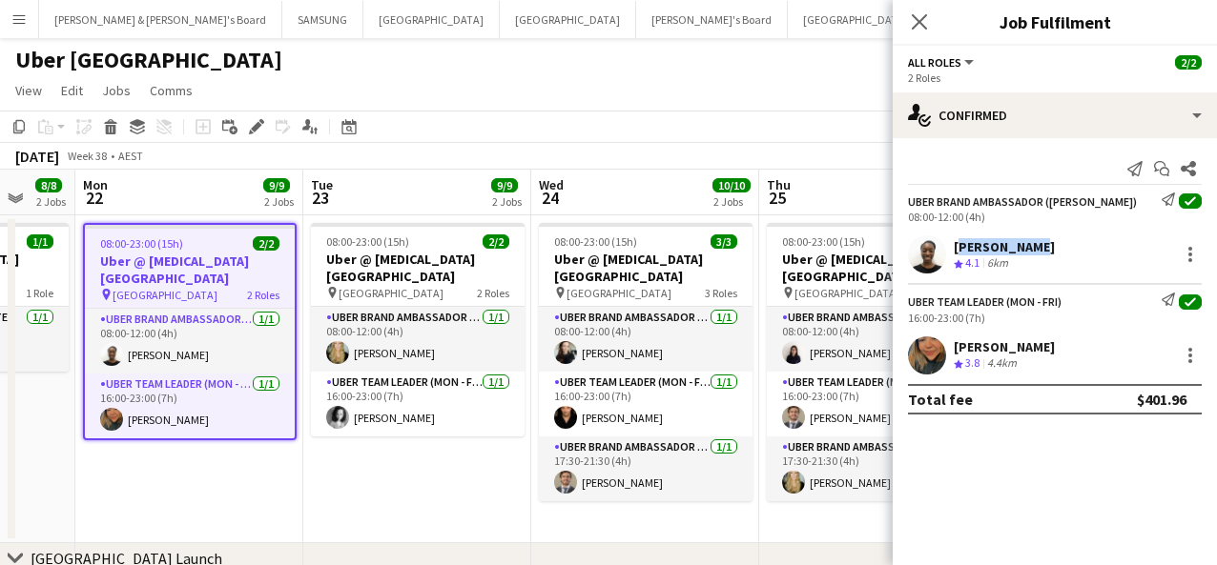
drag, startPoint x: 1010, startPoint y: 244, endPoint x: 954, endPoint y: 245, distance: 55.3
click at [914, 245] on div "[PERSON_NAME] Crew rating 4.1 6km" at bounding box center [1054, 255] width 324 height 38
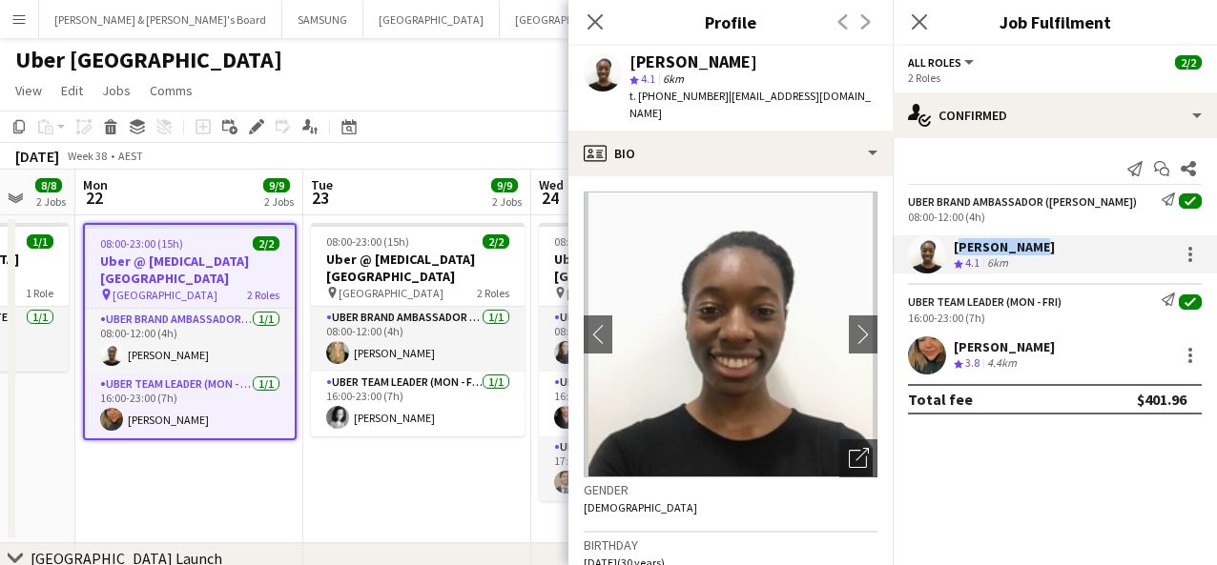
drag, startPoint x: 1122, startPoint y: 346, endPoint x: 954, endPoint y: 344, distance: 168.8
click at [914, 344] on div "[PERSON_NAME] Crew rating 3.8 4.4km" at bounding box center [1054, 356] width 324 height 38
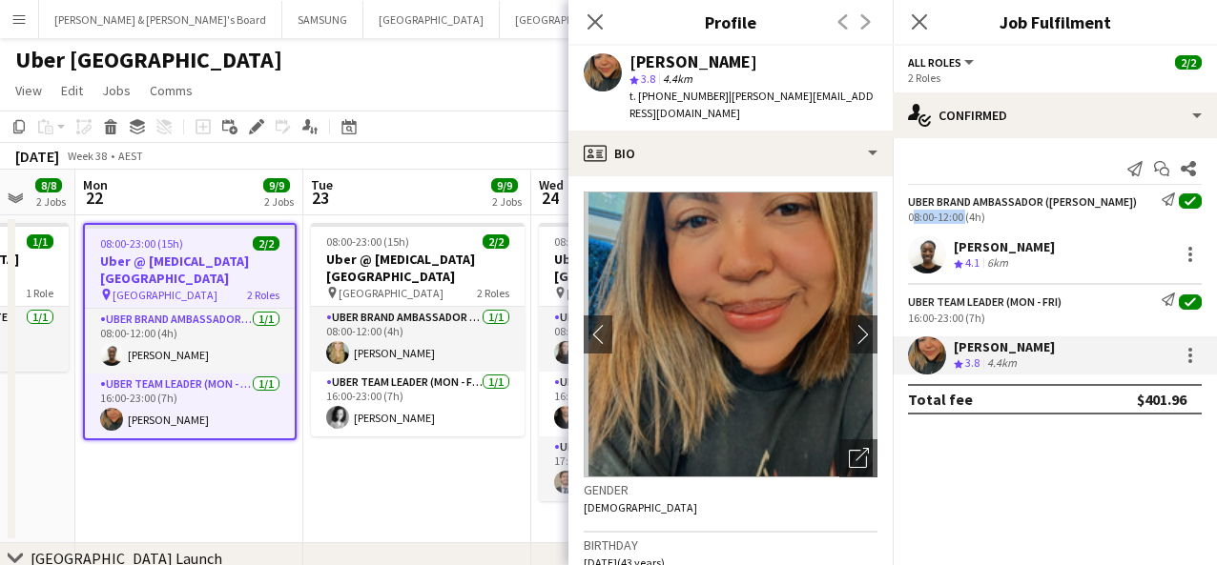
drag, startPoint x: 961, startPoint y: 215, endPoint x: 909, endPoint y: 216, distance: 52.5
click at [909, 216] on div "08:00-12:00 (4h)" at bounding box center [1055, 217] width 294 height 14
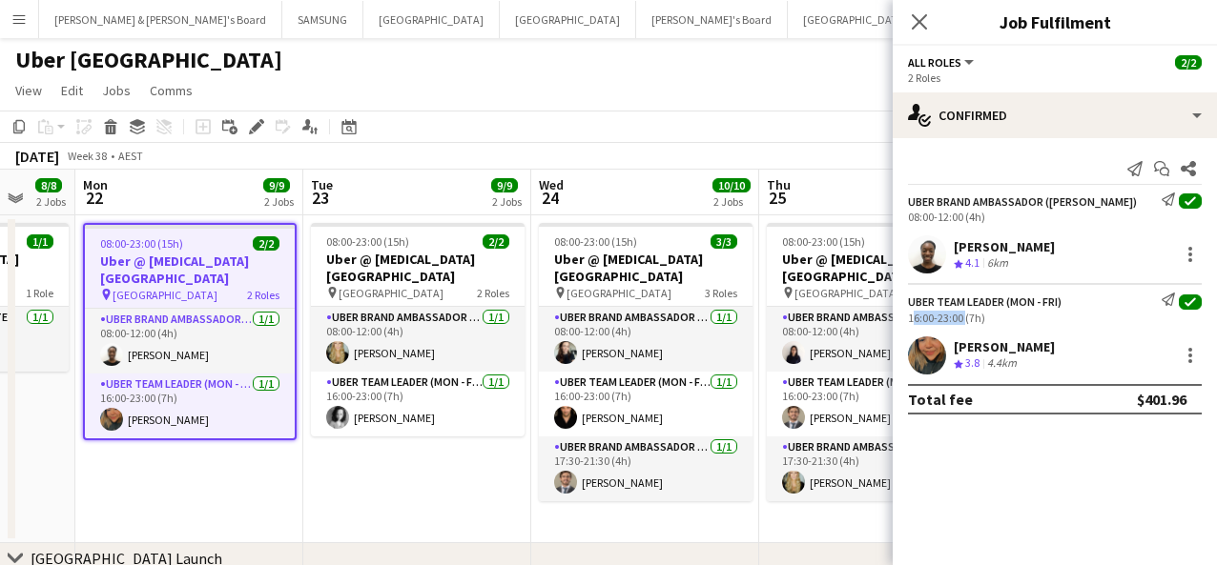
drag, startPoint x: 962, startPoint y: 317, endPoint x: 903, endPoint y: 318, distance: 59.1
click at [903, 318] on div "Uber Team Leader (Mon - Fri) Send notification check 16:00-23:00 (7h)" at bounding box center [1054, 308] width 324 height 31
click at [416, 324] on app-card-role "UBER Brand Ambassador (Mon - Fri) [DATE] 08:00-12:00 (4h) [PERSON_NAME]" at bounding box center [418, 339] width 214 height 65
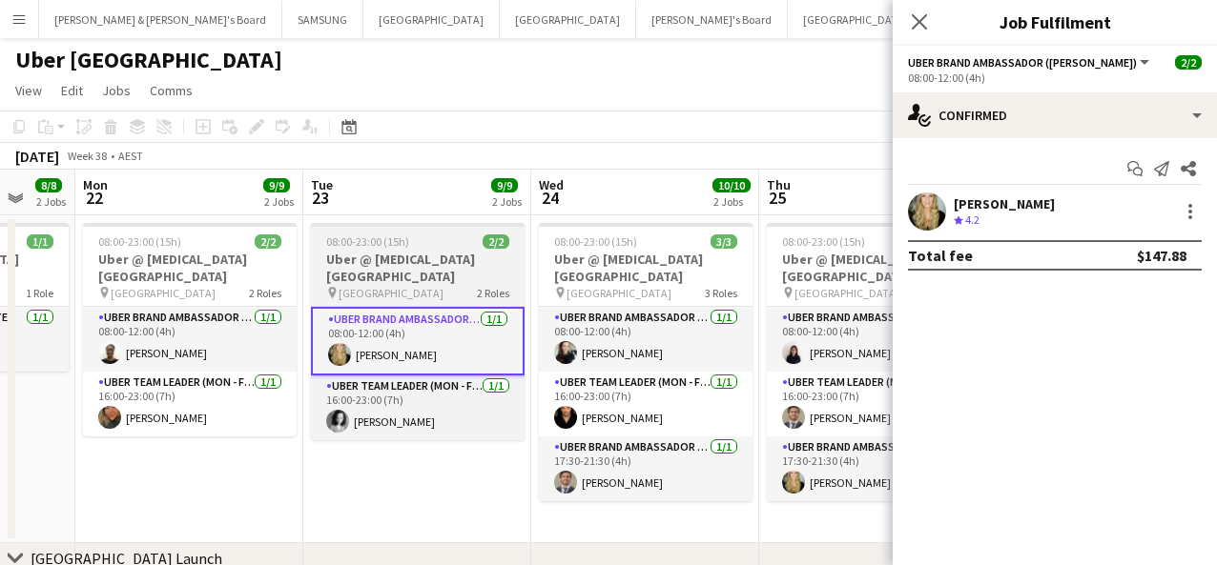
click at [415, 264] on h3 "Uber @ [MEDICAL_DATA][GEOGRAPHIC_DATA]" at bounding box center [418, 268] width 214 height 34
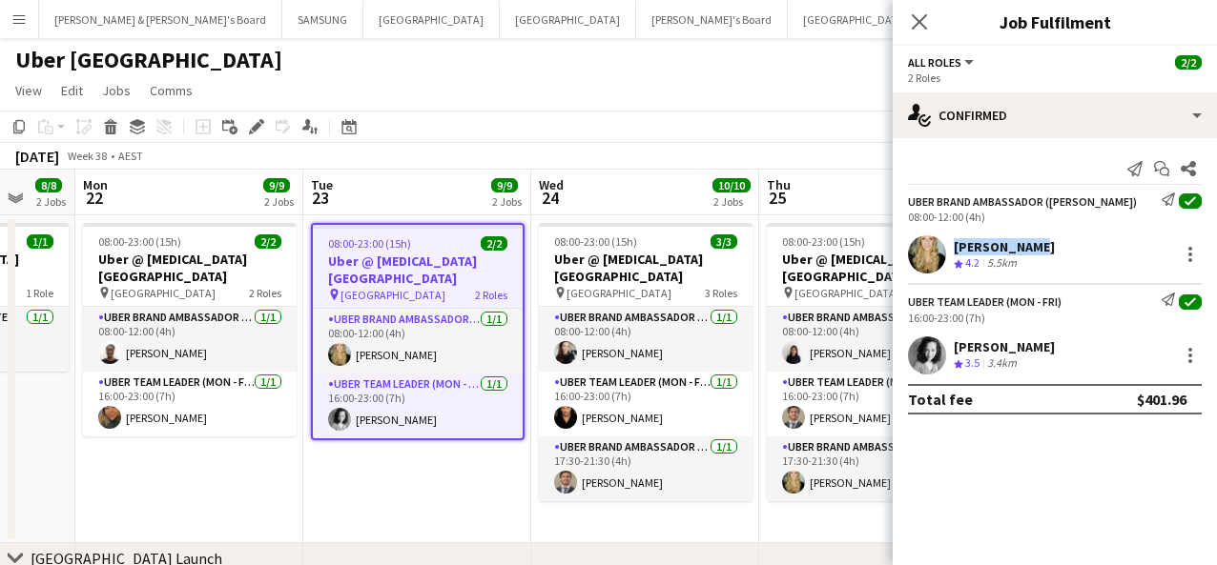
drag, startPoint x: 1006, startPoint y: 242, endPoint x: 941, endPoint y: 244, distance: 64.9
click at [914, 244] on div "[PERSON_NAME] Crew rating 4.2 5.5km" at bounding box center [1054, 255] width 324 height 38
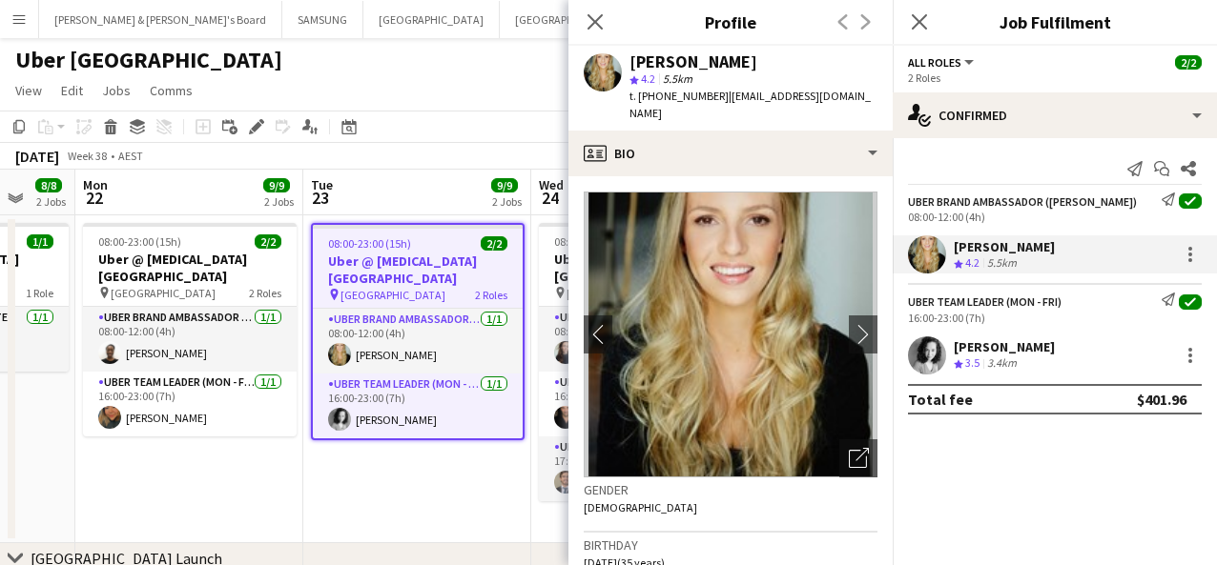
click at [914, 480] on mat-expansion-panel "check Confirmed Send notification Start chat Share UBER Brand Ambassador (Mon -…" at bounding box center [1054, 351] width 324 height 427
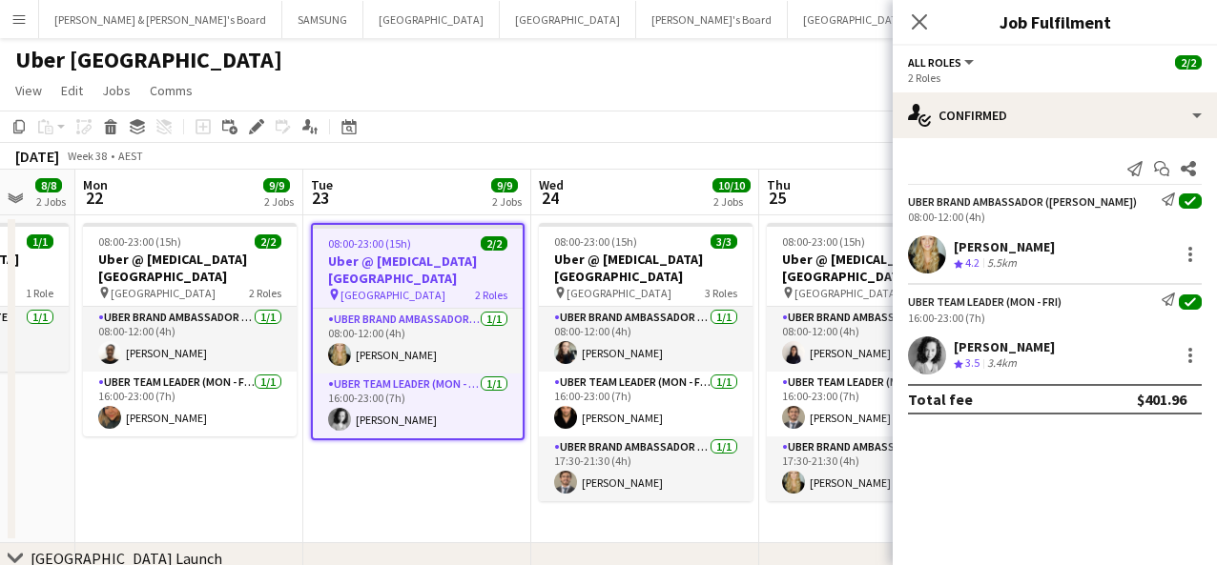
drag, startPoint x: 1111, startPoint y: 344, endPoint x: 957, endPoint y: 342, distance: 153.5
click at [914, 342] on div "[PERSON_NAME] Crew rating 3.5 3.4km" at bounding box center [1054, 356] width 324 height 38
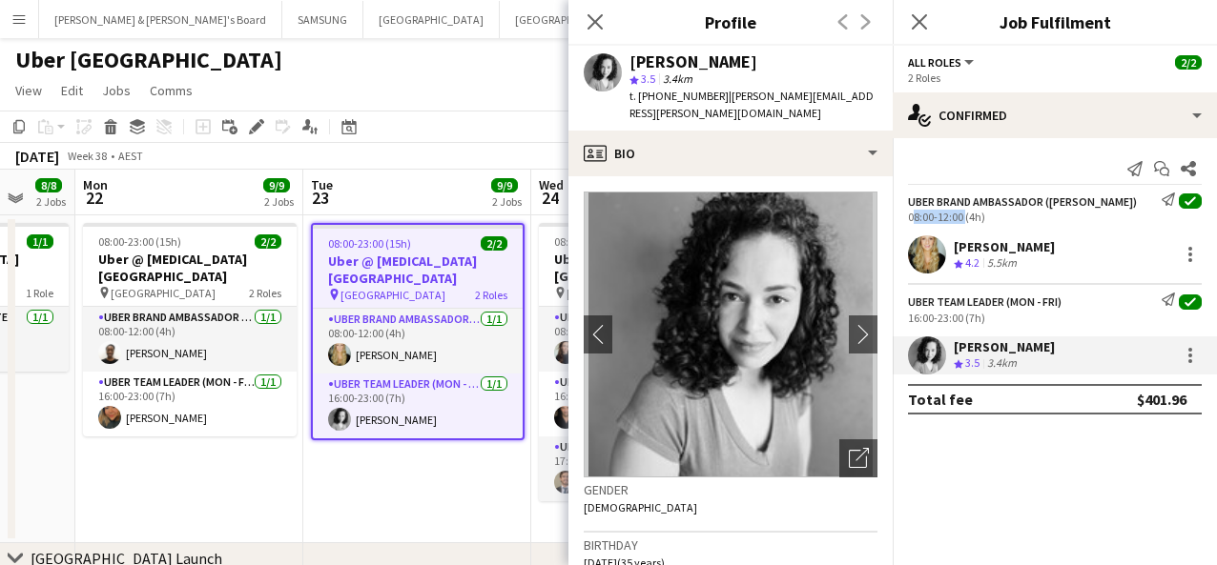
drag, startPoint x: 962, startPoint y: 220, endPoint x: 906, endPoint y: 217, distance: 56.3
click at [906, 217] on div "UBER Brand Ambassador ([PERSON_NAME]) Send notification check 08:00-12:00 (4h)" at bounding box center [1054, 208] width 324 height 31
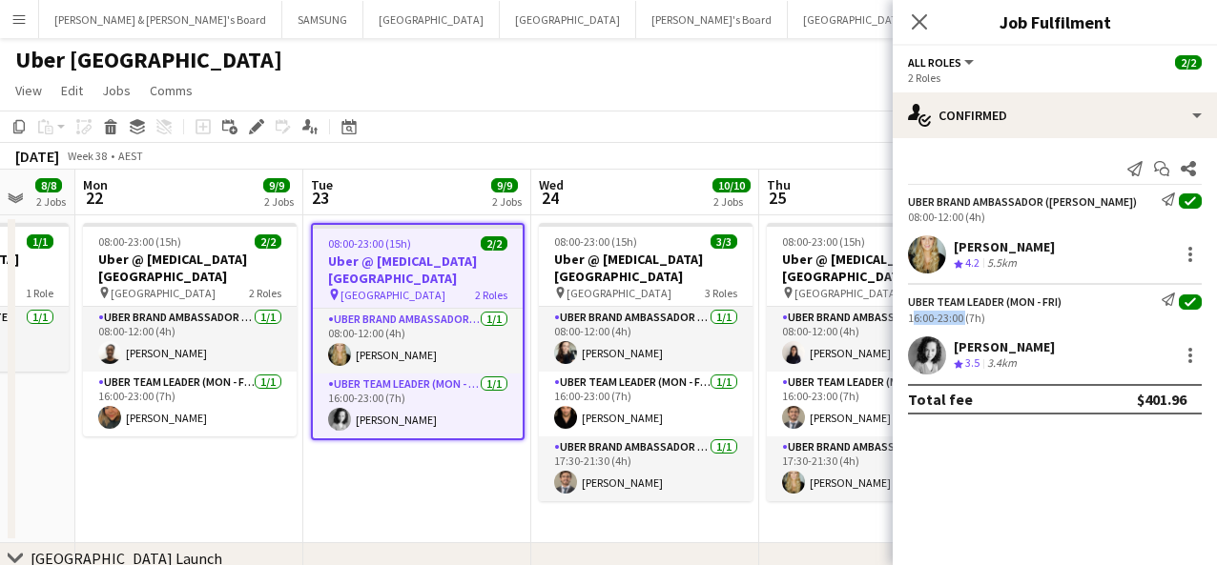
drag, startPoint x: 960, startPoint y: 313, endPoint x: 901, endPoint y: 313, distance: 59.1
click at [901, 313] on div "Uber Team Leader (Mon - Fri) Send notification check 16:00-23:00 (7h)" at bounding box center [1054, 308] width 324 height 31
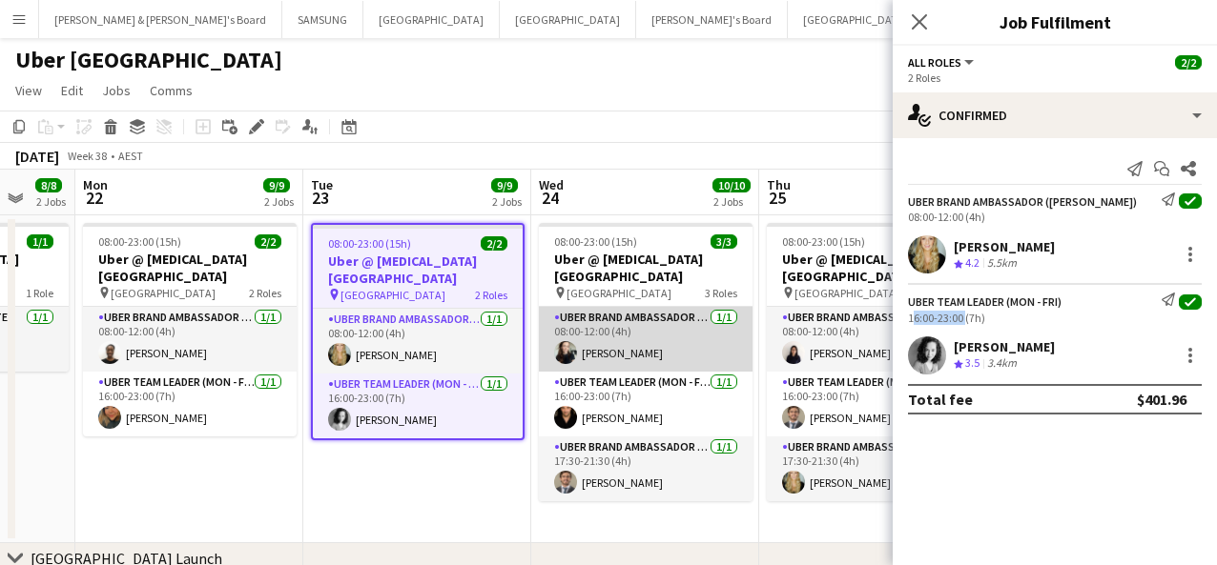
drag, startPoint x: 624, startPoint y: 343, endPoint x: 627, endPoint y: 318, distance: 25.1
click at [624, 343] on app-card-role "UBER Brand Ambassador (Mon - Fri) [DATE] 08:00-12:00 (4h) [PERSON_NAME]" at bounding box center [646, 339] width 214 height 65
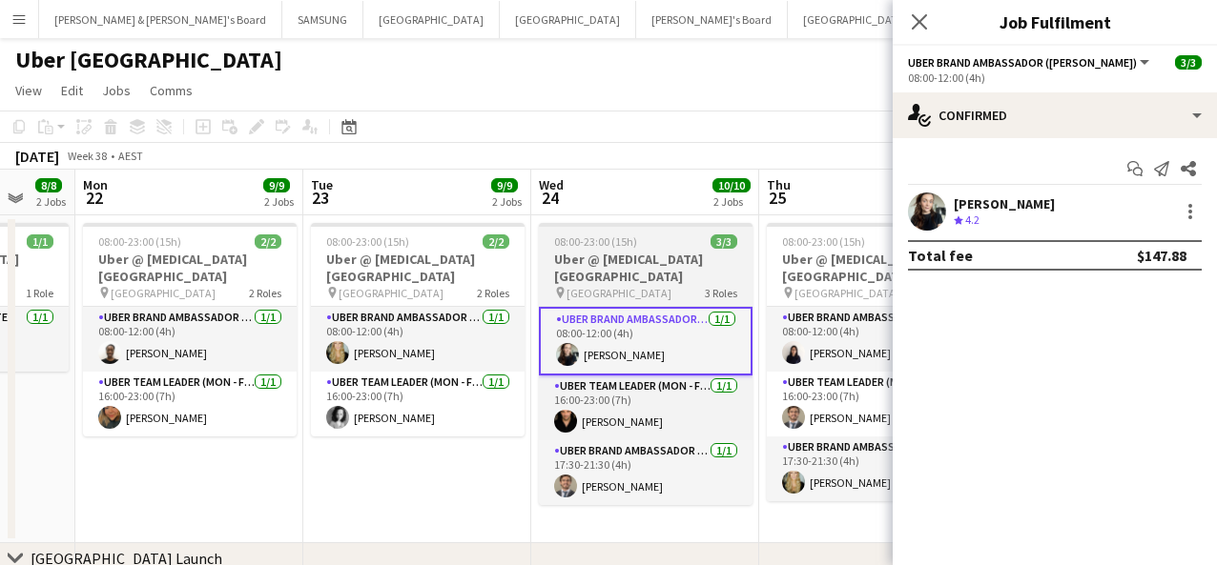
click at [634, 275] on h3 "Uber @ [MEDICAL_DATA][GEOGRAPHIC_DATA]" at bounding box center [646, 268] width 214 height 34
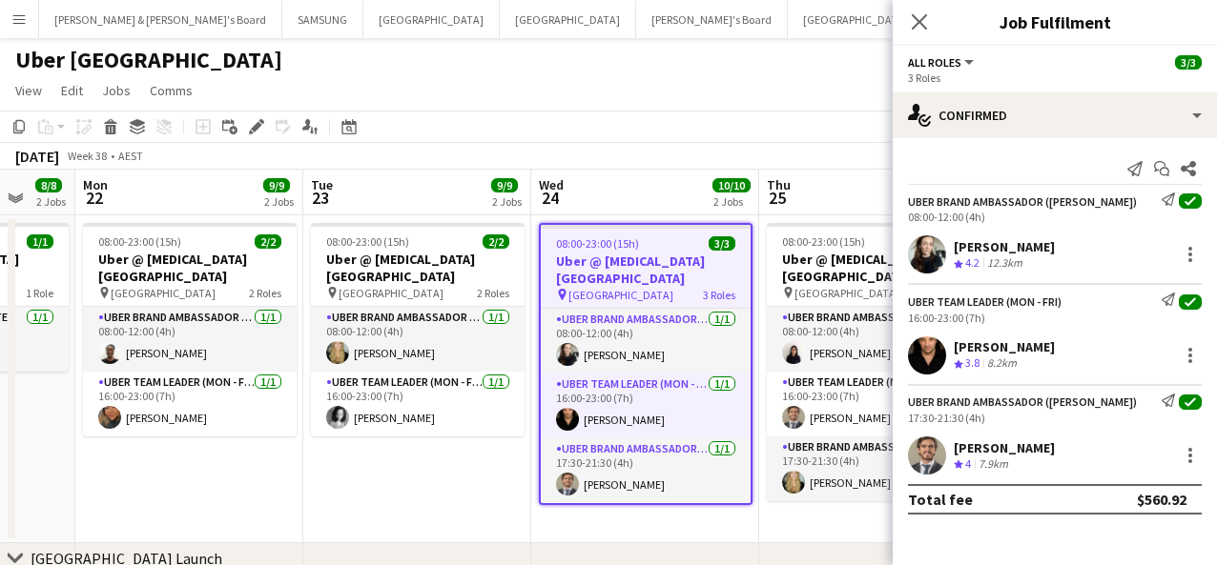
drag, startPoint x: 1067, startPoint y: 242, endPoint x: 954, endPoint y: 248, distance: 112.7
click at [914, 248] on div "[PERSON_NAME] Crew rating 4.2 12.3km" at bounding box center [1054, 255] width 324 height 38
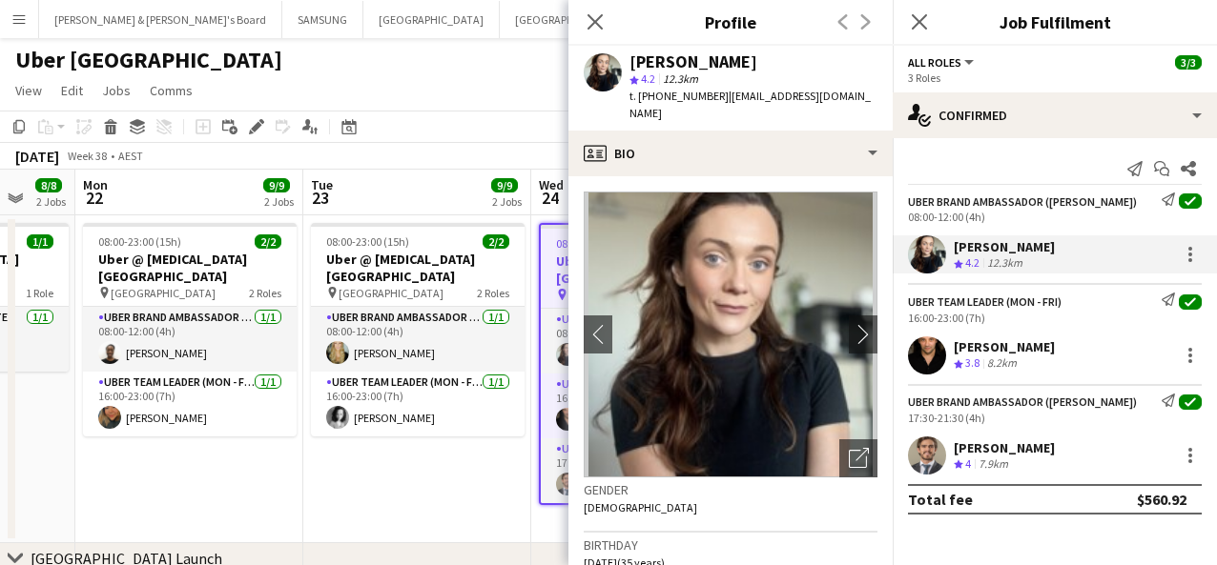
drag, startPoint x: 1095, startPoint y: 345, endPoint x: 957, endPoint y: 346, distance: 137.3
click at [914, 346] on div "[PERSON_NAME] Crew rating 3.8 8.2km" at bounding box center [1054, 356] width 324 height 38
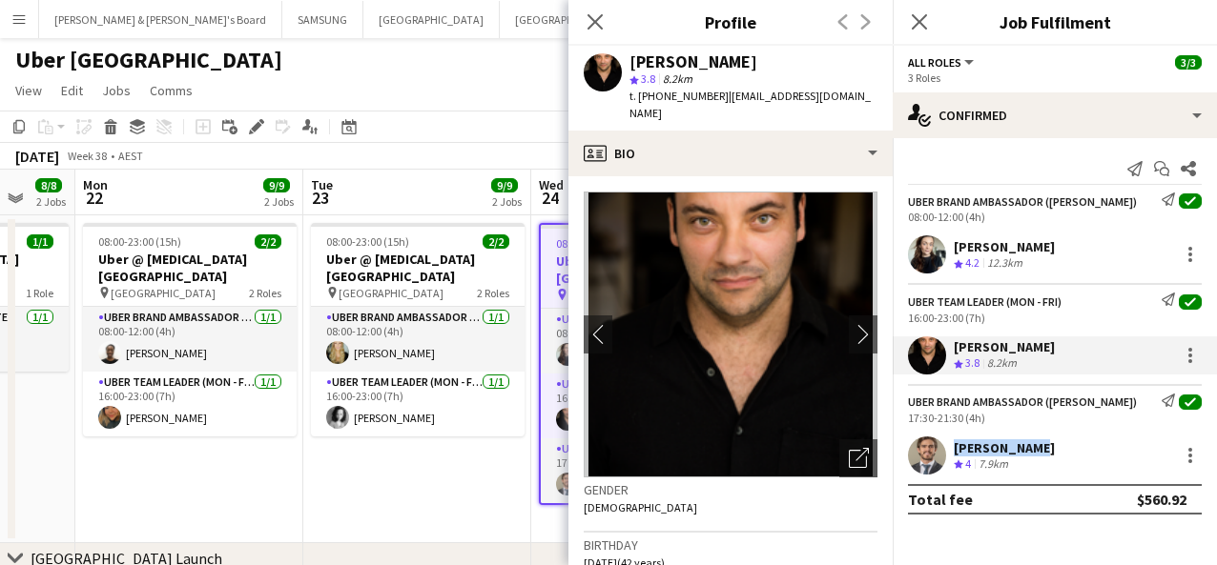
drag, startPoint x: 1046, startPoint y: 452, endPoint x: 949, endPoint y: 442, distance: 97.7
click at [914, 442] on div "[PERSON_NAME] Crew rating 4 7.9km" at bounding box center [1054, 456] width 324 height 38
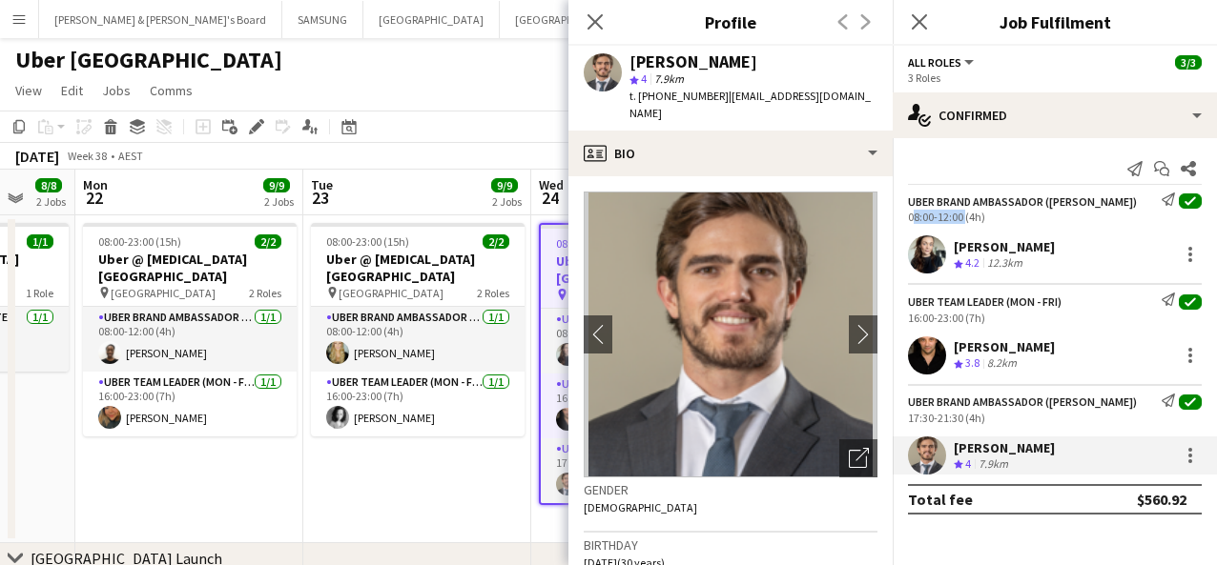
drag, startPoint x: 960, startPoint y: 215, endPoint x: 908, endPoint y: 215, distance: 52.4
click at [908, 215] on div "08:00-12:00 (4h)" at bounding box center [1055, 217] width 294 height 14
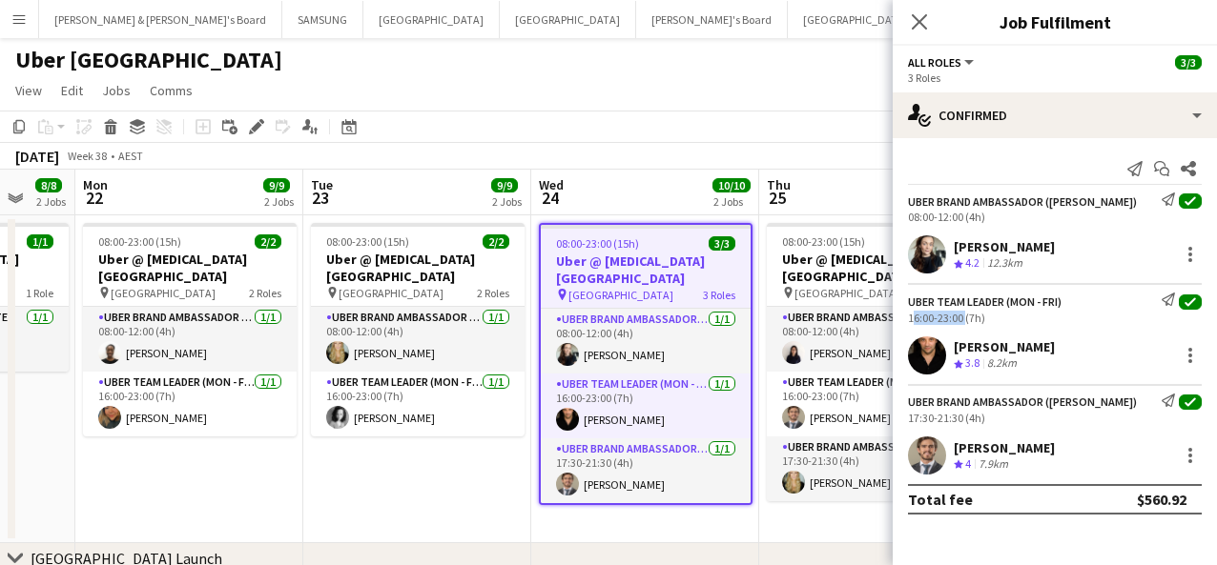
drag, startPoint x: 961, startPoint y: 319, endPoint x: 897, endPoint y: 317, distance: 63.9
click at [897, 317] on div "Uber Team Leader (Mon - Fri) Send notification check 16:00-23:00 (7h)" at bounding box center [1054, 308] width 324 height 31
drag, startPoint x: 960, startPoint y: 418, endPoint x: 899, endPoint y: 418, distance: 61.0
click at [900, 418] on div "UBER Brand Ambassador ([PERSON_NAME]) Send notification check 17:30-21:30 (4h)" at bounding box center [1054, 409] width 324 height 31
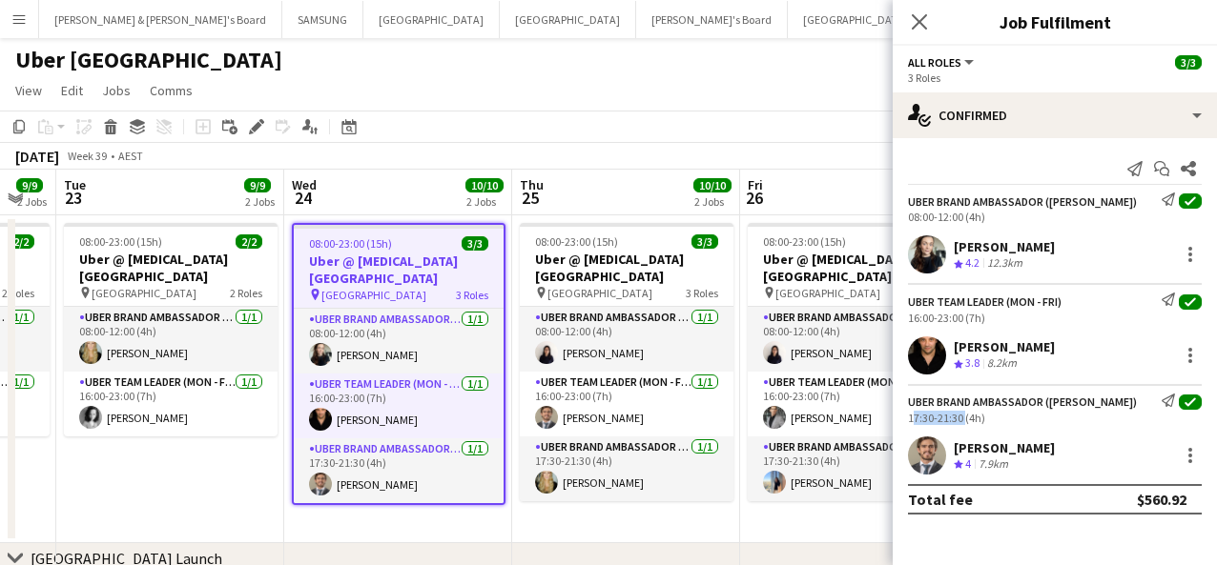
scroll to position [0, 875]
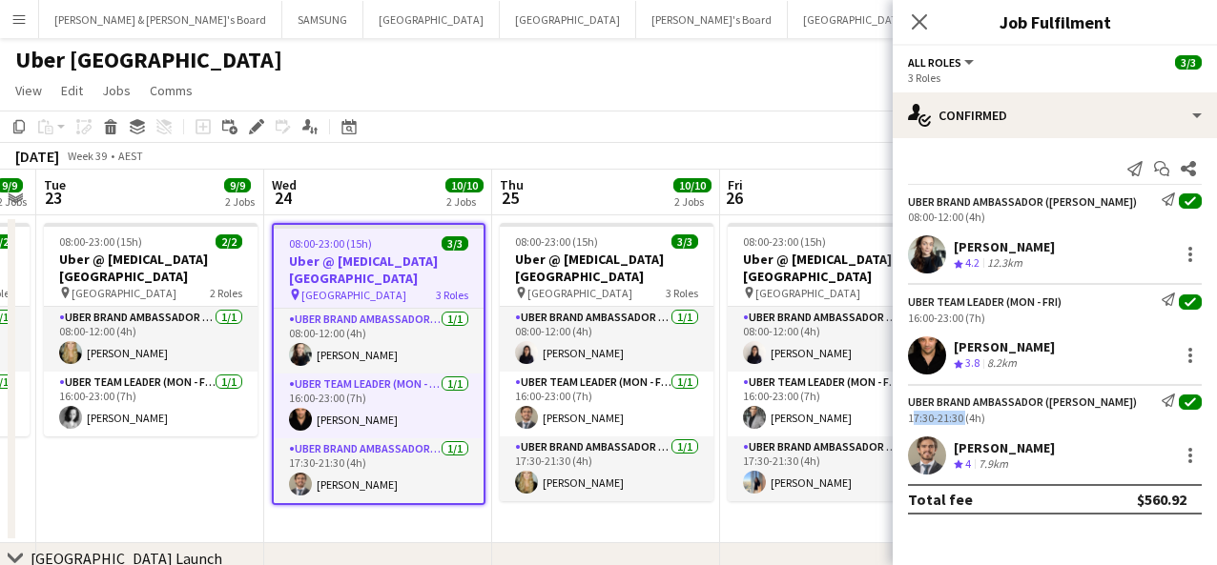
drag, startPoint x: 770, startPoint y: 341, endPoint x: 527, endPoint y: 338, distance: 243.2
click at [527, 338] on app-calendar-viewport "Fri 19 10/10 2 Jobs Sat 20 7/7 1 Job Sun 21 8/8 2 Jobs Mon 22 9/9 2 Jobs Tue 23…" at bounding box center [608, 536] width 1217 height 732
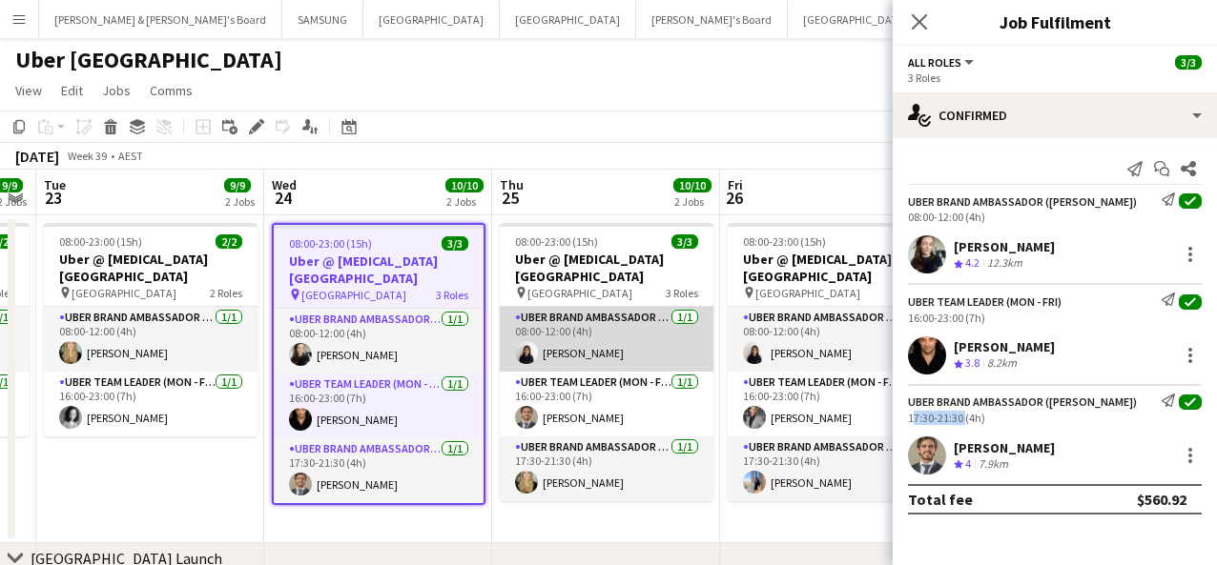
click at [573, 331] on app-card-role "UBER Brand Ambassador (Mon - Fri) [DATE] 08:00-12:00 (4h) [PERSON_NAME]" at bounding box center [607, 339] width 214 height 65
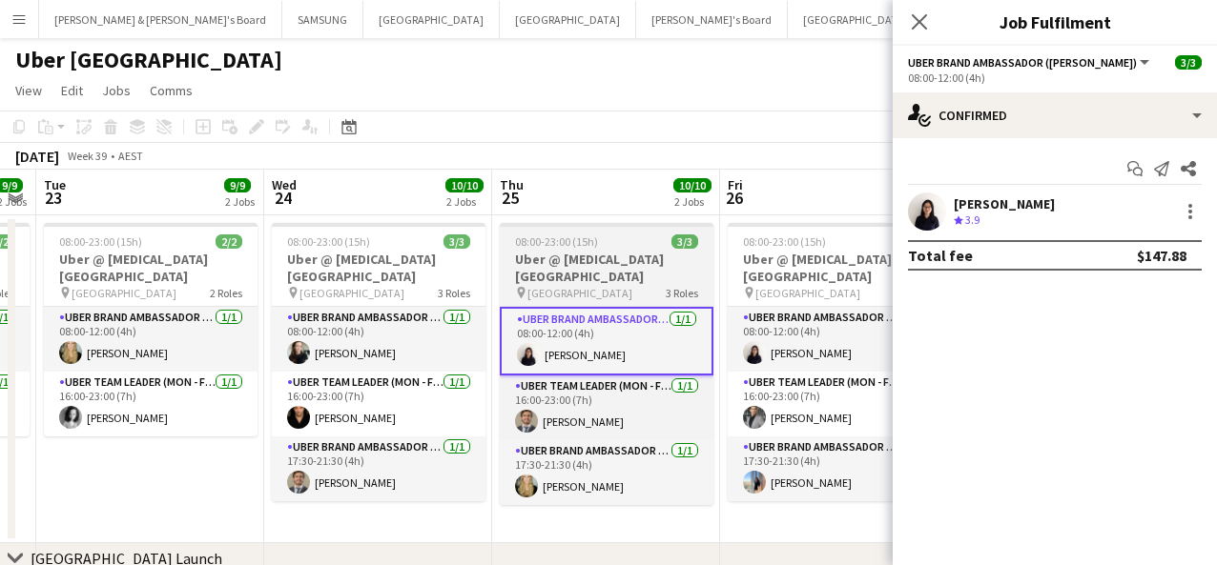
click at [567, 274] on h3 "Uber @ [MEDICAL_DATA][GEOGRAPHIC_DATA]" at bounding box center [607, 268] width 214 height 34
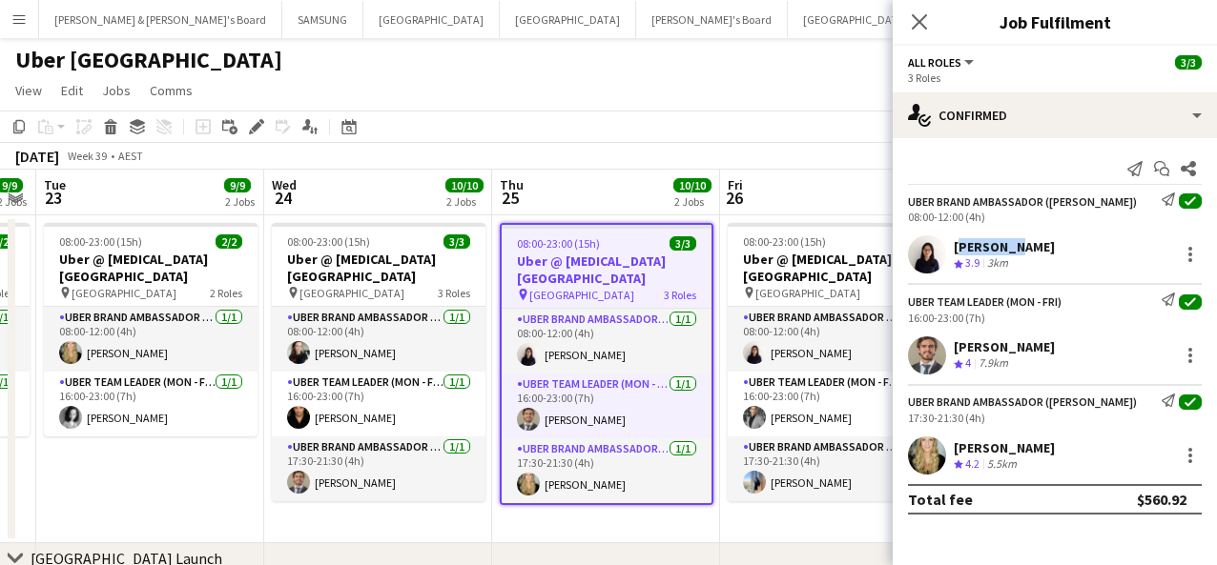
drag, startPoint x: 1015, startPoint y: 249, endPoint x: 954, endPoint y: 248, distance: 60.1
click at [914, 248] on div "[PERSON_NAME] Crew rating 3.9 3km" at bounding box center [1054, 255] width 324 height 38
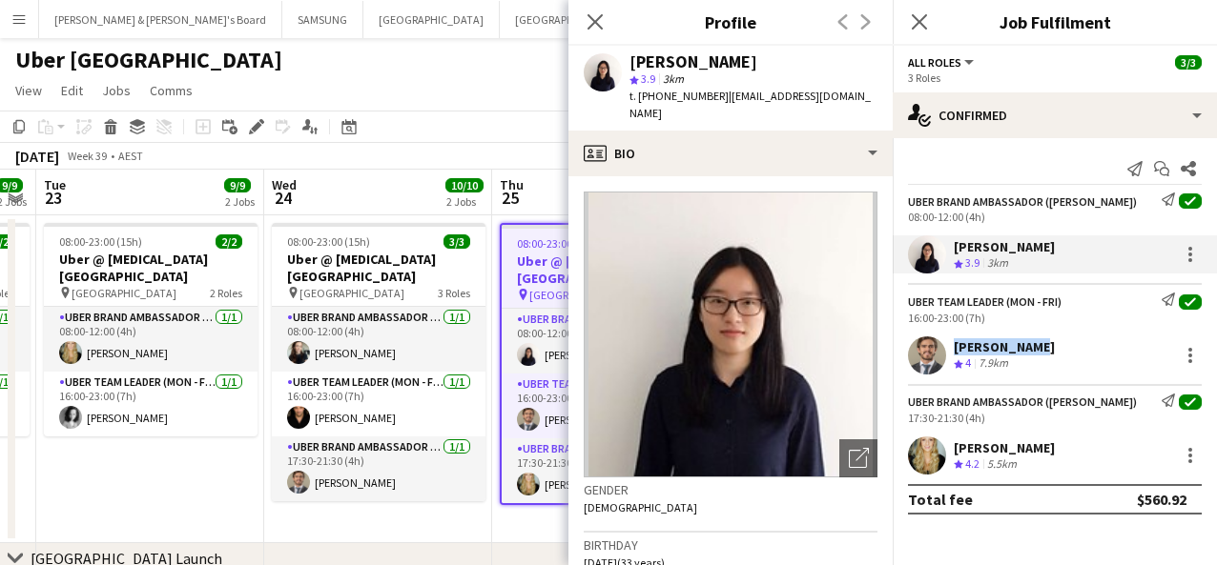
drag, startPoint x: 1042, startPoint y: 349, endPoint x: 944, endPoint y: 346, distance: 98.3
click at [914, 346] on div "[PERSON_NAME] Crew rating 4 7.9km" at bounding box center [1054, 356] width 324 height 38
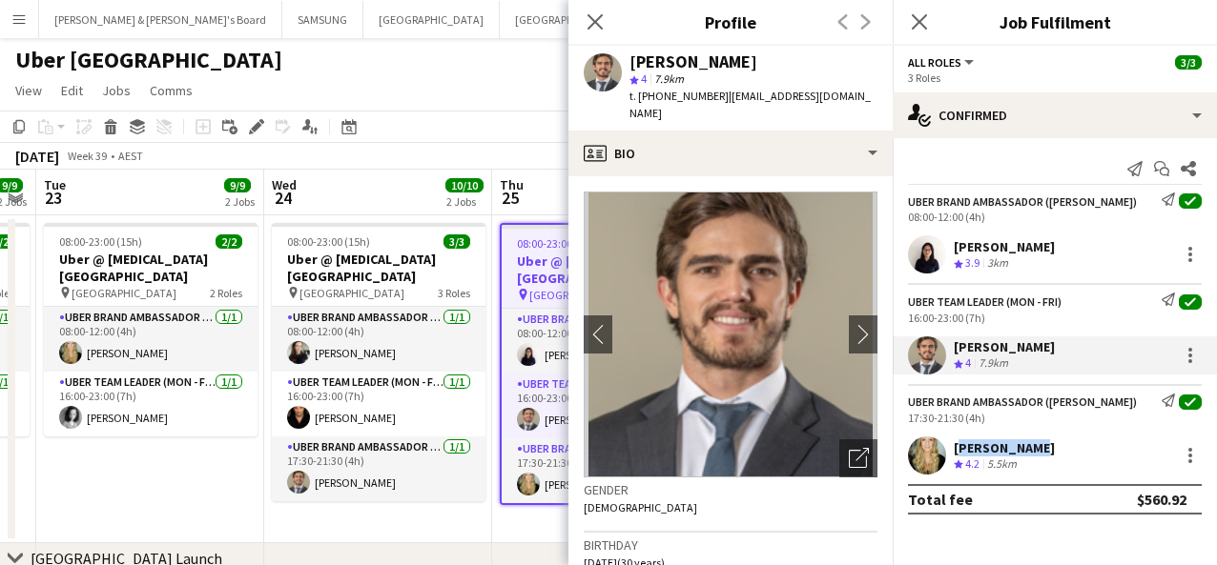
drag, startPoint x: 1032, startPoint y: 450, endPoint x: 956, endPoint y: 443, distance: 75.6
click at [914, 443] on div "[PERSON_NAME] Crew rating 4.2 5.5km" at bounding box center [1054, 456] width 324 height 38
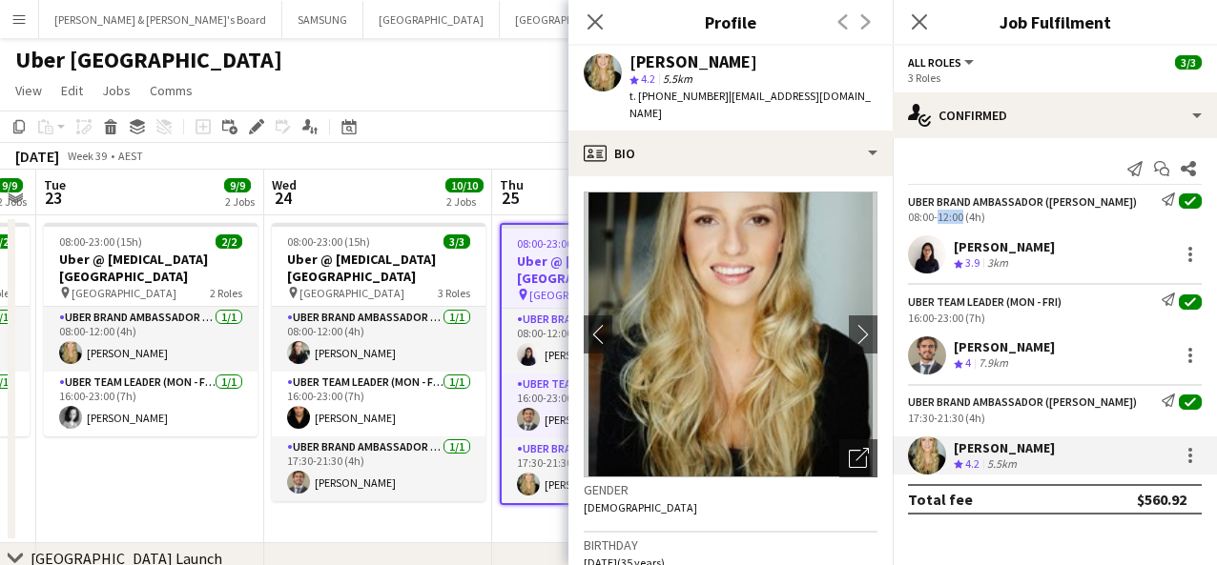
drag, startPoint x: 959, startPoint y: 215, endPoint x: 933, endPoint y: 214, distance: 26.7
click at [914, 214] on div "08:00-12:00 (4h)" at bounding box center [1055, 217] width 294 height 14
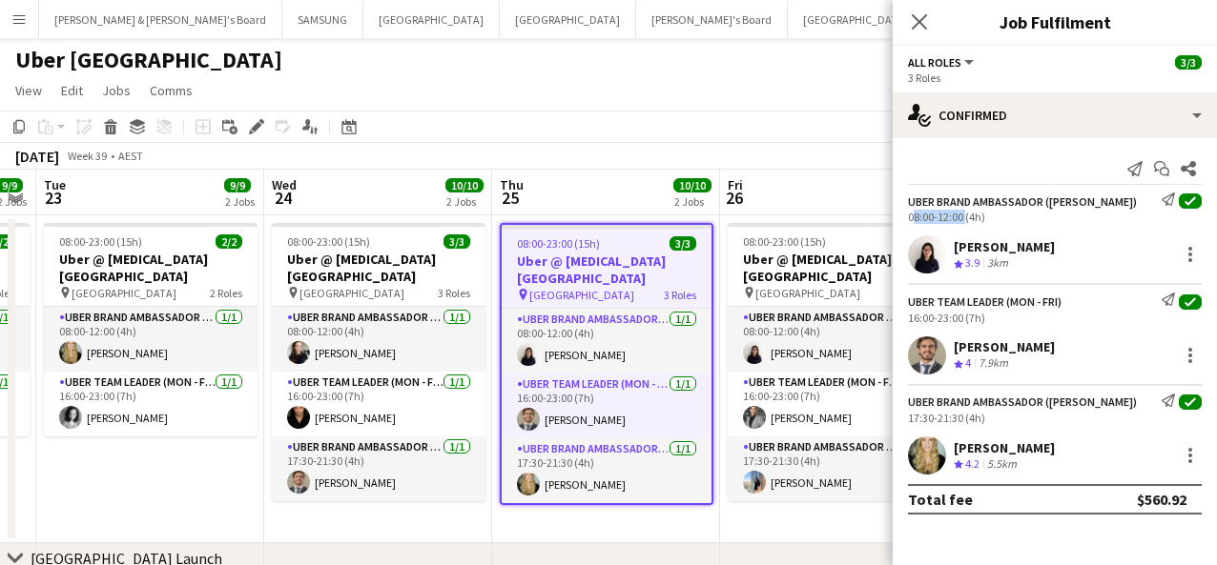
drag, startPoint x: 963, startPoint y: 212, endPoint x: 908, endPoint y: 211, distance: 55.3
click at [908, 211] on div "08:00-12:00 (4h)" at bounding box center [1055, 217] width 294 height 14
drag, startPoint x: 961, startPoint y: 320, endPoint x: 902, endPoint y: 318, distance: 59.1
click at [902, 318] on div "Uber Team Leader (Mon - Fri) Send notification check 16:00-23:00 (7h)" at bounding box center [1054, 308] width 324 height 31
drag, startPoint x: 960, startPoint y: 416, endPoint x: 904, endPoint y: 418, distance: 56.3
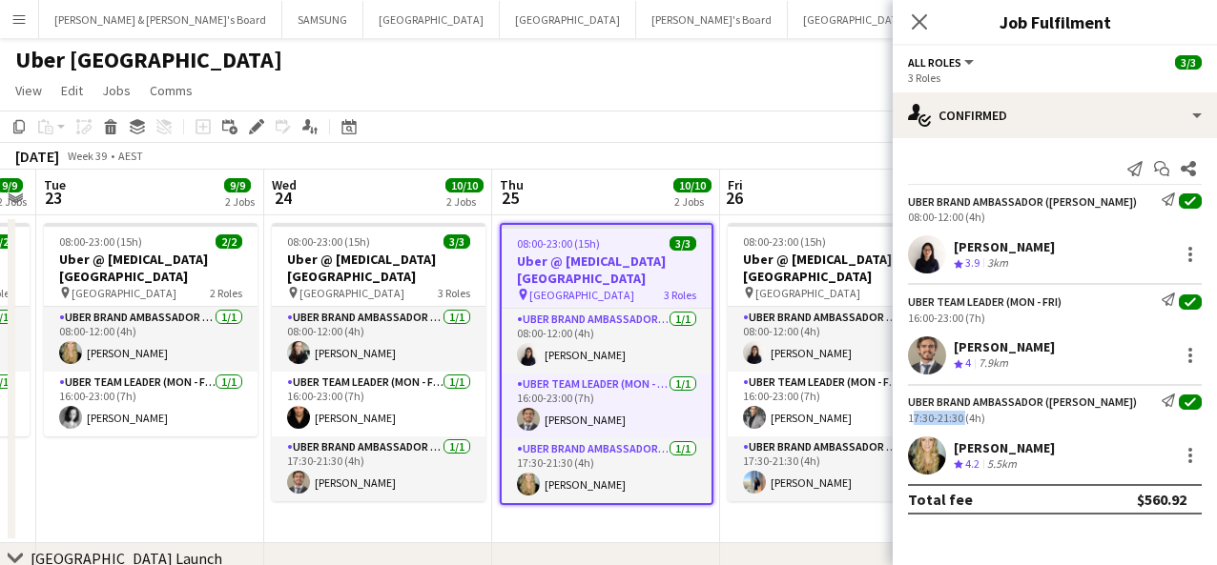
click at [904, 418] on div "UBER Brand Ambassador ([PERSON_NAME]) Send notification check 17:30-21:30 (4h)" at bounding box center [1054, 409] width 324 height 31
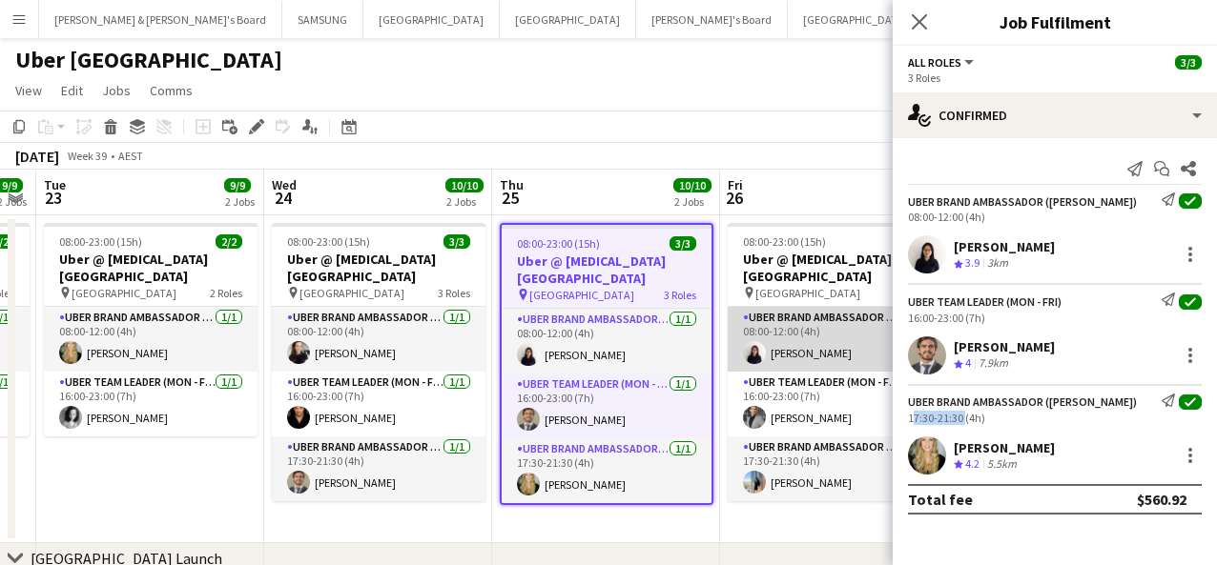
click at [789, 349] on app-card-role "UBER Brand Ambassador (Mon - Fri) [DATE] 08:00-12:00 (4h) [PERSON_NAME]" at bounding box center [835, 339] width 214 height 65
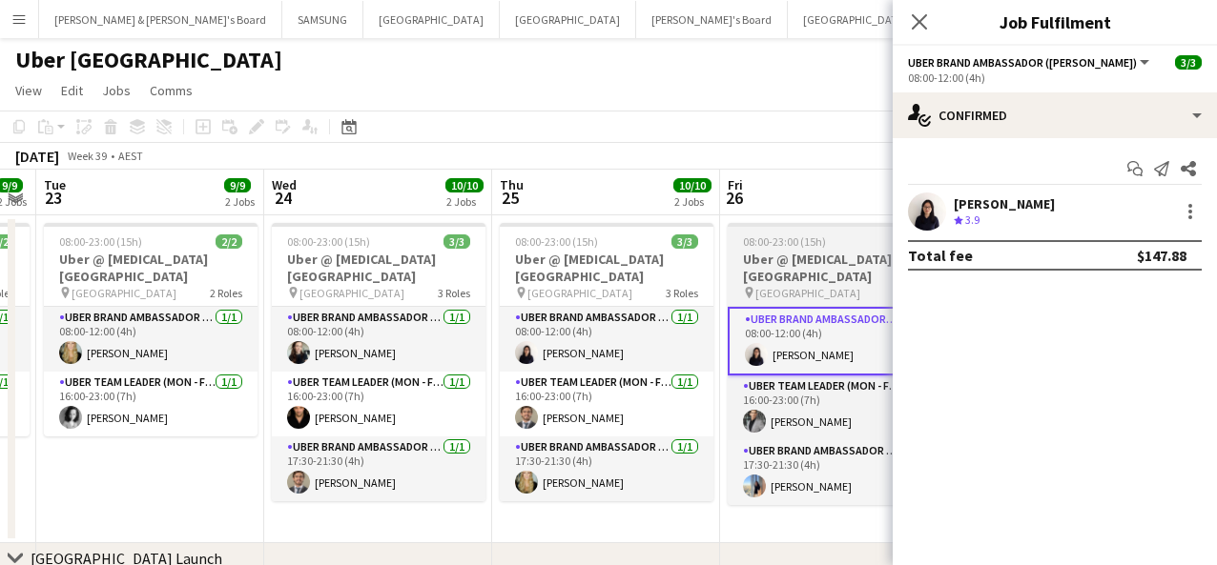
click at [772, 264] on h3 "Uber @ [MEDICAL_DATA][GEOGRAPHIC_DATA]" at bounding box center [835, 268] width 214 height 34
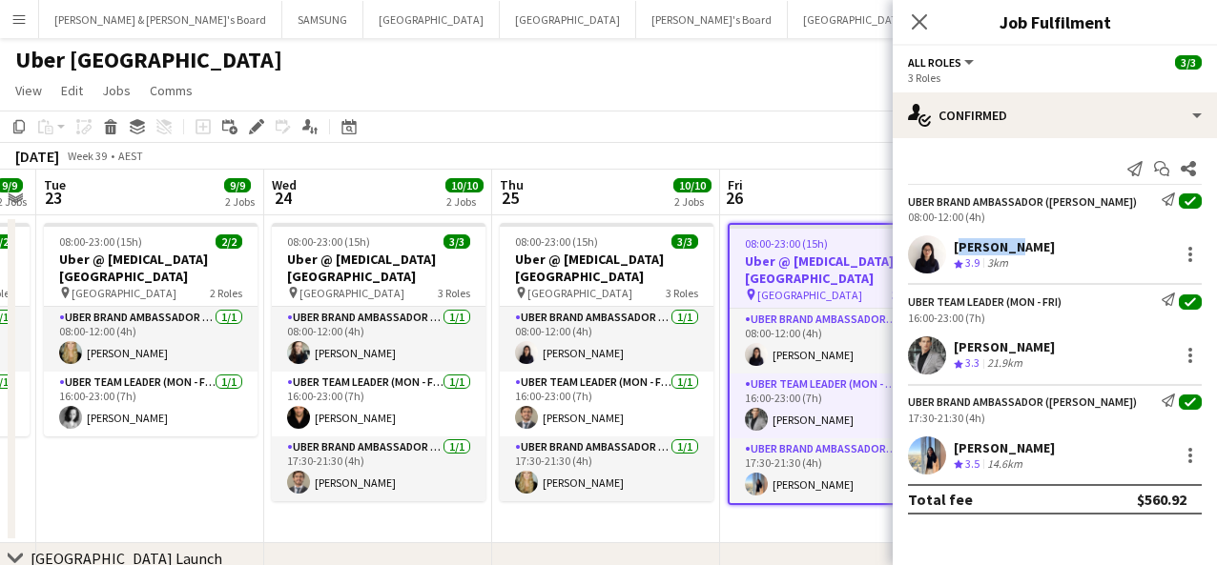
drag, startPoint x: 1033, startPoint y: 244, endPoint x: 953, endPoint y: 248, distance: 80.2
click at [914, 248] on div "[PERSON_NAME] Crew rating 3.9 3km" at bounding box center [1054, 255] width 324 height 38
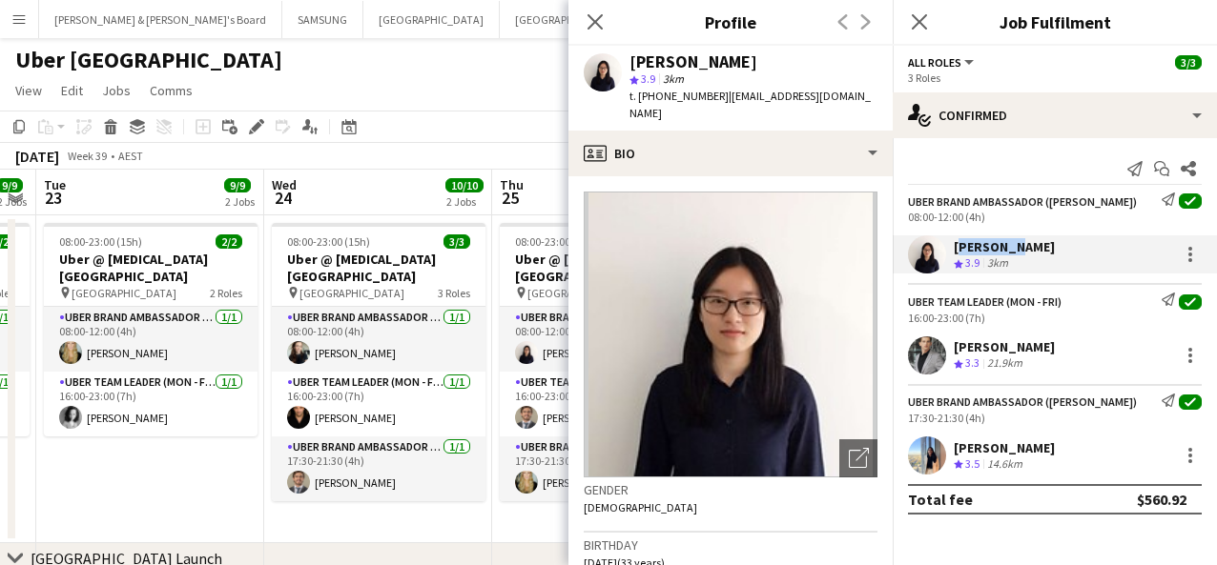
drag, startPoint x: 1037, startPoint y: 347, endPoint x: 943, endPoint y: 346, distance: 94.4
click at [914, 346] on div "[PERSON_NAME] Crew rating 3.3 21.9km" at bounding box center [1054, 356] width 324 height 38
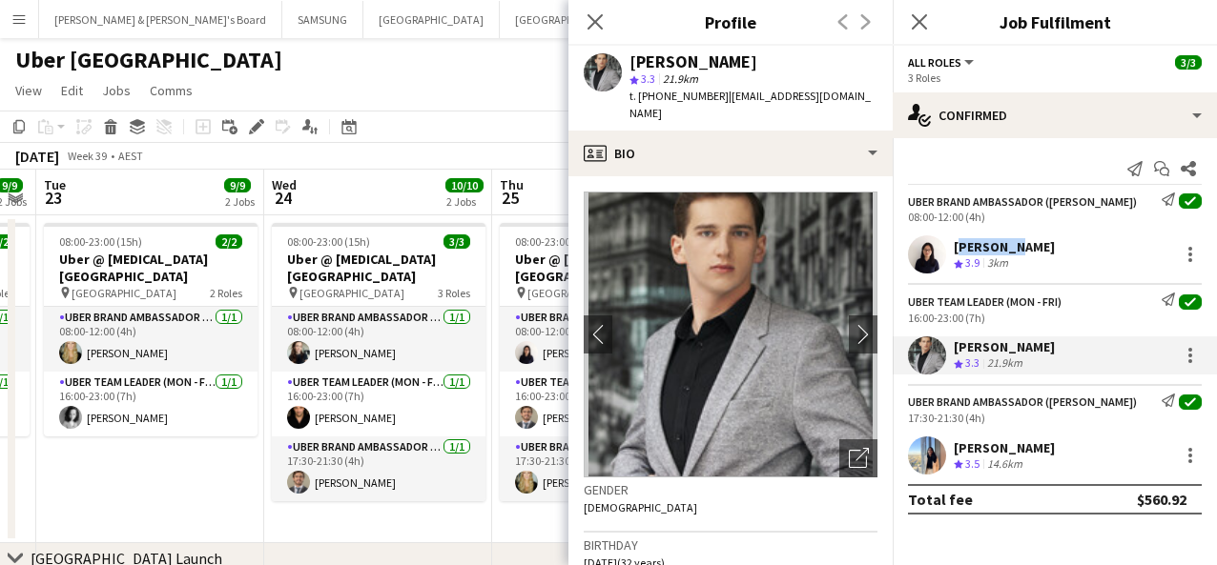
drag, startPoint x: 1055, startPoint y: 448, endPoint x: 954, endPoint y: 441, distance: 101.3
click at [914, 441] on div "[PERSON_NAME] Crew rating 3.5 14.6km" at bounding box center [1054, 456] width 324 height 38
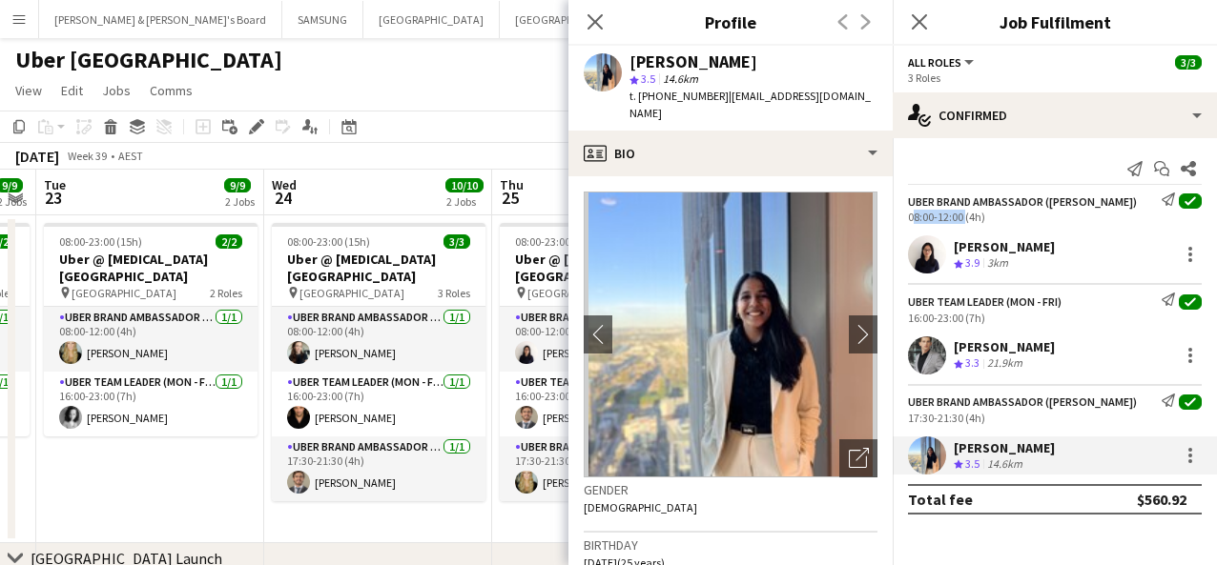
drag, startPoint x: 961, startPoint y: 215, endPoint x: 897, endPoint y: 215, distance: 63.9
click at [898, 215] on div "UBER Brand Ambassador ([PERSON_NAME]) Send notification check 08:00-12:00 (4h)" at bounding box center [1054, 208] width 324 height 31
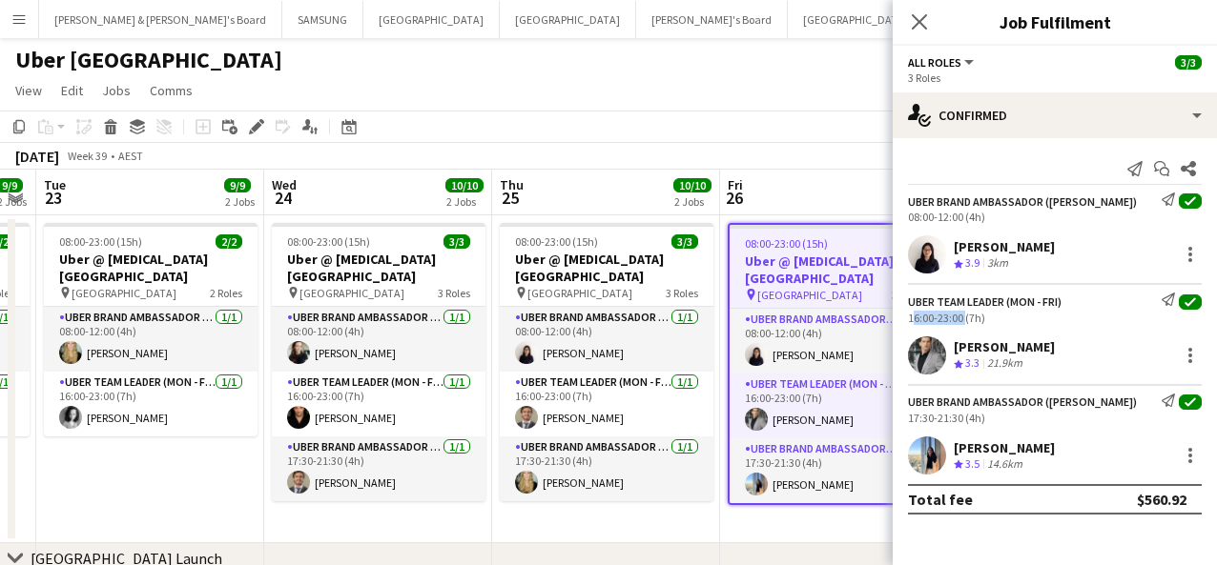
drag, startPoint x: 962, startPoint y: 313, endPoint x: 900, endPoint y: 312, distance: 62.0
click at [900, 312] on div "Uber Team Leader (Mon - Fri) Send notification check 16:00-23:00 (7h)" at bounding box center [1054, 308] width 324 height 31
drag, startPoint x: 961, startPoint y: 420, endPoint x: 905, endPoint y: 416, distance: 56.4
click at [905, 416] on div "UBER Brand Ambassador ([PERSON_NAME]) Send notification check 17:30-21:30 (4h)" at bounding box center [1054, 409] width 324 height 31
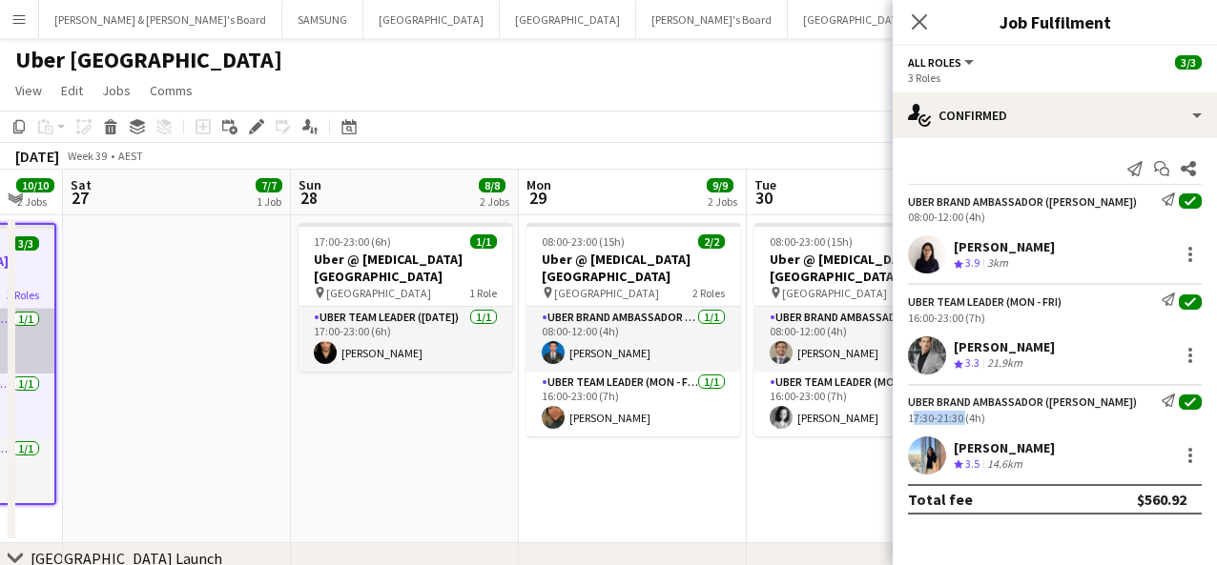
scroll to position [0, 619]
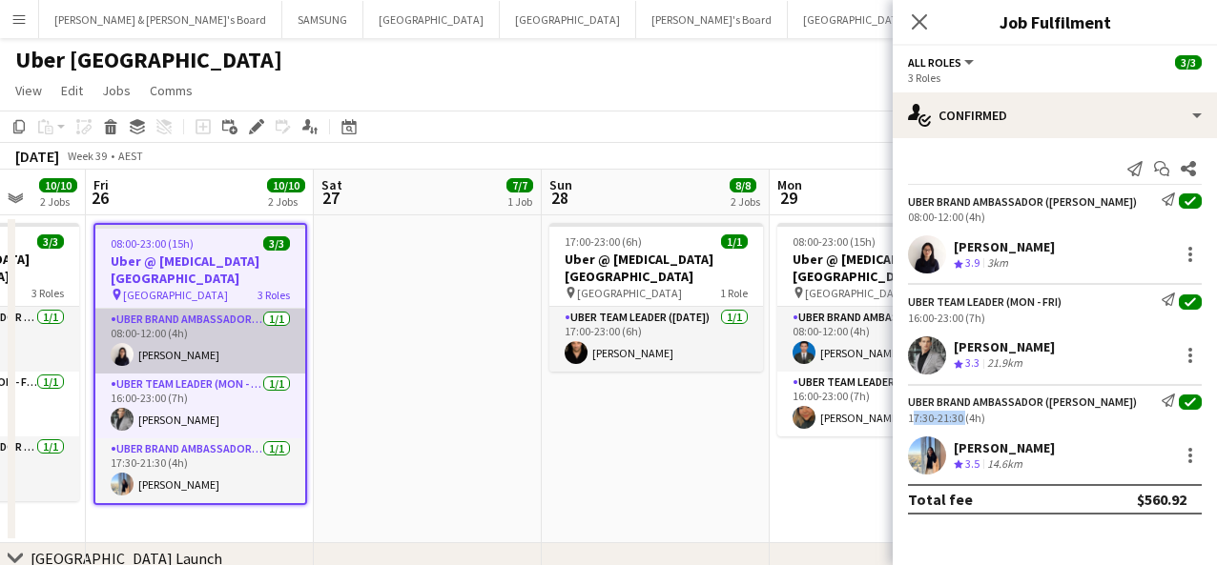
drag, startPoint x: 820, startPoint y: 362, endPoint x: 165, endPoint y: 335, distance: 655.6
click at [165, 336] on app-calendar-viewport "Tue 23 9/9 2 Jobs Wed 24 10/10 2 Jobs Thu 25 10/10 2 Jobs Fri 26 10/10 2 Jobs S…" at bounding box center [608, 536] width 1217 height 732
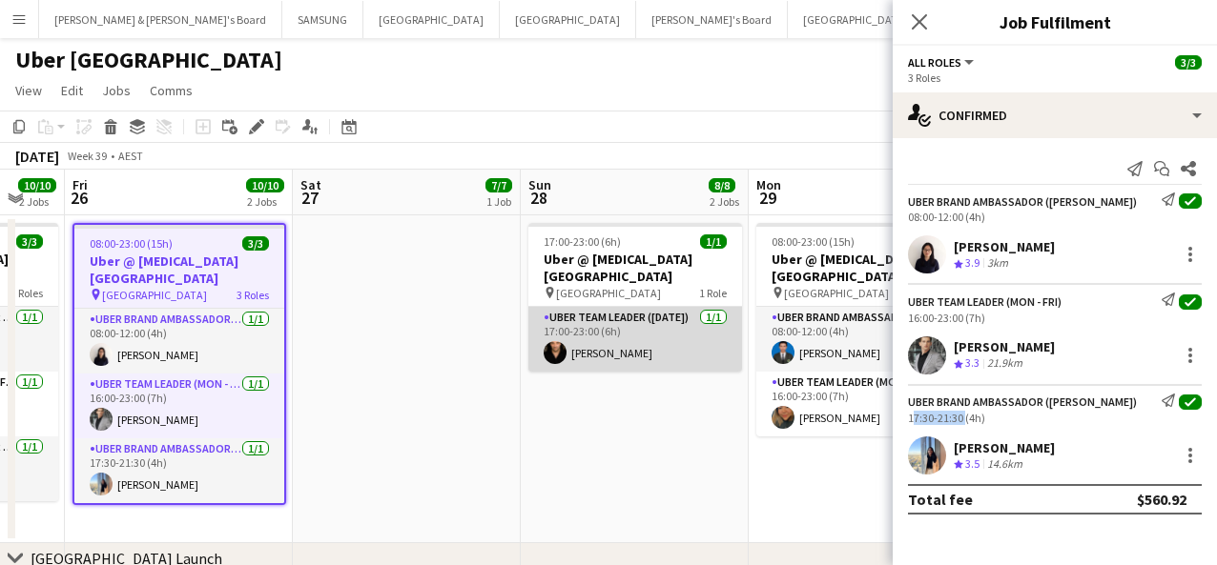
click at [612, 331] on app-card-role "Uber Team Leader ([DATE]) [DATE] 17:00-23:00 (6h) [PERSON_NAME]" at bounding box center [635, 339] width 214 height 65
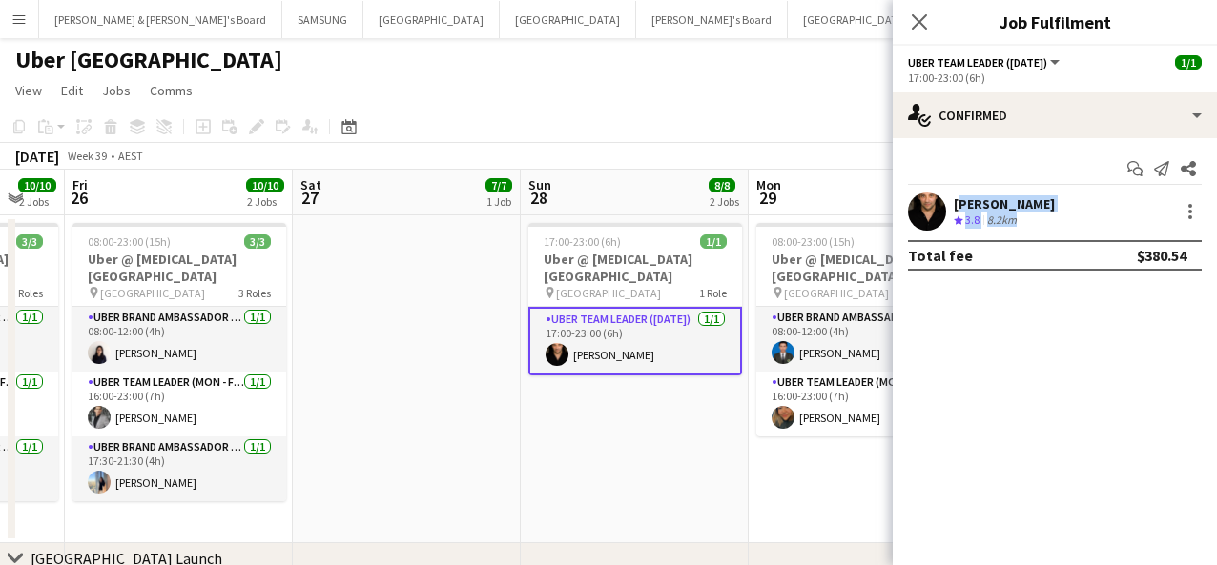
drag, startPoint x: 1141, startPoint y: 198, endPoint x: 954, endPoint y: 206, distance: 188.0
click at [914, 206] on div "[PERSON_NAME] Crew rating 3.8 8.2km" at bounding box center [1054, 212] width 324 height 38
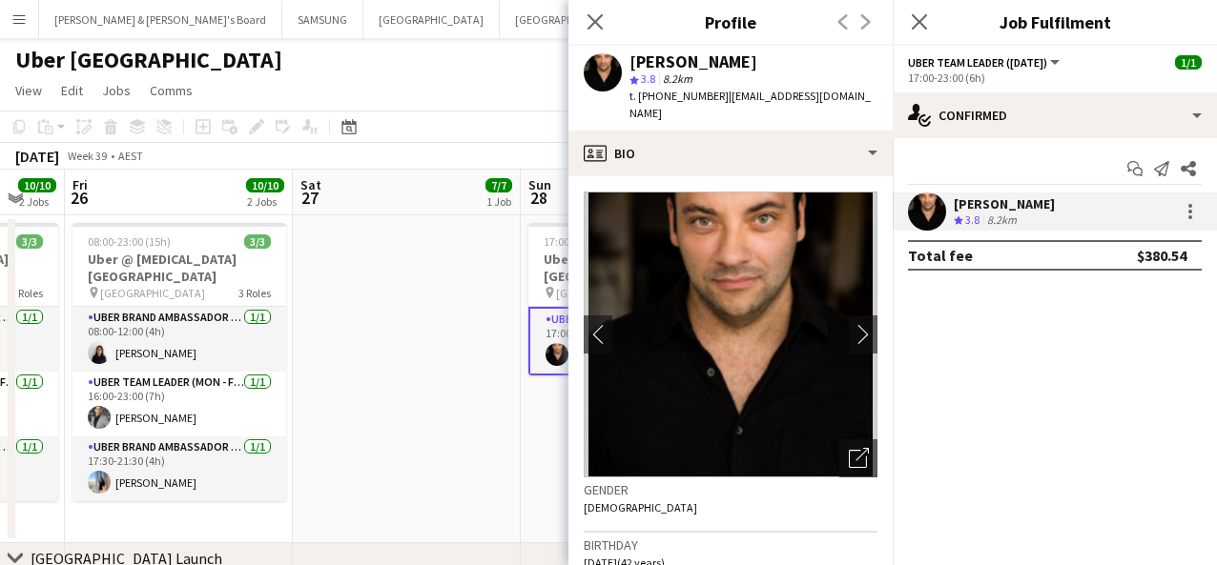
click at [914, 367] on mat-expansion-panel "check Confirmed Start chat Send notification Share [PERSON_NAME] Crew rating 3.…" at bounding box center [1054, 351] width 324 height 427
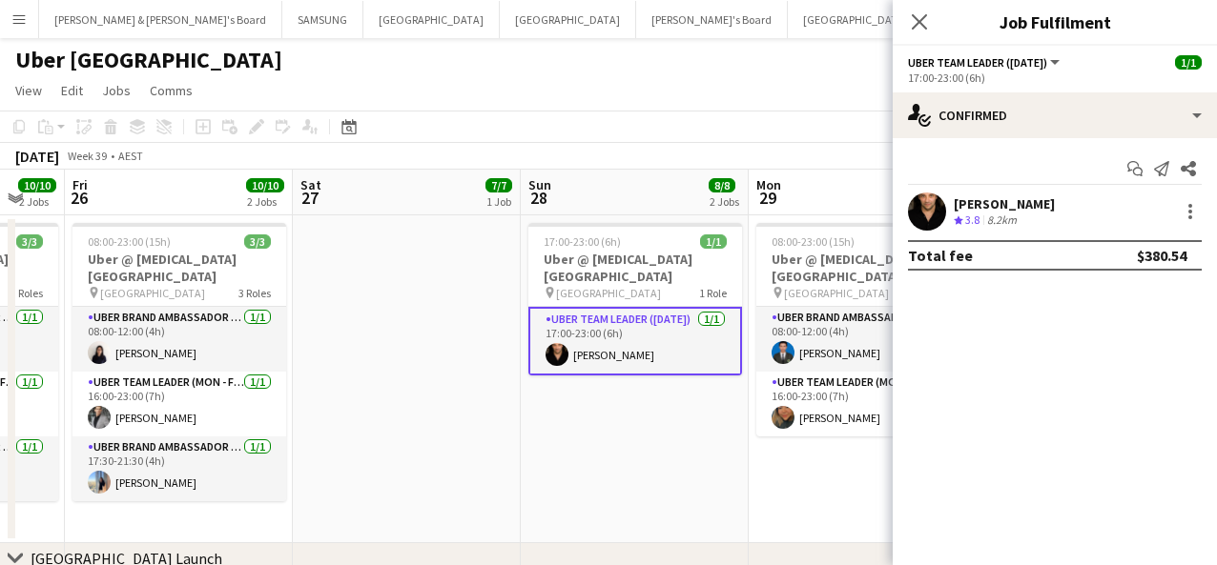
drag, startPoint x: 1122, startPoint y: 204, endPoint x: 954, endPoint y: 200, distance: 167.9
click at [914, 200] on div "[PERSON_NAME] Crew rating 3.8 8.2km" at bounding box center [1054, 212] width 324 height 38
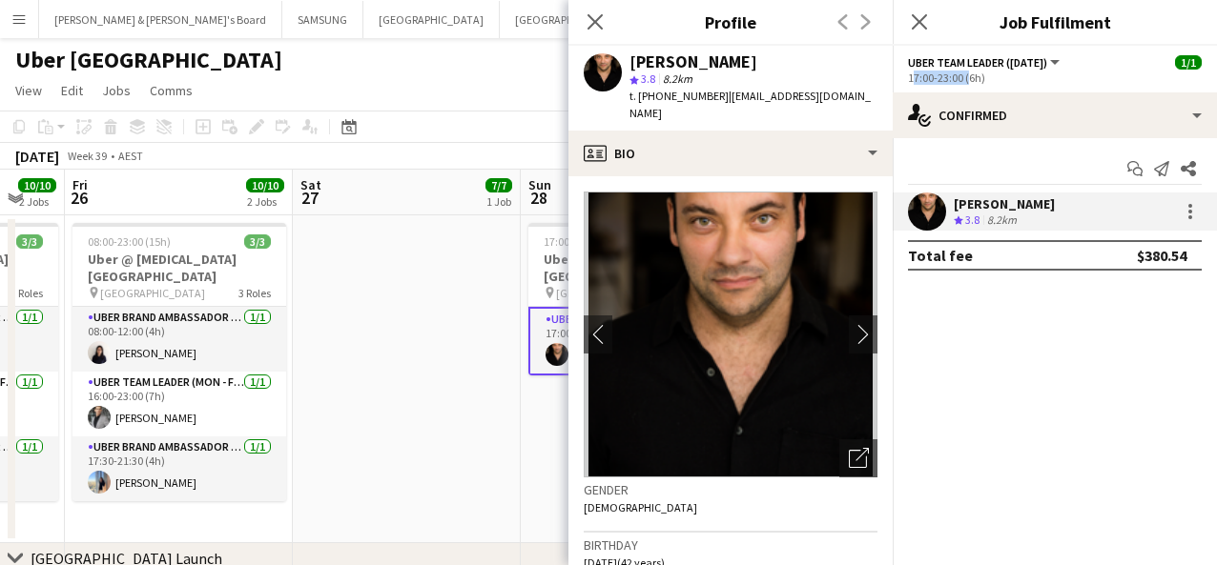
drag, startPoint x: 903, startPoint y: 75, endPoint x: 964, endPoint y: 85, distance: 61.8
click at [914, 85] on app-options-switcher "Uber Team Leader ([DATE]) All roles Uber Team Leader ([DATE]) [DATE] 17:00-23:0…" at bounding box center [1054, 69] width 324 height 47
